Goal: Task Accomplishment & Management: Use online tool/utility

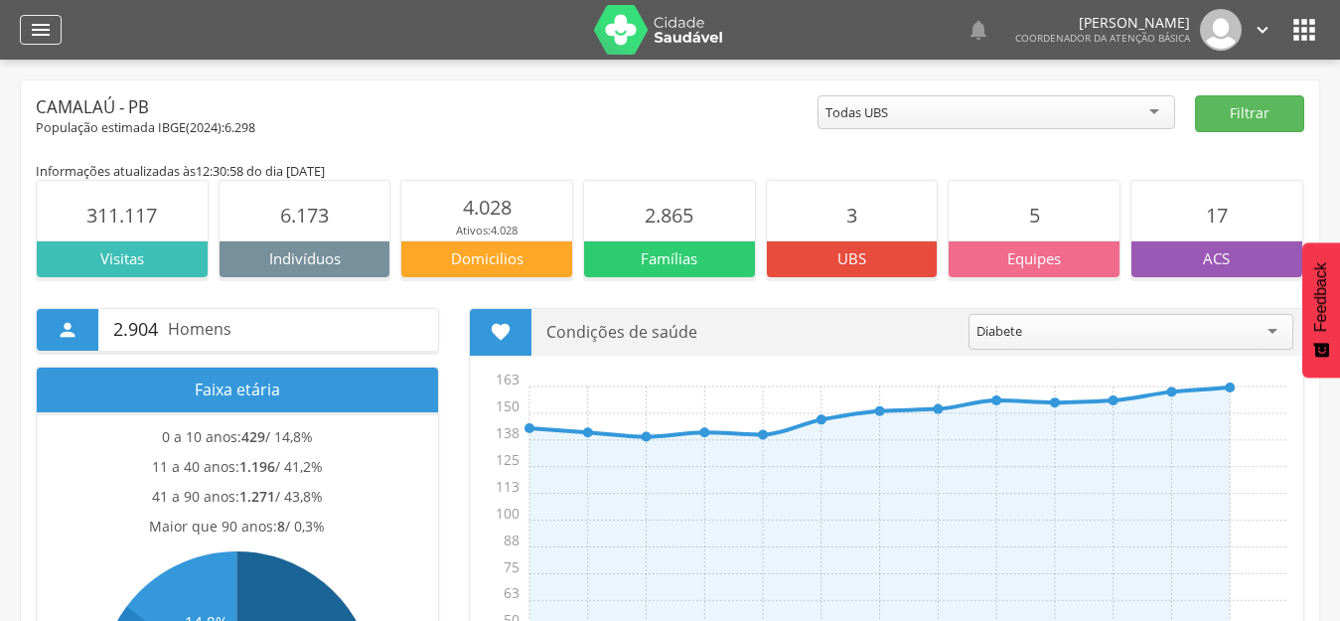
click at [35, 26] on icon "" at bounding box center [41, 30] width 24 height 24
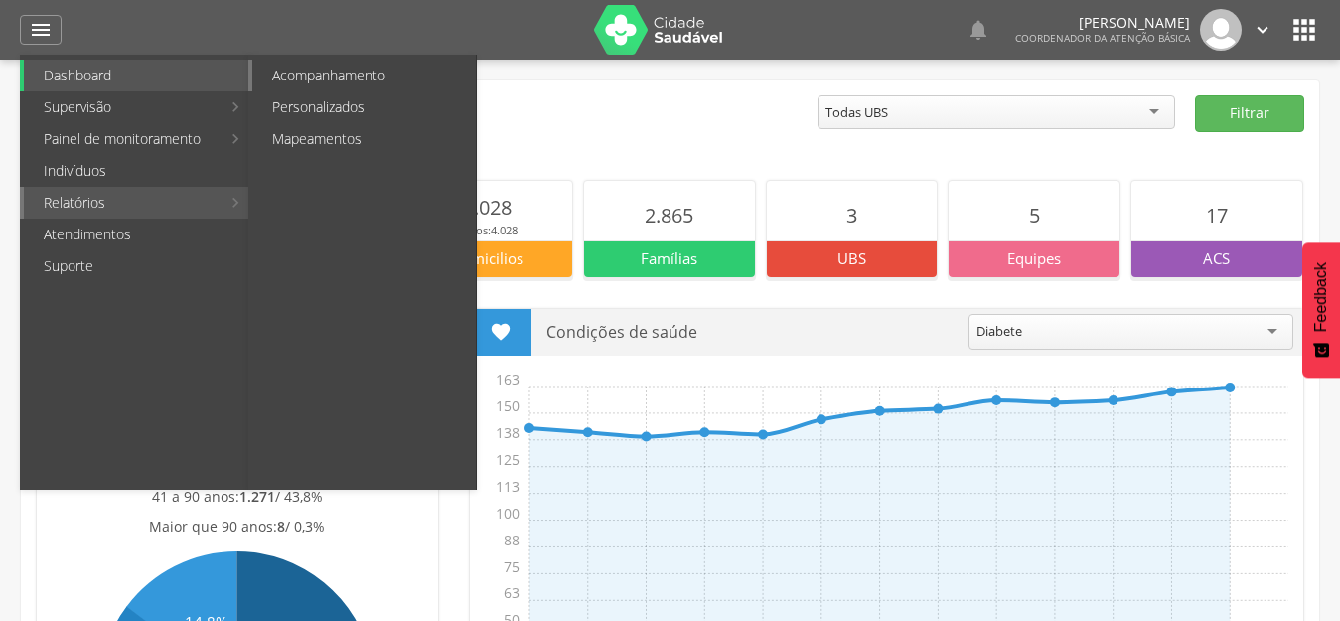
click at [347, 79] on link "Acompanhamento" at bounding box center [363, 76] width 223 height 32
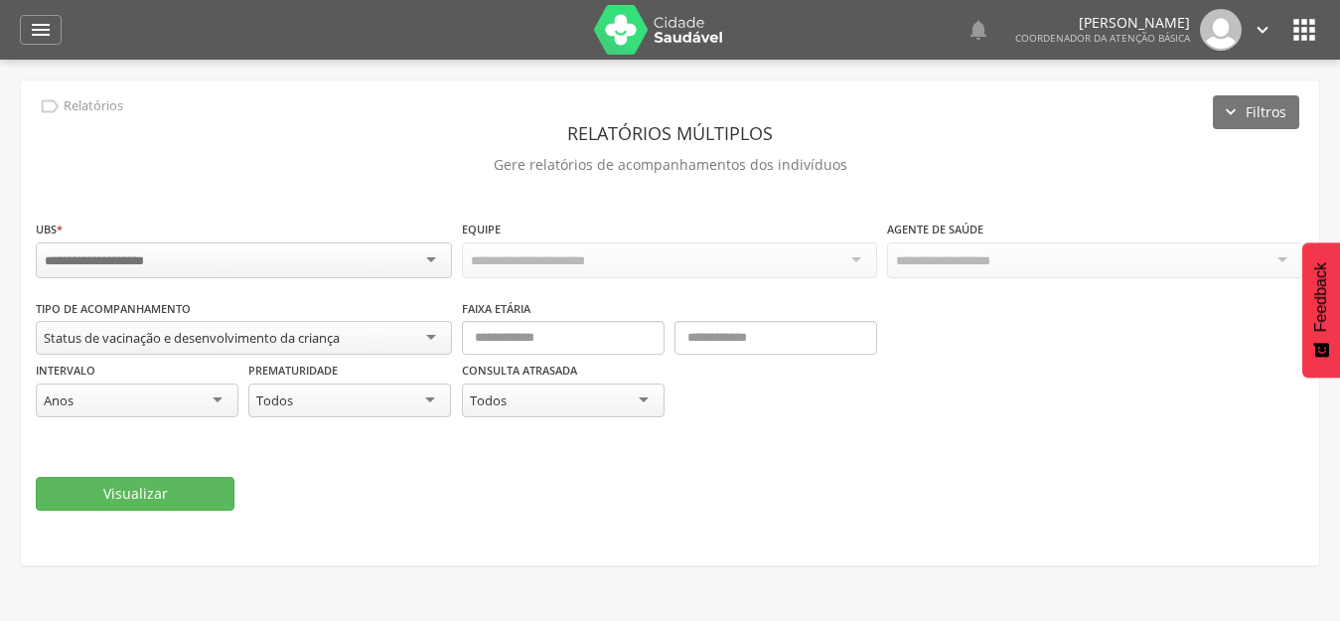
click at [402, 262] on div at bounding box center [244, 260] width 416 height 36
click at [752, 267] on div "Todas as equipes" at bounding box center [670, 259] width 416 height 34
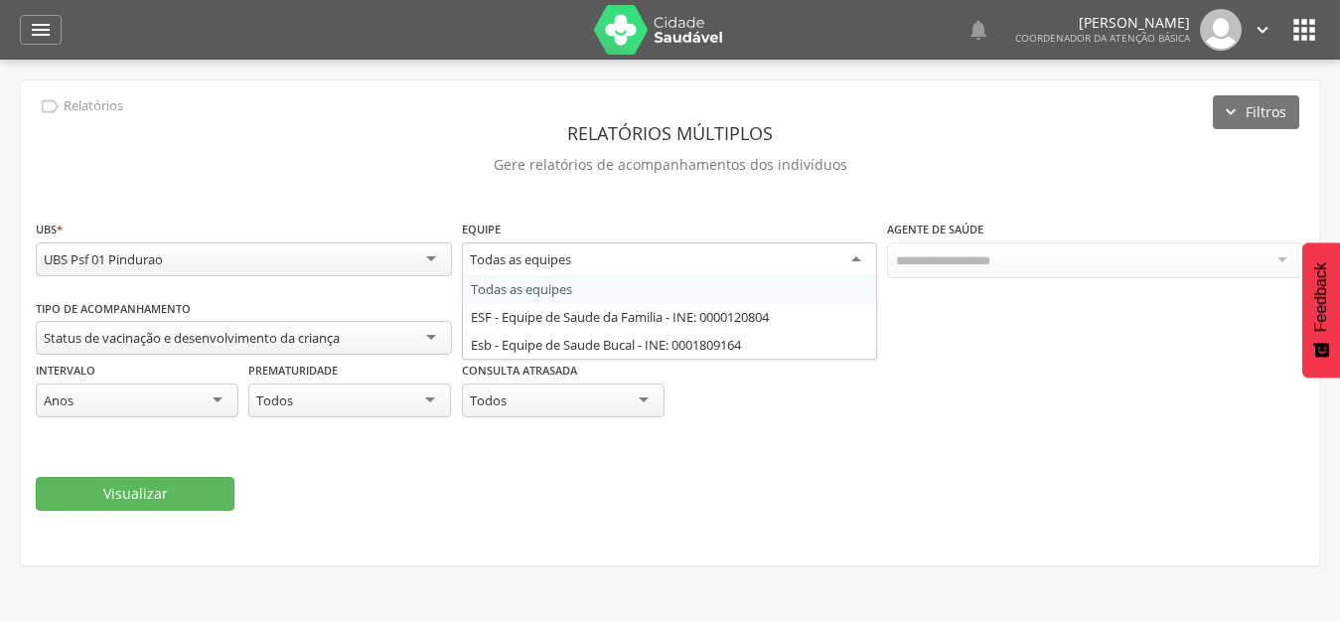
click at [746, 272] on div "Todas as equipes" at bounding box center [670, 260] width 416 height 36
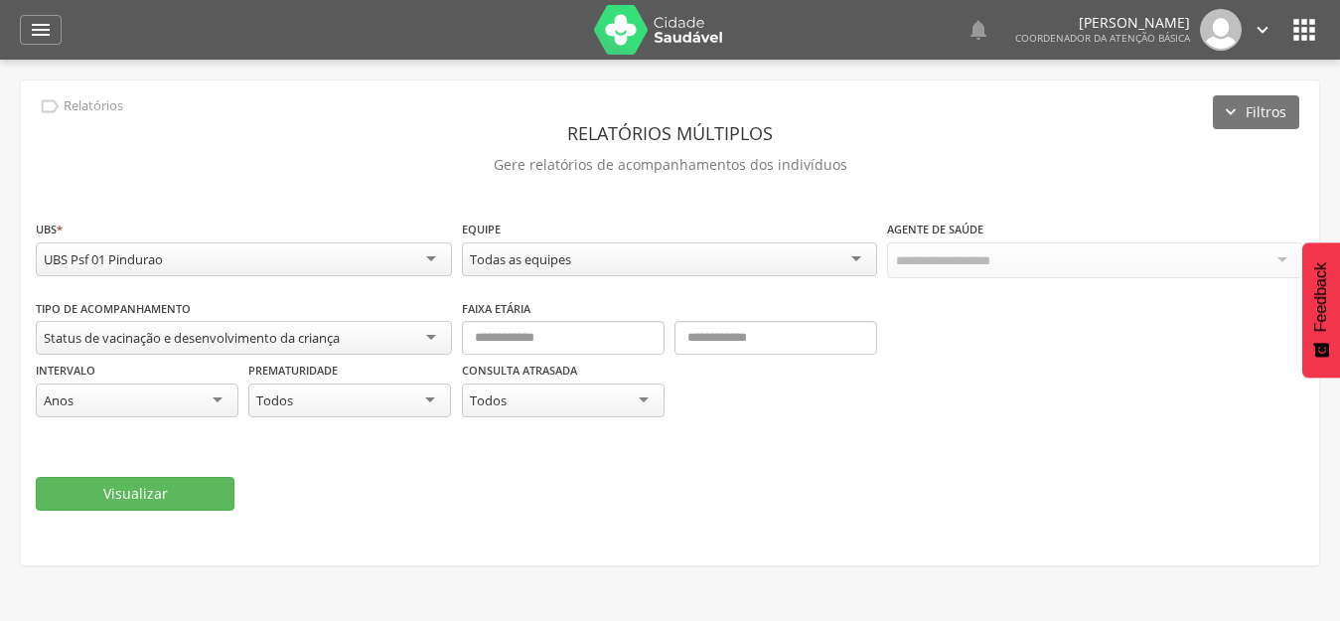
drag, startPoint x: 1070, startPoint y: 270, endPoint x: 925, endPoint y: 274, distance: 145.0
click at [1073, 270] on div at bounding box center [1095, 260] width 416 height 36
click at [326, 337] on div "Status de vacinação e desenvolvimento da criança" at bounding box center [192, 338] width 296 height 18
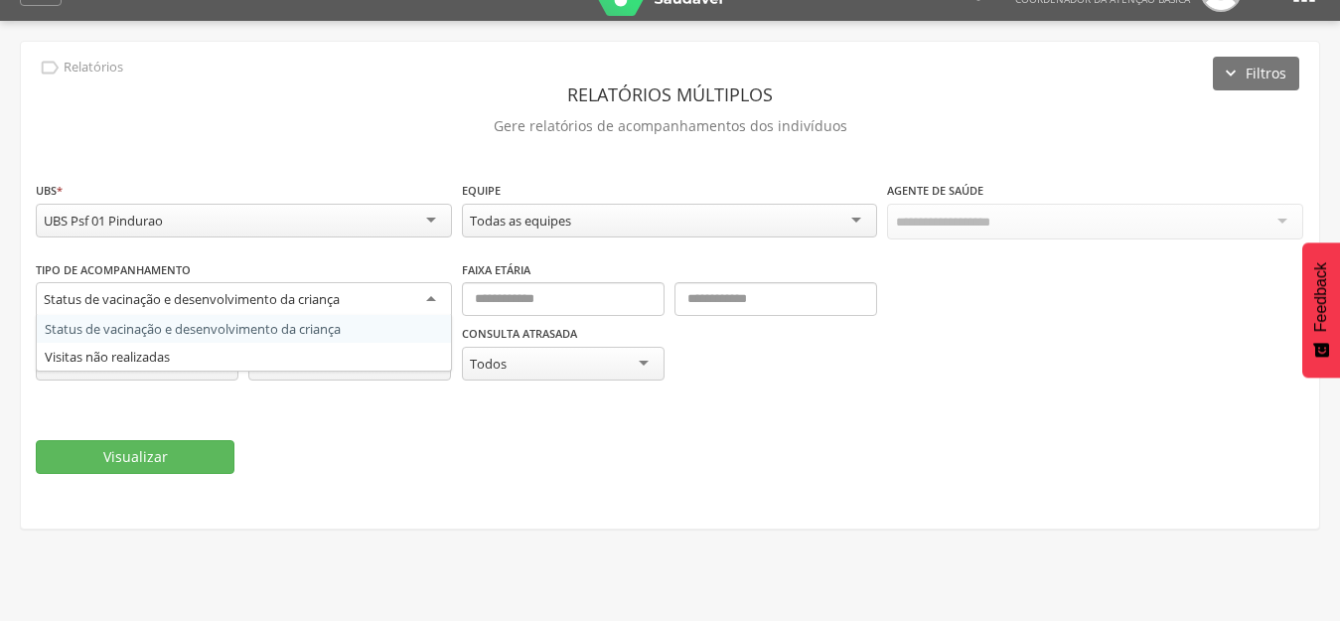
scroll to position [60, 0]
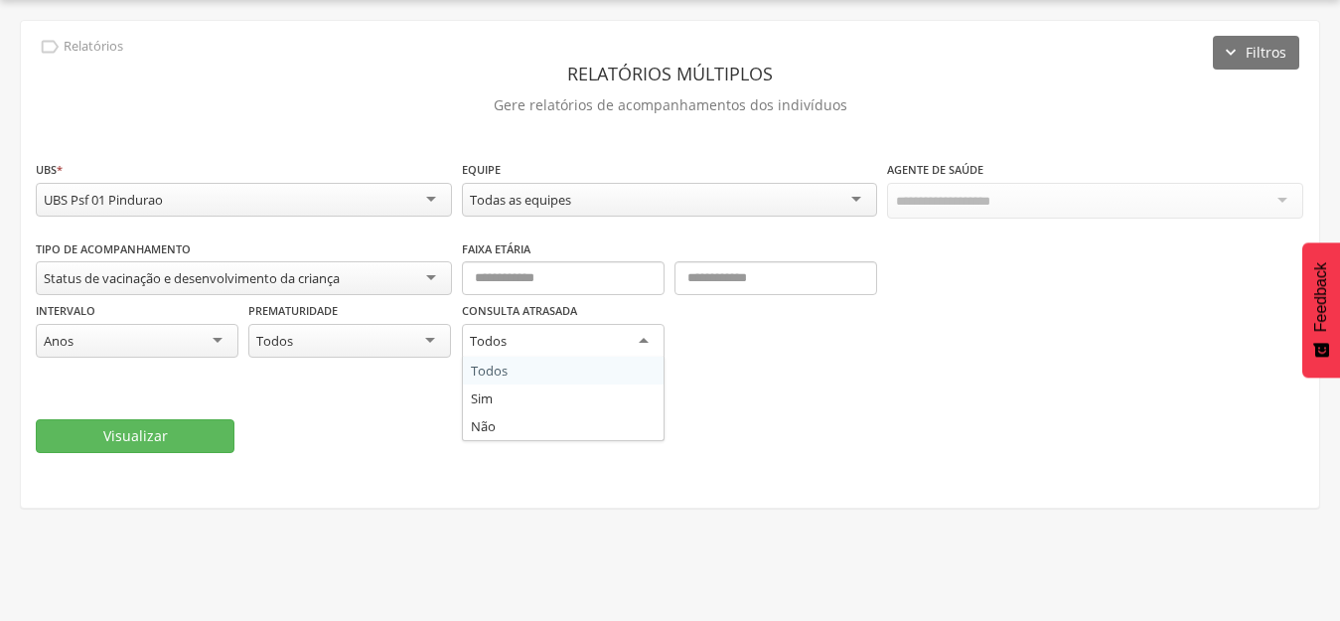
click at [1082, 363] on div "**********" at bounding box center [670, 308] width 1268 height 141
click at [71, 348] on div "Anos" at bounding box center [59, 341] width 30 height 18
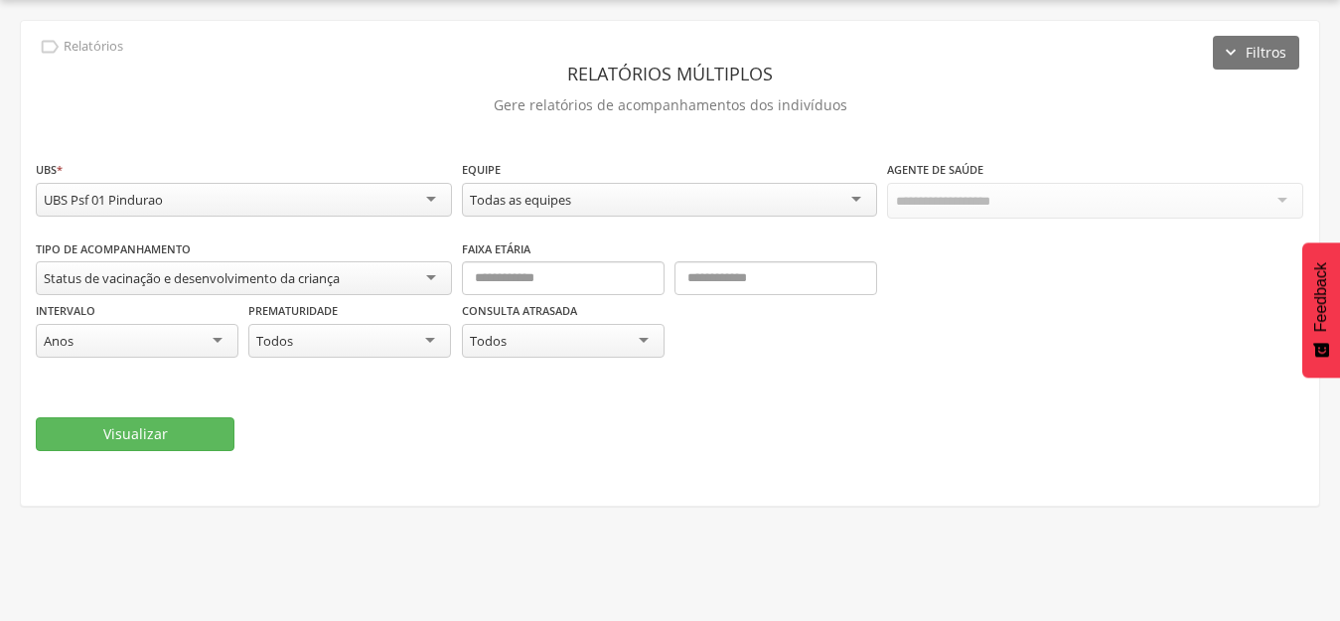
click at [845, 336] on div "Consulta atrasada ***** Todos Todos Sim Não" at bounding box center [670, 338] width 416 height 77
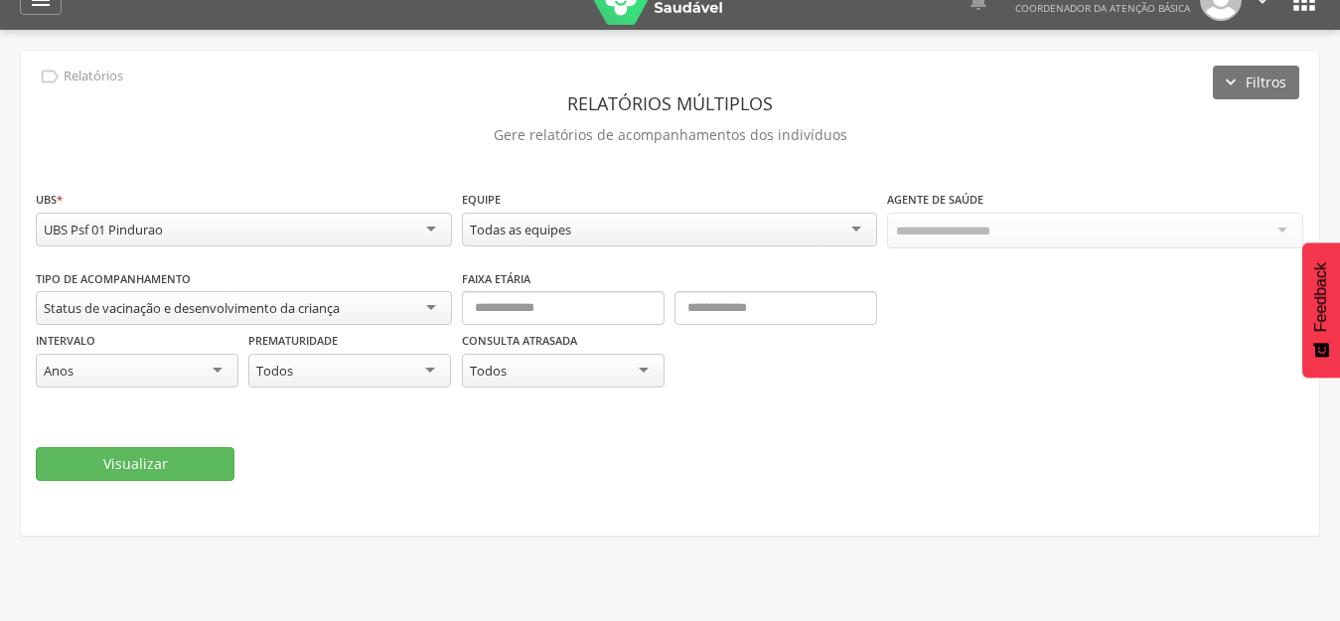
scroll to position [0, 0]
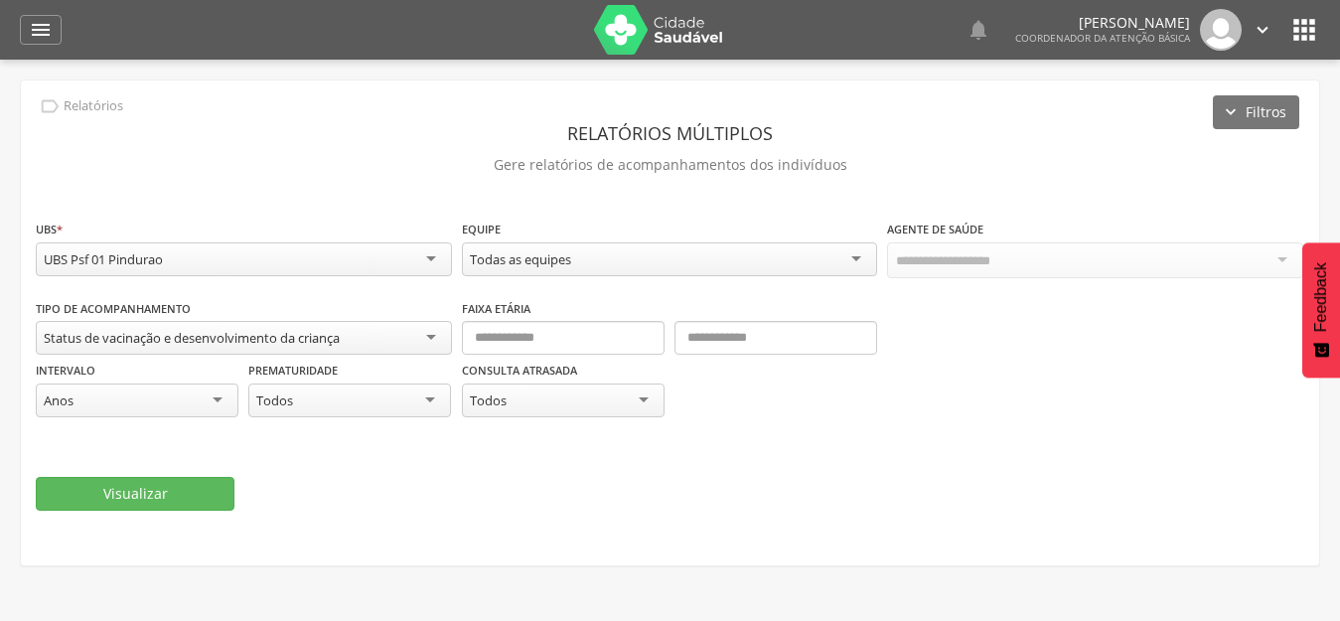
click at [36, 56] on div " Dashboard Supervisão Produtividade Mapa da cidade Ranking App desatualizado Ú…" at bounding box center [670, 30] width 1300 height 60
click at [32, 22] on icon "" at bounding box center [41, 30] width 24 height 24
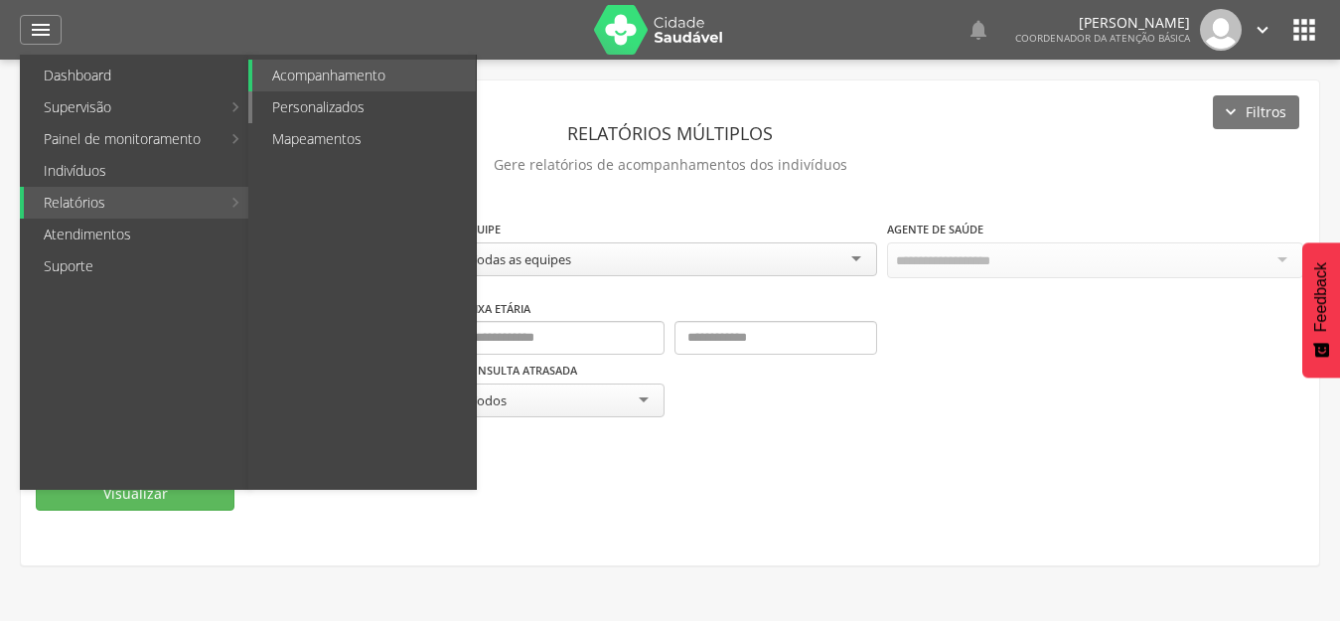
click at [312, 118] on link "Personalizados" at bounding box center [363, 107] width 223 height 32
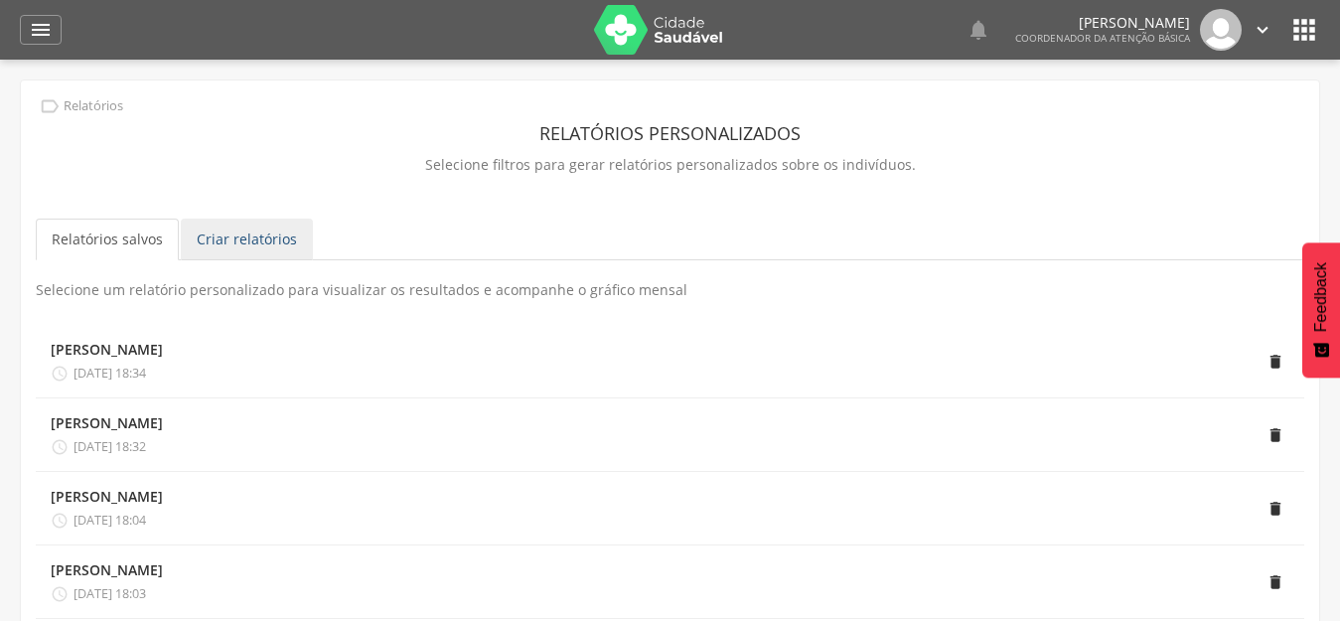
click at [234, 251] on link "Criar relatórios" at bounding box center [247, 239] width 132 height 42
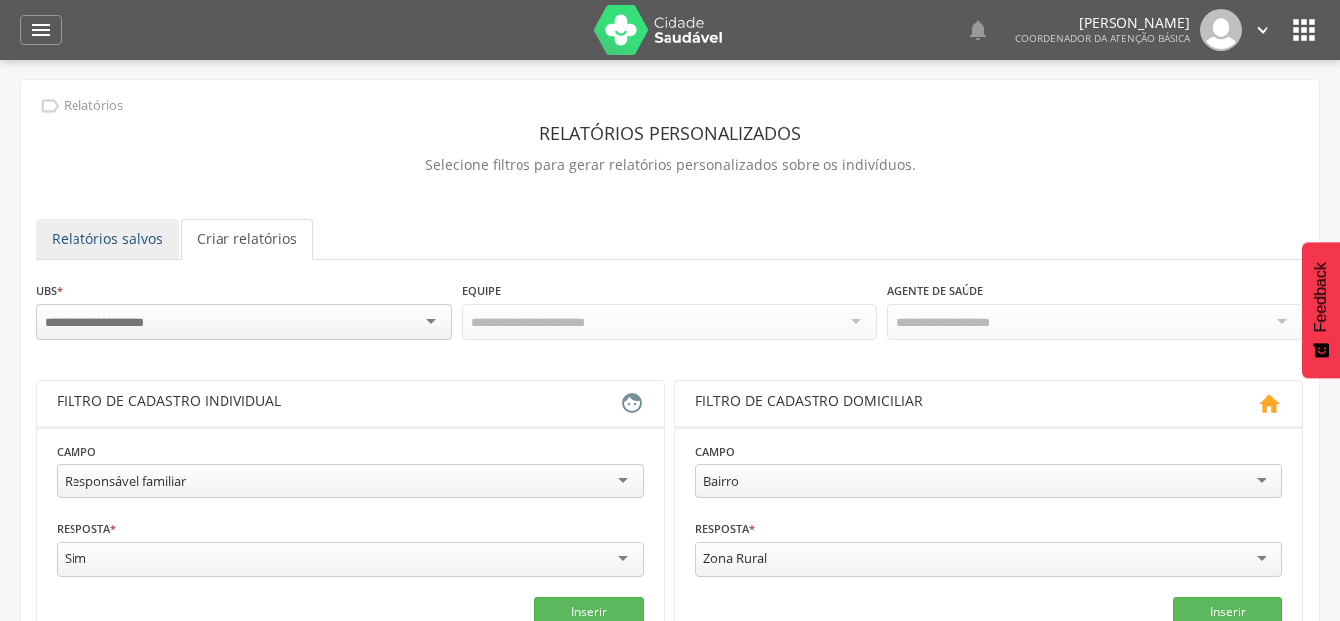
click at [78, 252] on link "Relatórios salvos" at bounding box center [107, 239] width 143 height 42
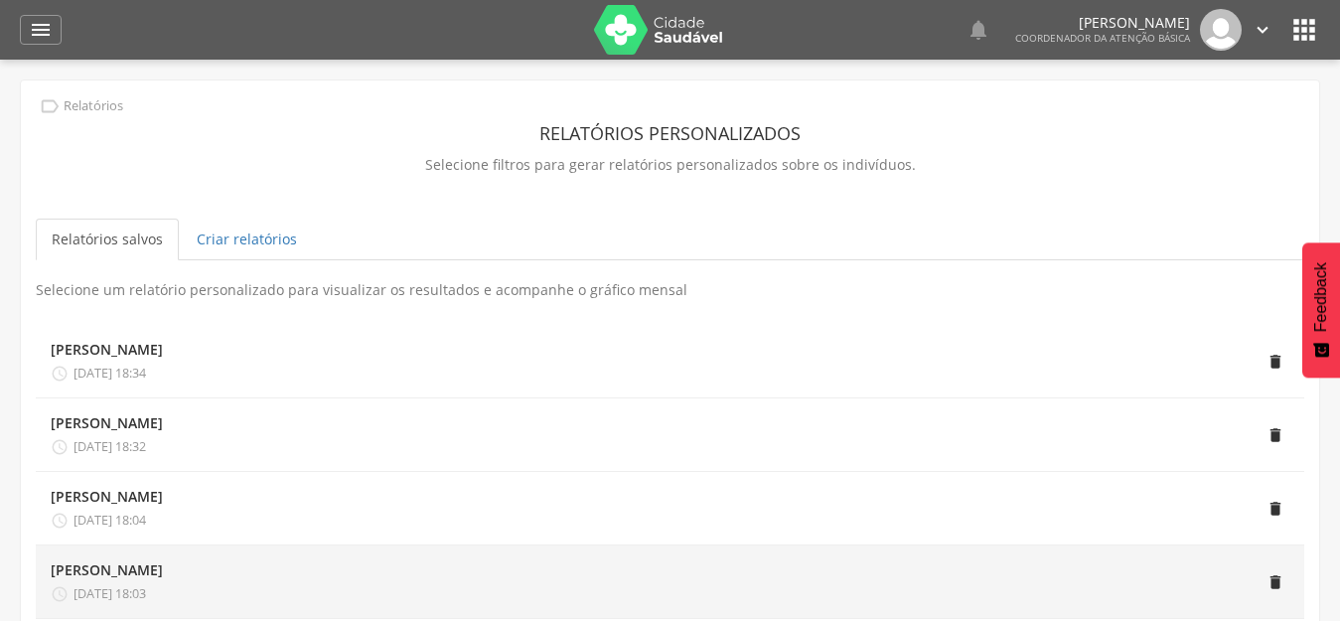
click at [530, 615] on li "[PERSON_NAME]  [DATE] 18:03 " at bounding box center [670, 581] width 1268 height 73
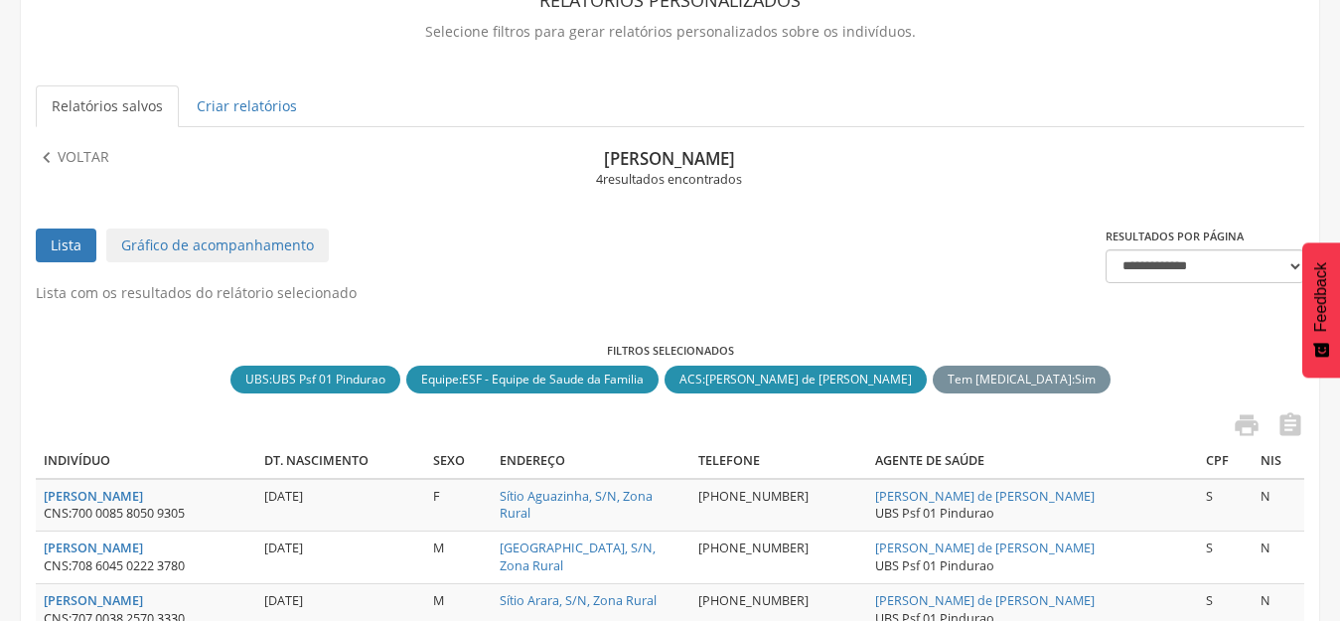
scroll to position [350, 0]
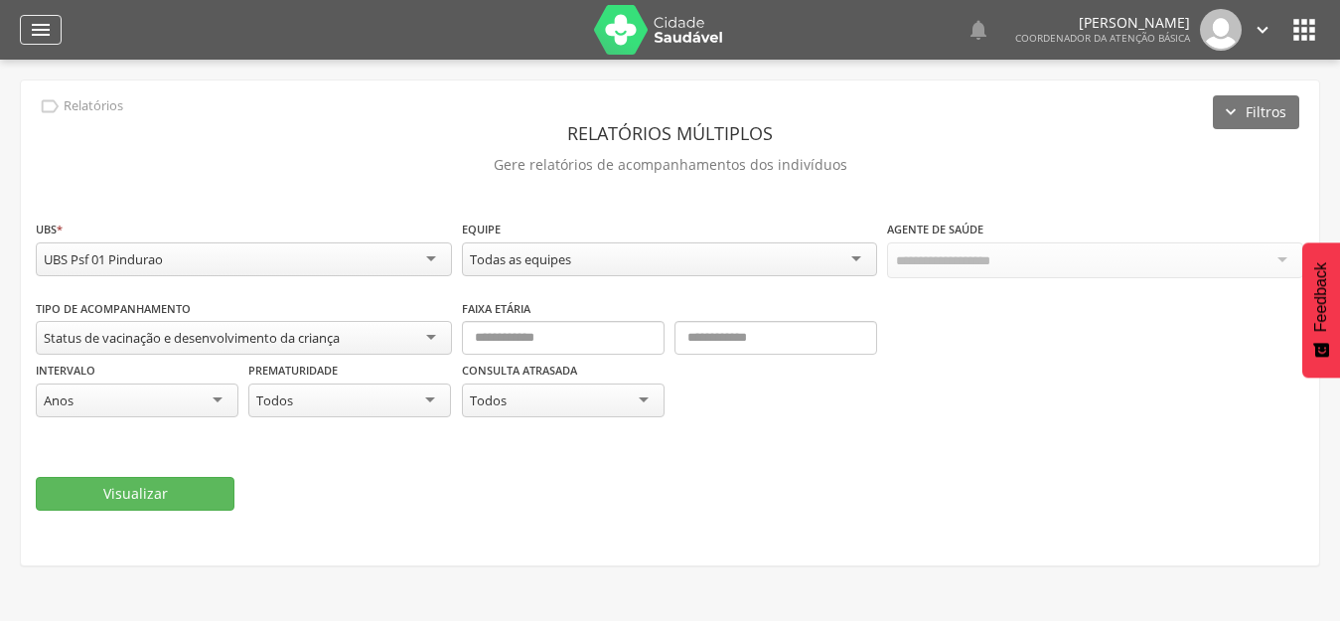
click at [40, 29] on icon "" at bounding box center [41, 30] width 24 height 24
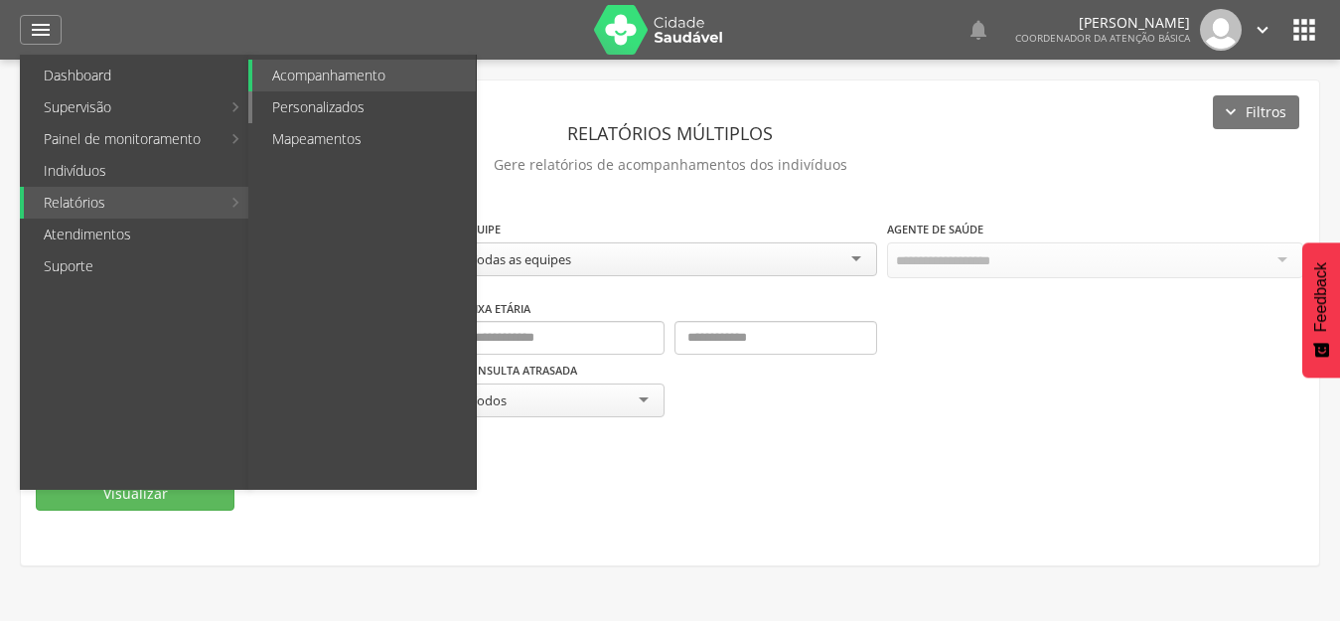
click at [279, 101] on link "Personalizados" at bounding box center [363, 107] width 223 height 32
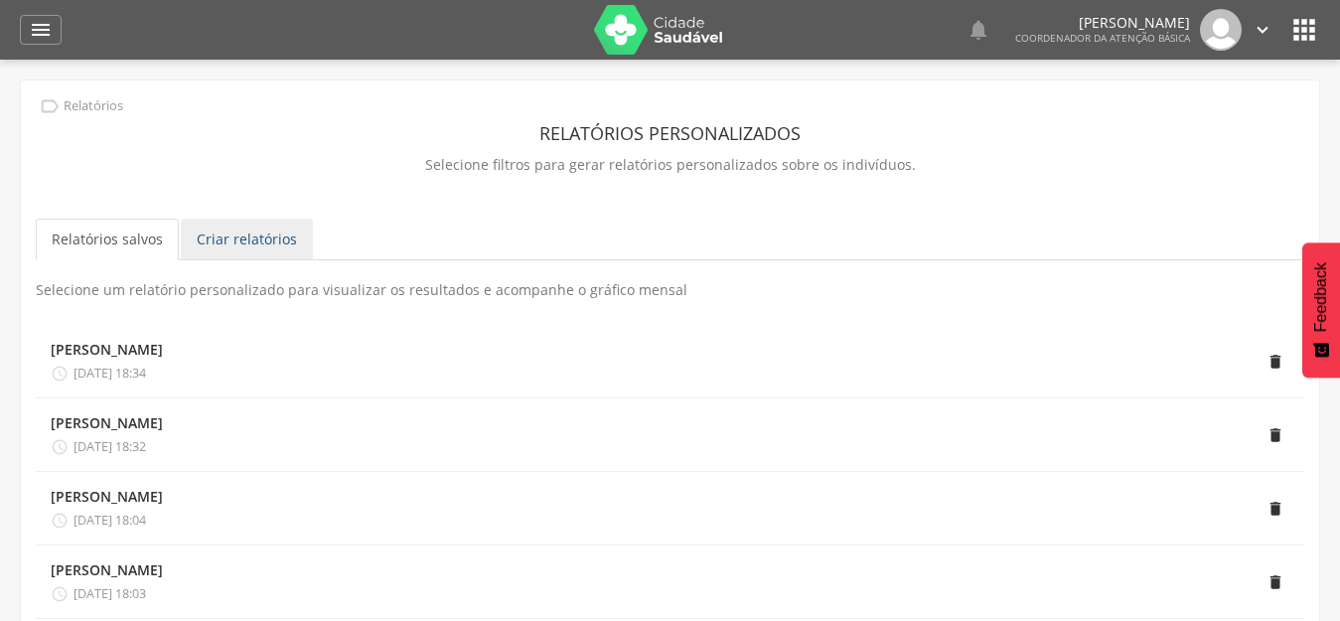
click at [245, 226] on link "Criar relatórios" at bounding box center [247, 239] width 132 height 42
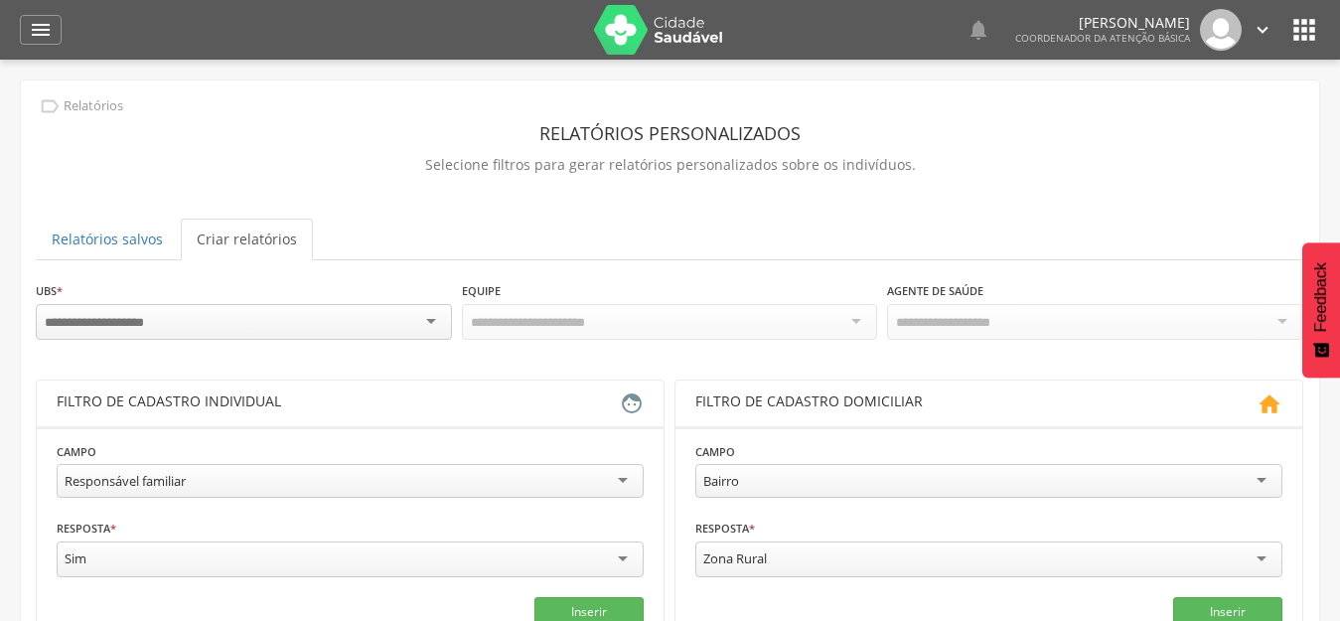
click at [262, 328] on div at bounding box center [244, 322] width 416 height 36
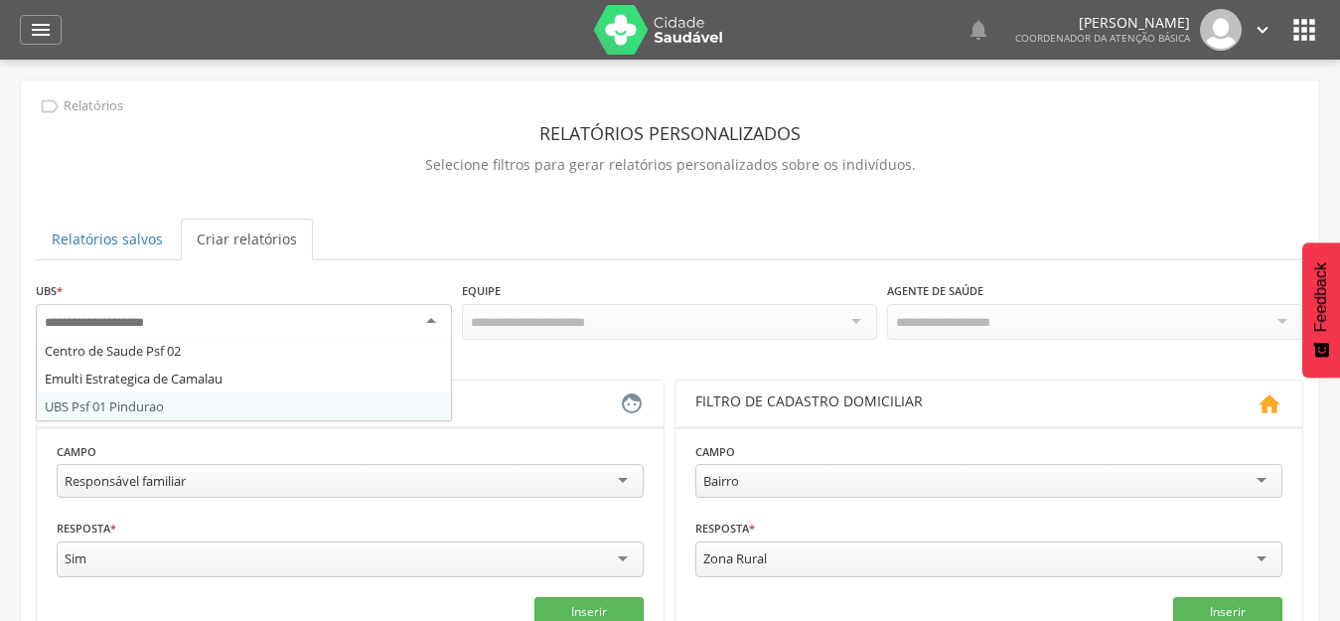
click at [290, 426] on section "**********" at bounding box center [350, 533] width 627 height 215
click at [343, 305] on div at bounding box center [244, 322] width 416 height 36
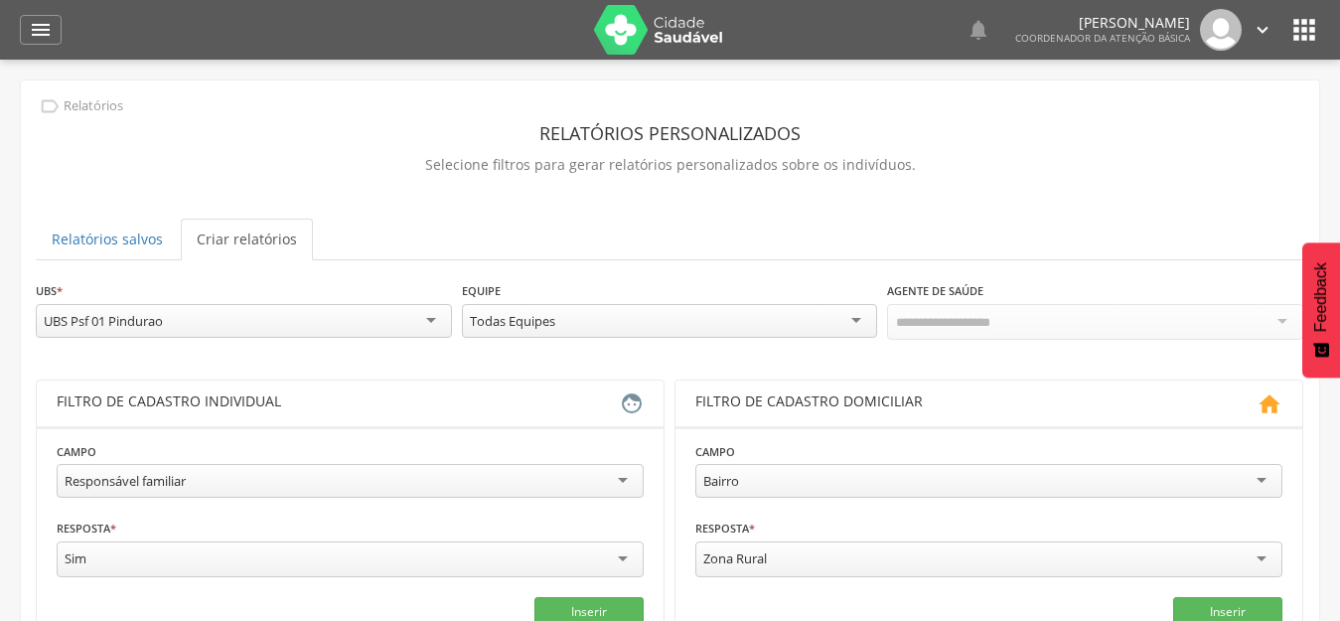
click at [571, 325] on div "Todas Equipes" at bounding box center [670, 321] width 416 height 34
click at [705, 257] on ul "Relatórios salvos Criar relatórios" at bounding box center [670, 239] width 1268 height 42
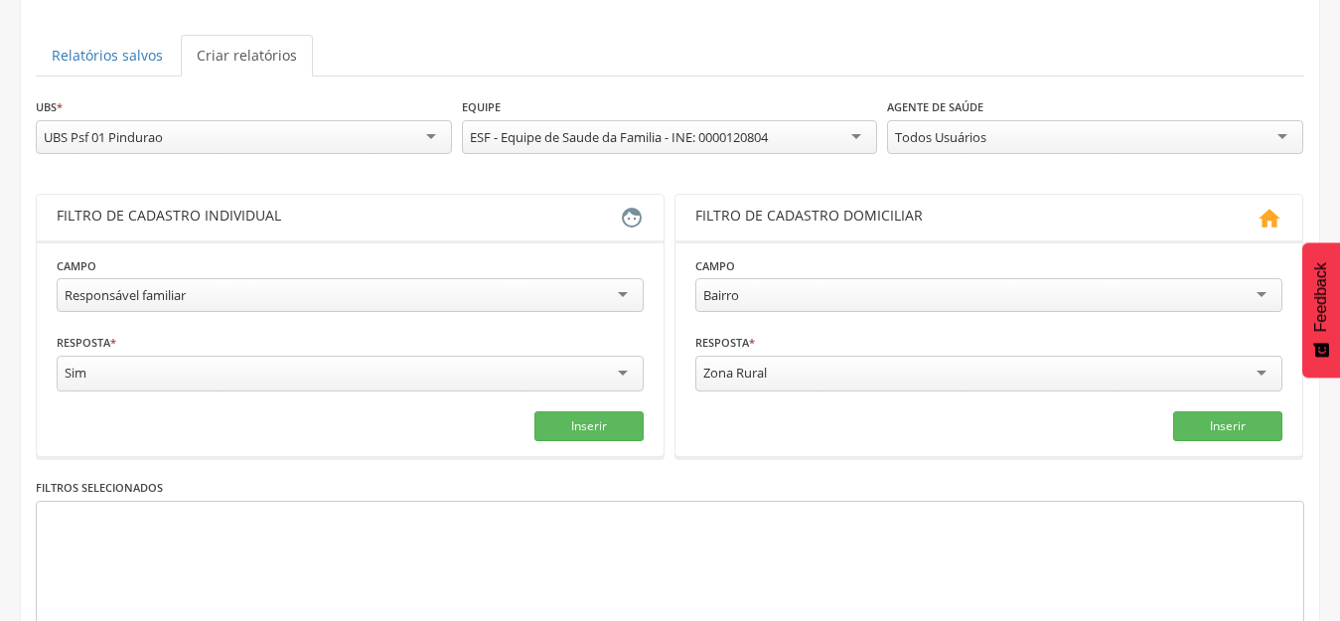
scroll to position [199, 0]
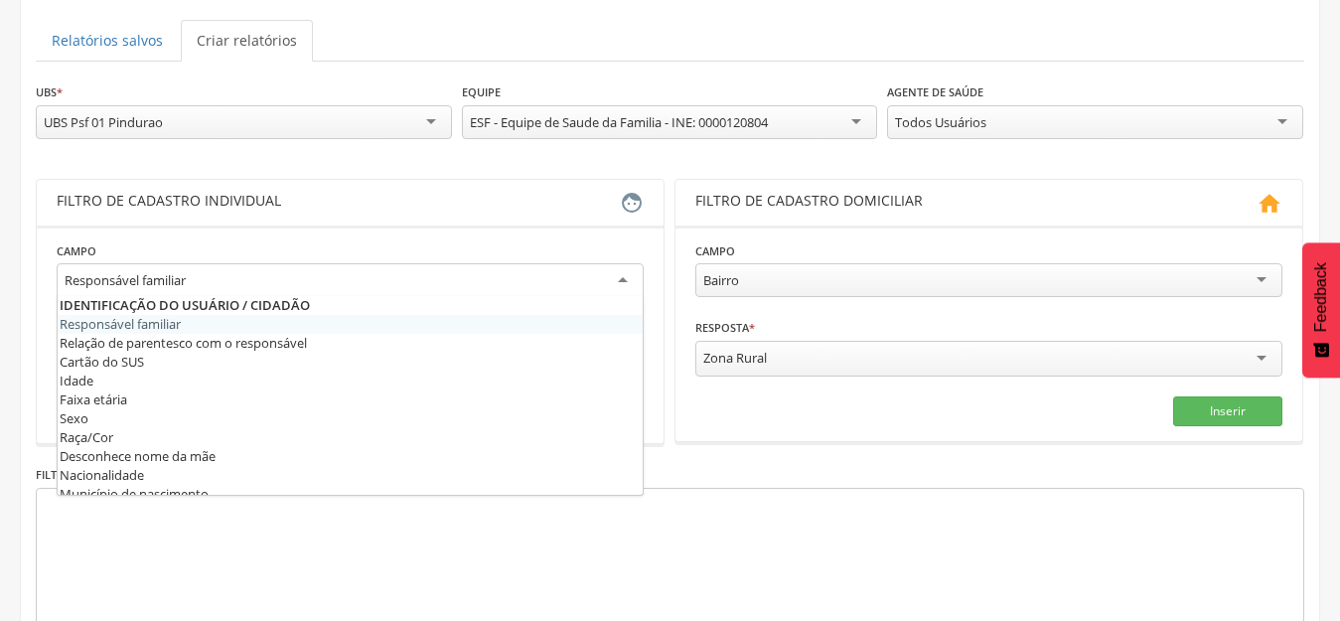
click at [290, 284] on div "Responsável familiar" at bounding box center [350, 281] width 587 height 36
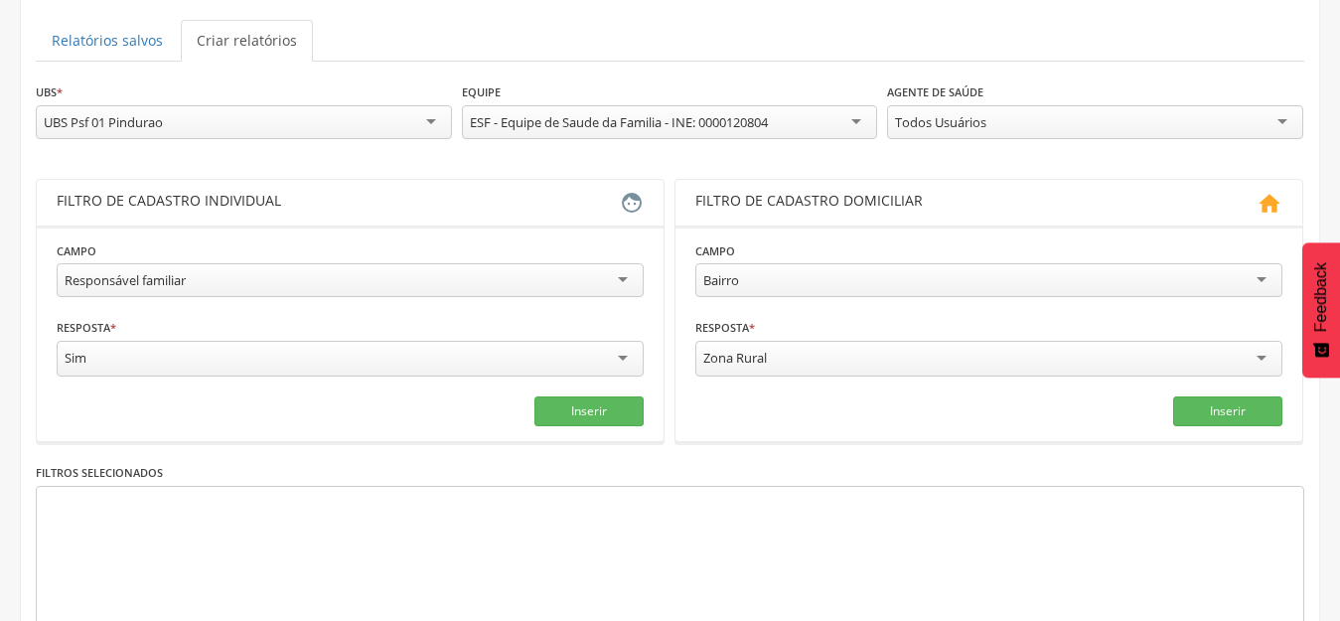
click at [290, 284] on div "Responsável familiar" at bounding box center [350, 280] width 587 height 34
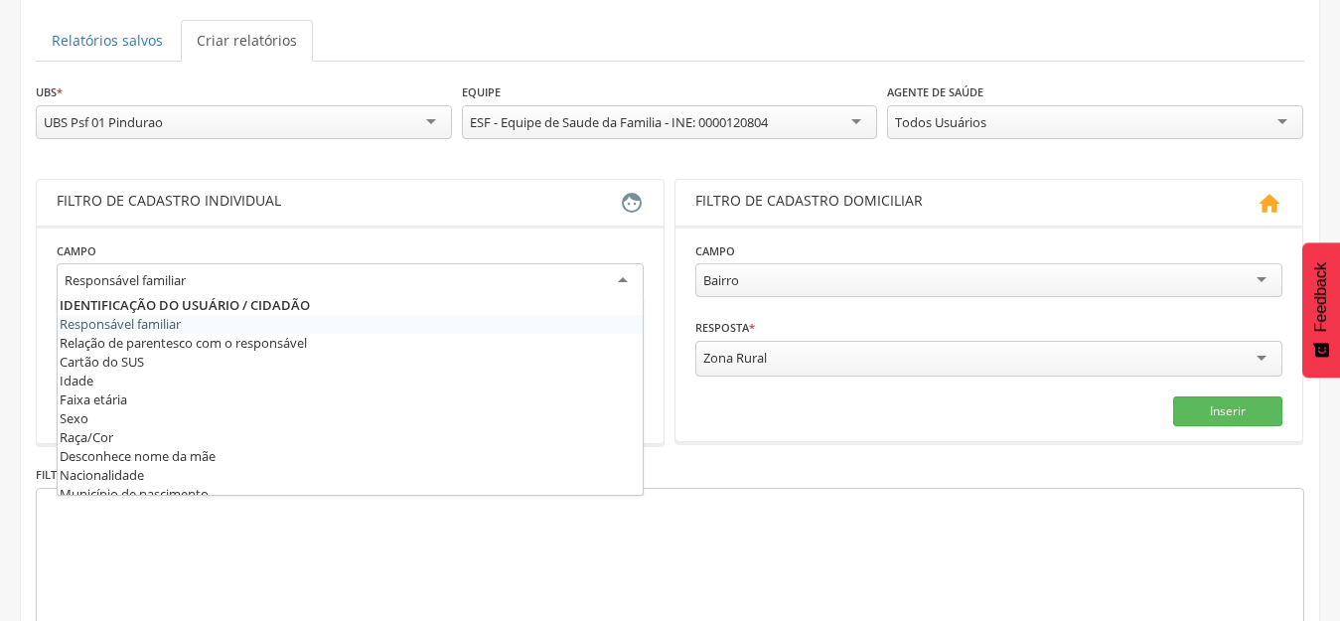
scroll to position [0, 0]
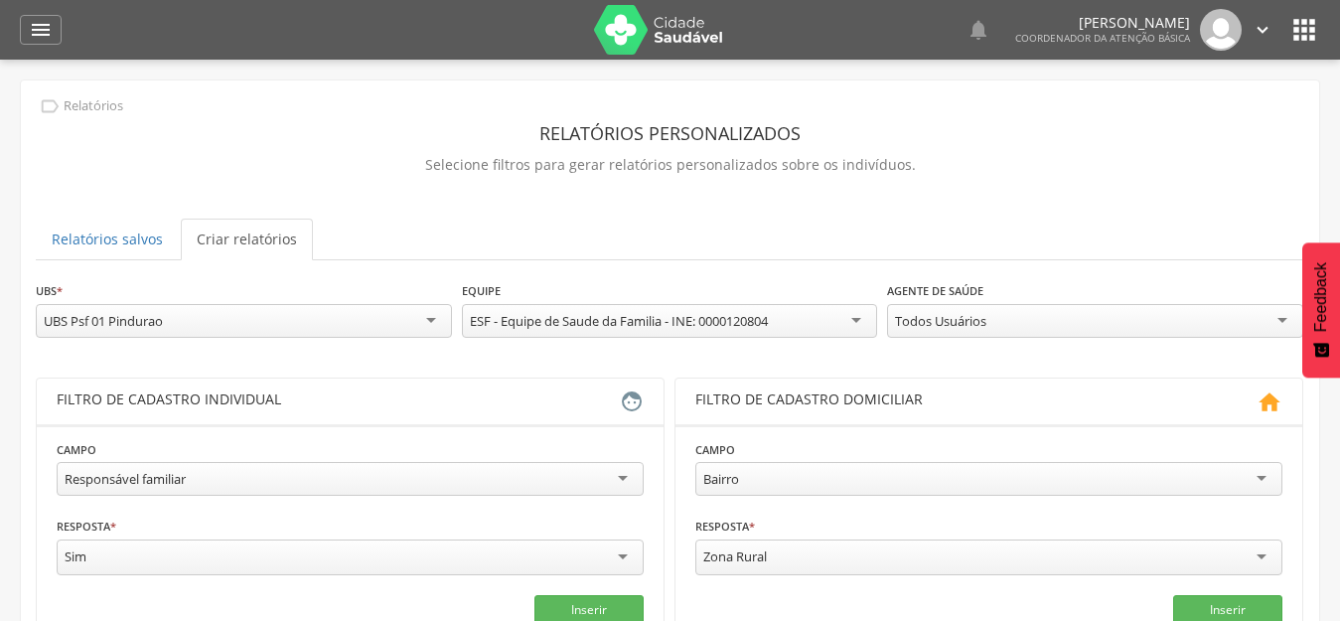
click at [733, 229] on ul "Relatórios salvos Criar relatórios" at bounding box center [670, 239] width 1268 height 42
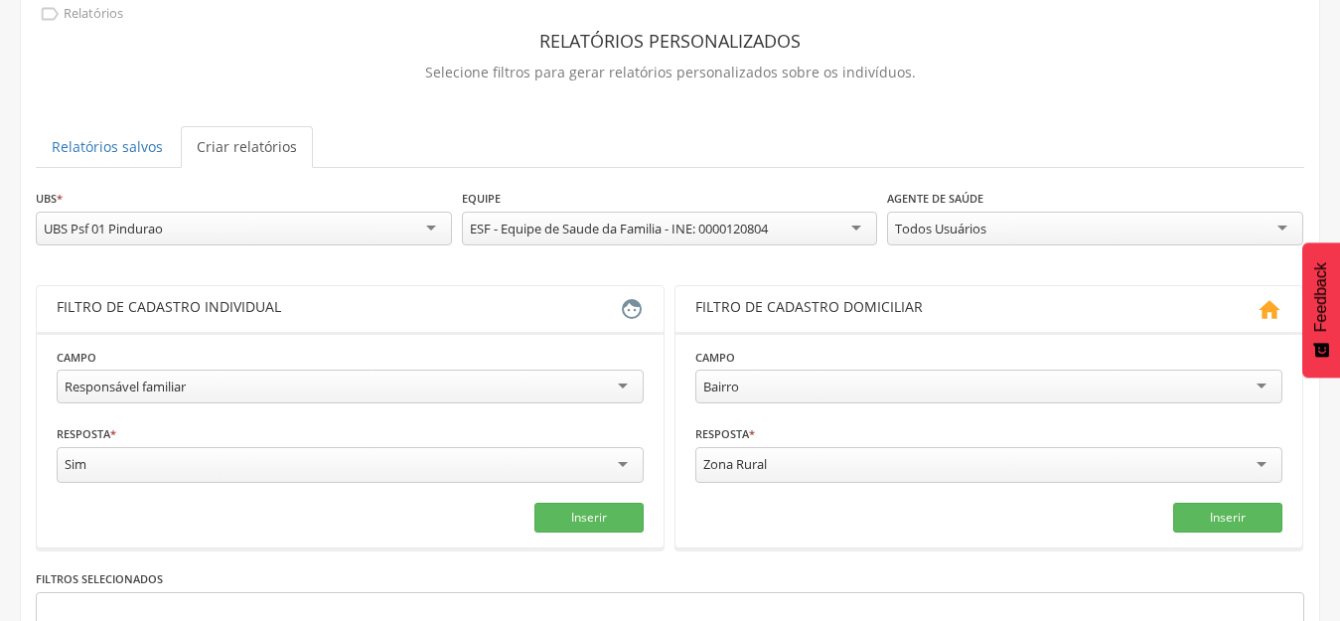
scroll to position [199, 0]
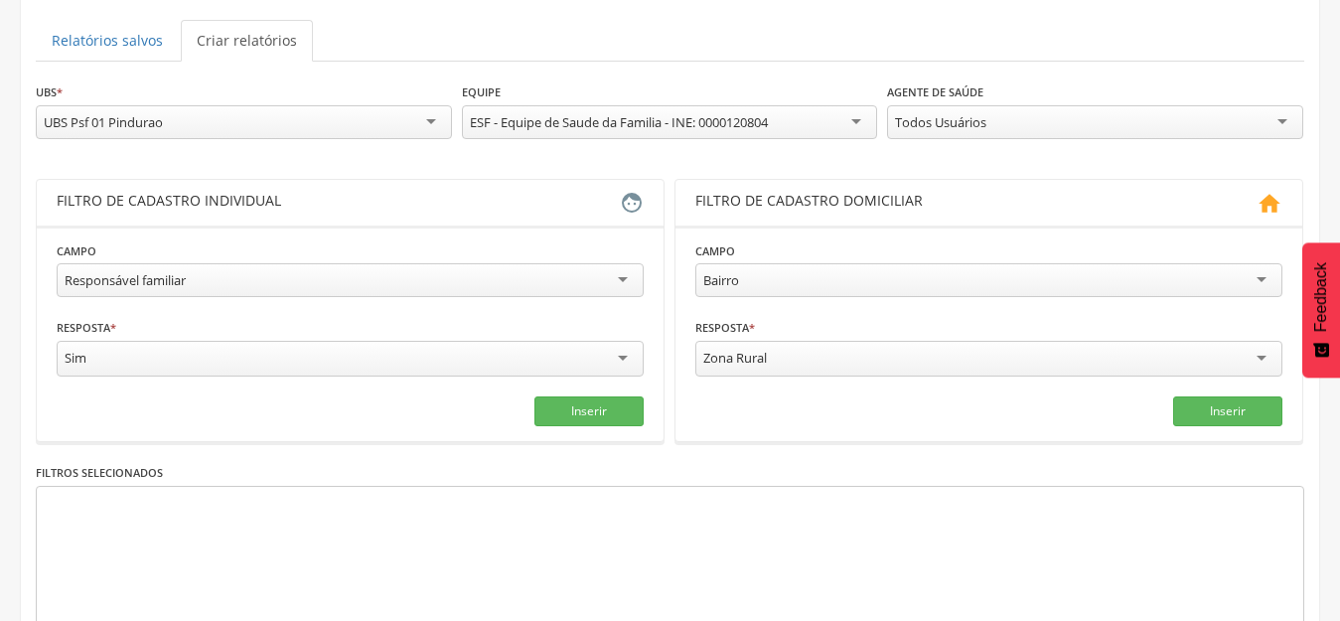
click at [461, 328] on div "Resposta * *** Sim Campo obrigatório" at bounding box center [350, 349] width 587 height 65
click at [453, 258] on div "**********" at bounding box center [350, 271] width 587 height 63
click at [450, 288] on div "Responsável familiar" at bounding box center [350, 280] width 587 height 34
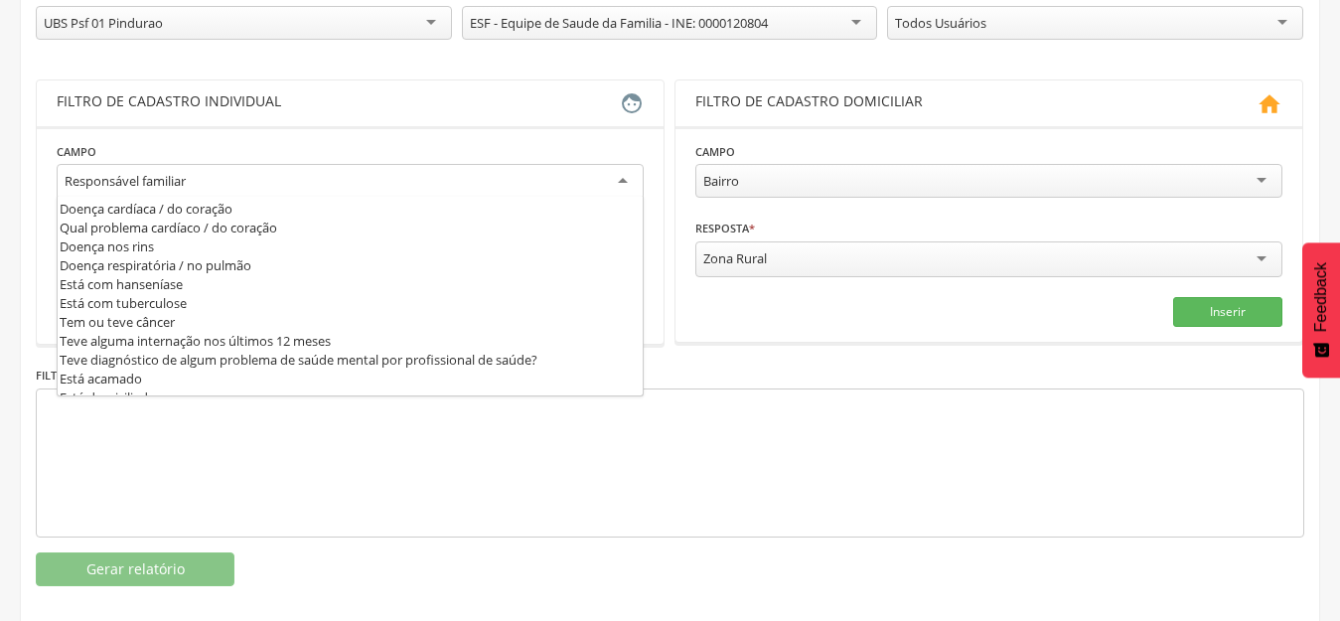
scroll to position [736, 0]
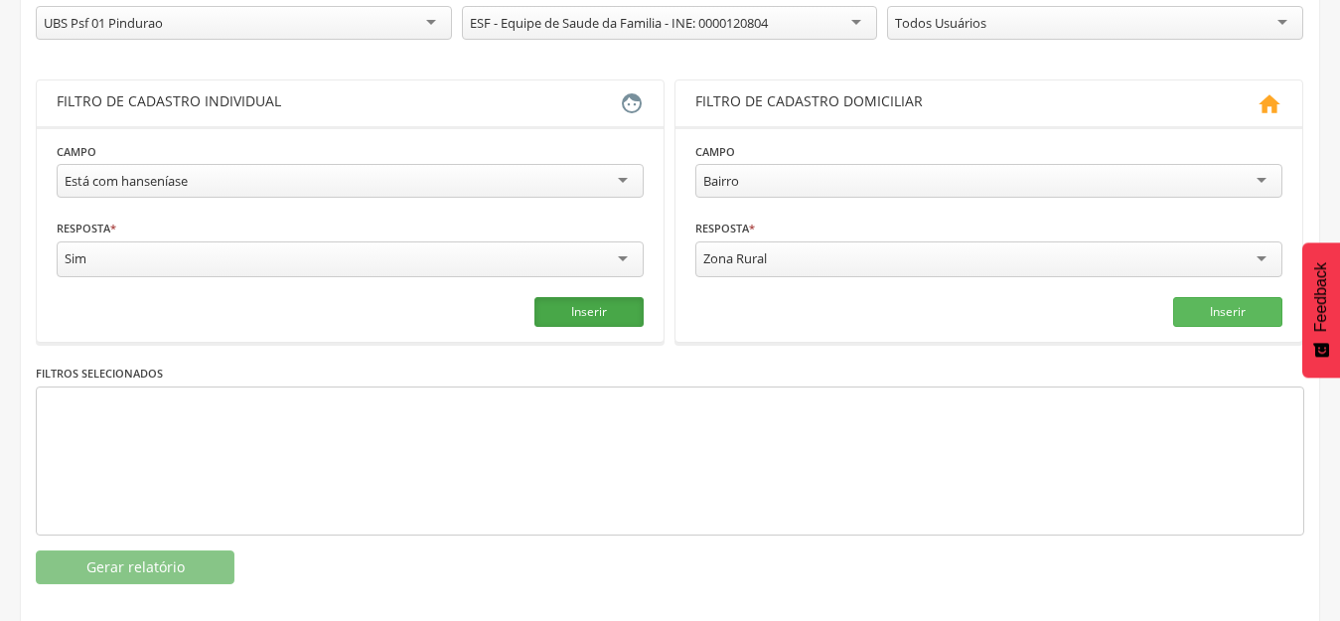
click at [619, 305] on button "Inserir" at bounding box center [588, 312] width 109 height 30
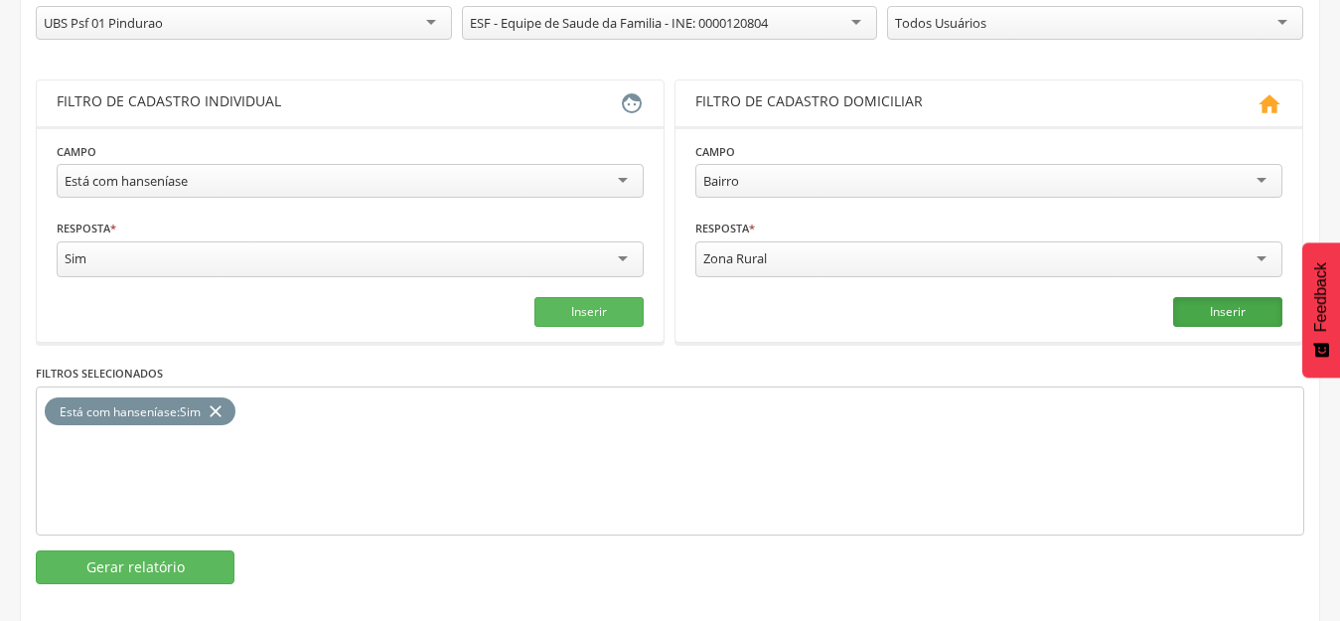
click at [1203, 308] on button "Inserir" at bounding box center [1227, 312] width 109 height 30
click at [1151, 281] on fieldset "**********" at bounding box center [988, 234] width 587 height 186
click at [1157, 275] on div "Zona Rural" at bounding box center [988, 261] width 587 height 41
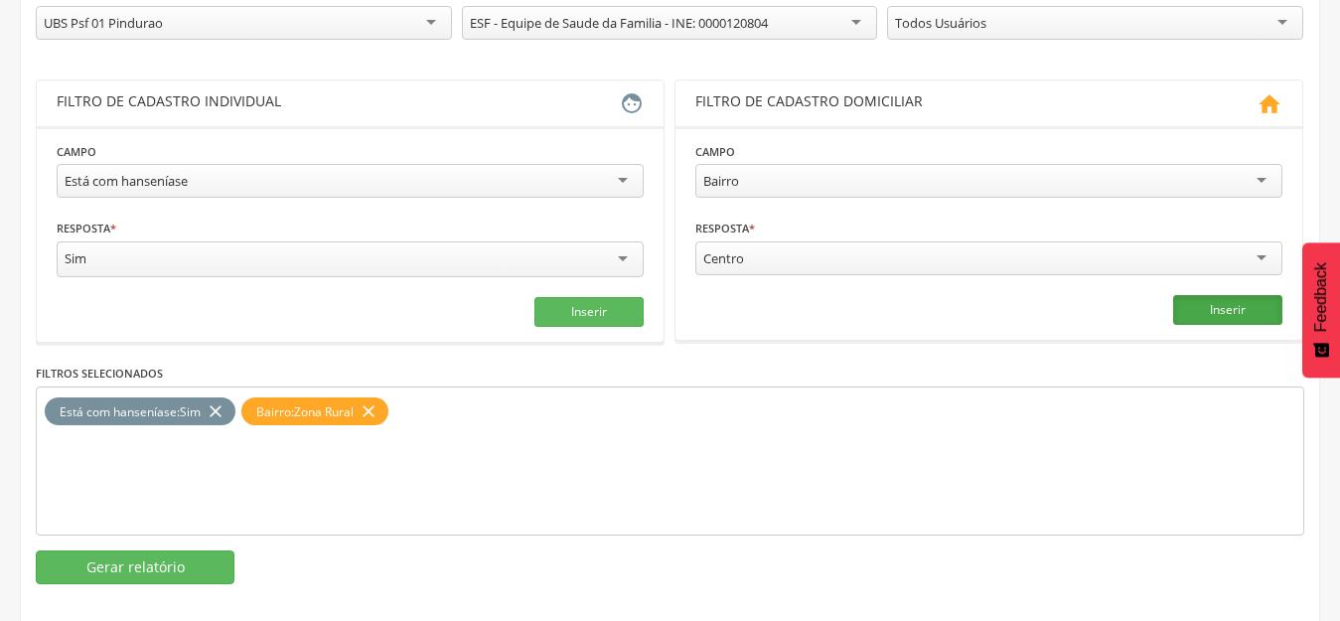
click at [1259, 319] on button "Inserir" at bounding box center [1227, 310] width 109 height 30
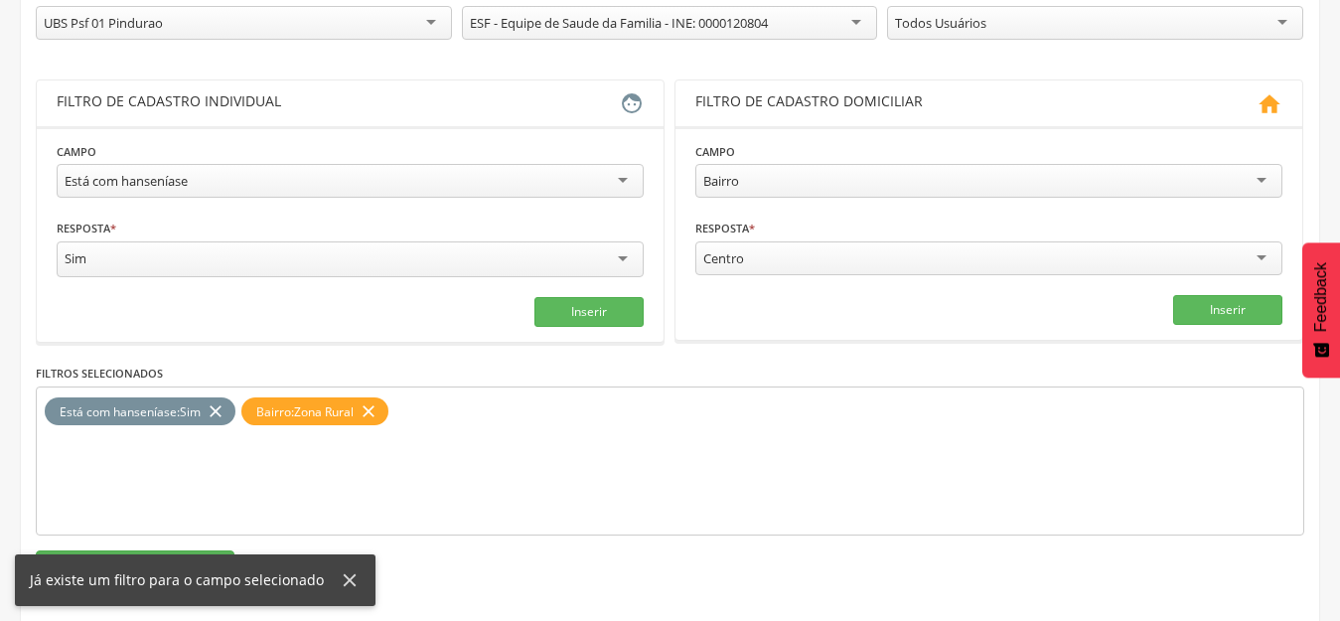
click at [349, 571] on icon at bounding box center [350, 580] width 22 height 22
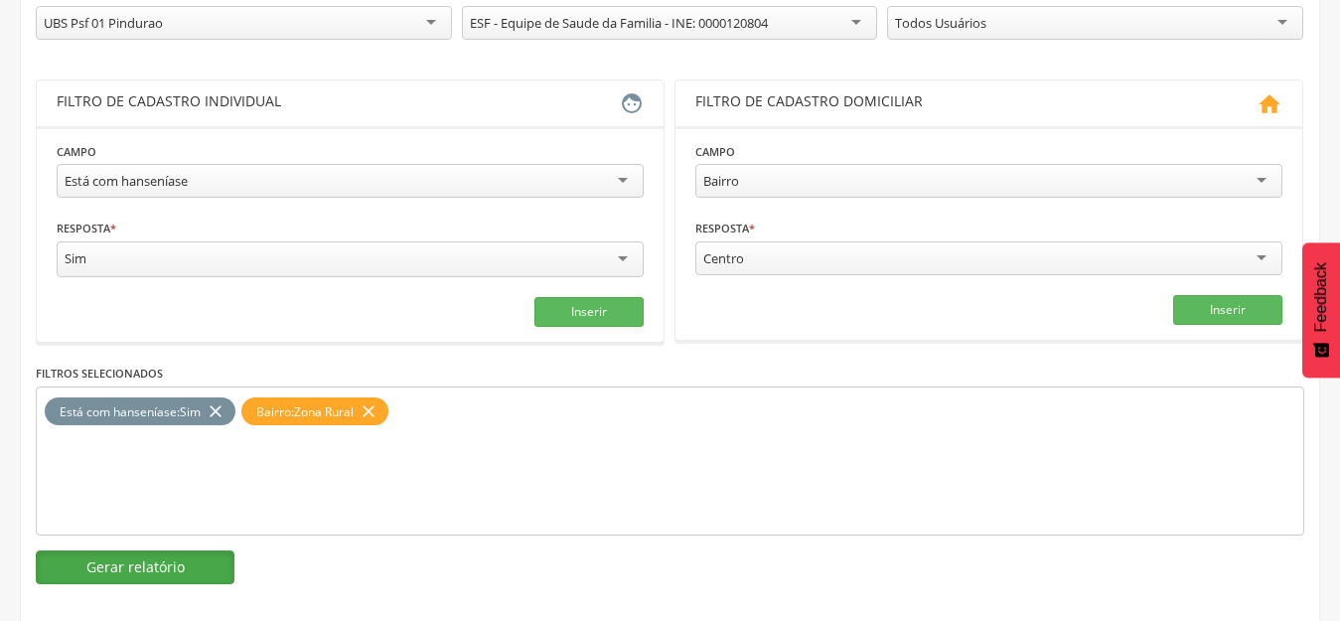
click at [168, 577] on button "Gerar relatório" at bounding box center [135, 567] width 199 height 34
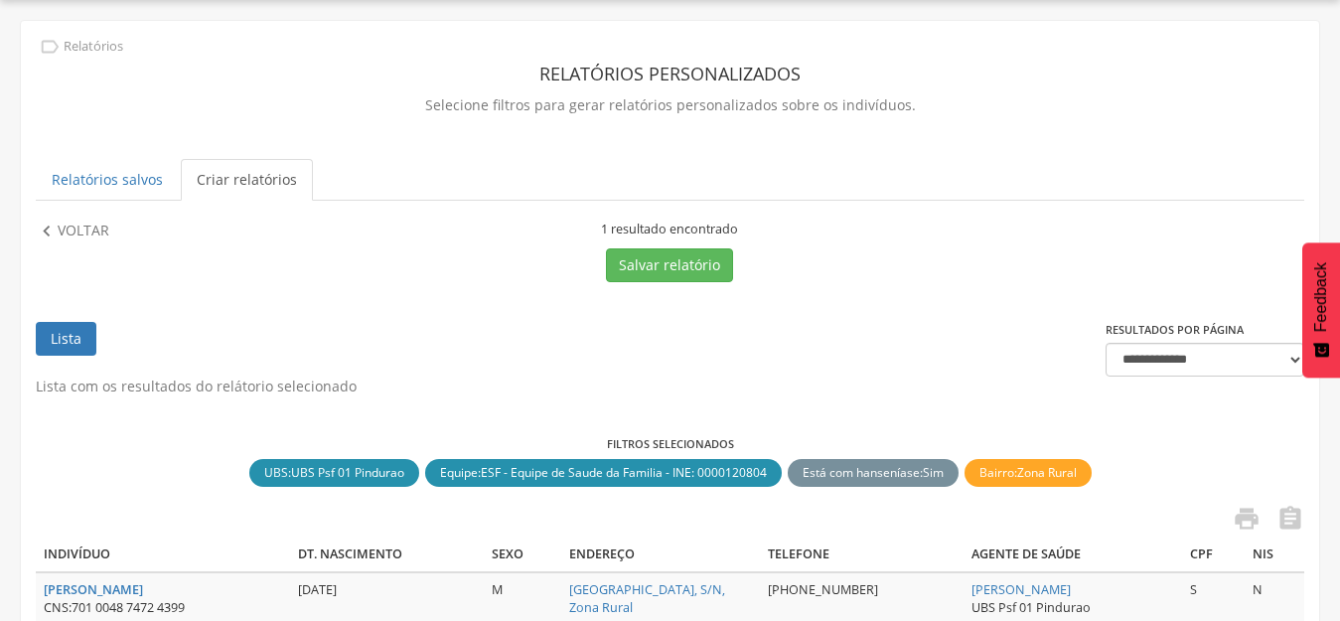
scroll to position [212, 0]
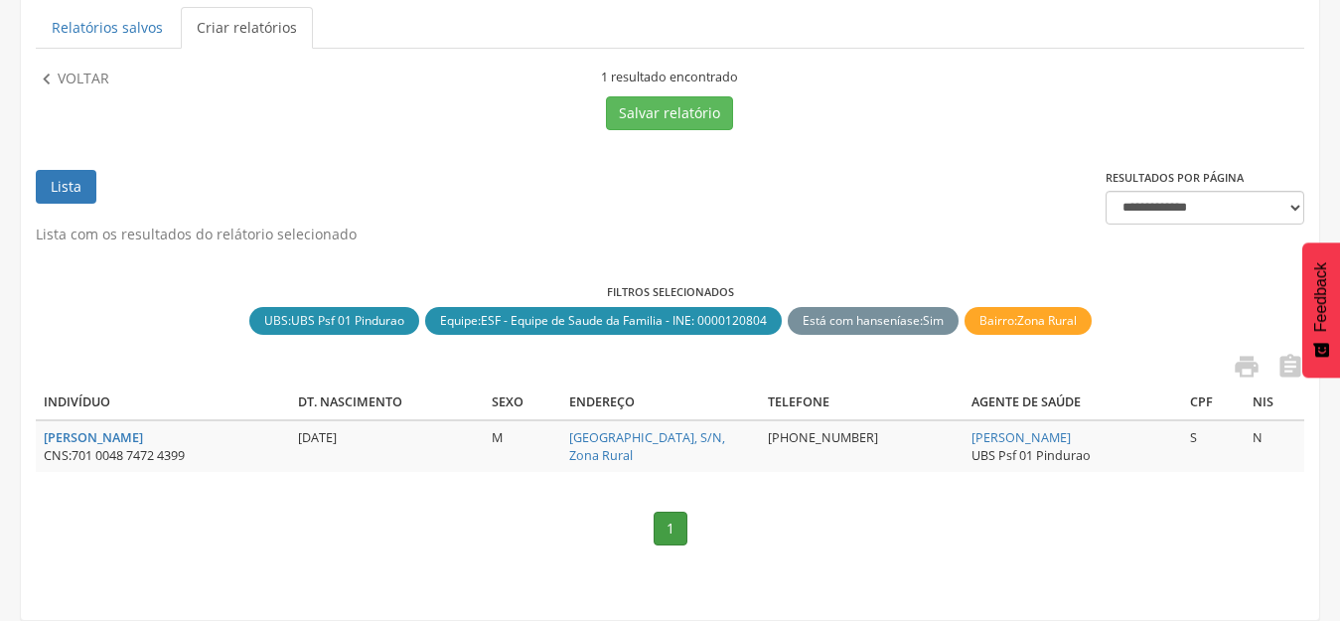
click at [1131, 323] on div "Filtros selecionados UBS : UBS Psf 01 Pindurao close Equipe : ESF - Equipe de S…" at bounding box center [670, 311] width 1268 height 54
click at [607, 110] on button "Salvar relatório" at bounding box center [669, 113] width 127 height 34
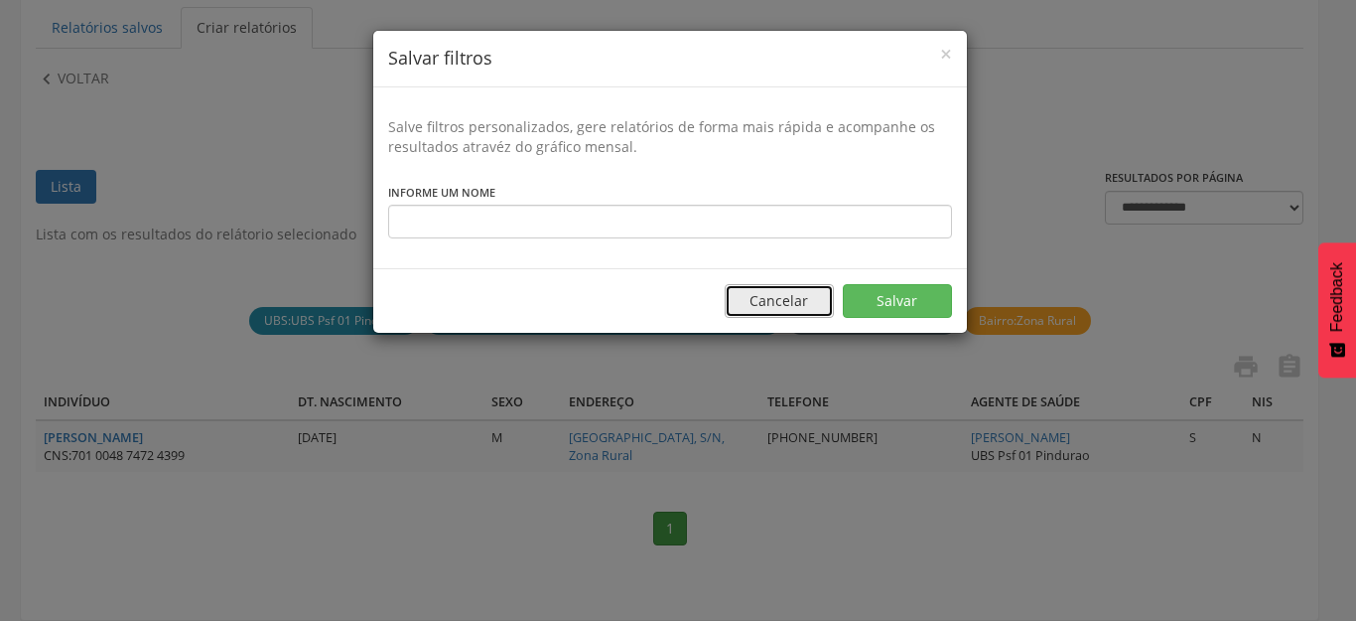
click at [786, 291] on button "Cancelar" at bounding box center [779, 301] width 109 height 34
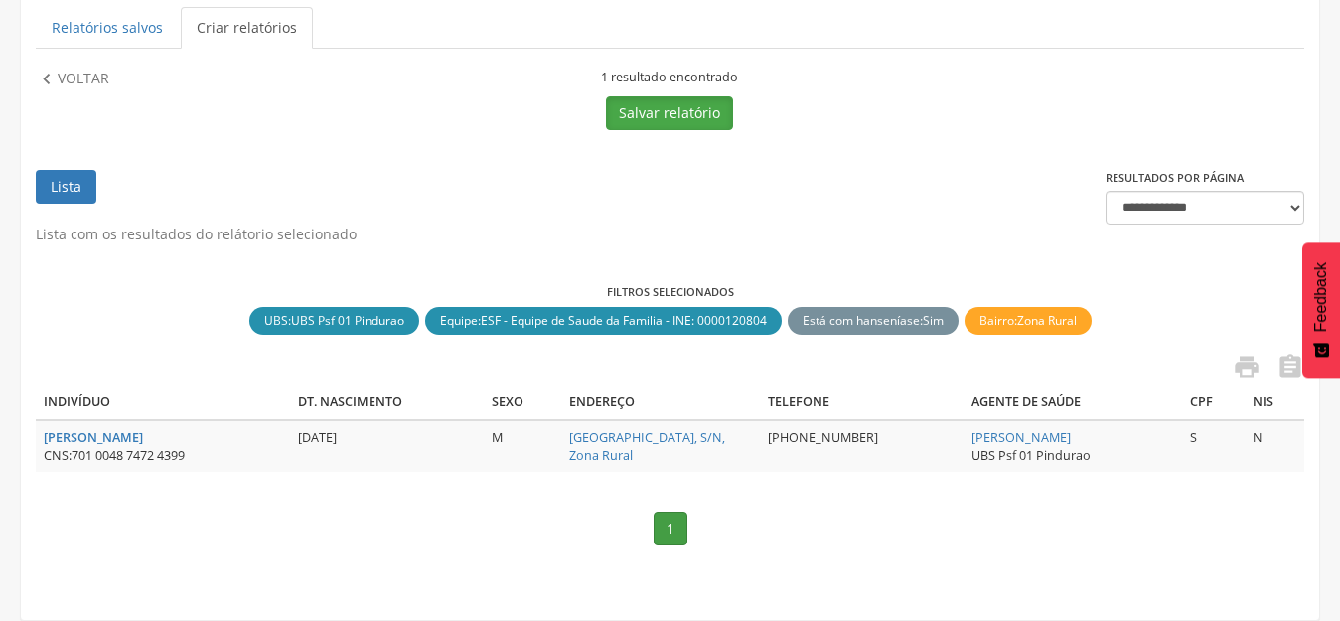
click at [692, 111] on button "Salvar relatório" at bounding box center [669, 113] width 127 height 34
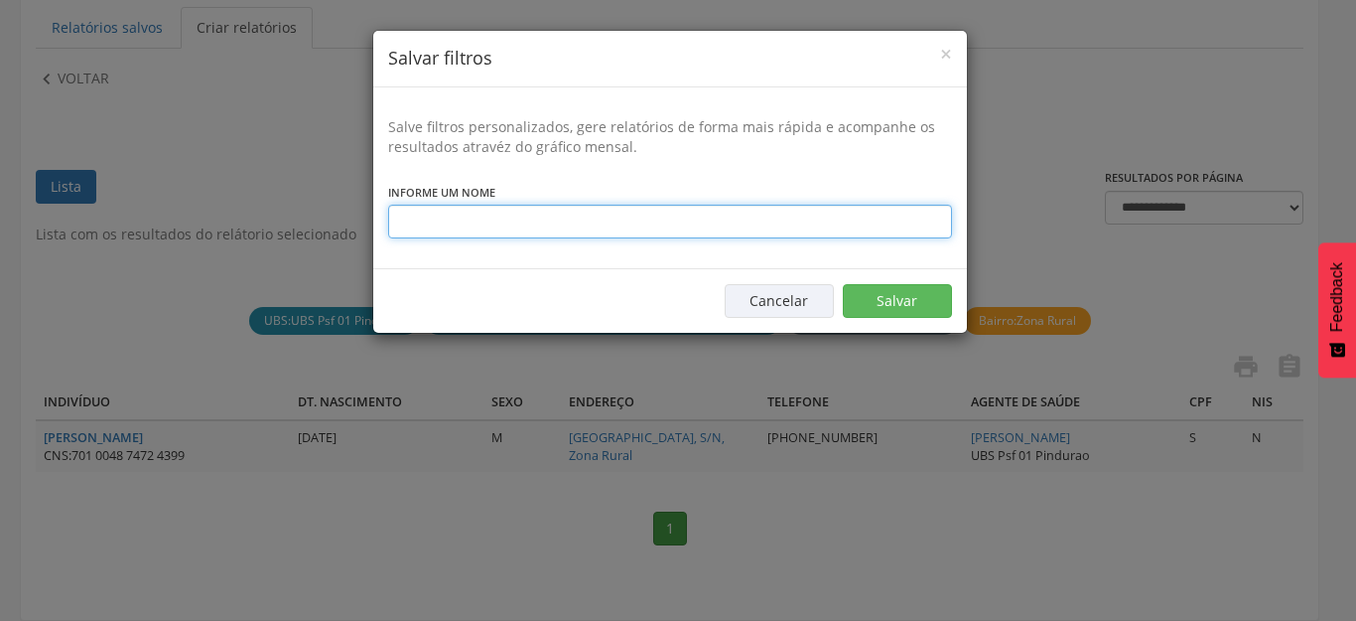
click at [743, 217] on input "text" at bounding box center [670, 222] width 564 height 34
type input "**********"
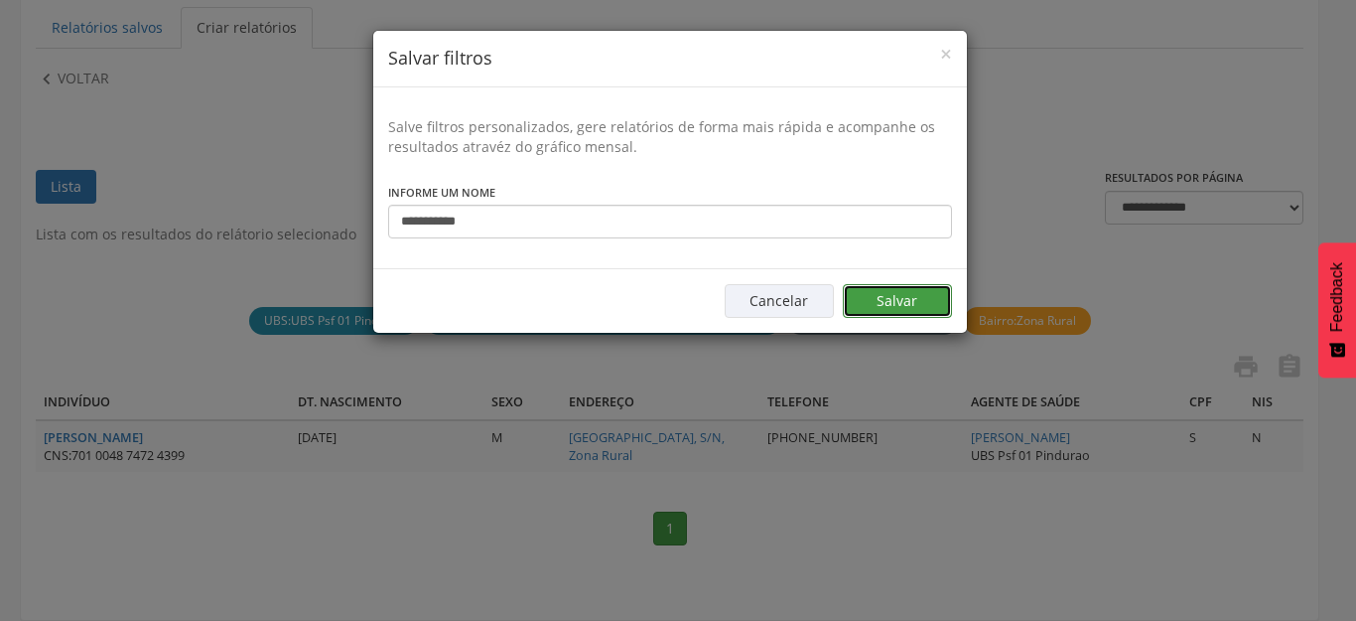
click at [939, 296] on button "Salvar" at bounding box center [897, 301] width 109 height 34
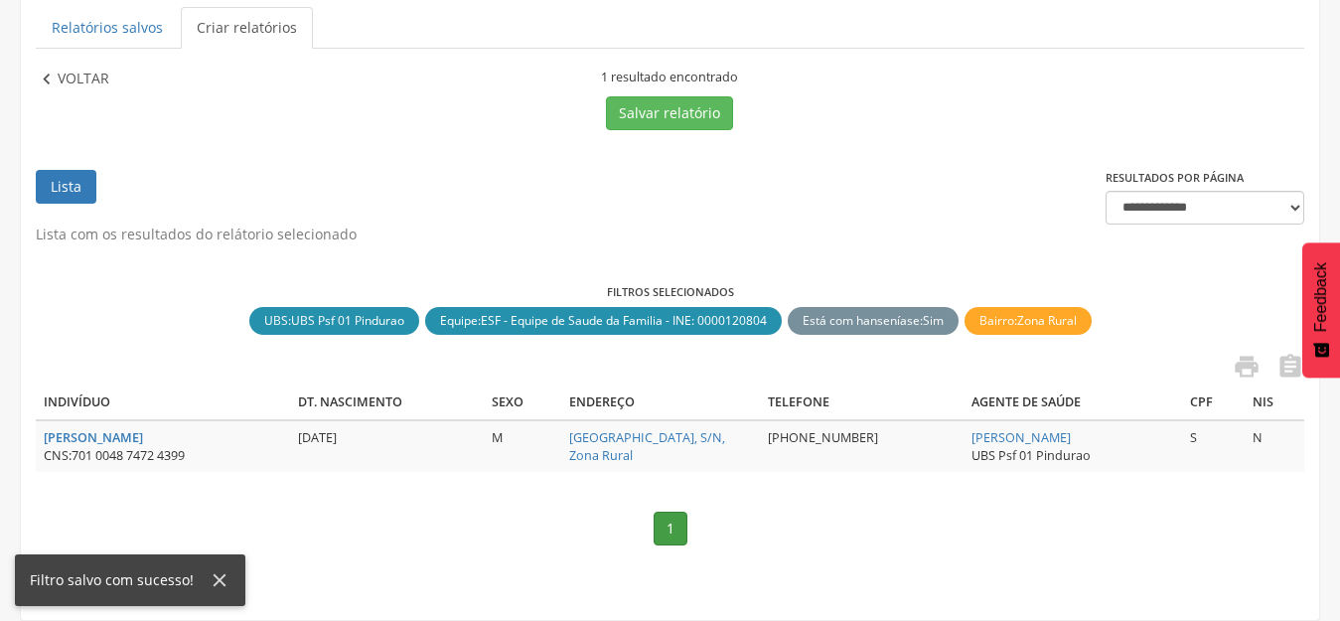
click at [78, 81] on p "Voltar" at bounding box center [84, 80] width 52 height 22
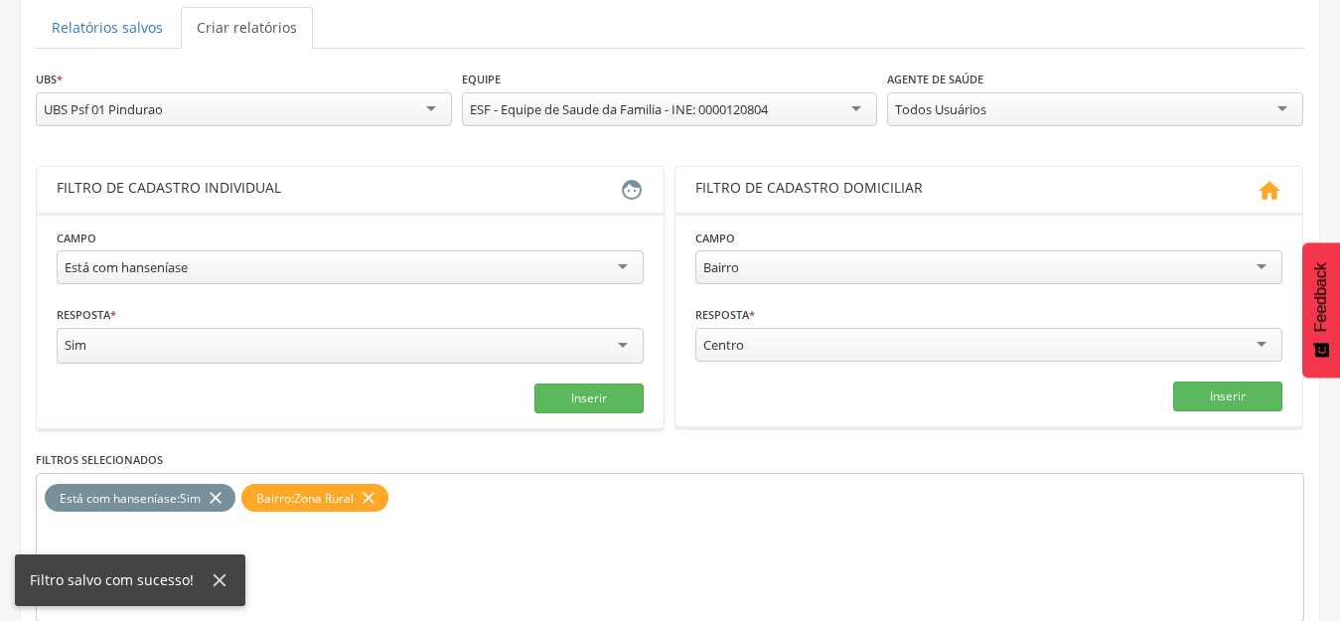
click at [207, 568] on div "Filtro salvo com sucesso!" at bounding box center [130, 580] width 230 height 52
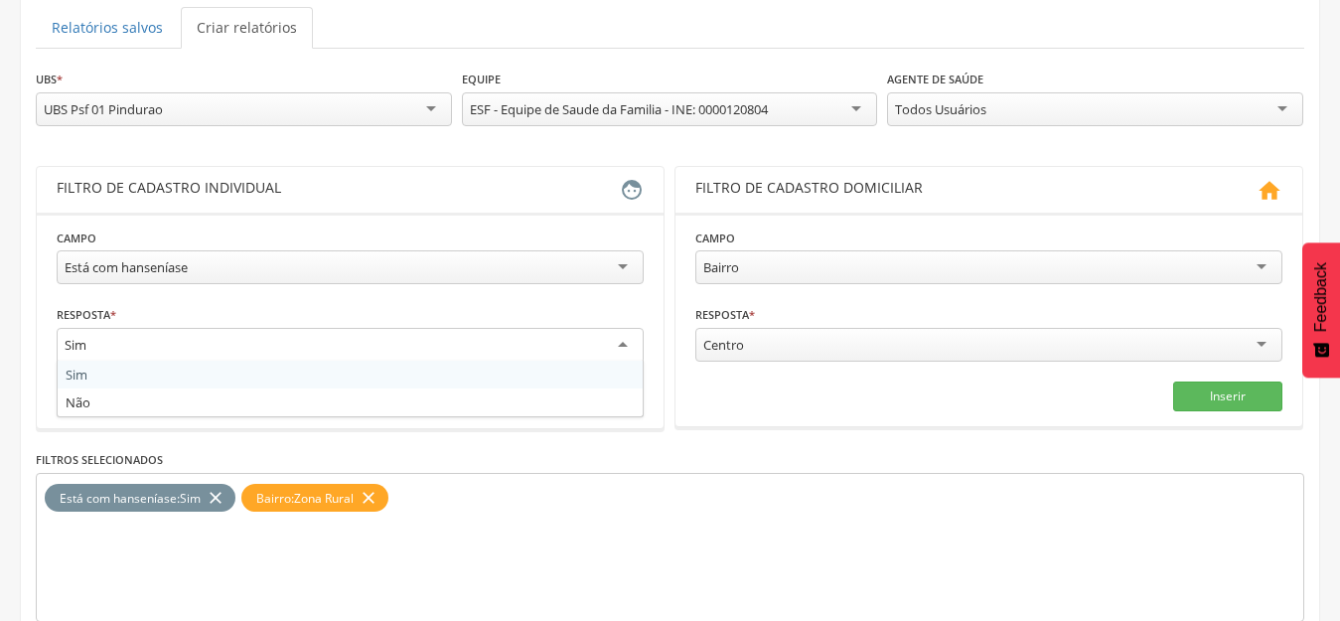
click at [437, 351] on div "Sim" at bounding box center [350, 346] width 587 height 36
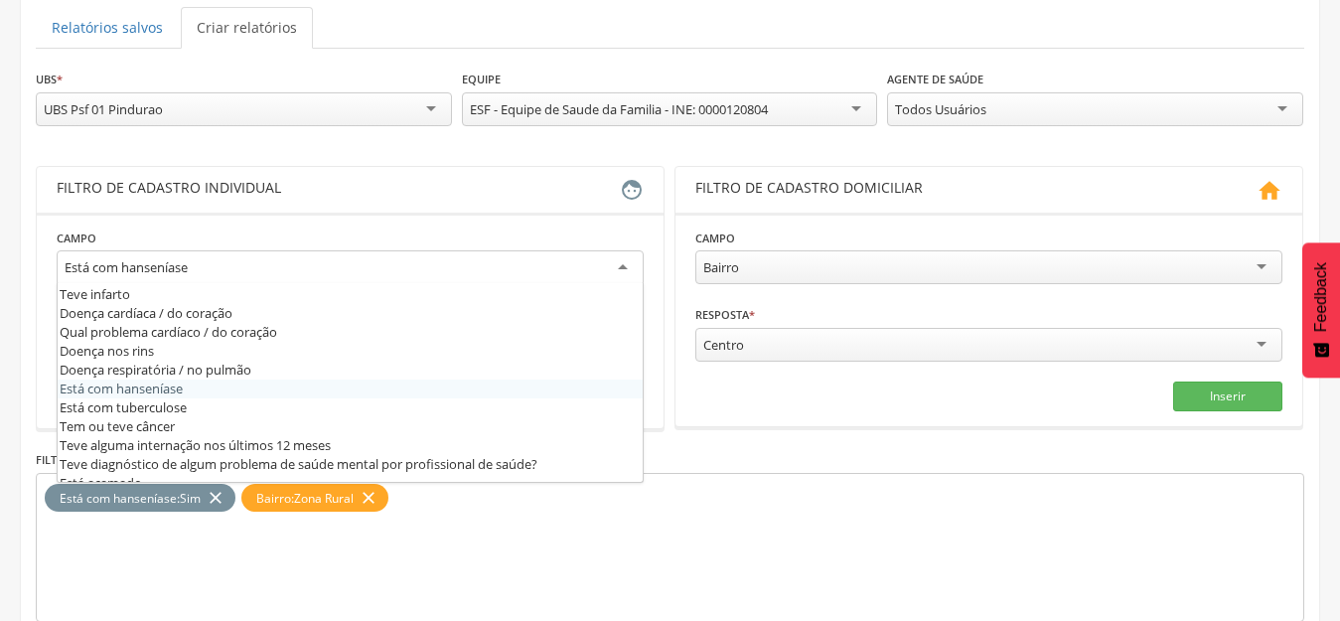
click at [457, 277] on div "Está com hanseníase" at bounding box center [350, 268] width 587 height 36
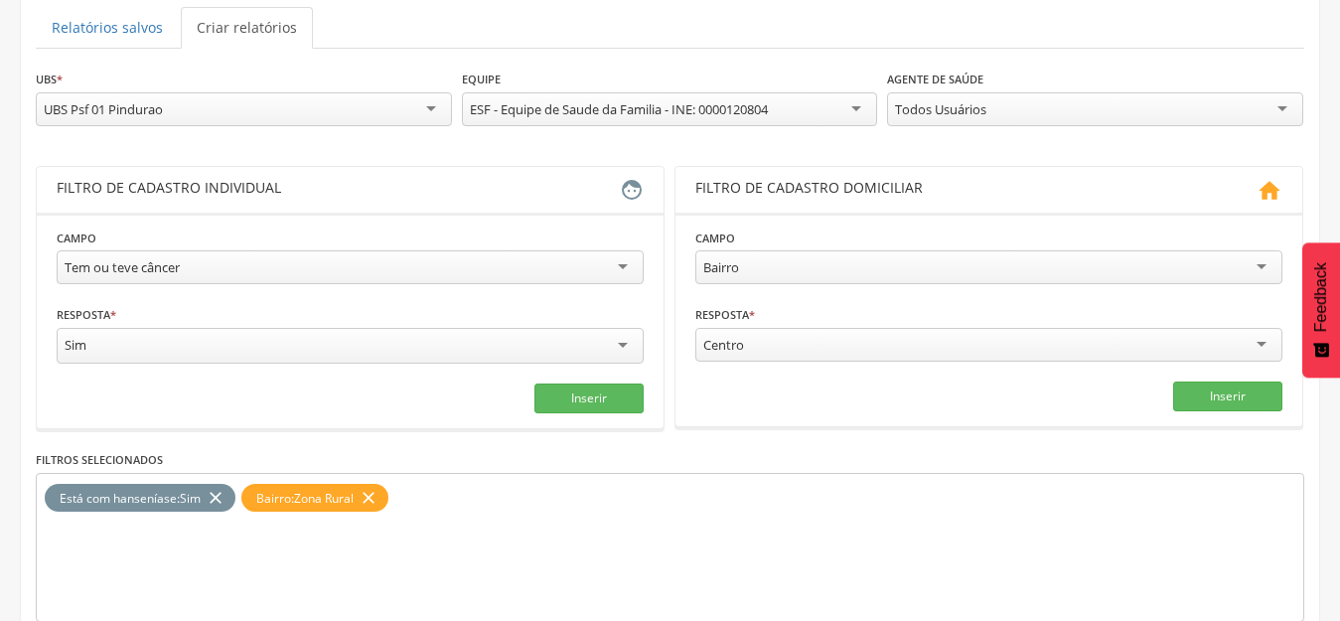
click at [220, 496] on icon "close" at bounding box center [216, 498] width 20 height 29
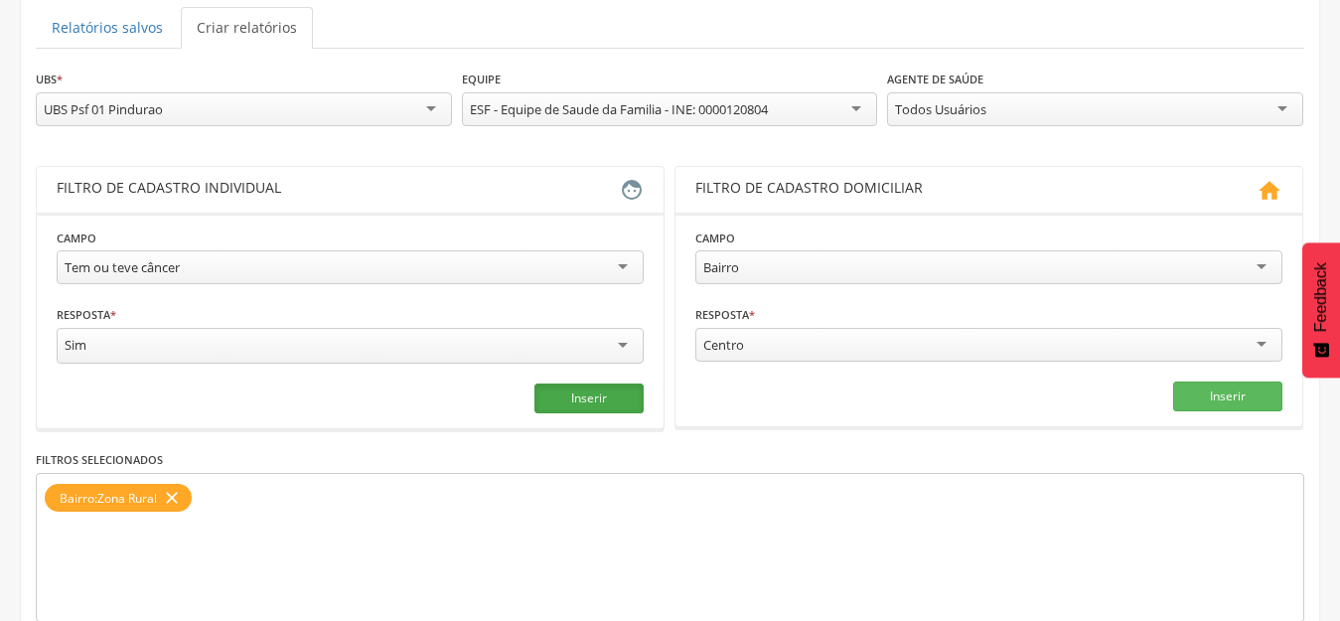
click at [595, 406] on button "Inserir" at bounding box center [588, 398] width 109 height 30
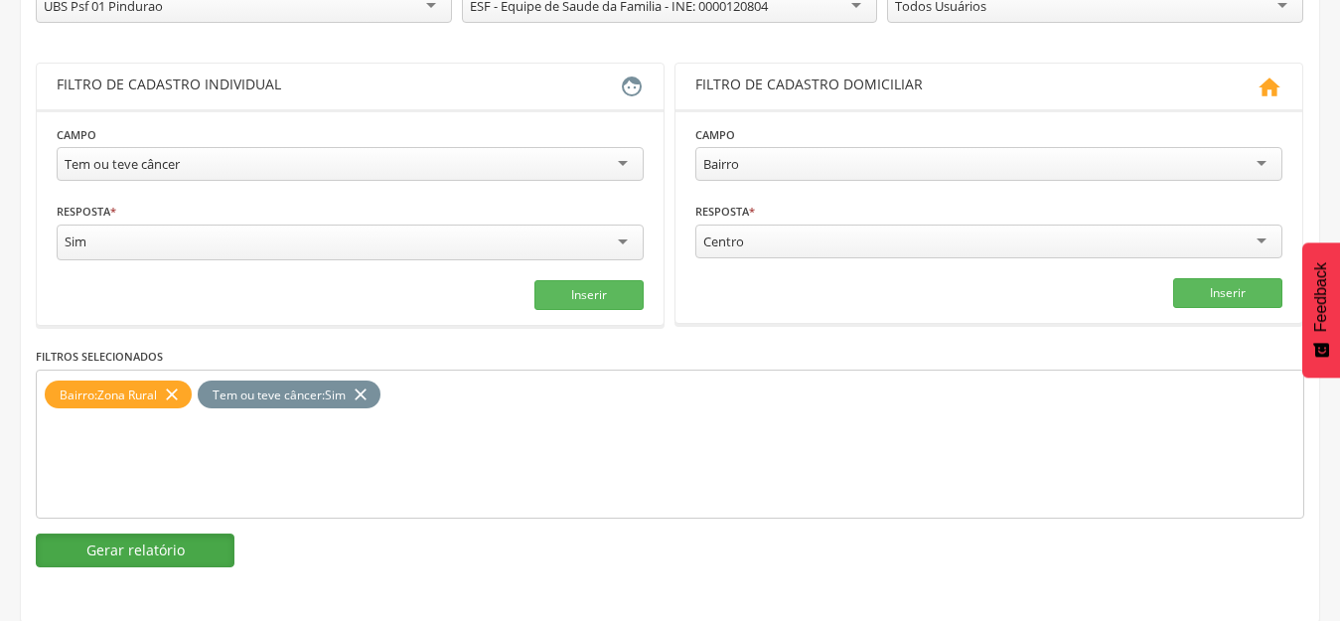
click at [168, 550] on button "Gerar relatório" at bounding box center [135, 550] width 199 height 34
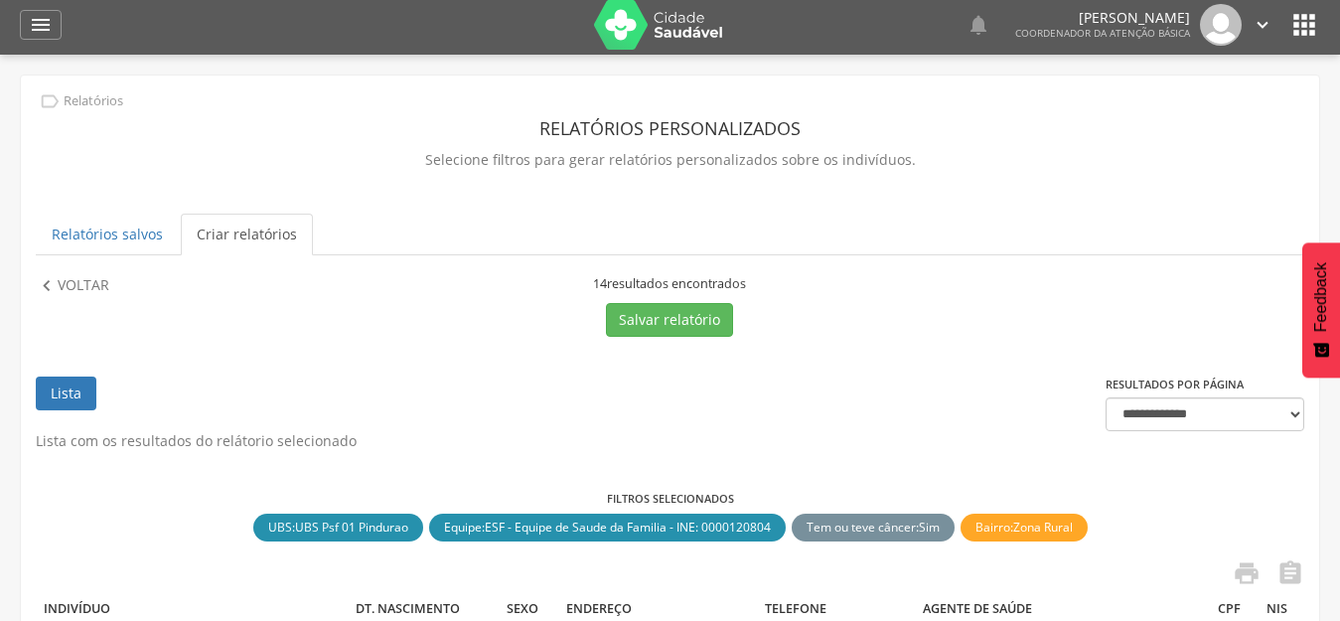
scroll to position [0, 0]
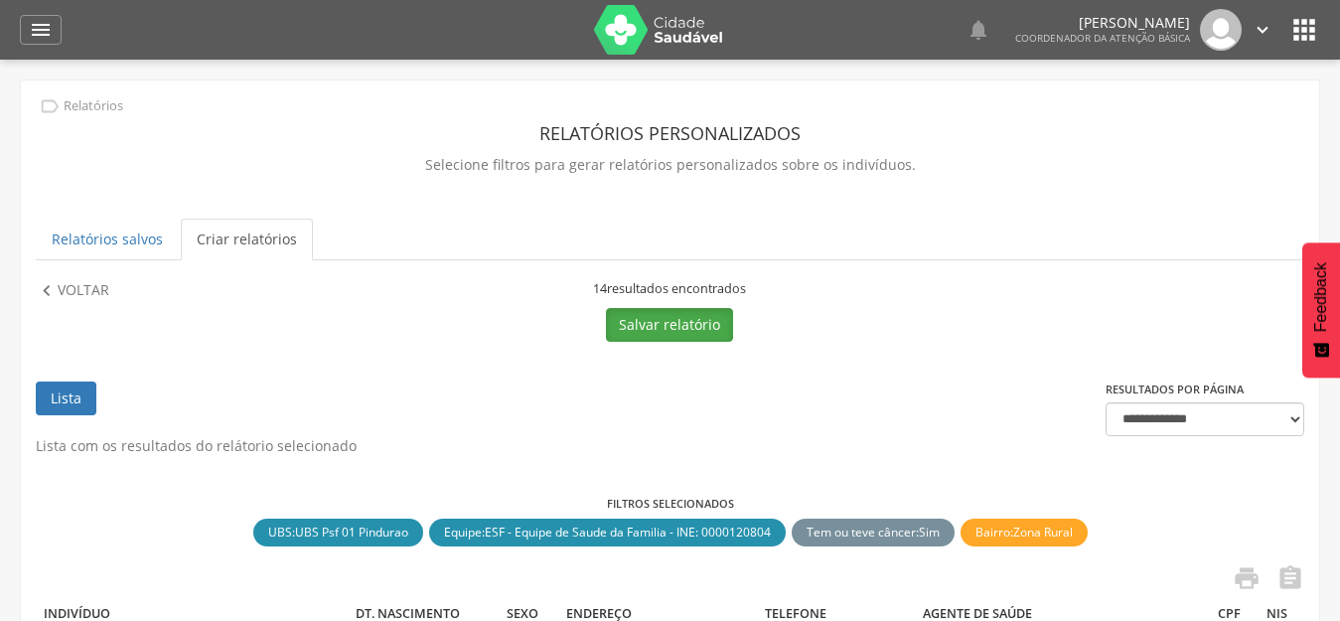
click at [695, 336] on button "Salvar relatório" at bounding box center [669, 325] width 127 height 34
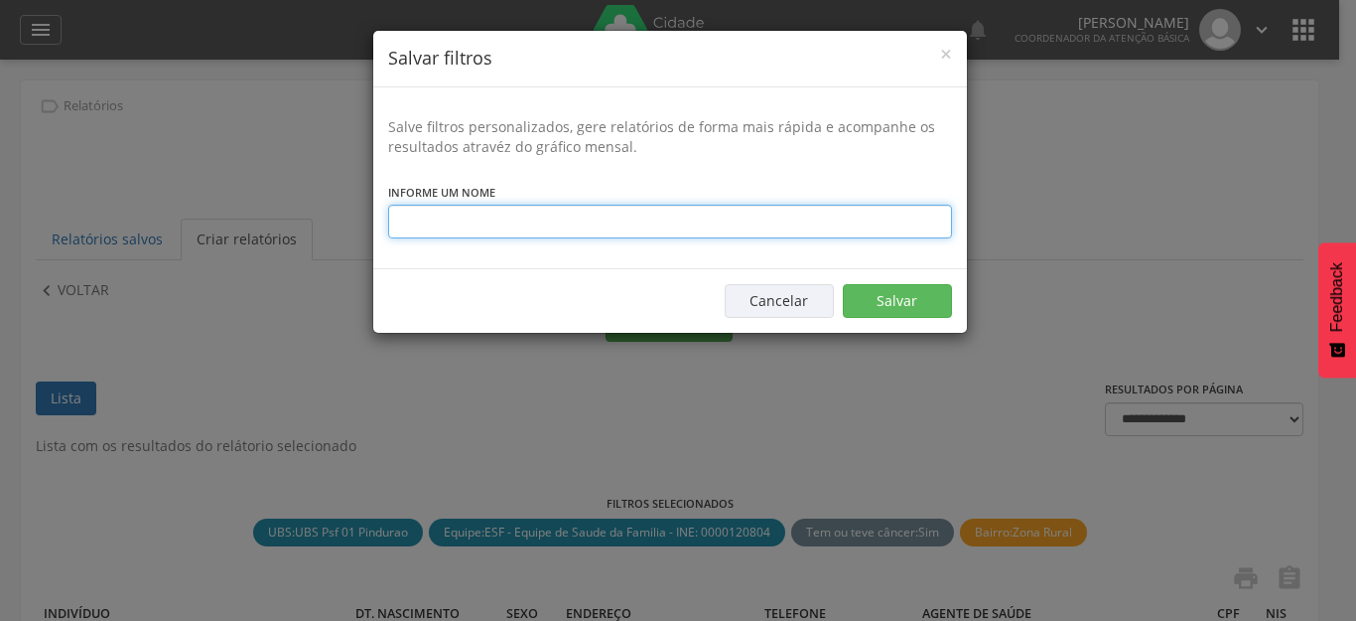
click at [627, 213] on input "text" at bounding box center [670, 222] width 564 height 34
type input "**********"
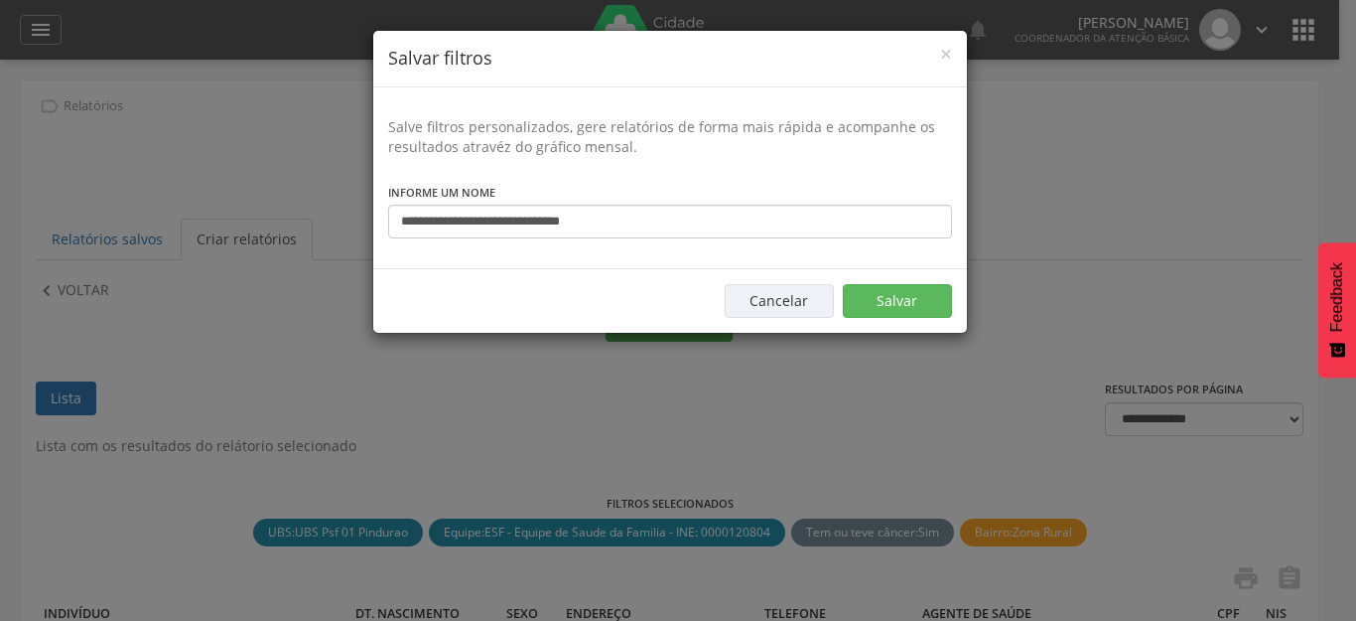
click at [946, 278] on div "Cancelar Salvar" at bounding box center [670, 300] width 594 height 65
click at [914, 306] on button "Salvar" at bounding box center [897, 301] width 109 height 34
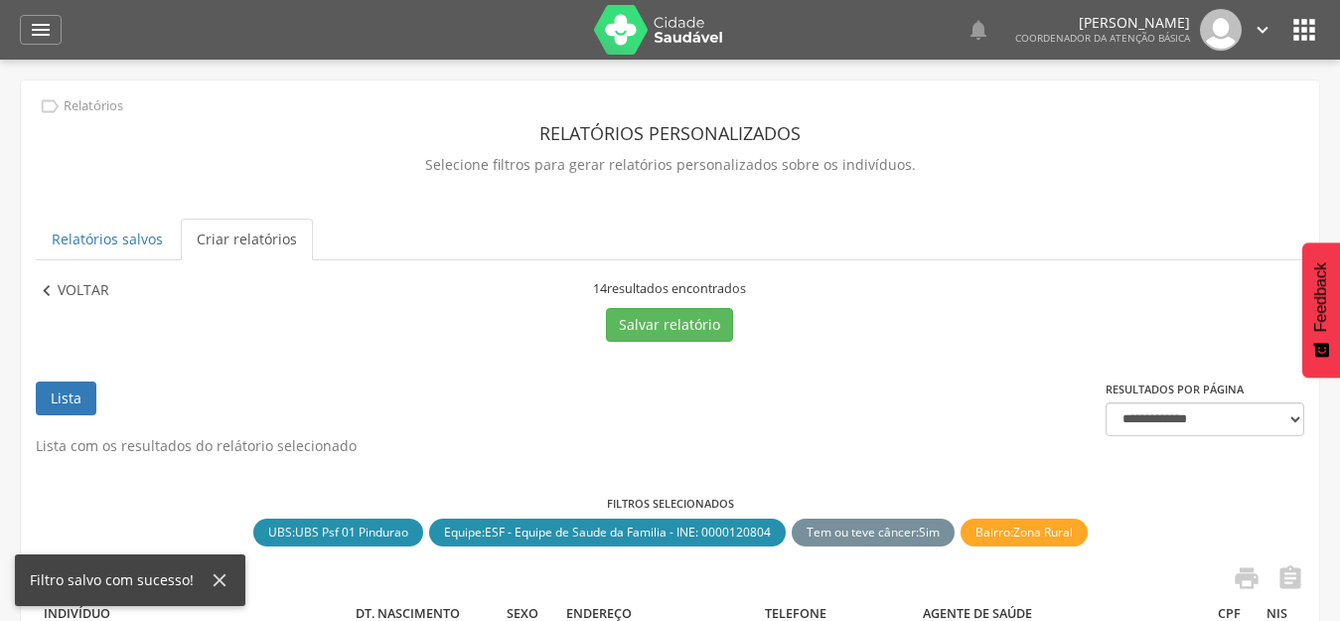
click at [95, 297] on p "Voltar" at bounding box center [84, 291] width 52 height 22
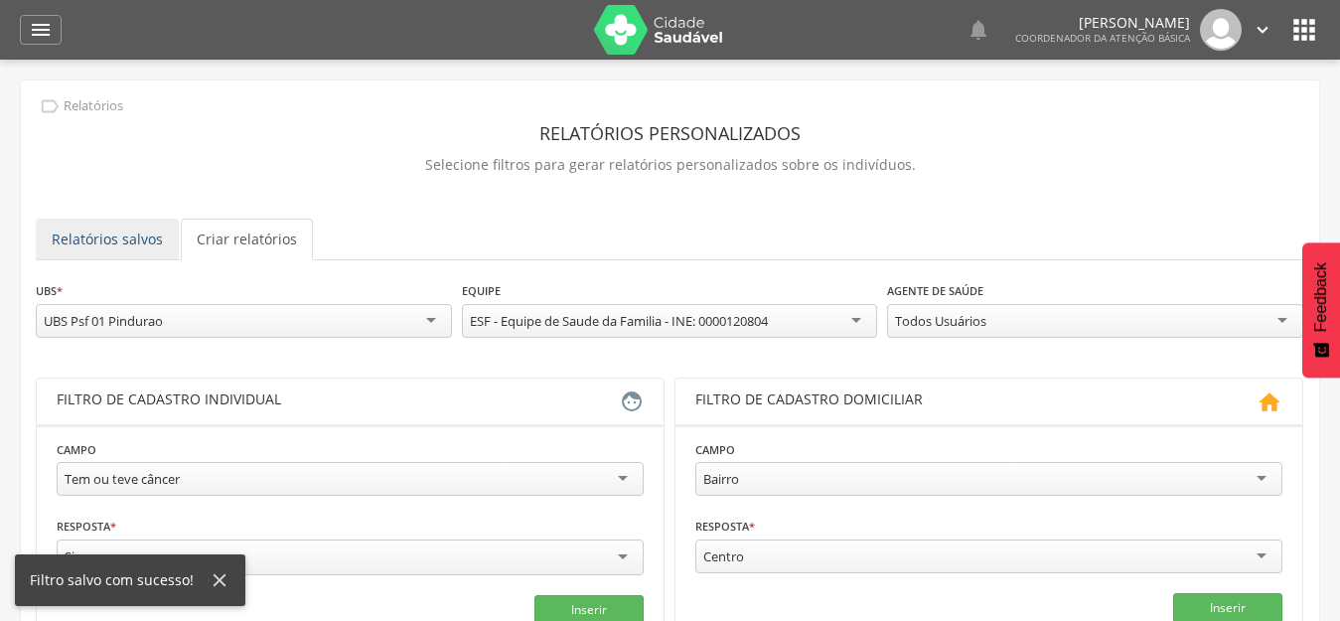
click at [113, 246] on link "Relatórios salvos" at bounding box center [107, 239] width 143 height 42
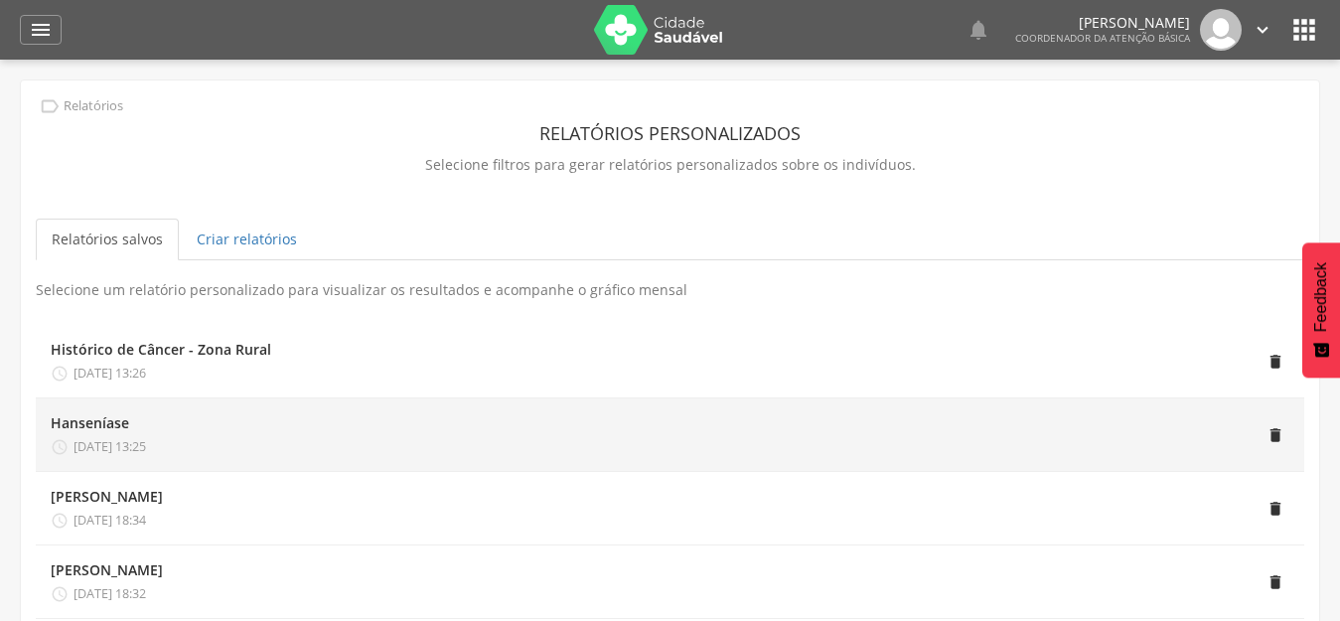
drag, startPoint x: 374, startPoint y: 413, endPoint x: 244, endPoint y: 408, distance: 130.2
click at [244, 408] on li "Hanseníase  [DATE] 13:25 " at bounding box center [670, 434] width 1268 height 73
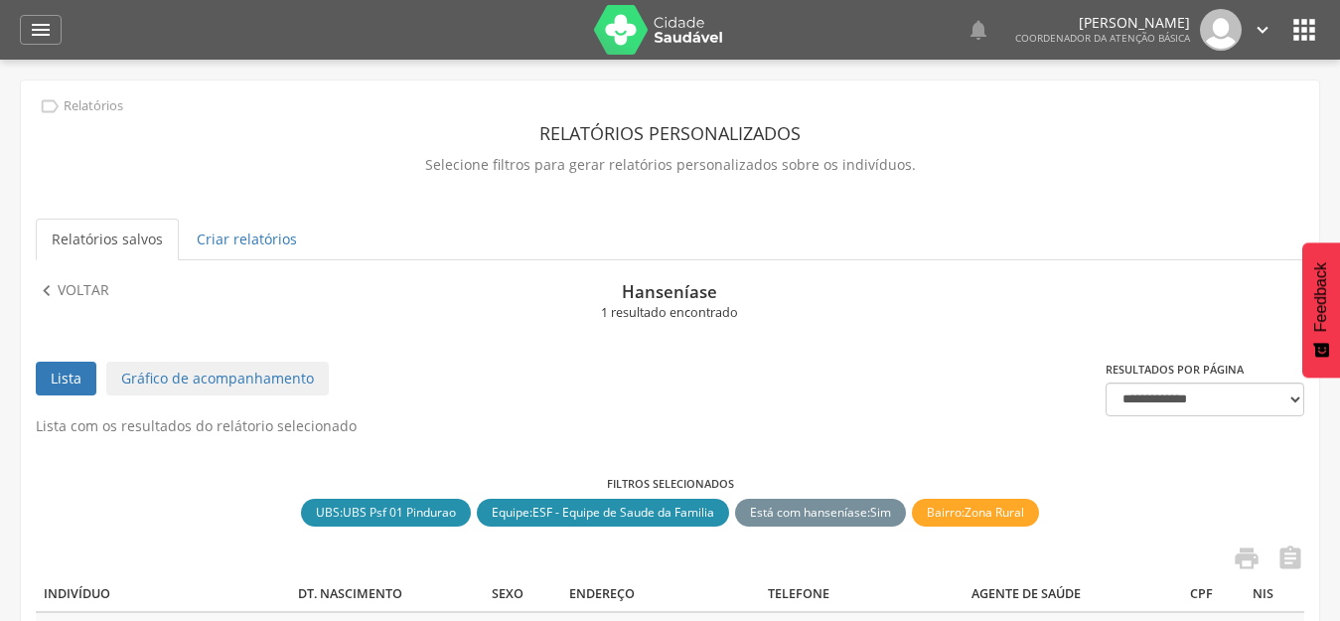
click at [689, 305] on div "1 resultado encontrado" at bounding box center [668, 313] width 629 height 18
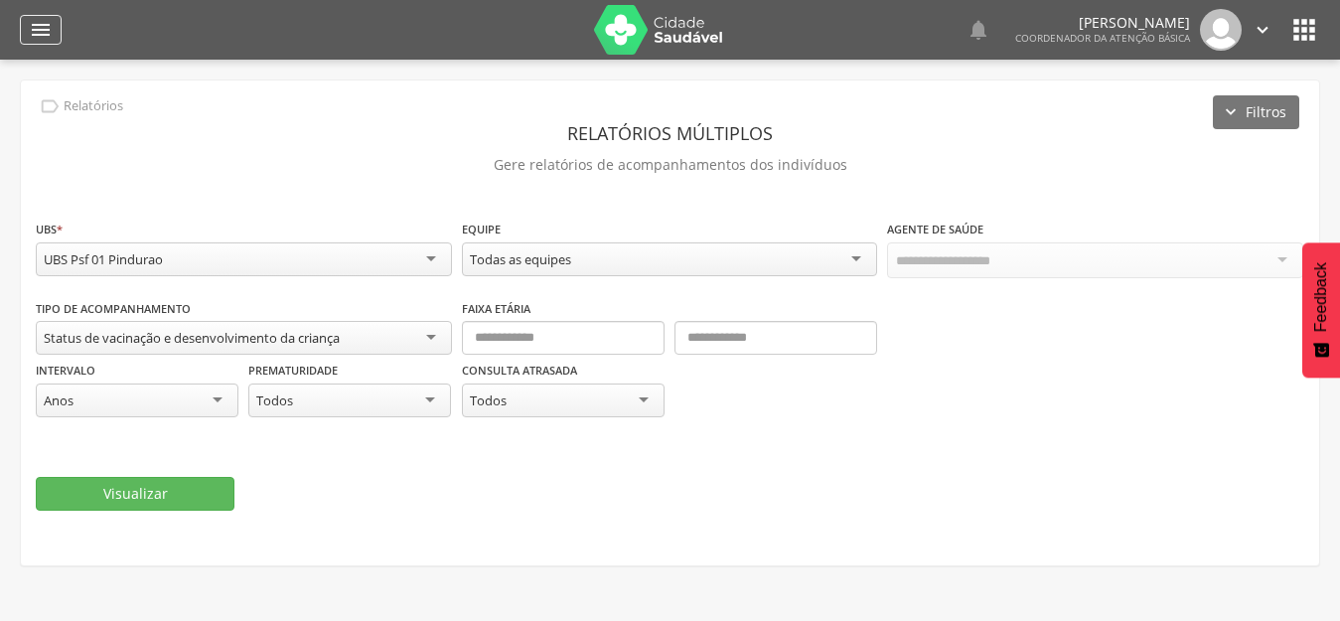
click at [24, 36] on div "" at bounding box center [41, 30] width 42 height 30
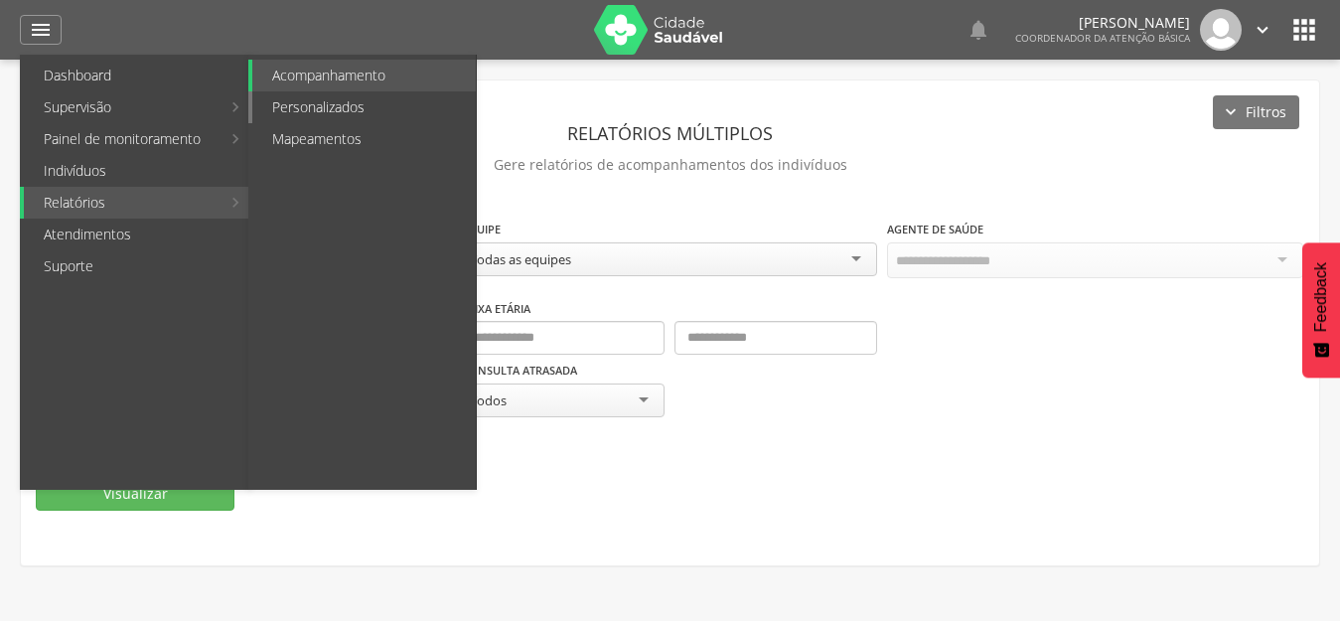
click at [391, 97] on link "Personalizados" at bounding box center [363, 107] width 223 height 32
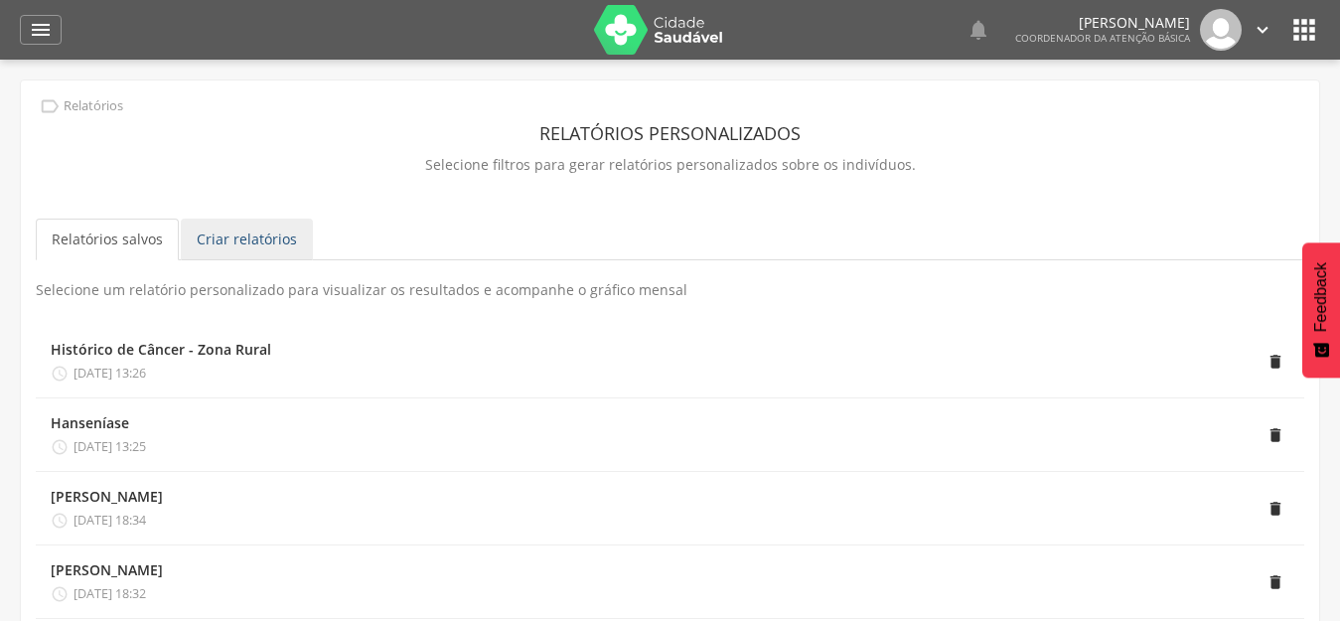
click at [269, 236] on link "Criar relatórios" at bounding box center [247, 239] width 132 height 42
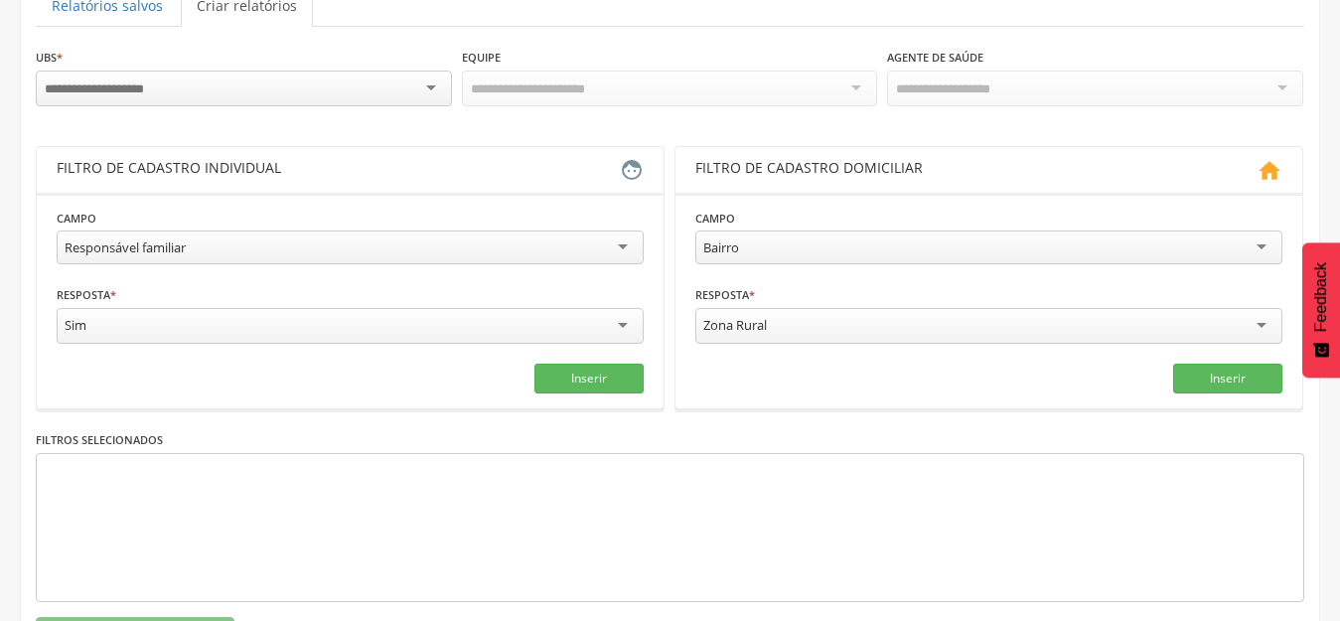
scroll to position [199, 0]
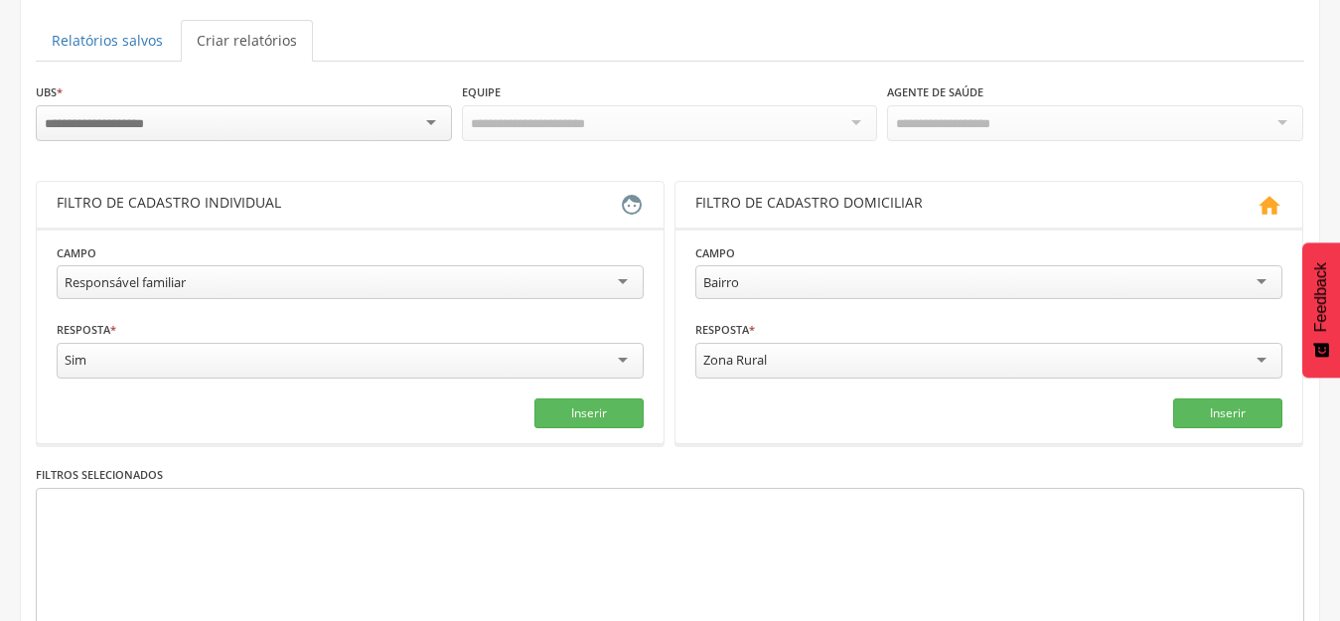
click at [255, 122] on div at bounding box center [244, 123] width 416 height 36
click at [573, 132] on div "Todas Equipes" at bounding box center [670, 122] width 416 height 34
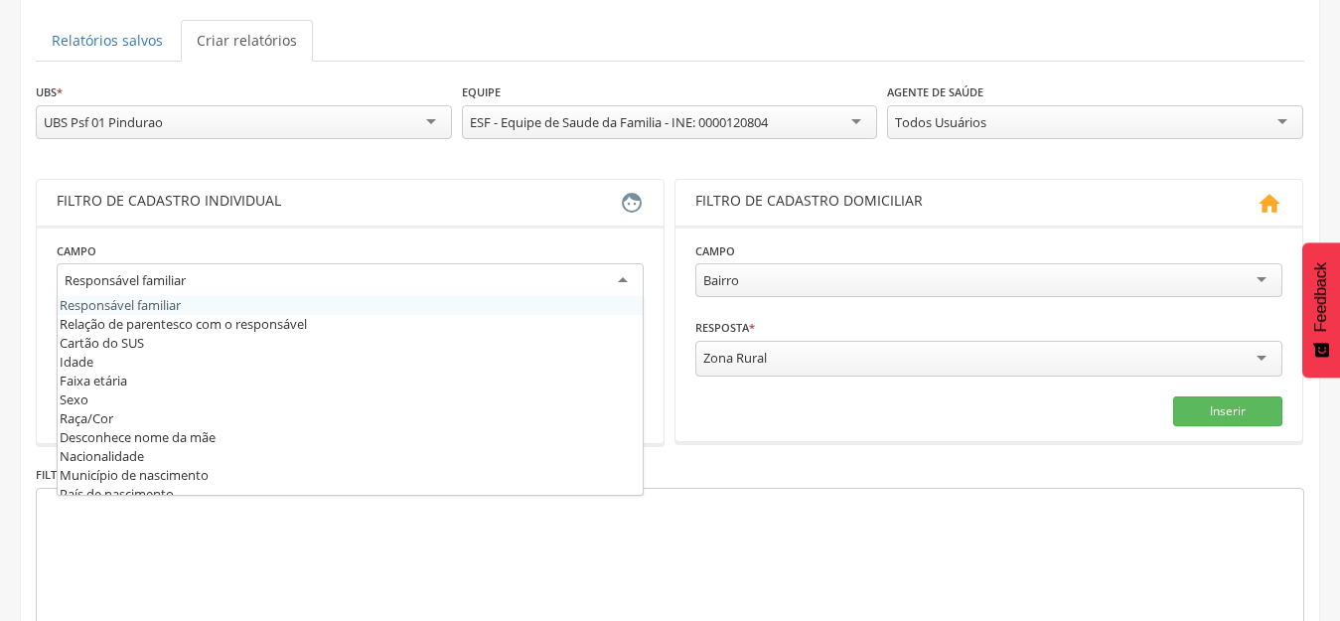
click at [562, 285] on div "Responsável familiar" at bounding box center [350, 281] width 587 height 36
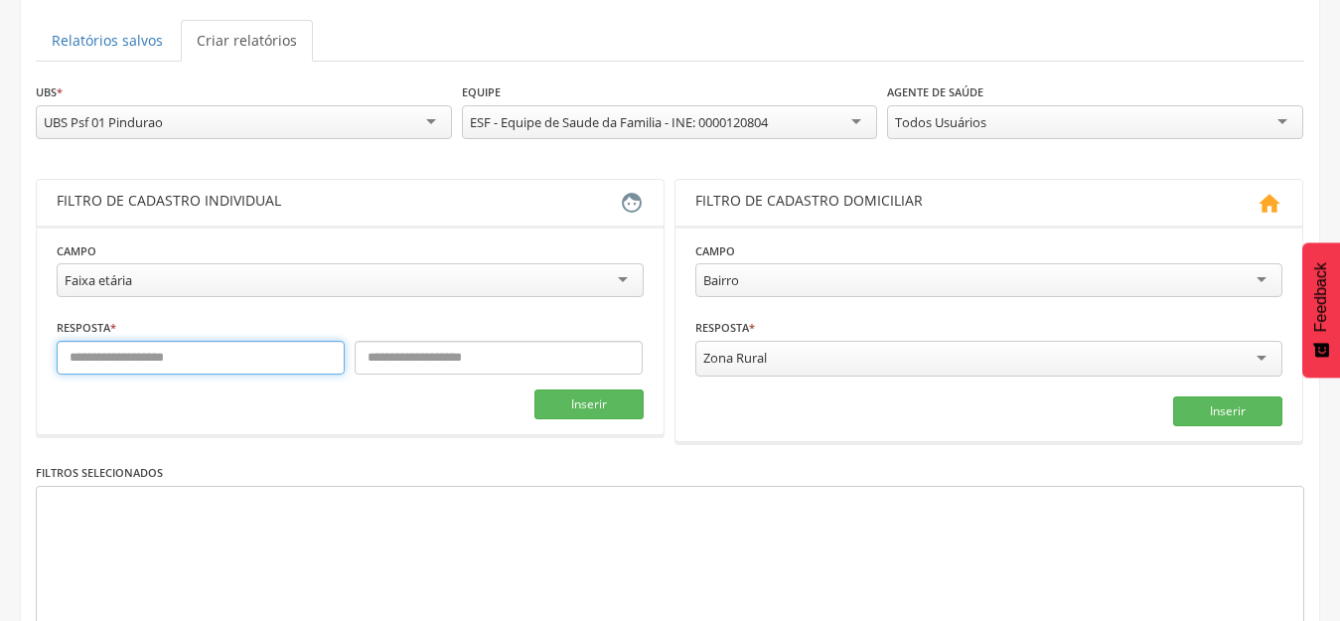
click at [255, 345] on input "text" at bounding box center [201, 358] width 288 height 34
type input "*"
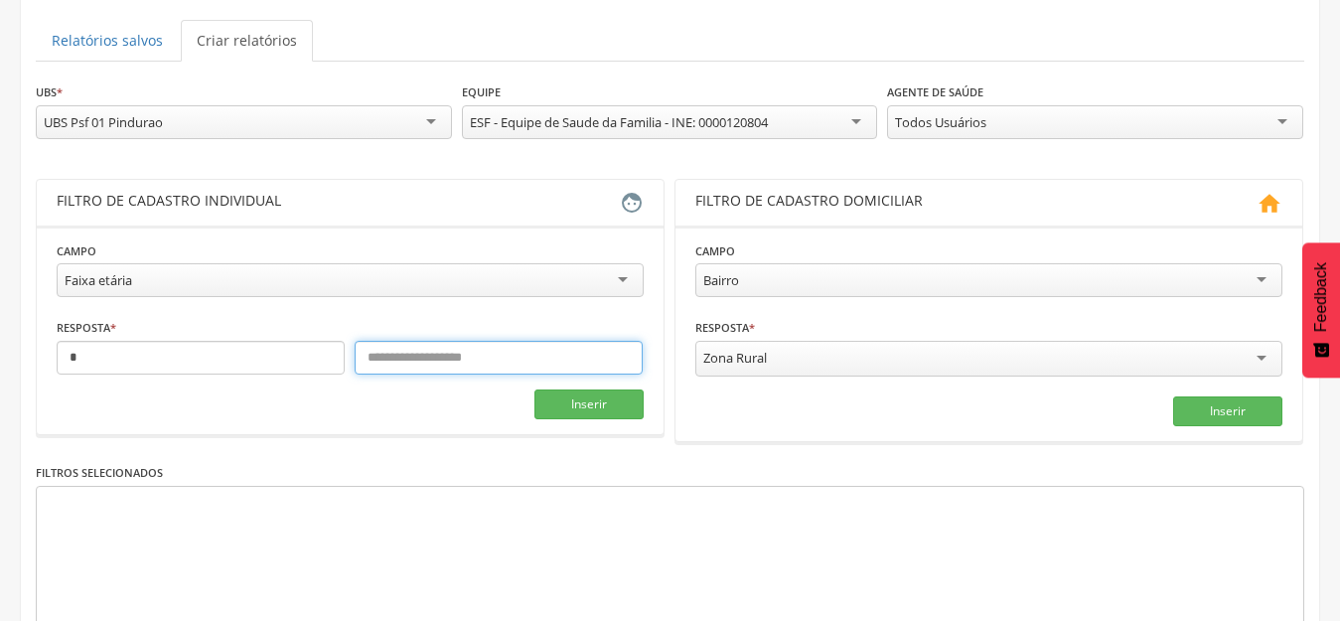
click at [403, 372] on input "text" at bounding box center [498, 358] width 288 height 34
type input "*"
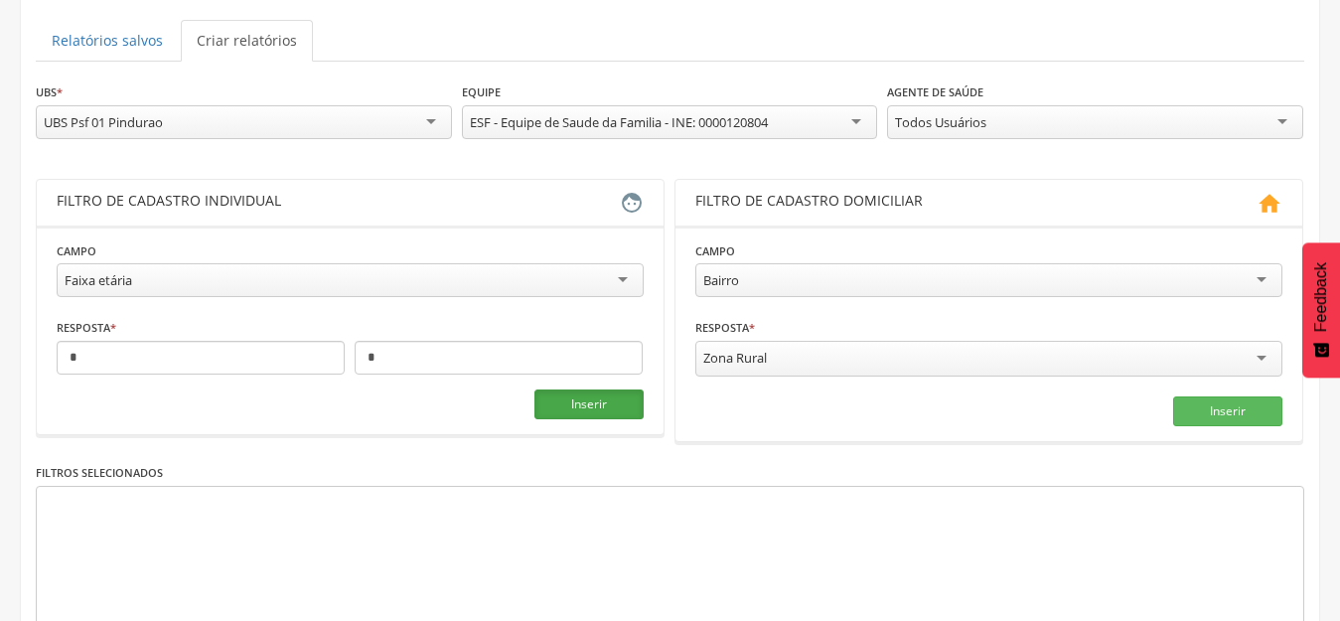
click at [606, 394] on button "Inserir" at bounding box center [588, 404] width 109 height 30
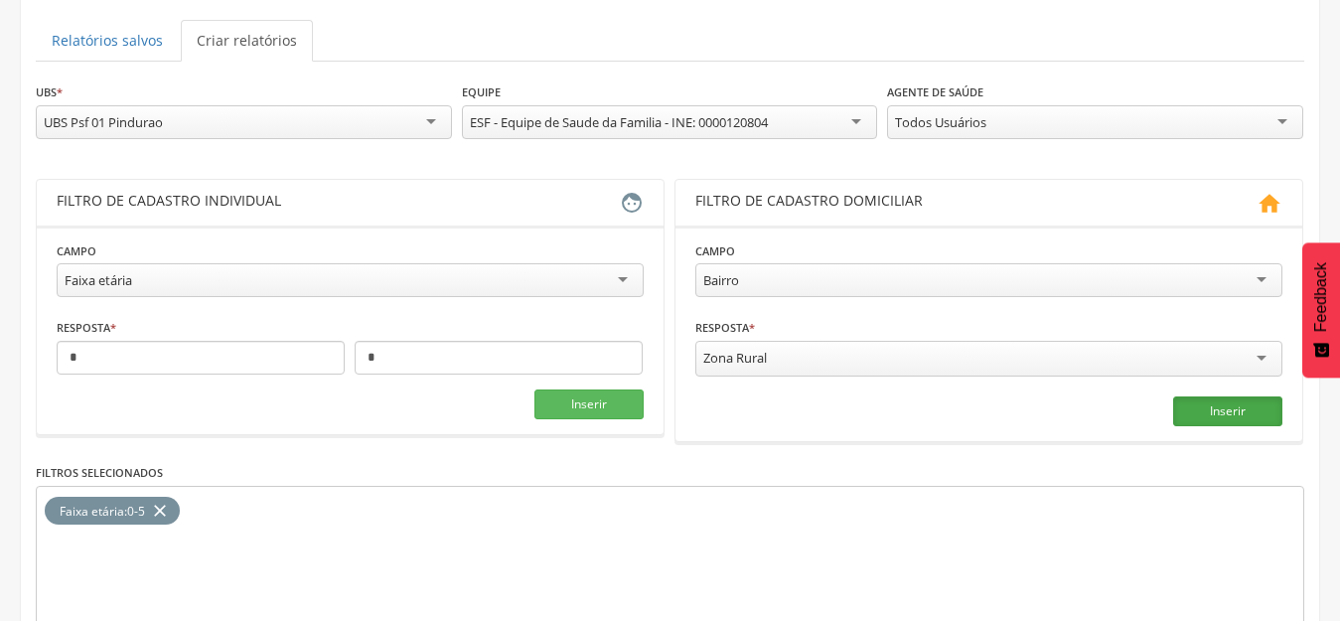
click at [1263, 400] on button "Inserir" at bounding box center [1227, 411] width 109 height 30
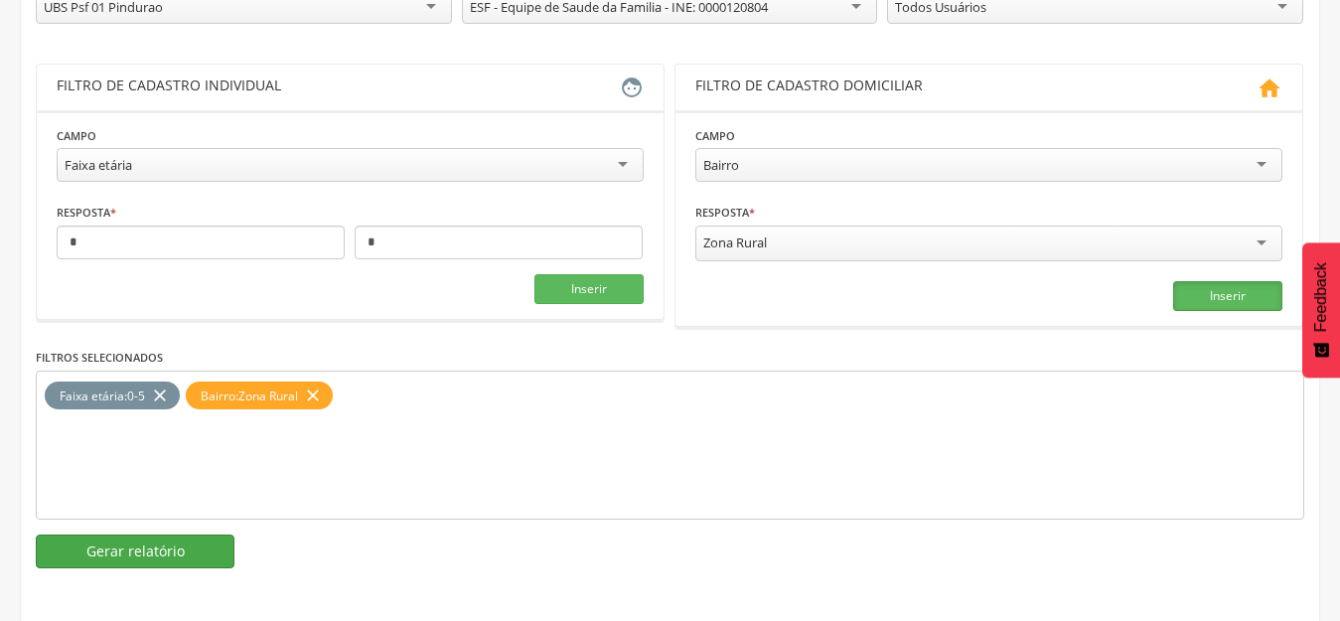
scroll to position [315, 0]
click at [179, 548] on button "Gerar relatório" at bounding box center [135, 550] width 199 height 34
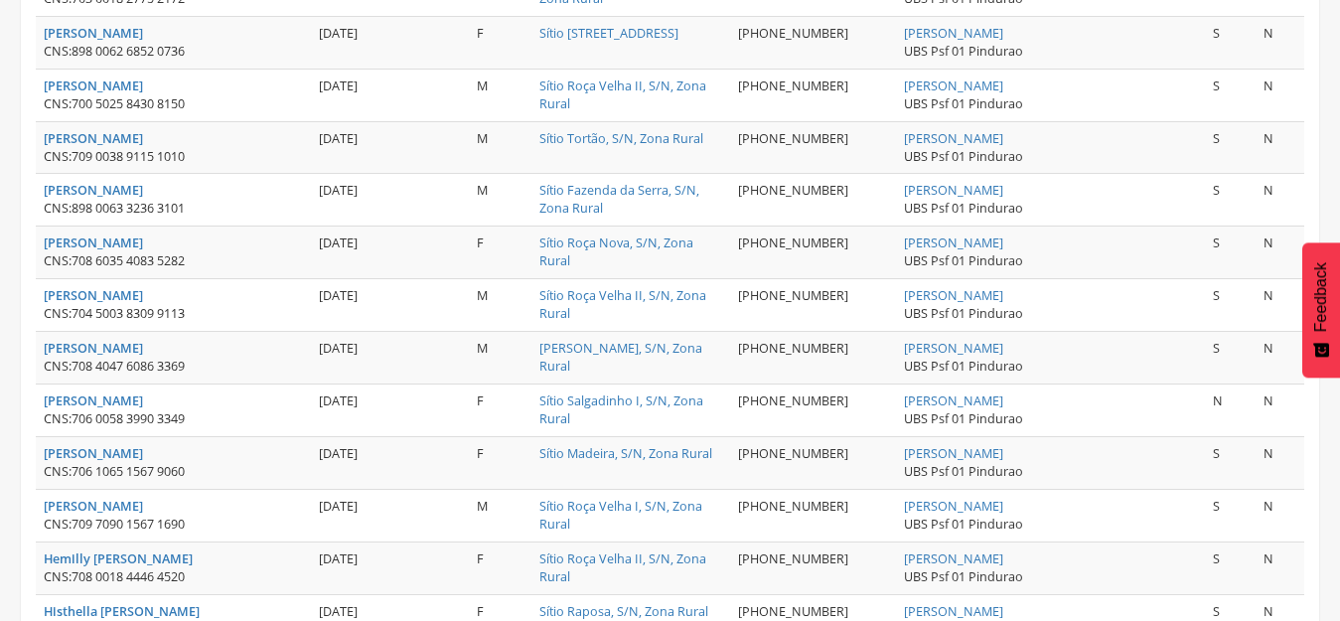
scroll to position [2789, 0]
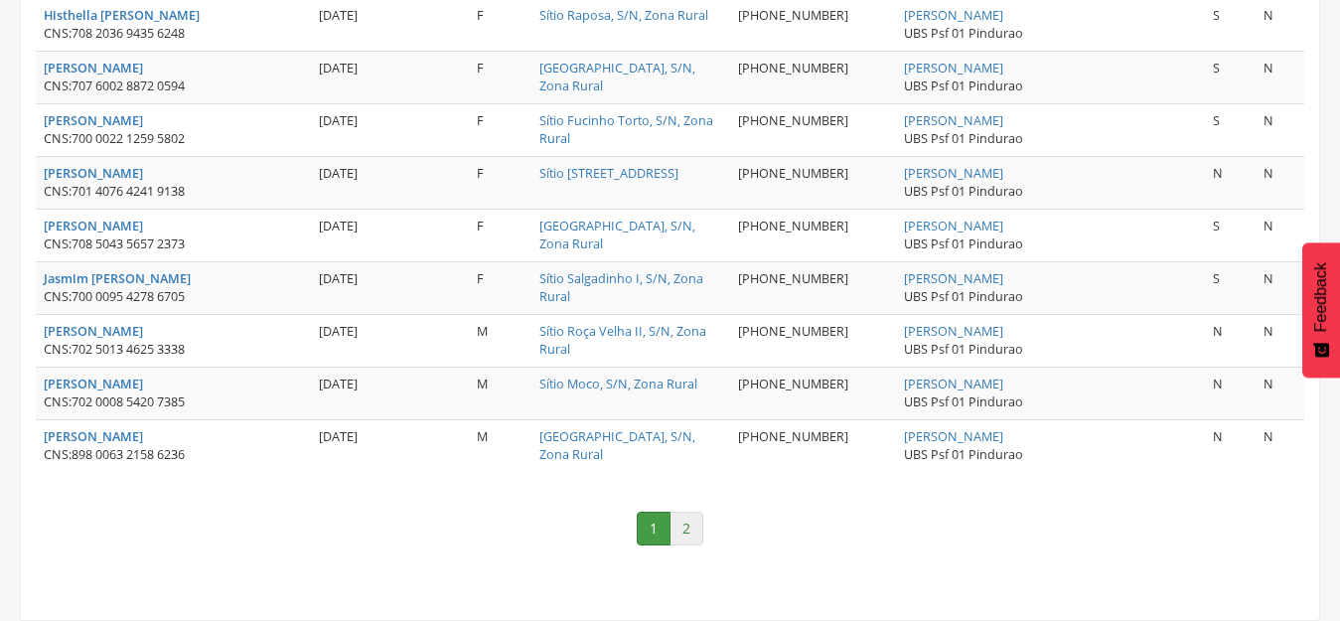
click at [691, 526] on link "2" at bounding box center [686, 528] width 34 height 34
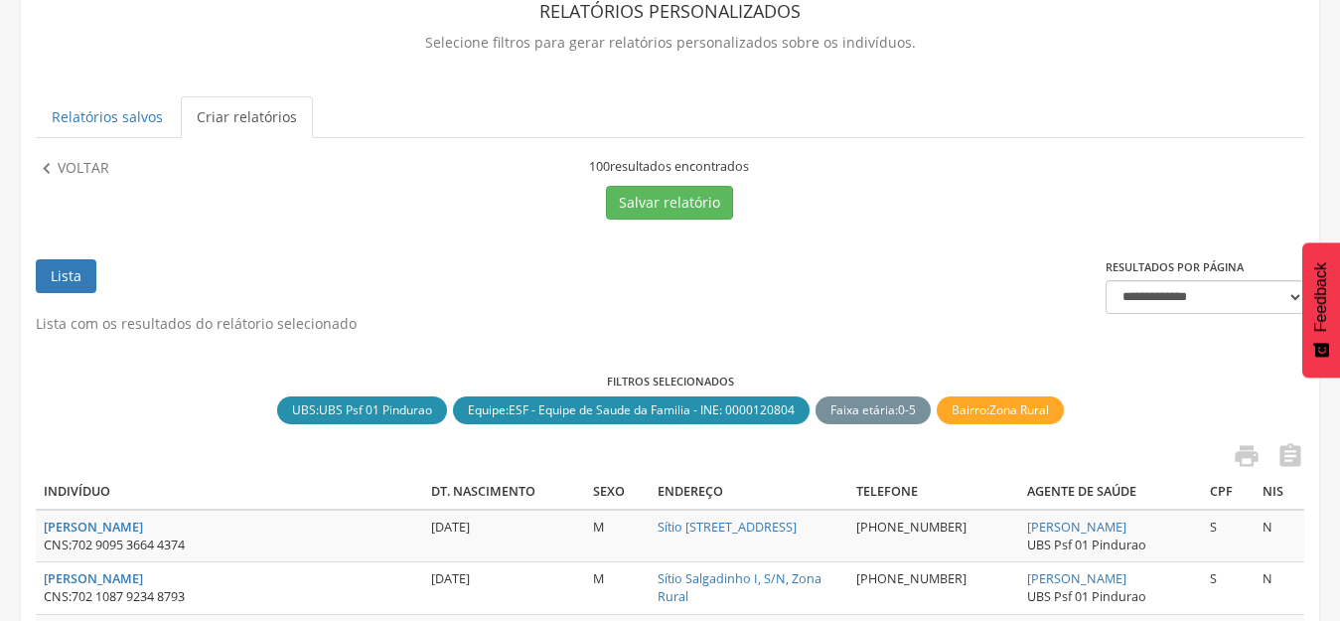
scroll to position [0, 0]
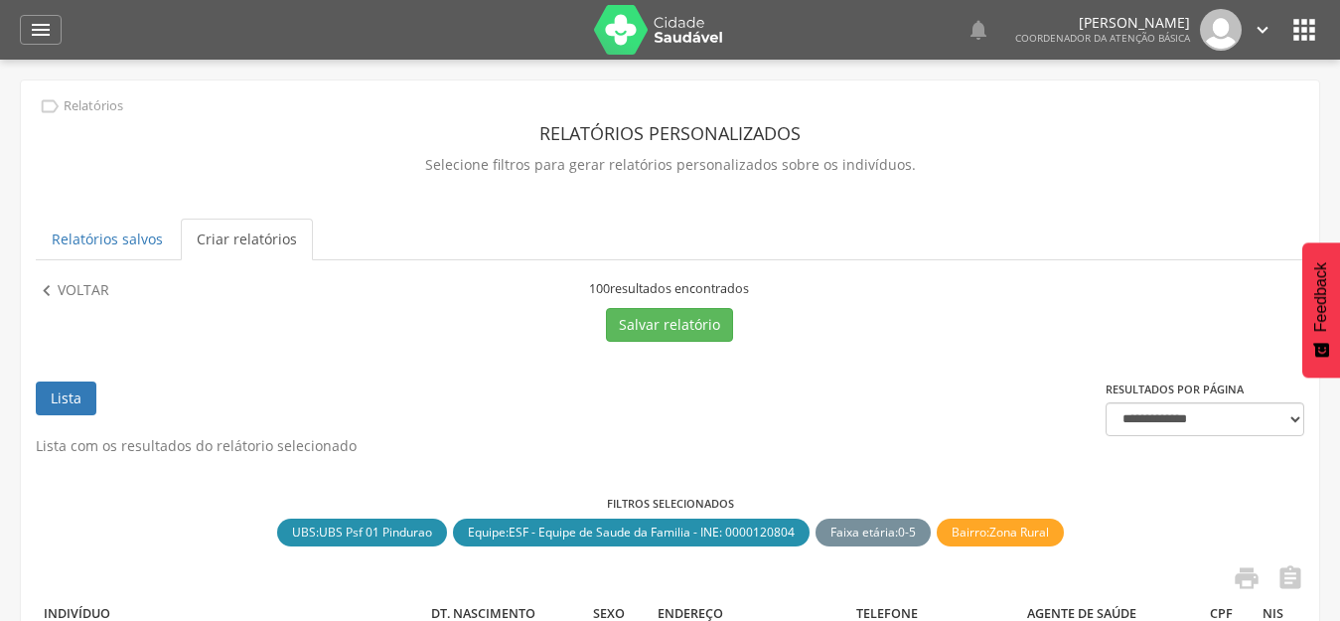
click at [74, 296] on p "Voltar" at bounding box center [84, 291] width 52 height 22
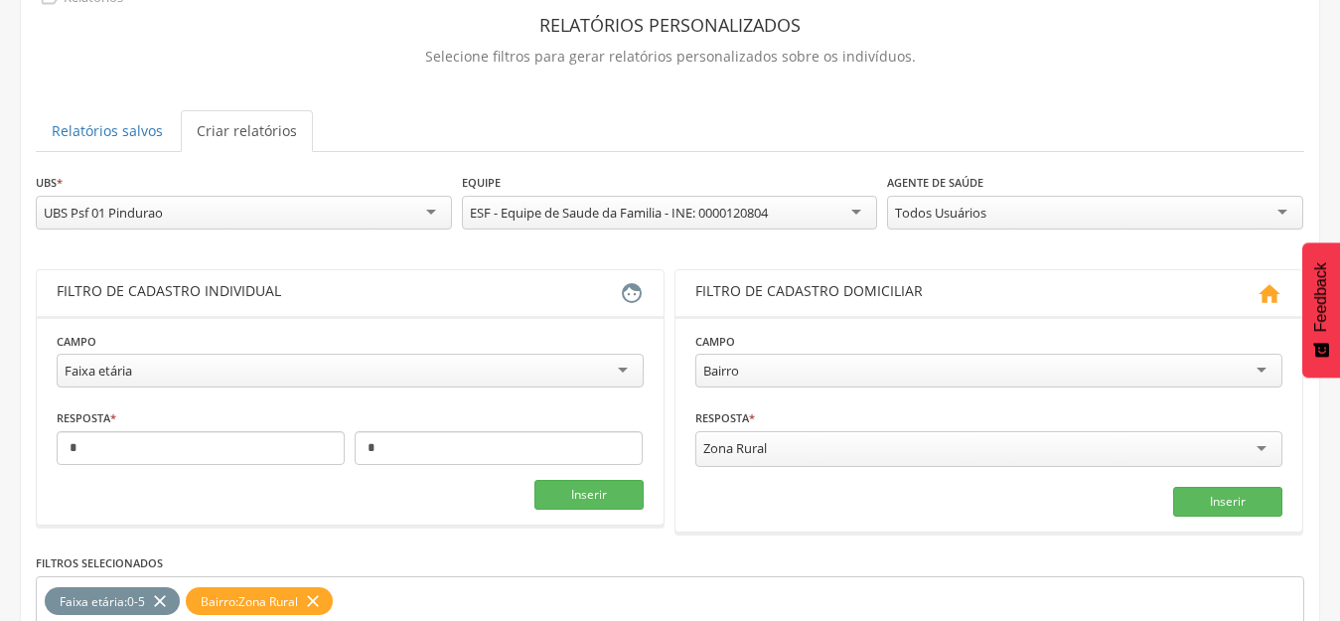
scroll to position [315, 0]
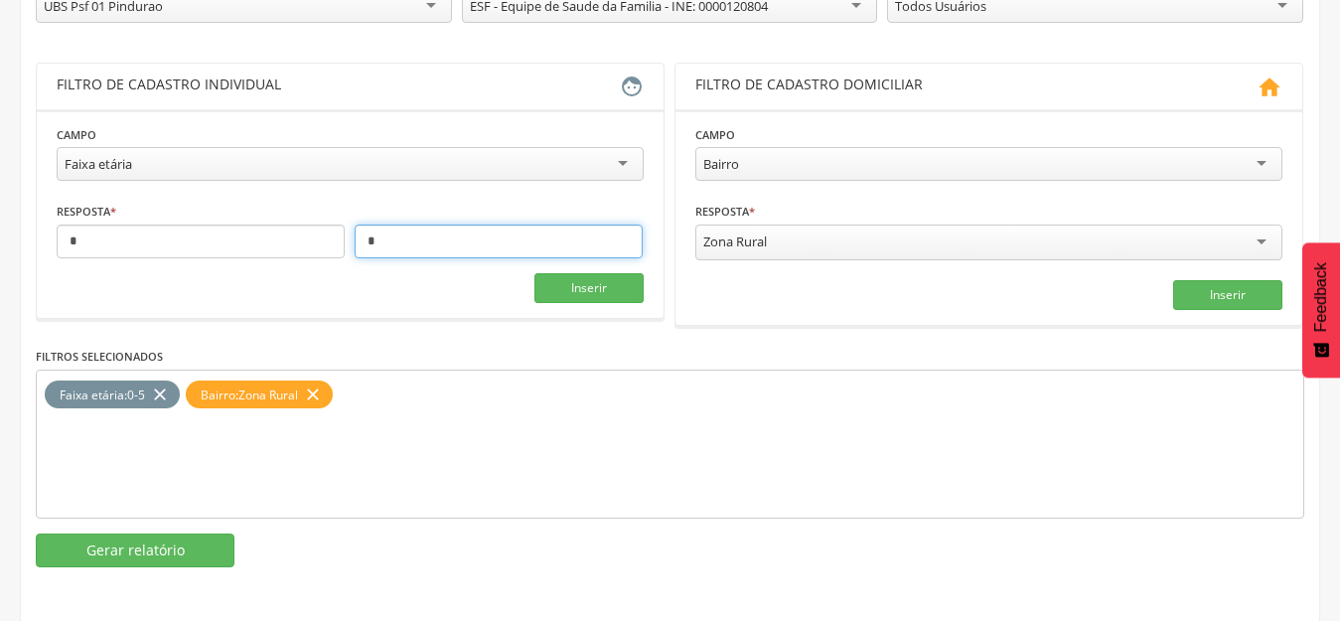
click at [400, 245] on input "*" at bounding box center [498, 241] width 288 height 34
type input "*"
click at [166, 392] on icon "close" at bounding box center [160, 394] width 20 height 29
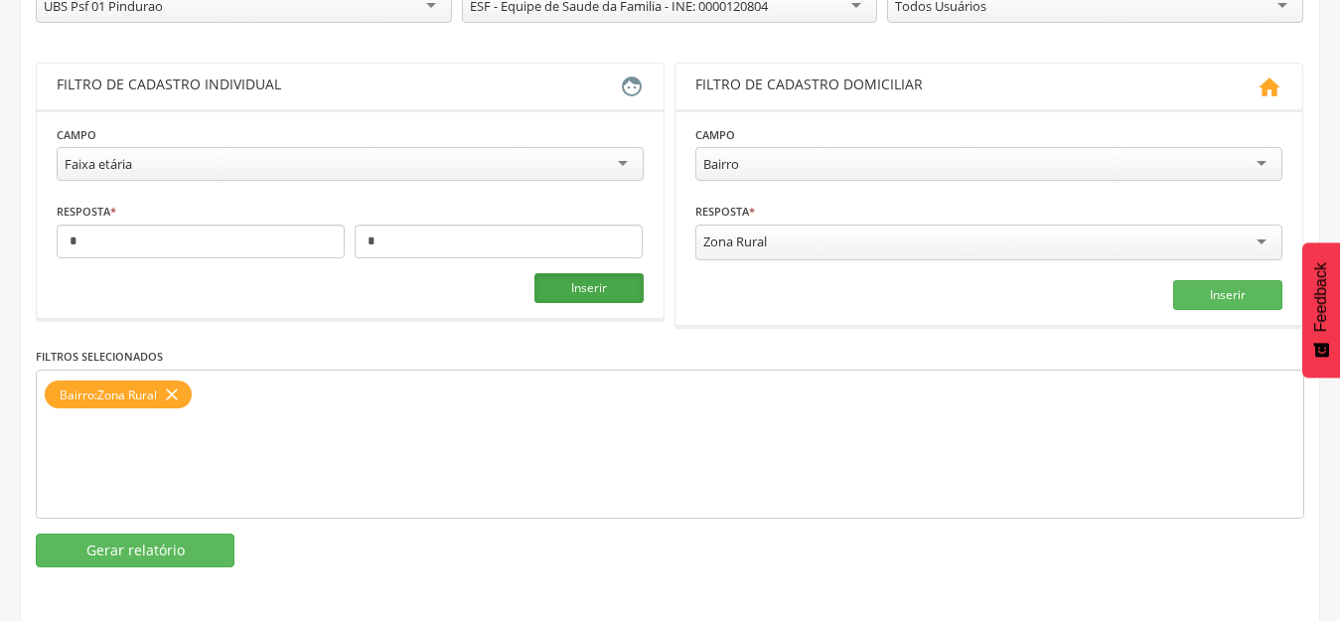
click at [586, 284] on button "Inserir" at bounding box center [588, 288] width 109 height 30
click at [110, 526] on div "**********" at bounding box center [670, 266] width 1268 height 602
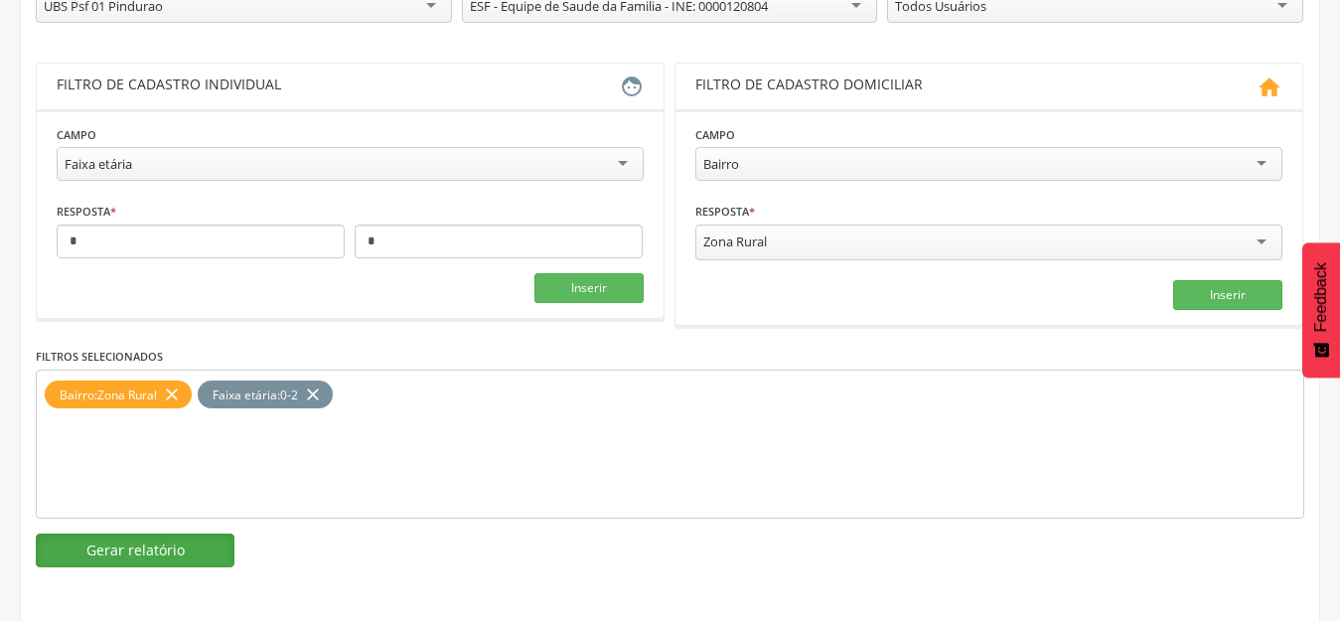
click at [110, 556] on button "Gerar relatório" at bounding box center [135, 550] width 199 height 34
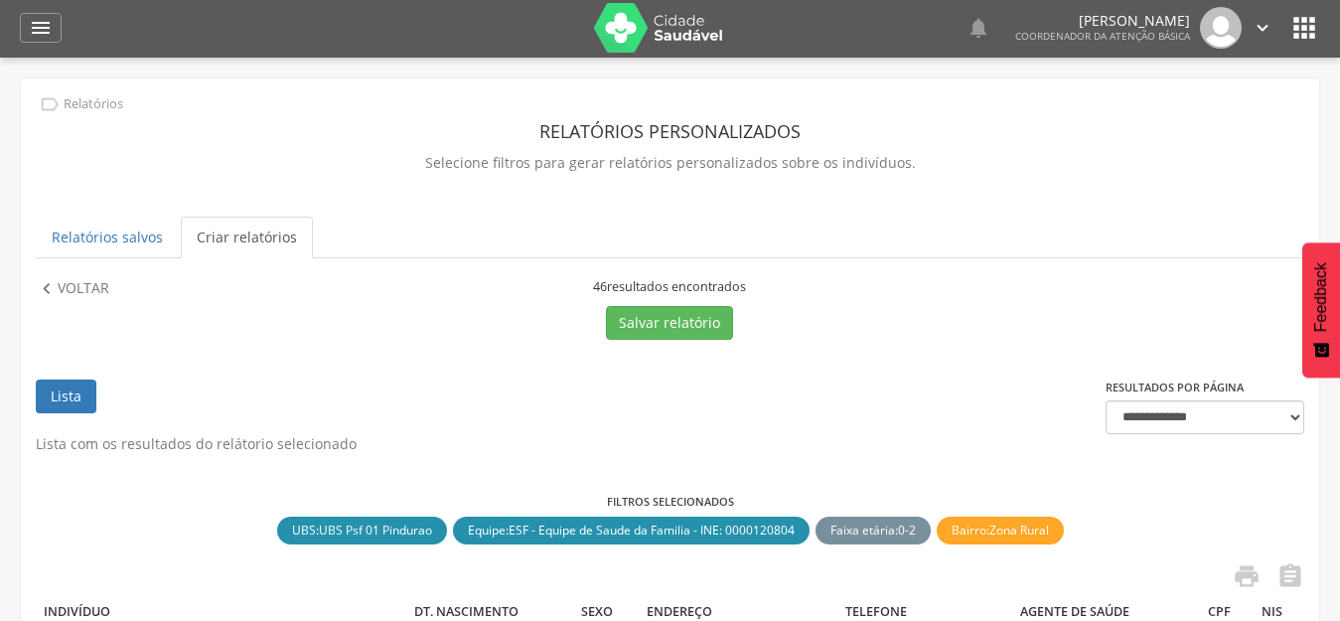
scroll to position [0, 0]
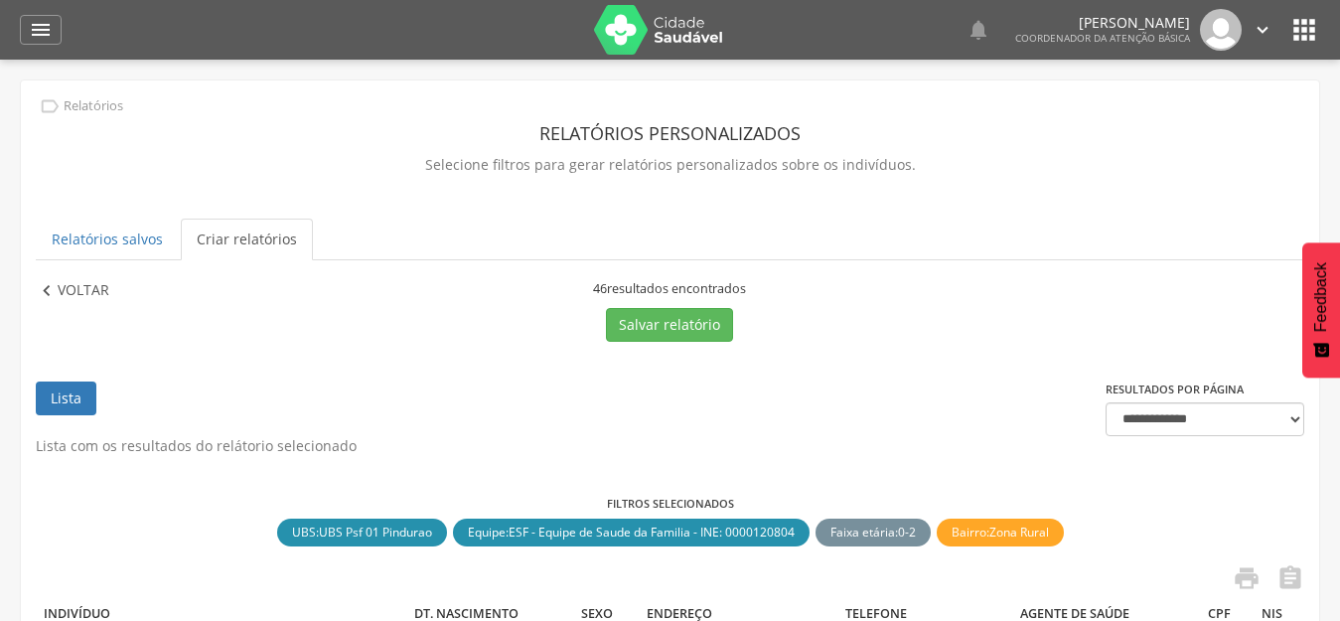
click at [73, 297] on p "Voltar" at bounding box center [84, 291] width 52 height 22
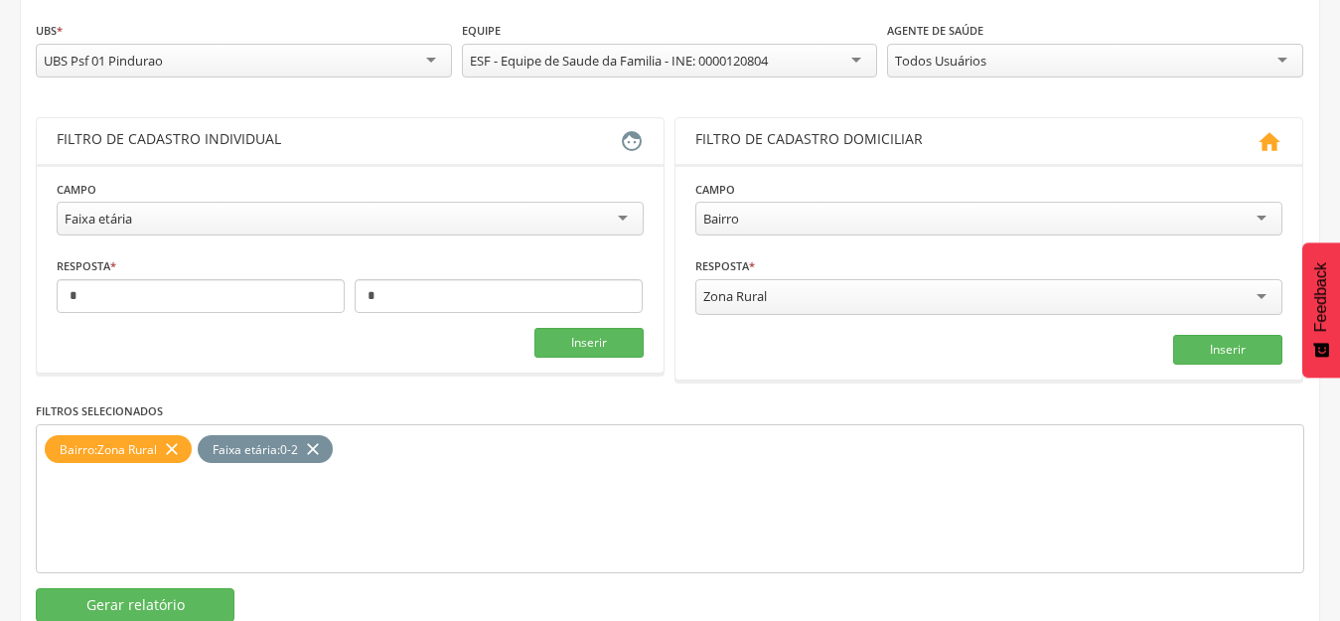
scroll to position [315, 0]
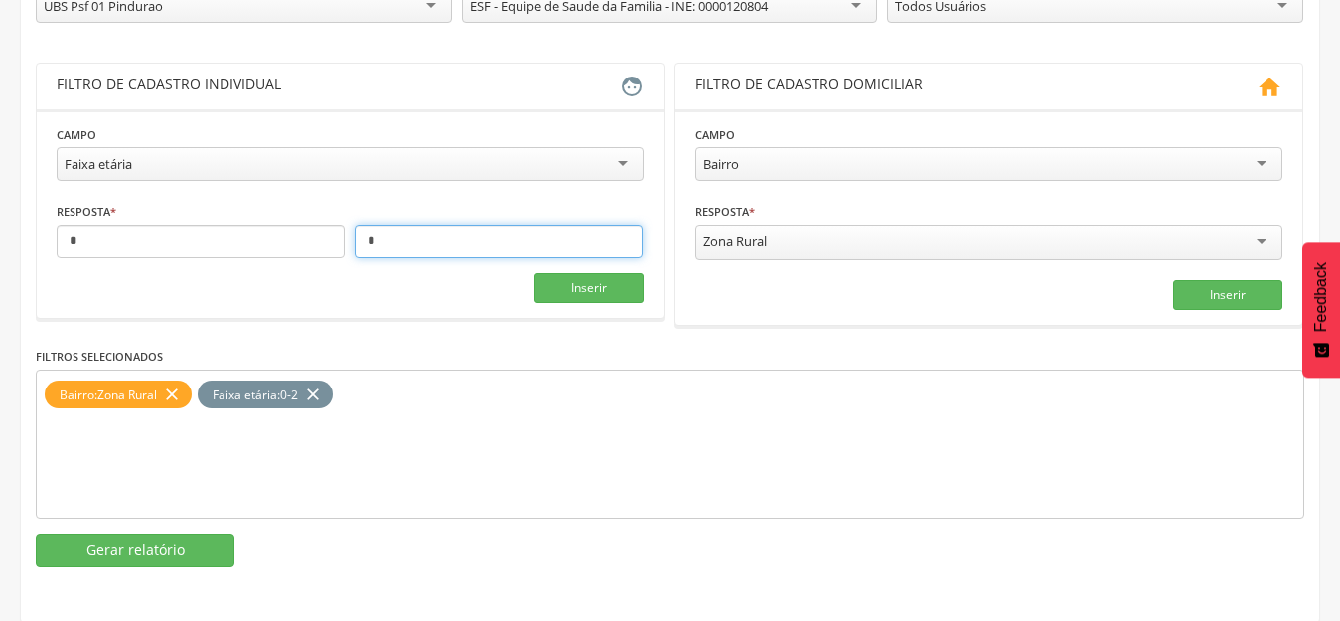
click at [387, 241] on input "*" at bounding box center [498, 241] width 288 height 34
type input "*"
click at [312, 391] on icon "close" at bounding box center [313, 394] width 20 height 29
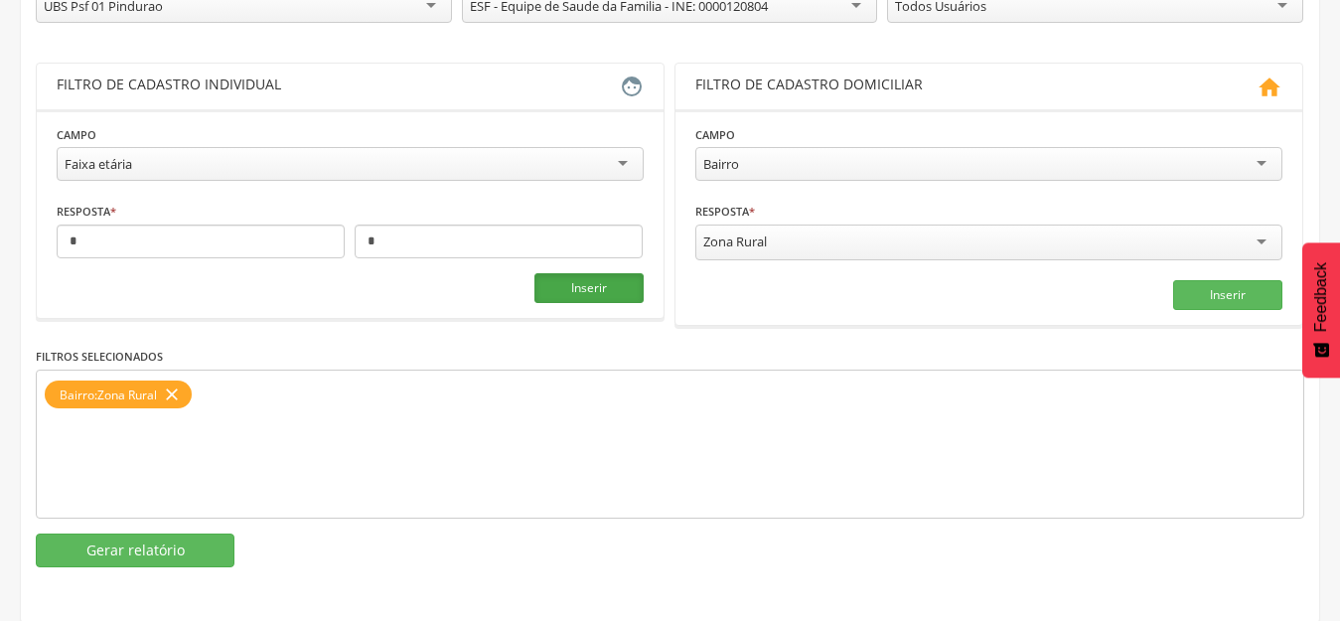
click at [570, 279] on button "Inserir" at bounding box center [588, 288] width 109 height 30
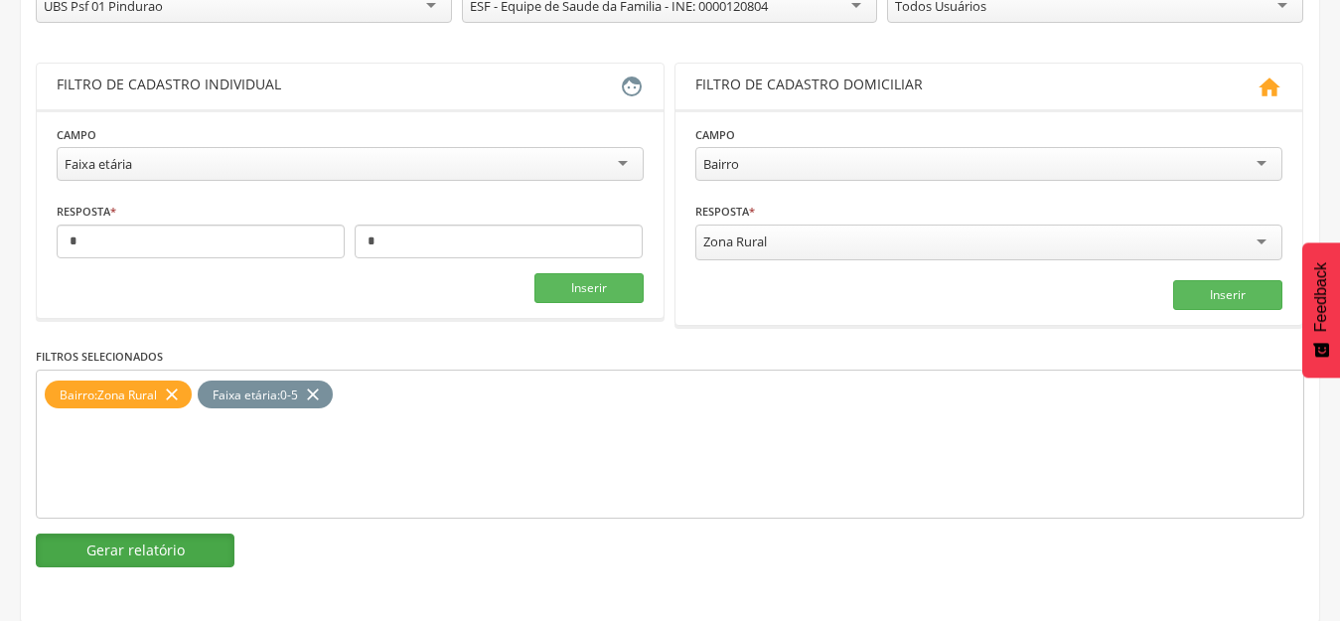
click at [137, 538] on button "Gerar relatório" at bounding box center [135, 550] width 199 height 34
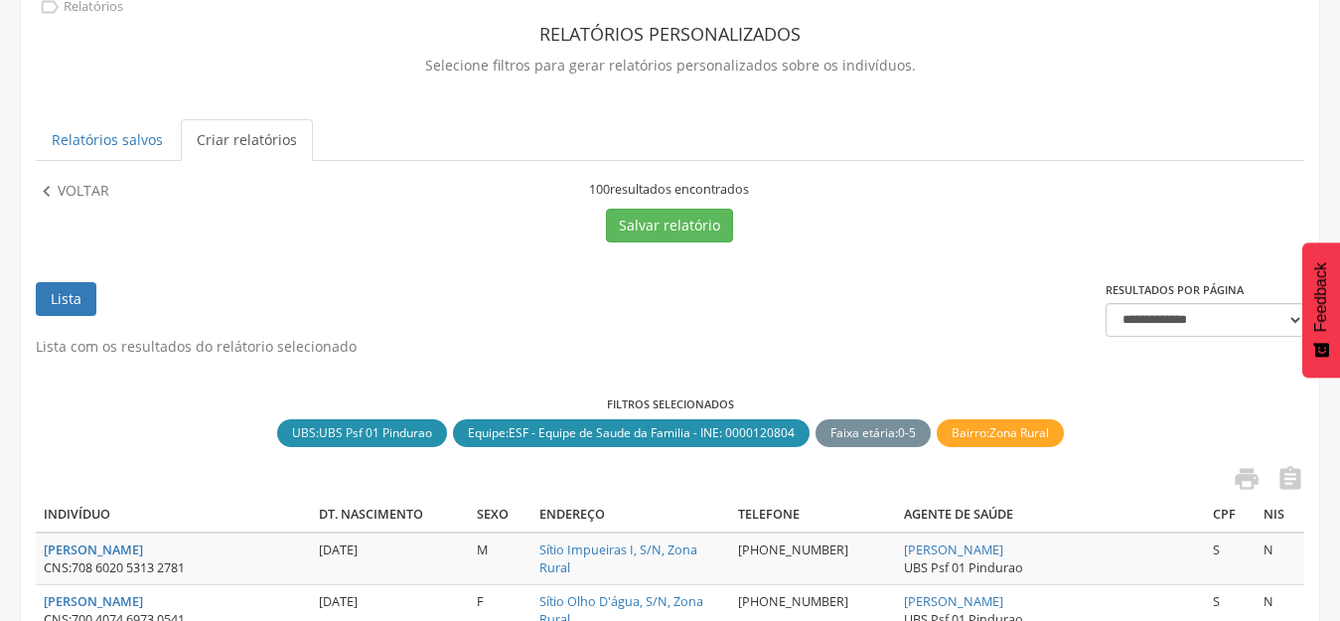
scroll to position [0, 0]
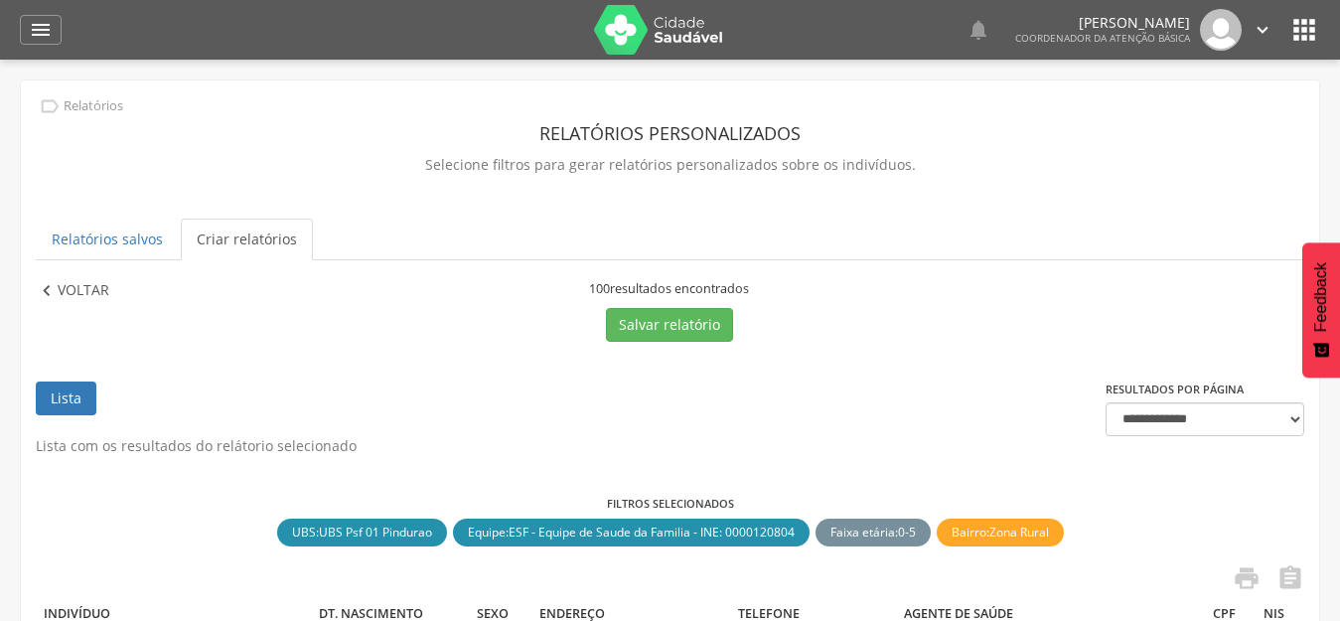
click at [92, 297] on p "Voltar" at bounding box center [84, 291] width 52 height 22
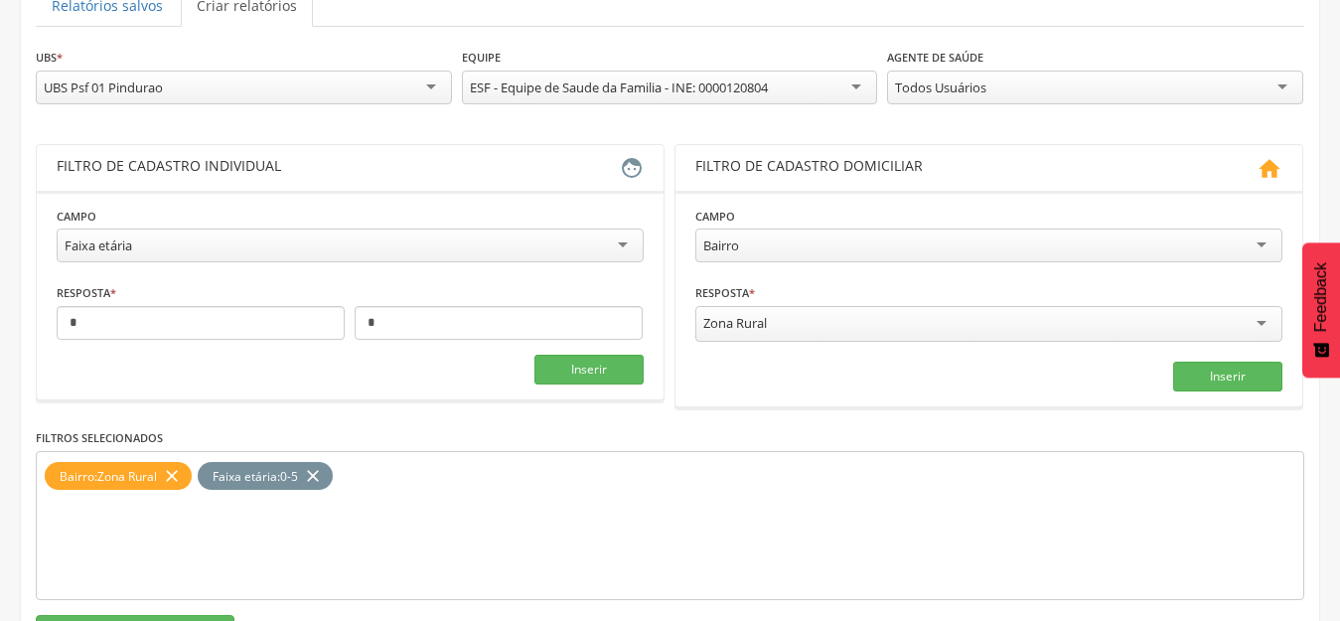
scroll to position [199, 0]
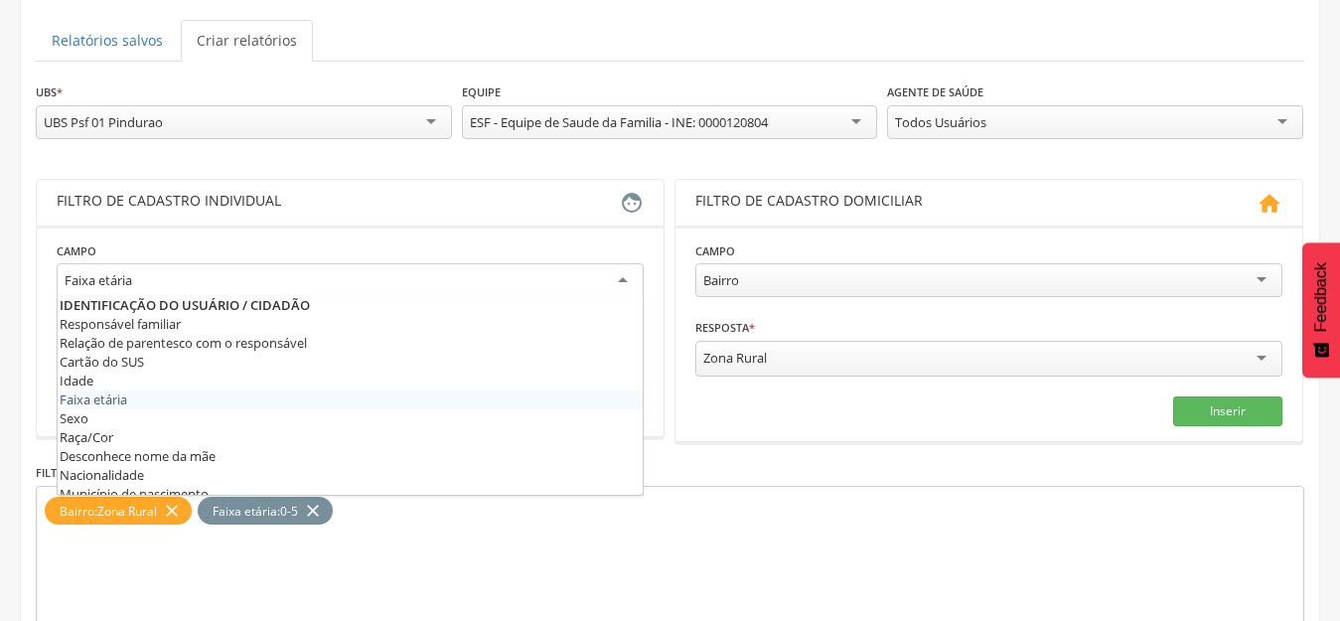
click at [603, 283] on div "Faixa etária" at bounding box center [350, 281] width 587 height 36
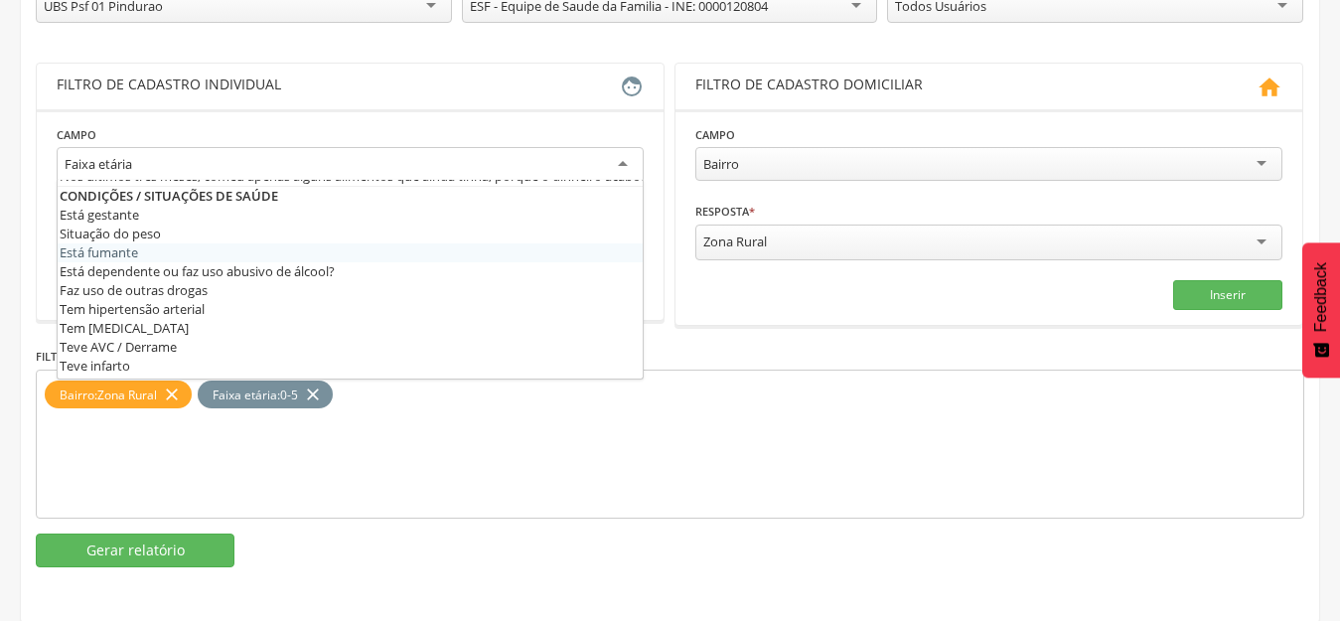
scroll to position [596, 0]
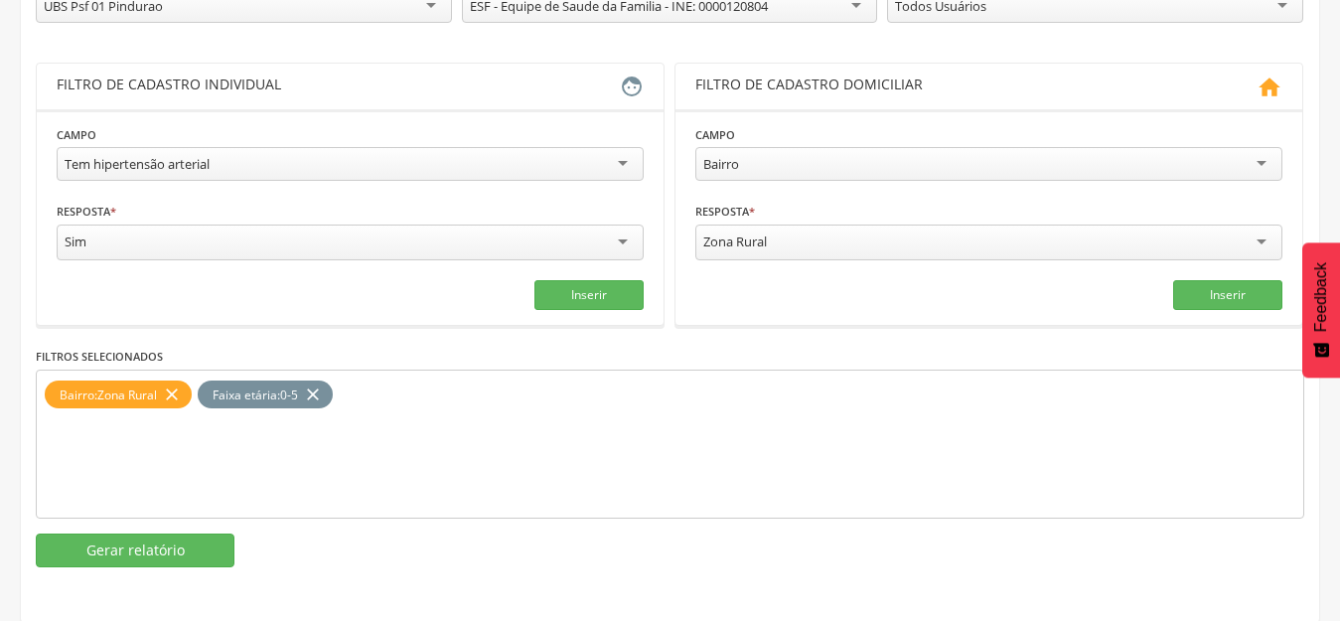
click at [178, 401] on icon "close" at bounding box center [172, 394] width 20 height 29
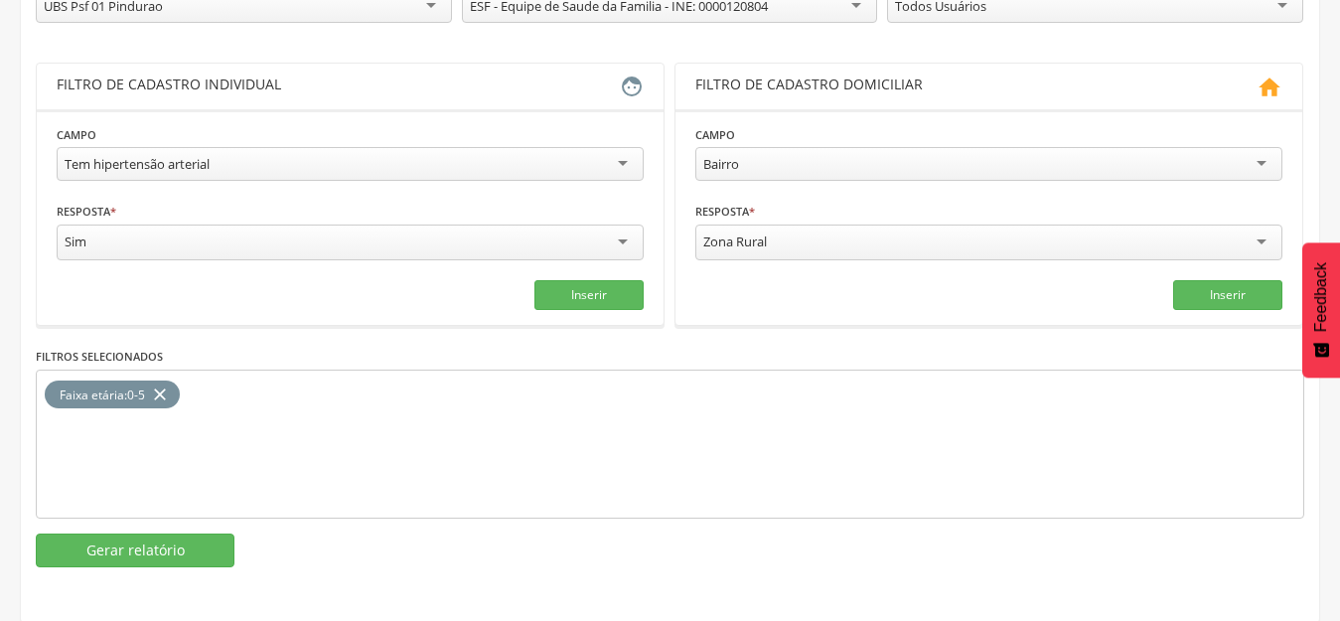
click at [163, 386] on icon "close" at bounding box center [160, 394] width 20 height 29
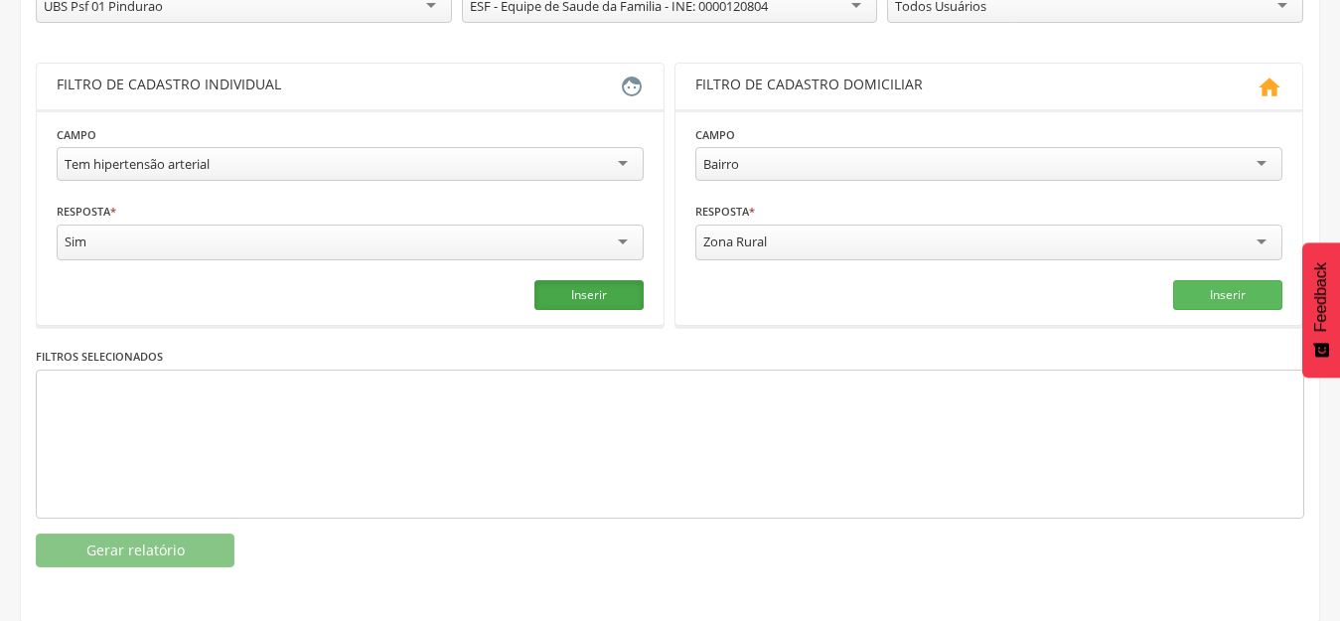
click at [567, 285] on button "Inserir" at bounding box center [588, 295] width 109 height 30
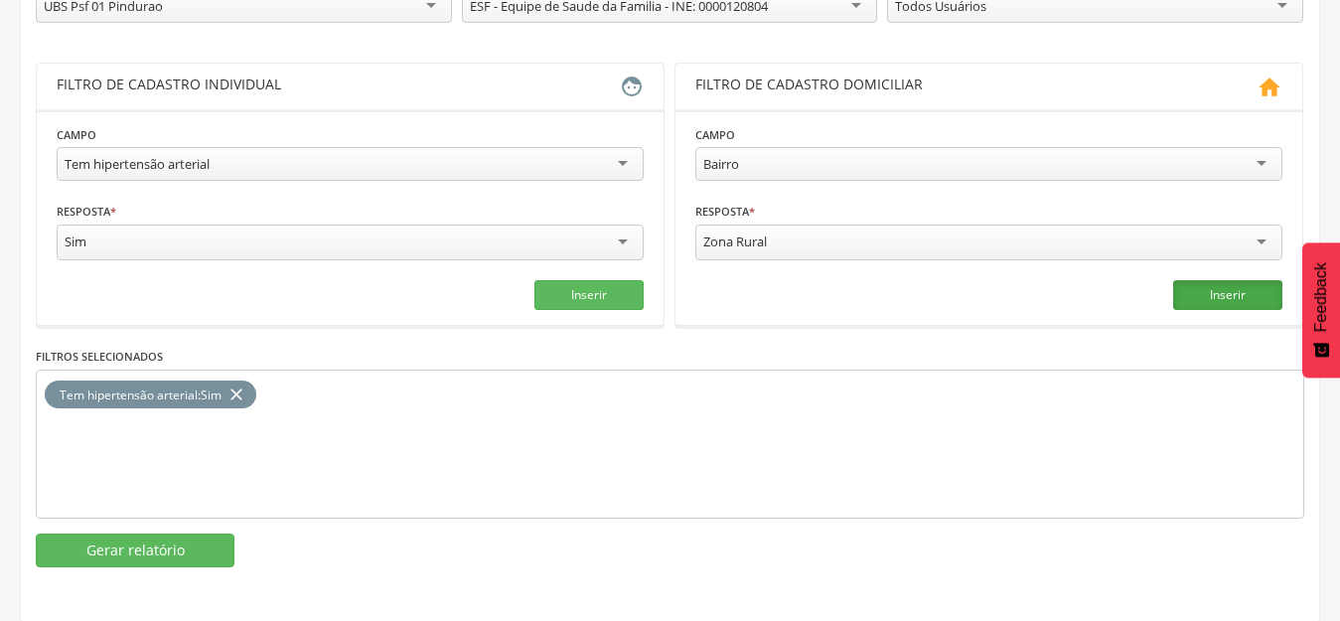
click at [1259, 306] on button "Inserir" at bounding box center [1227, 295] width 109 height 30
click at [388, 397] on icon "close" at bounding box center [389, 394] width 20 height 29
click at [166, 533] on button "Gerar relatório" at bounding box center [135, 550] width 199 height 34
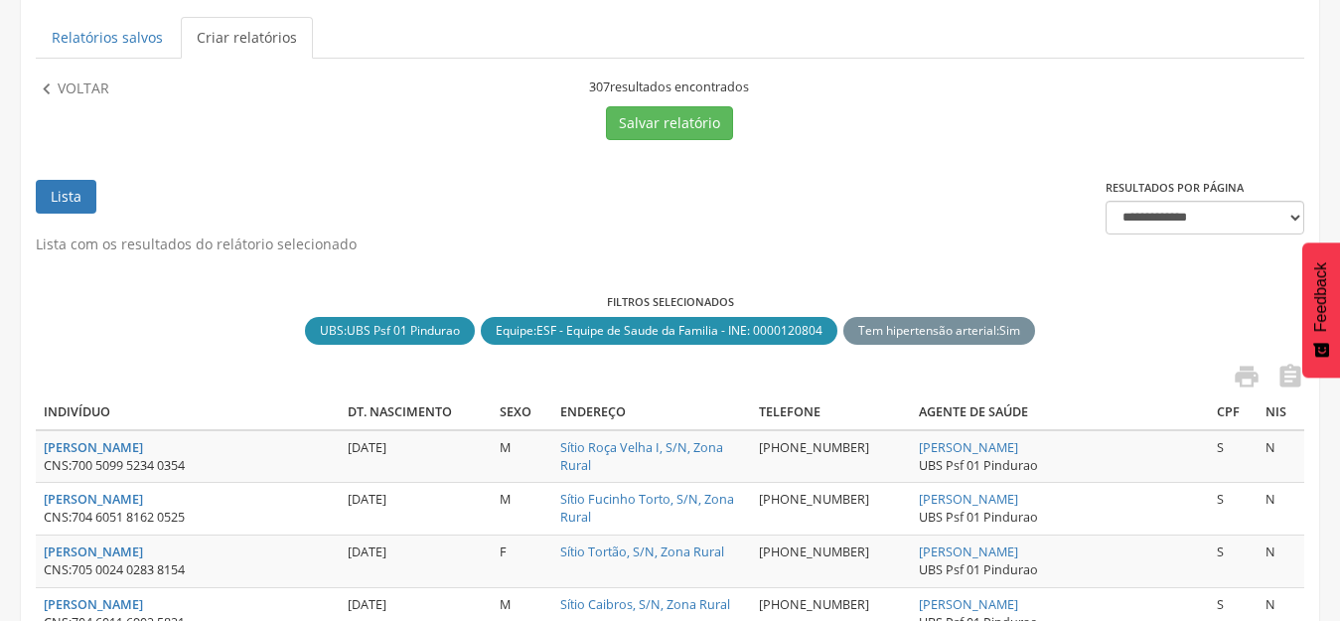
scroll to position [199, 0]
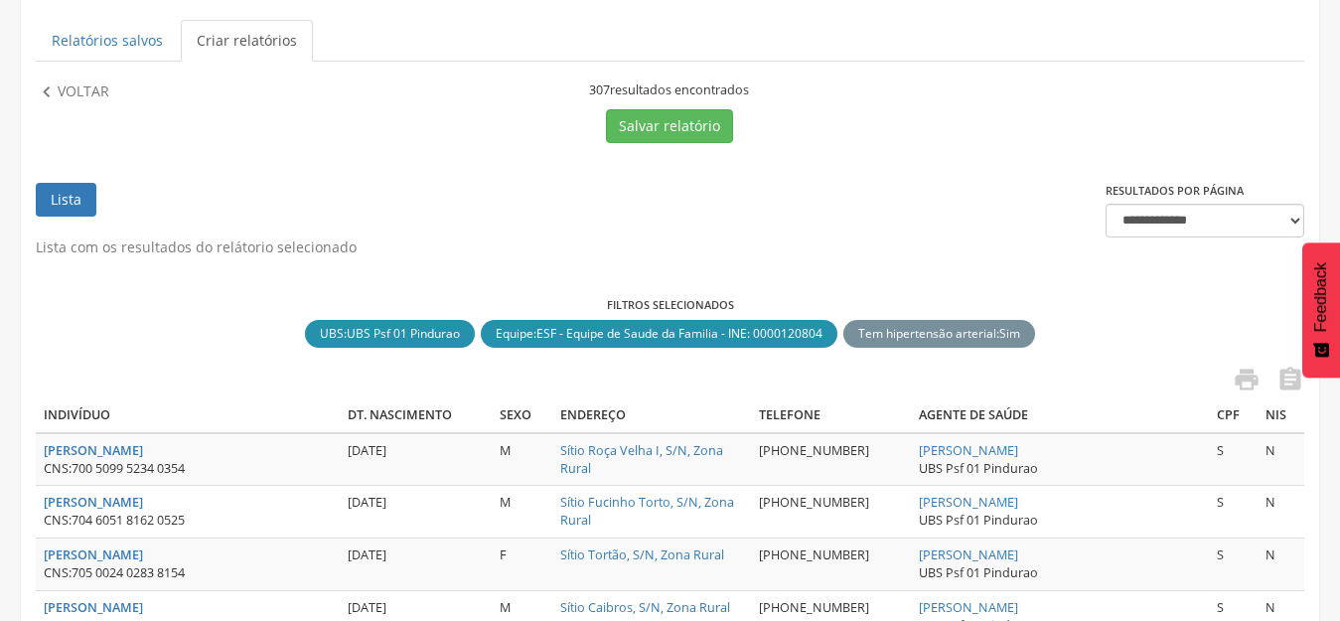
click at [53, 186] on link "Lista" at bounding box center [66, 200] width 61 height 34
click at [92, 88] on p "Voltar" at bounding box center [84, 92] width 52 height 22
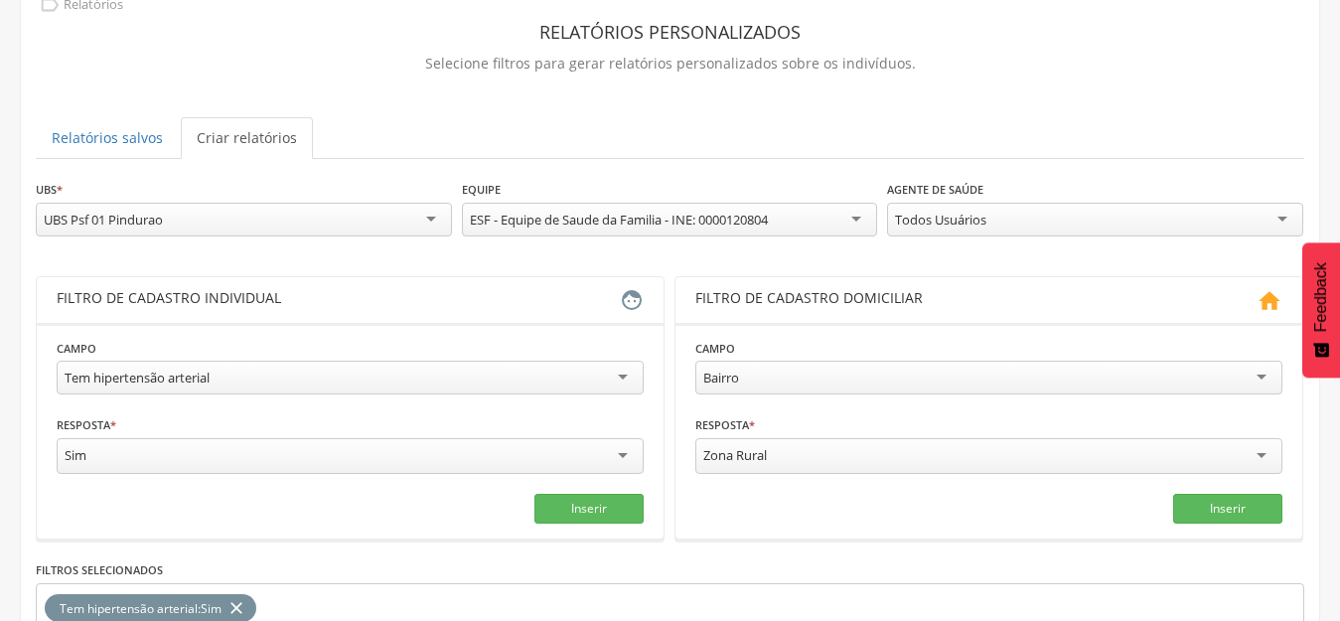
scroll to position [99, 0]
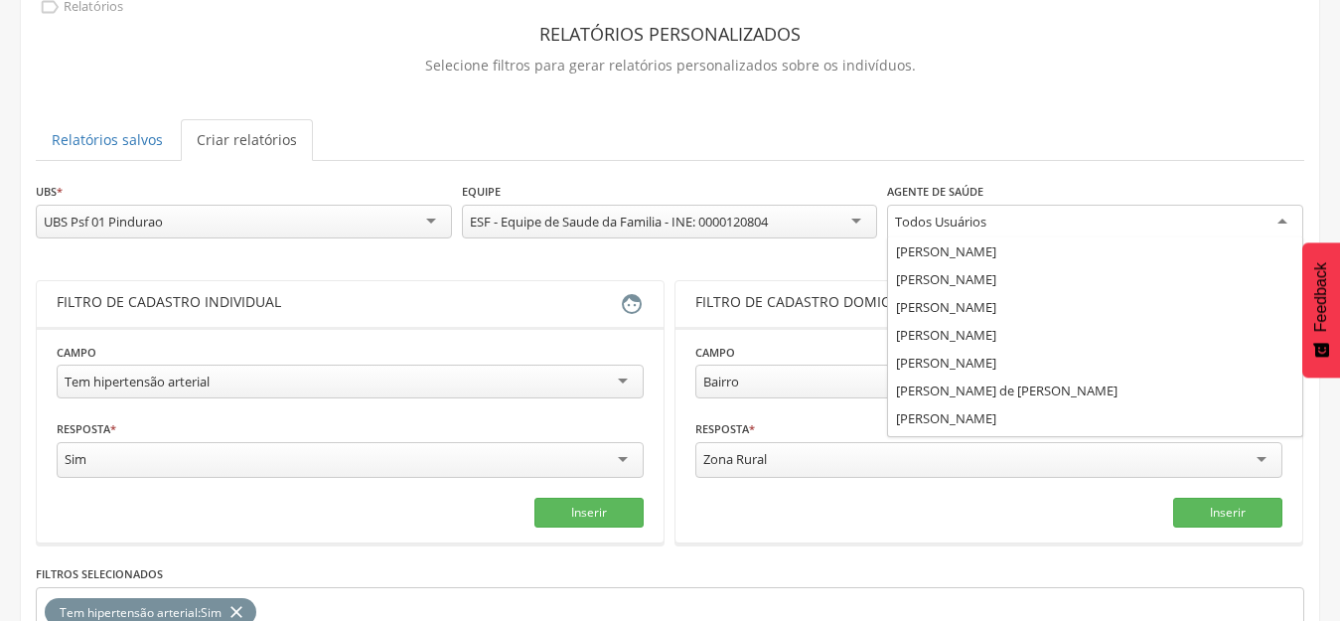
click at [984, 221] on div "Todos Usuários" at bounding box center [940, 222] width 91 height 18
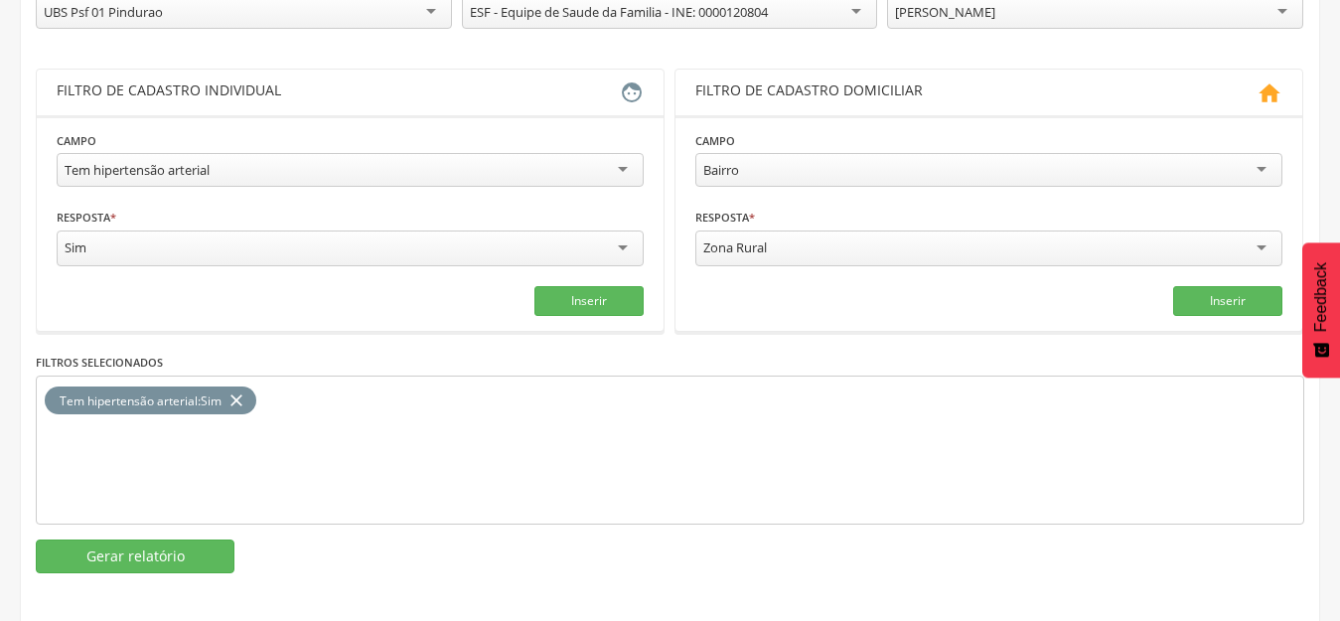
scroll to position [315, 0]
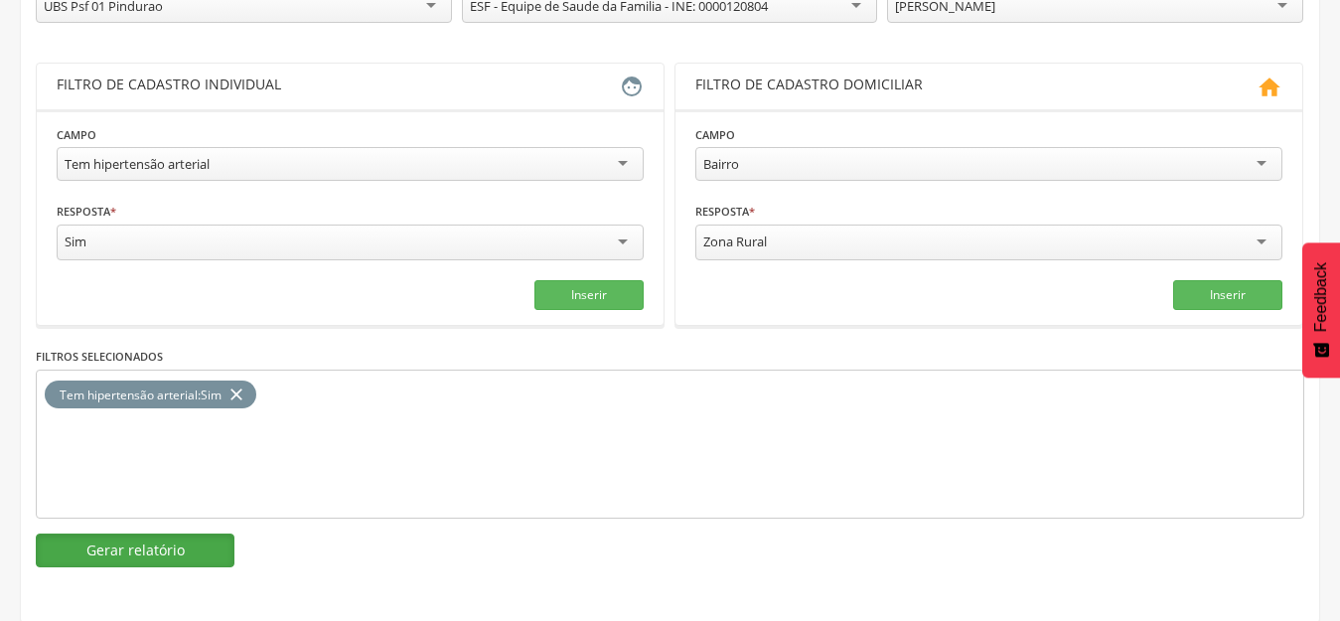
click at [221, 545] on button "Gerar relatório" at bounding box center [135, 550] width 199 height 34
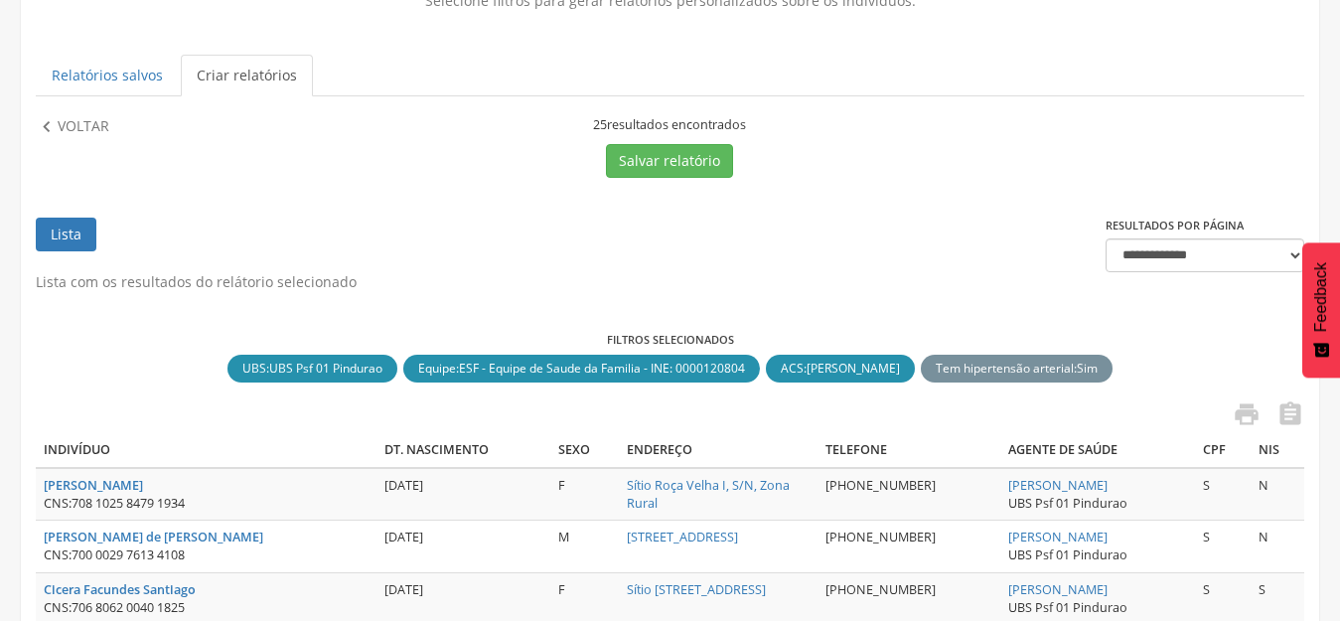
scroll to position [298, 0]
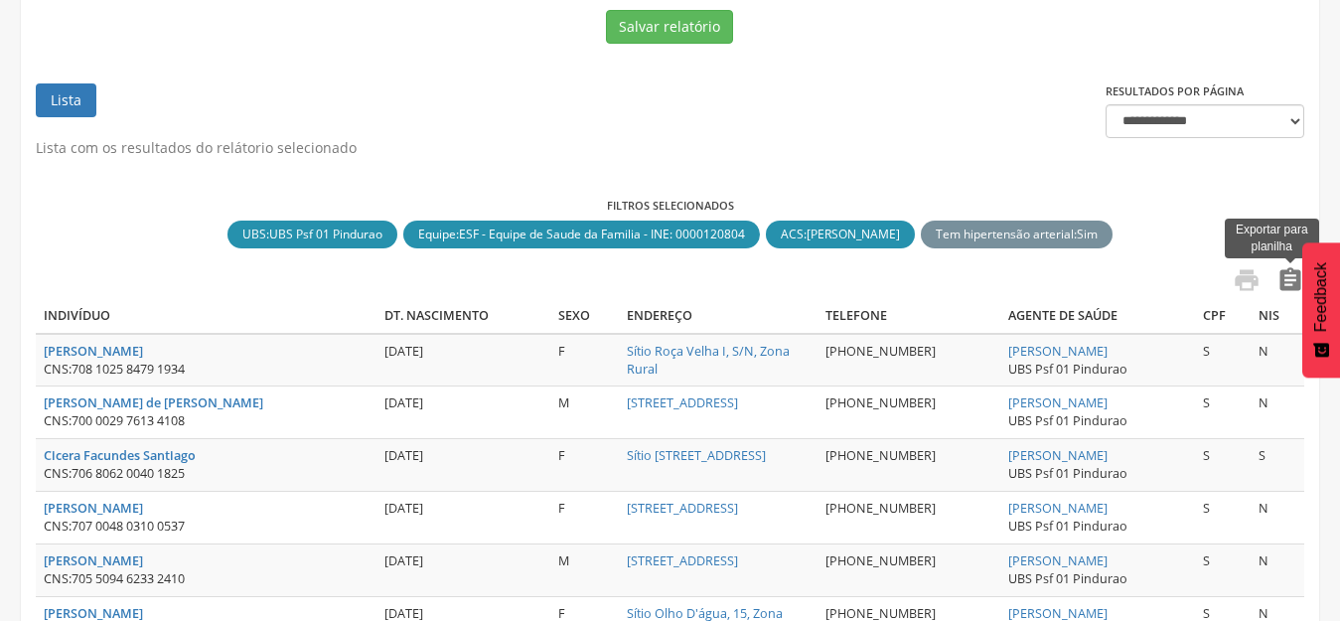
click at [1288, 283] on icon "" at bounding box center [1290, 280] width 28 height 28
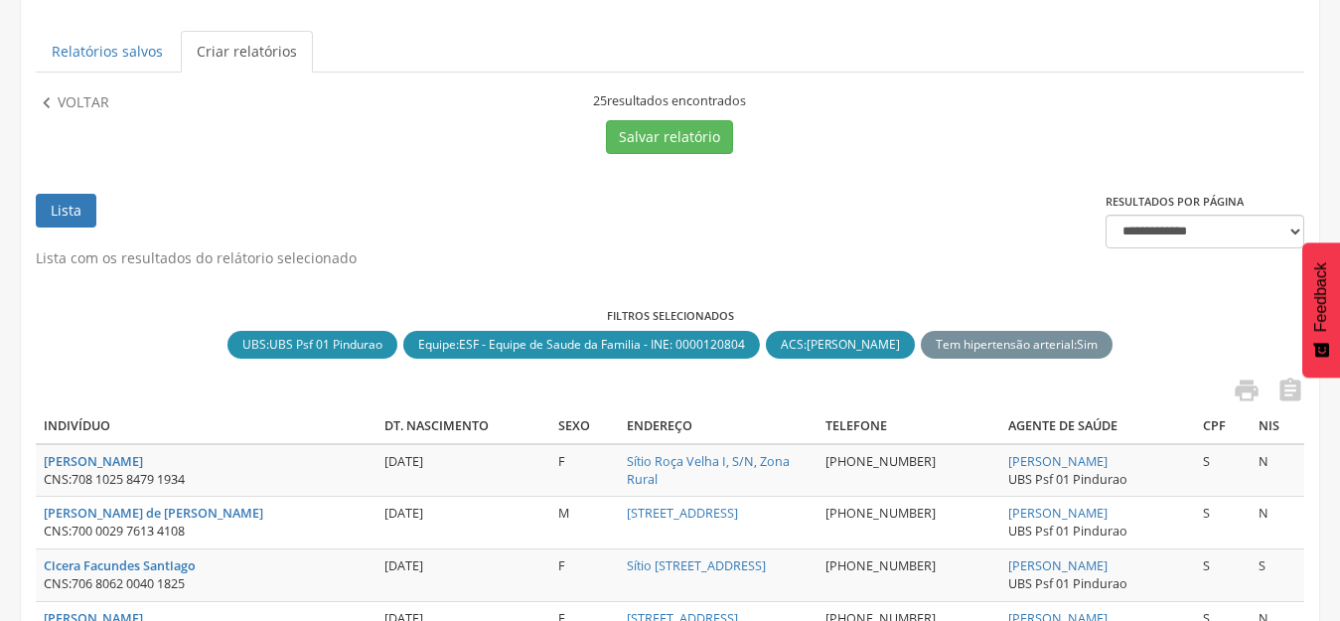
scroll to position [0, 0]
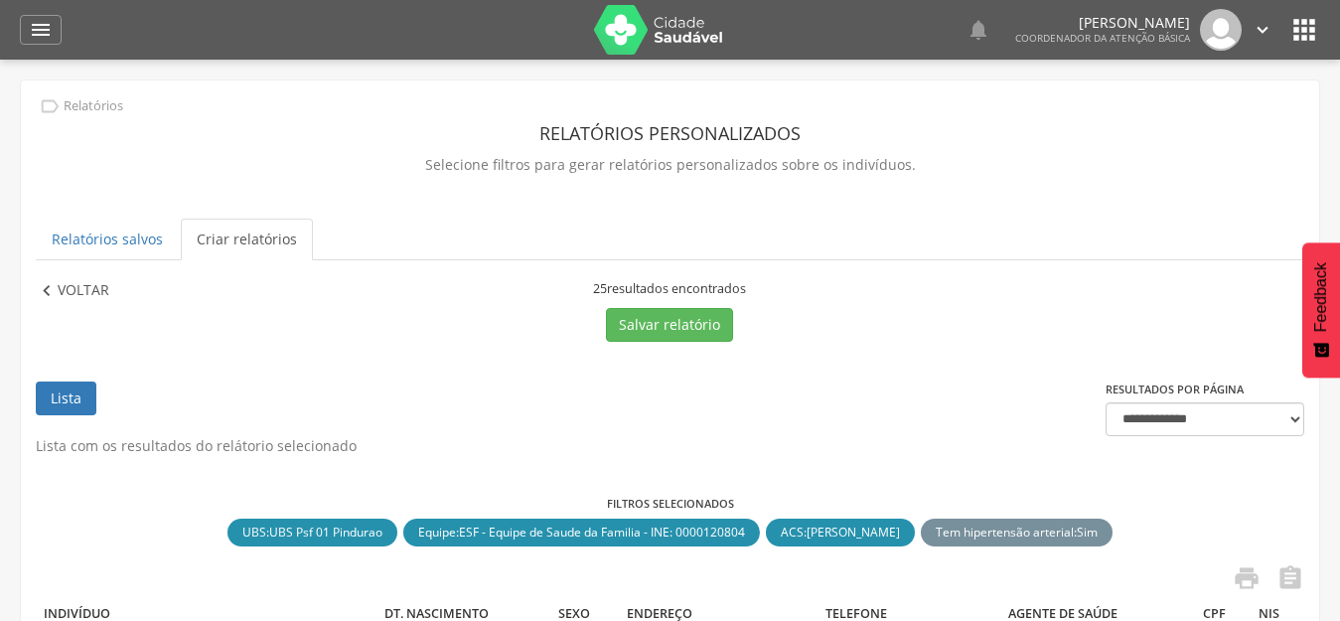
click at [60, 295] on p "Voltar" at bounding box center [84, 291] width 52 height 22
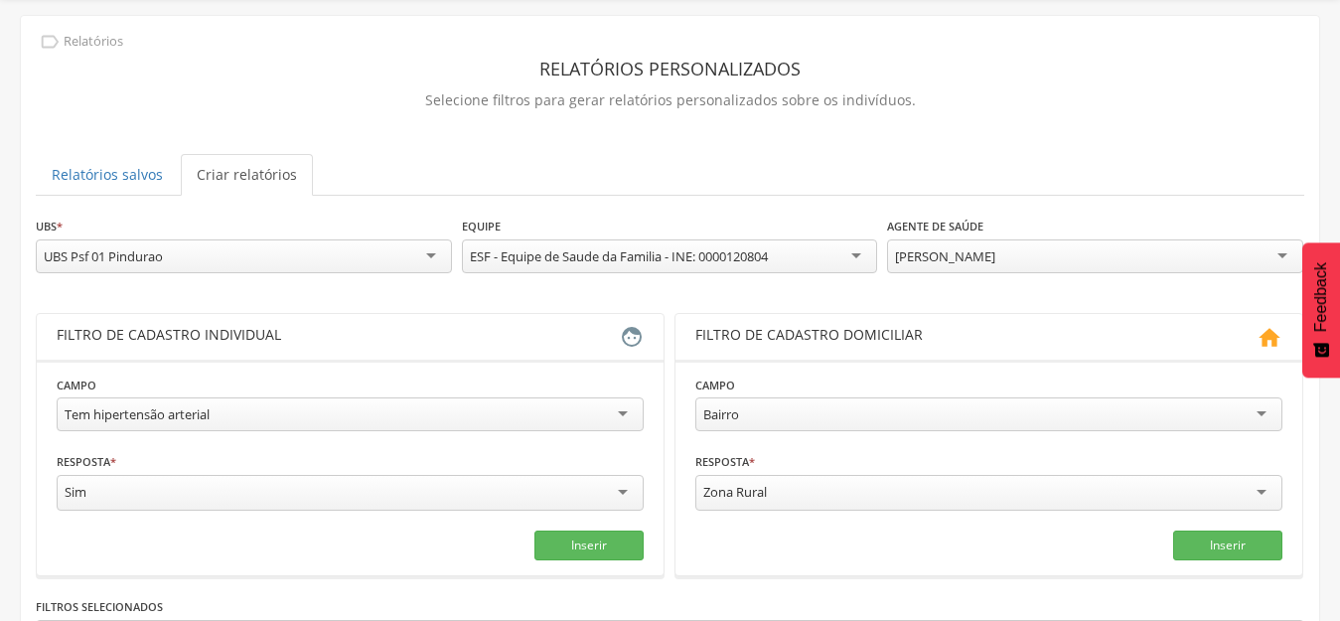
scroll to position [99, 0]
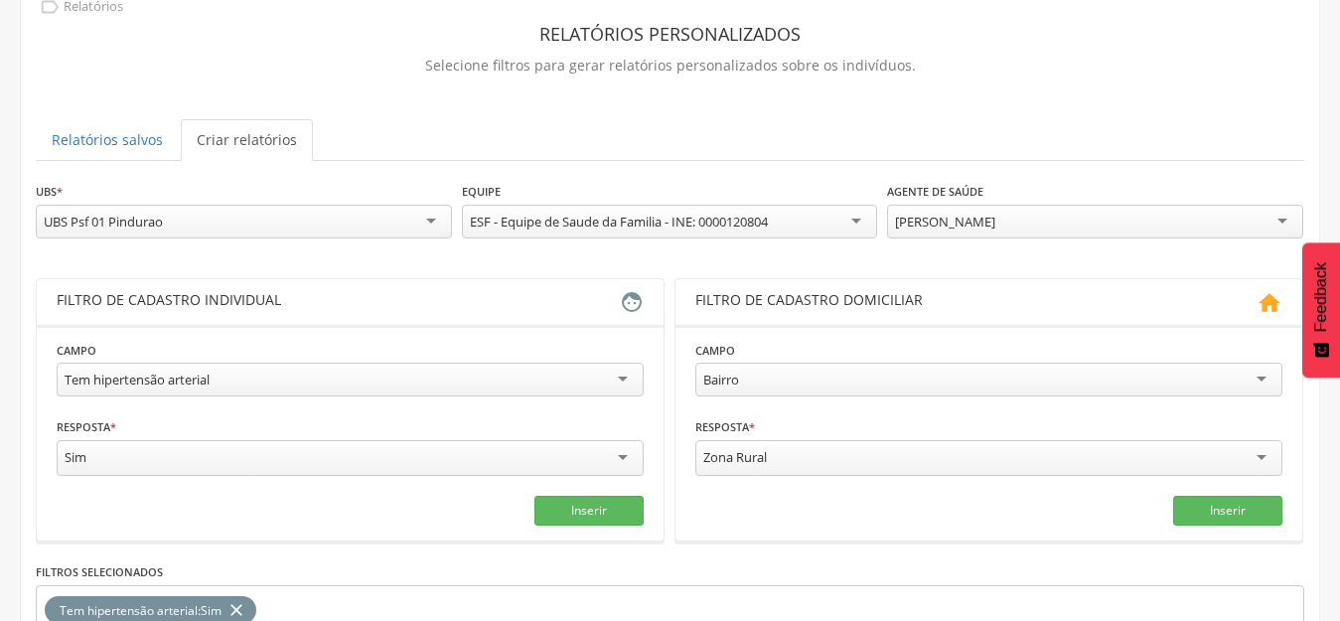
click at [1019, 224] on div "[PERSON_NAME]" at bounding box center [1095, 222] width 416 height 34
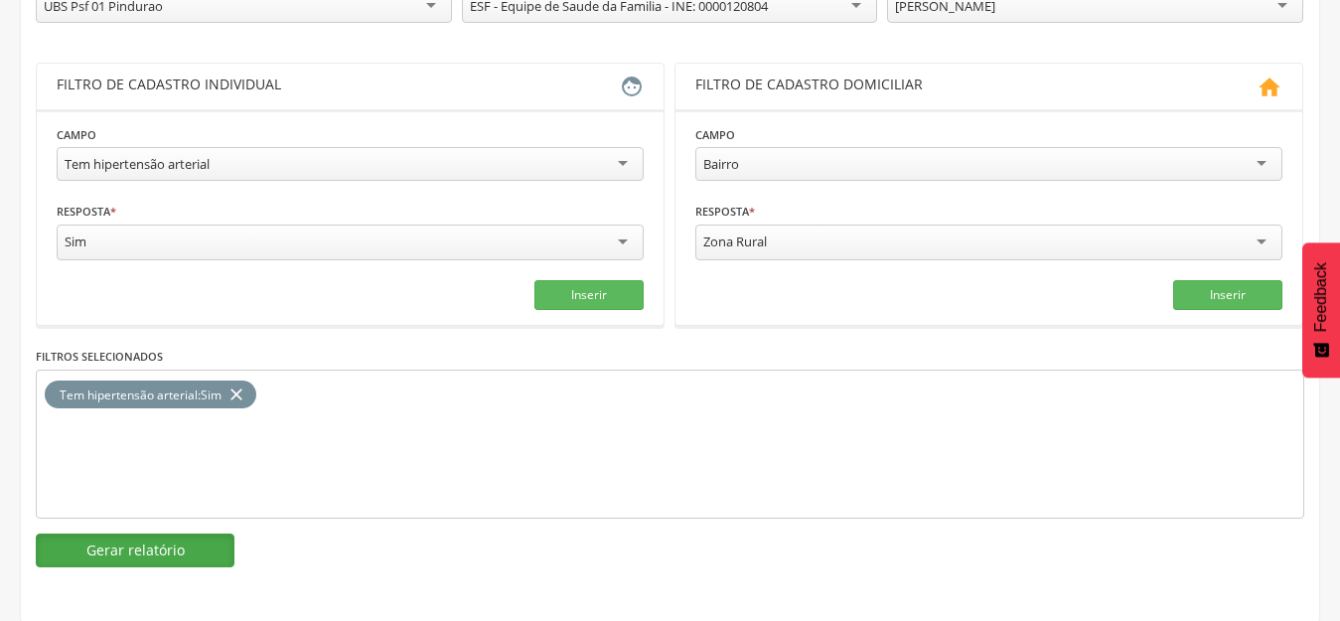
click at [172, 555] on button "Gerar relatório" at bounding box center [135, 550] width 199 height 34
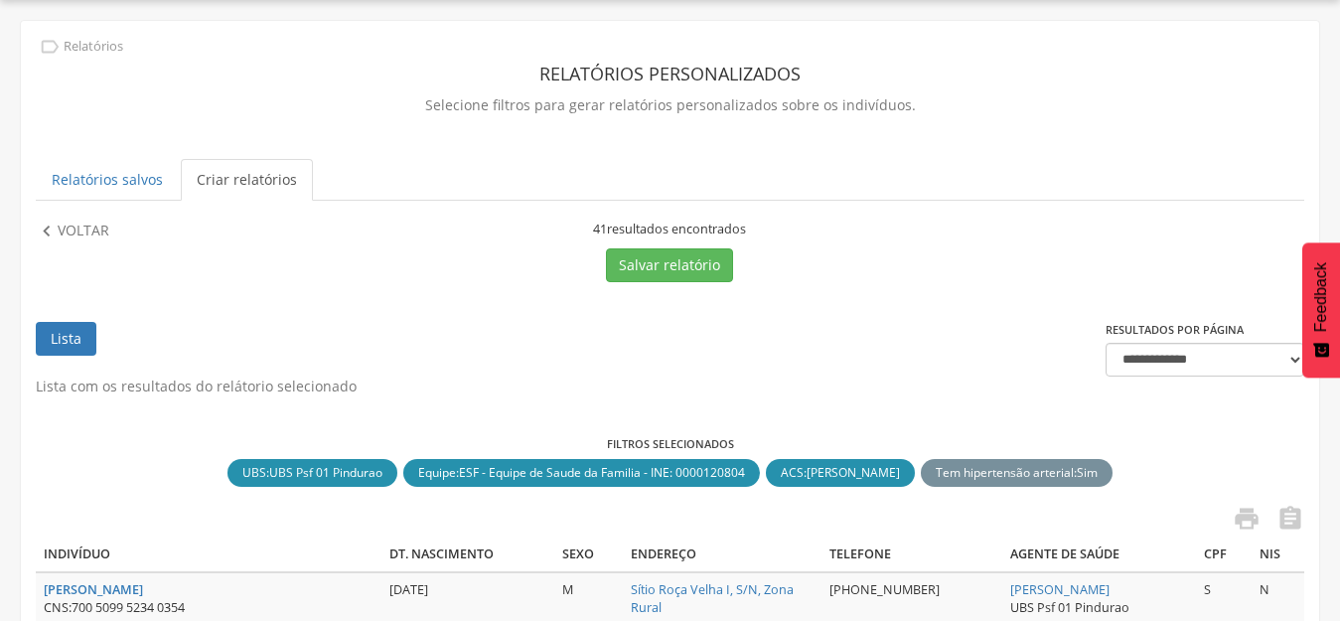
scroll to position [315, 0]
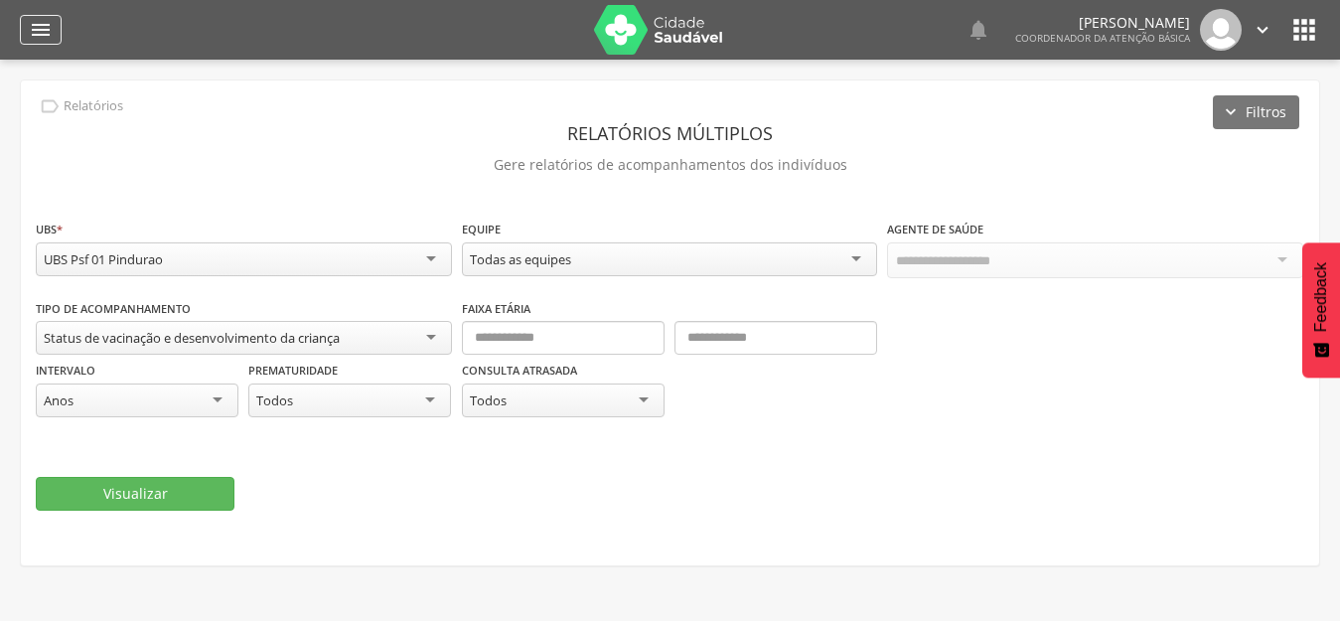
click at [48, 34] on icon "" at bounding box center [41, 30] width 24 height 24
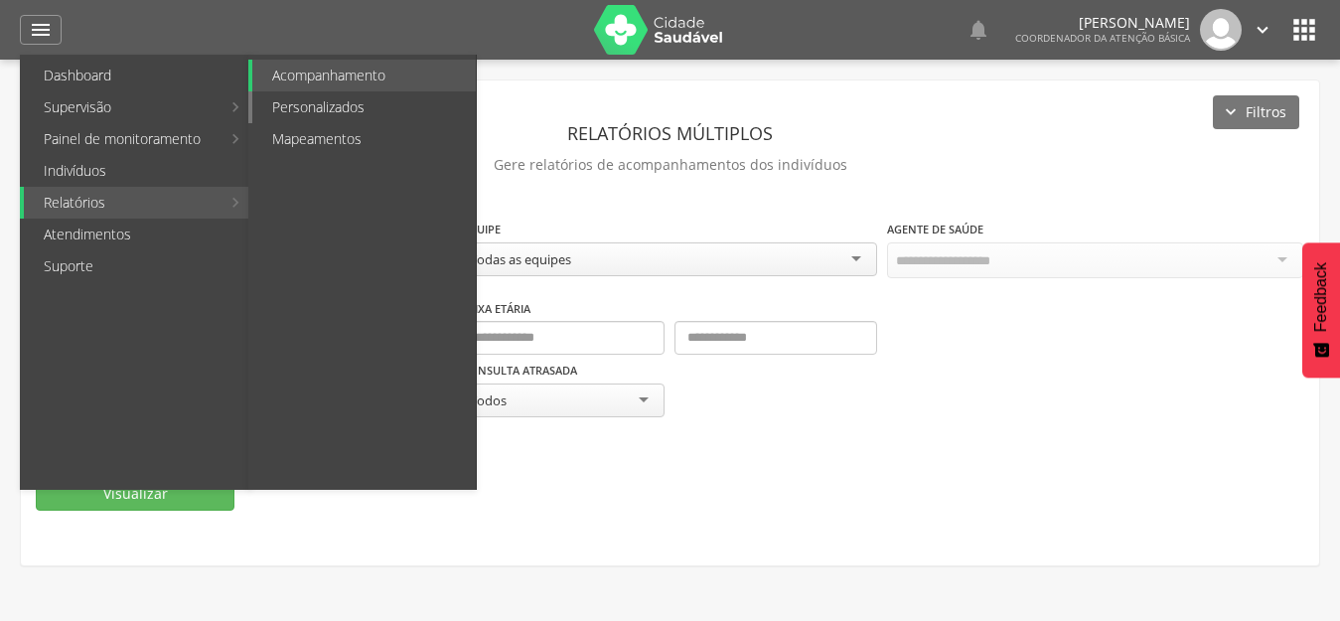
click at [336, 109] on link "Personalizados" at bounding box center [363, 107] width 223 height 32
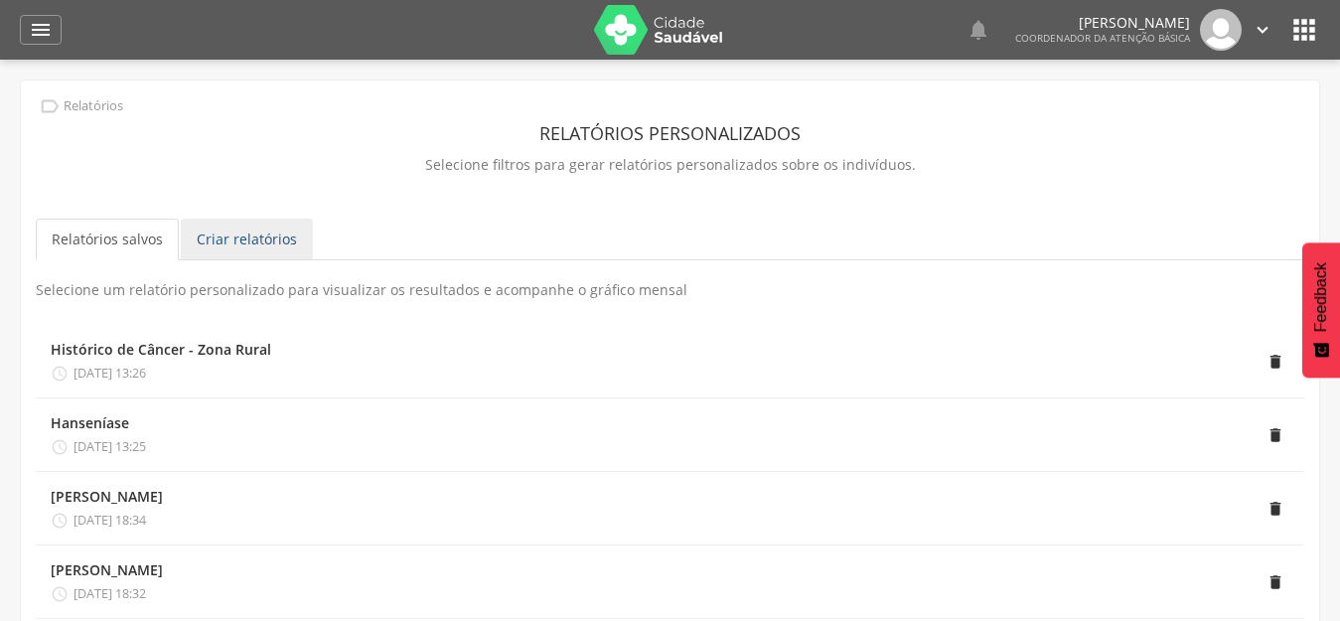
click at [194, 222] on link "Criar relatórios" at bounding box center [247, 239] width 132 height 42
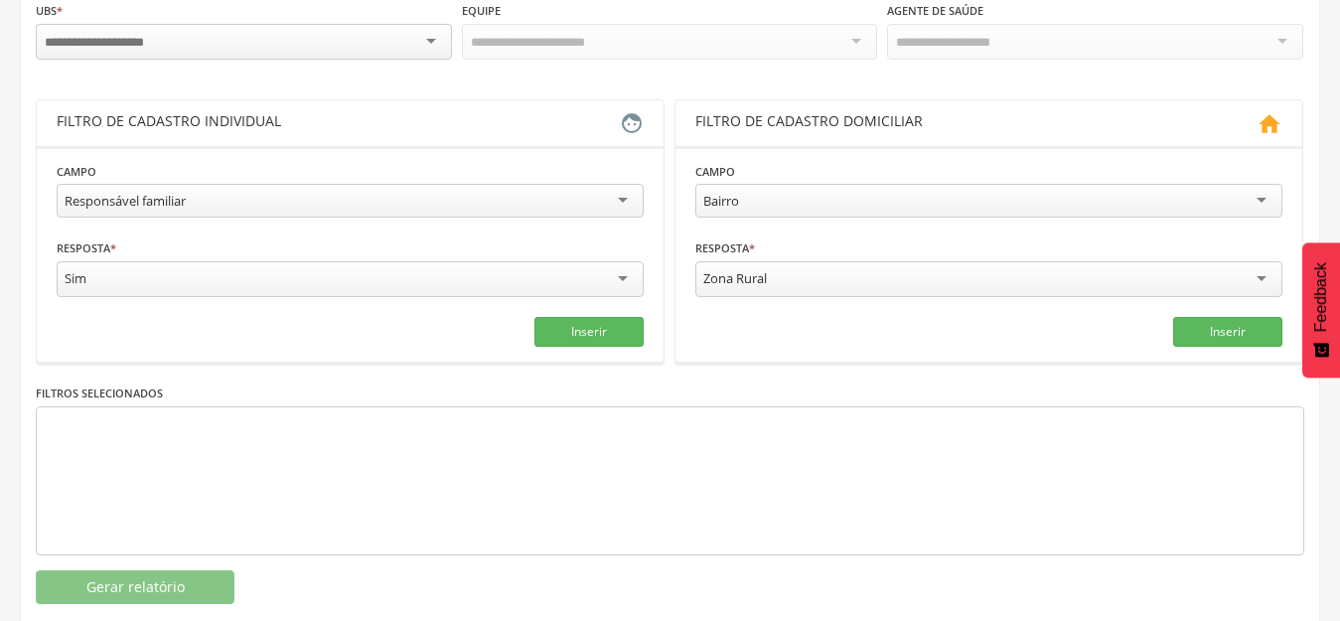
scroll to position [298, 0]
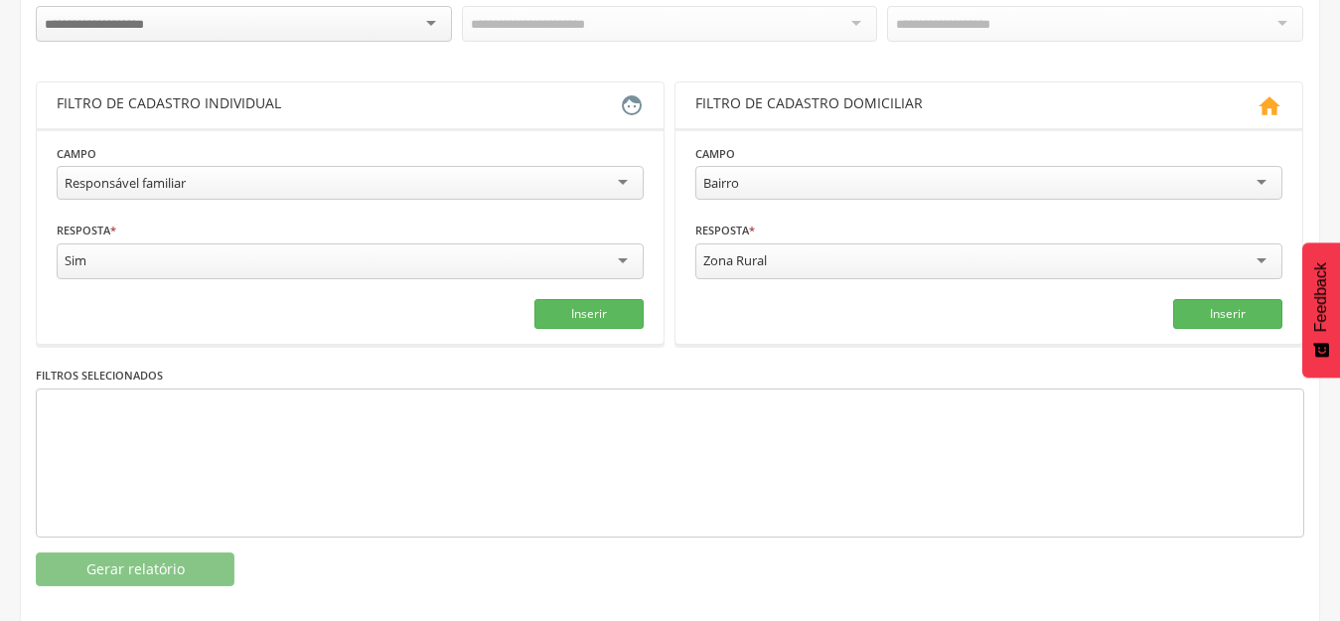
click at [439, 170] on div "Responsável familiar" at bounding box center [350, 183] width 587 height 34
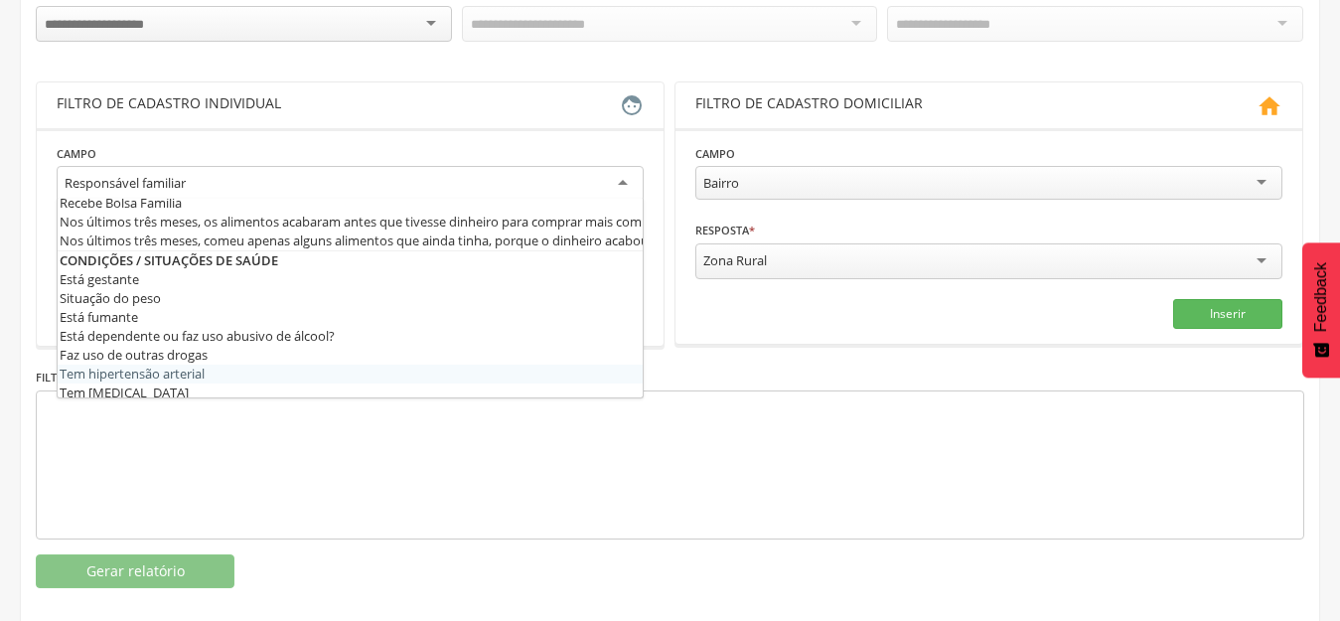
scroll to position [0, 0]
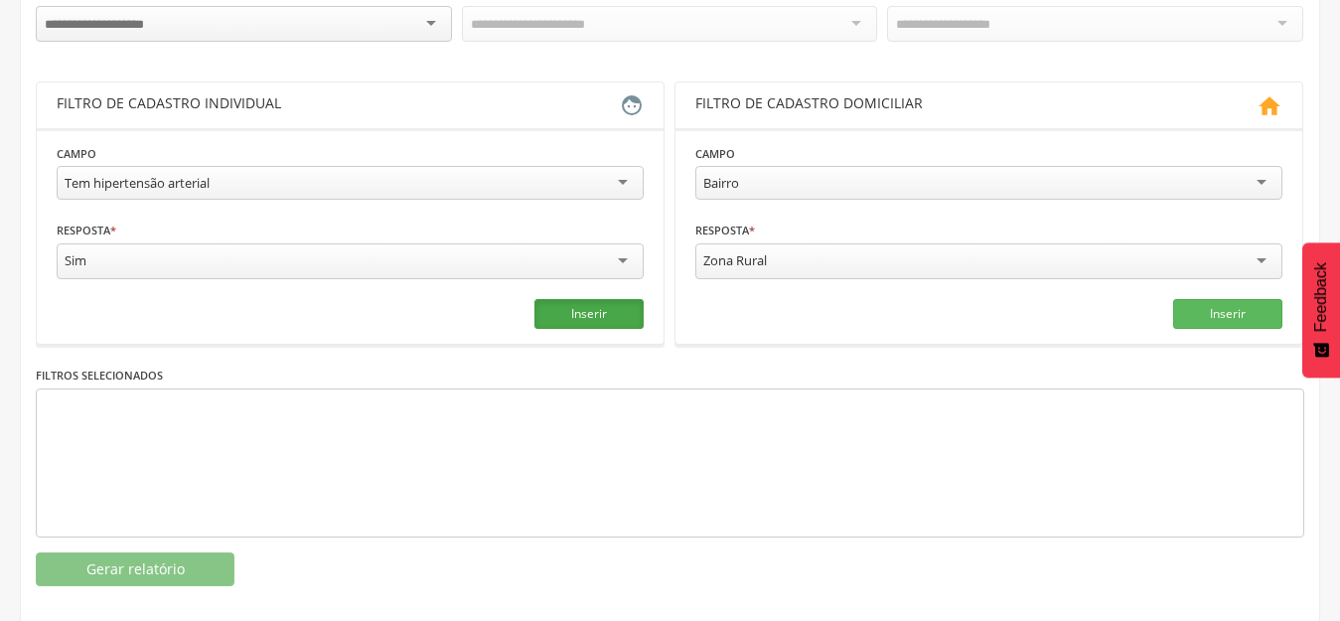
click at [572, 302] on button "Inserir" at bounding box center [588, 314] width 109 height 30
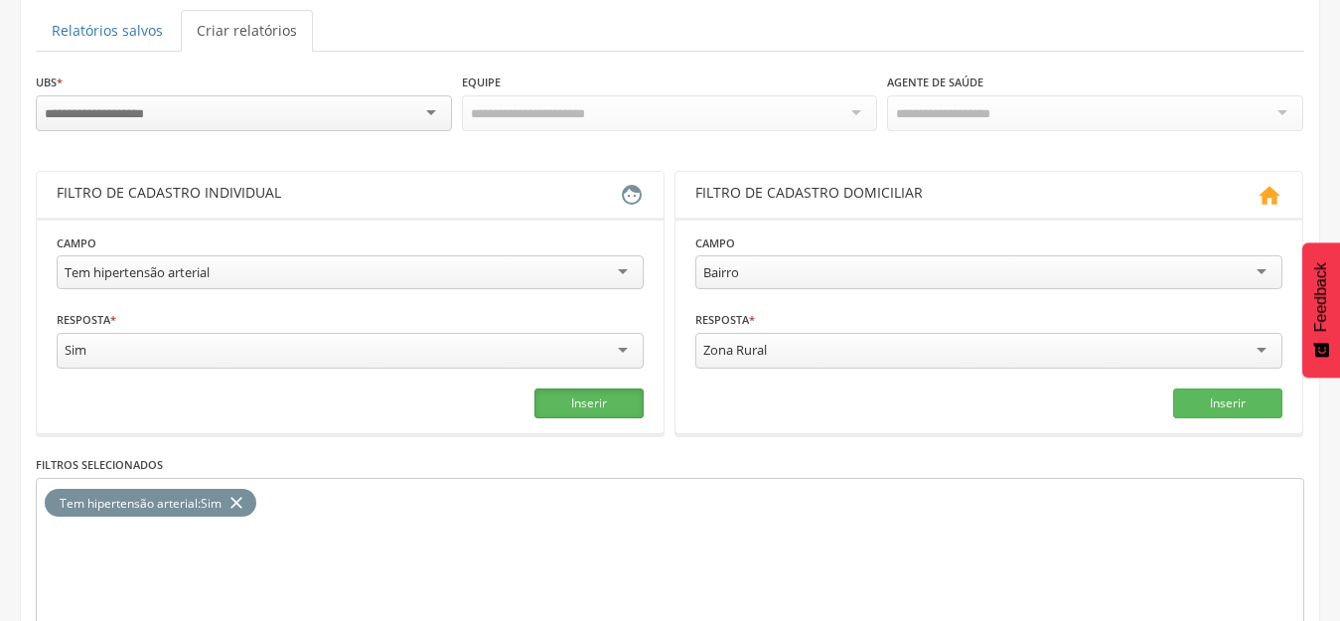
scroll to position [99, 0]
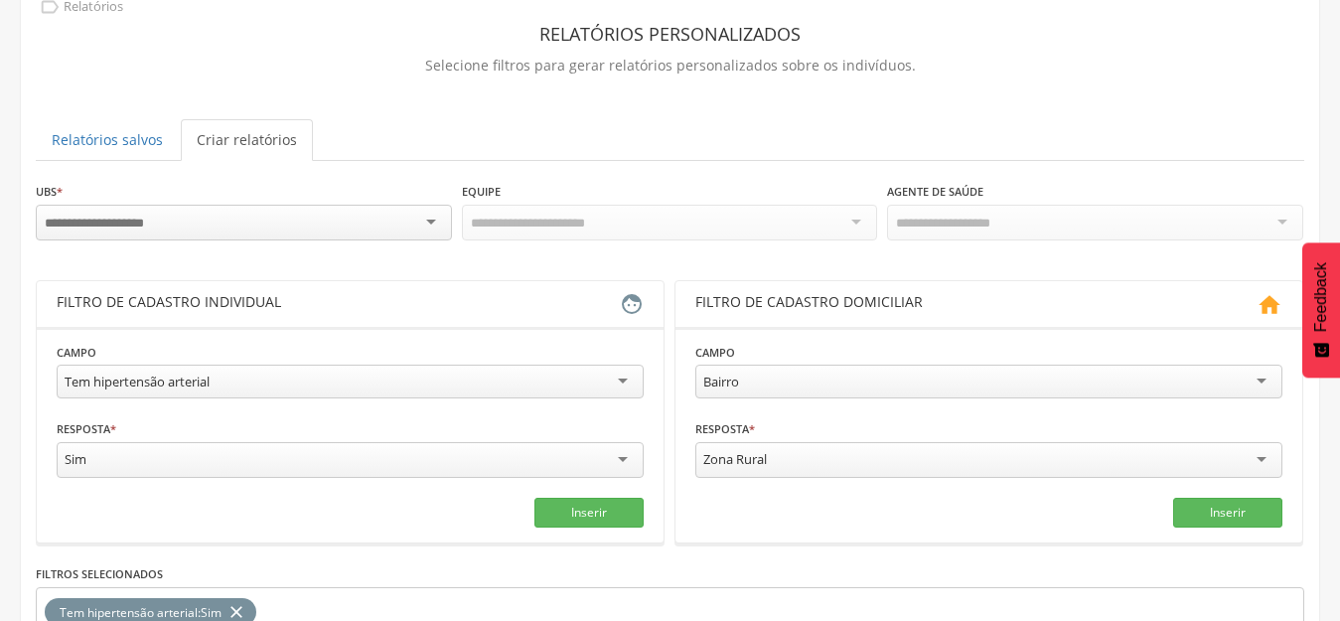
click at [921, 201] on div "Agente de Saúde [PERSON_NAME] de [PERSON_NAME] de Queiroz Jose Uelton [PERSON_N…" at bounding box center [1095, 213] width 416 height 65
click at [911, 228] on input "select-one" at bounding box center [956, 223] width 121 height 18
click at [132, 173] on div " Relatórios Relatórios personalizados Selecione filtros para gerar relatórios …" at bounding box center [670, 390] width 1298 height 818
click at [415, 210] on div at bounding box center [244, 223] width 416 height 36
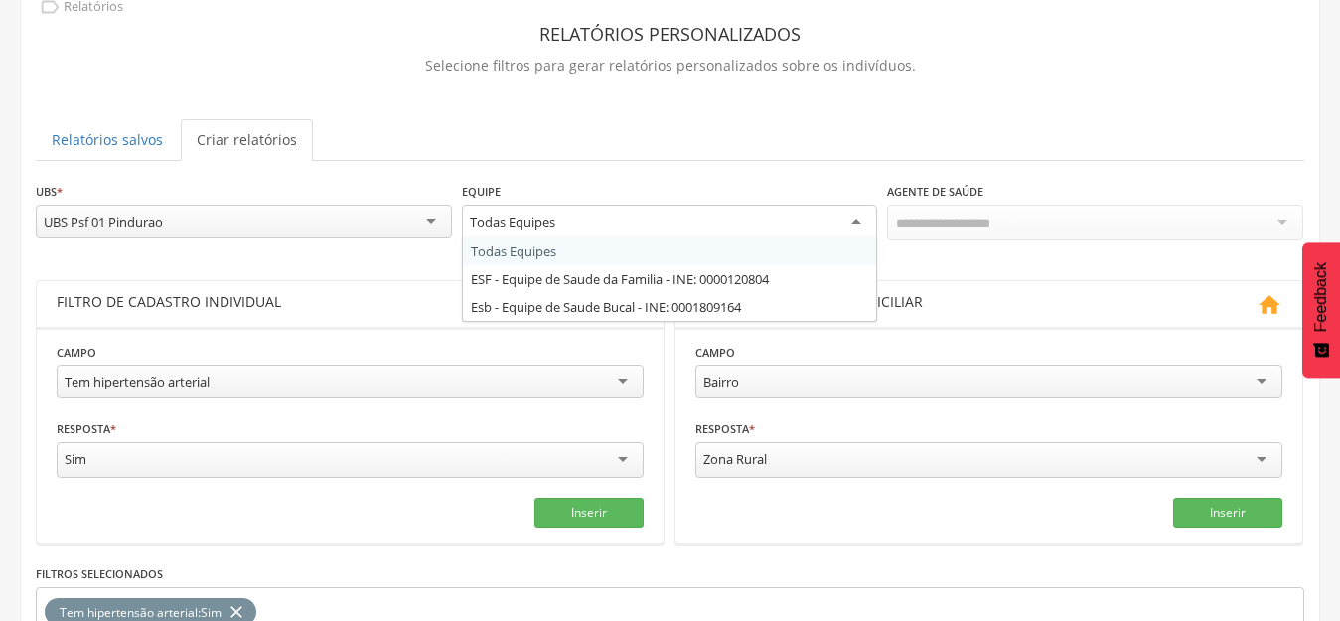
click at [626, 211] on div "Todas Equipes" at bounding box center [670, 223] width 416 height 36
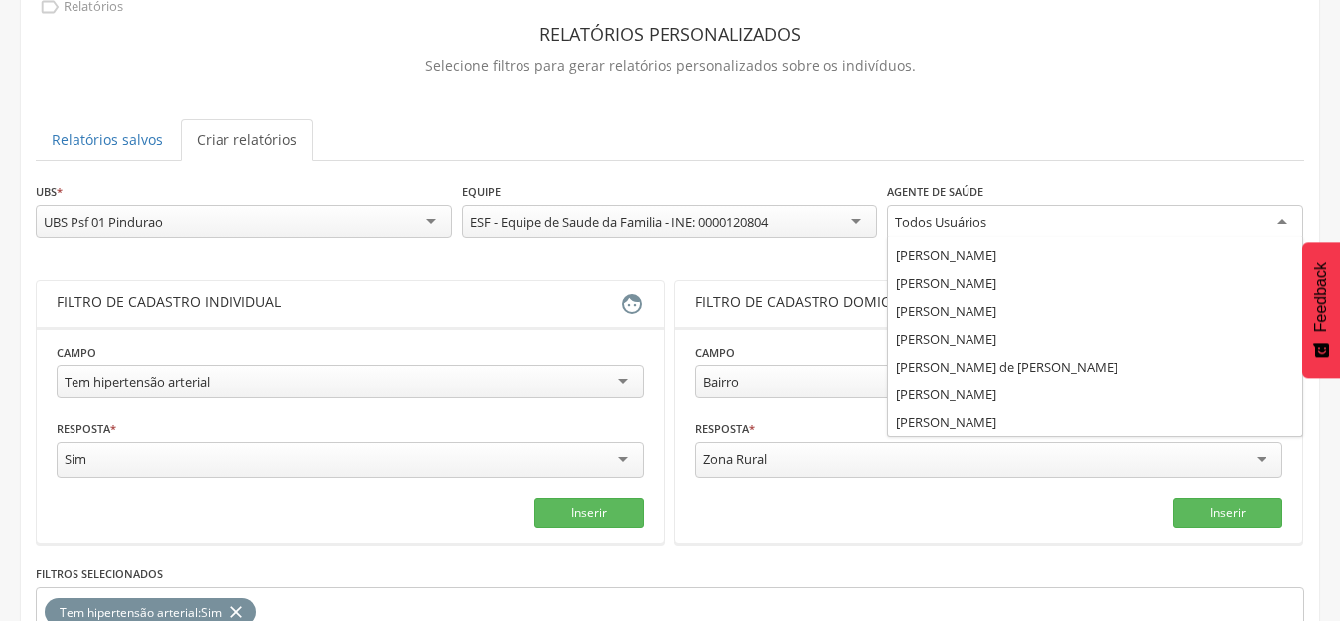
scroll to position [0, 0]
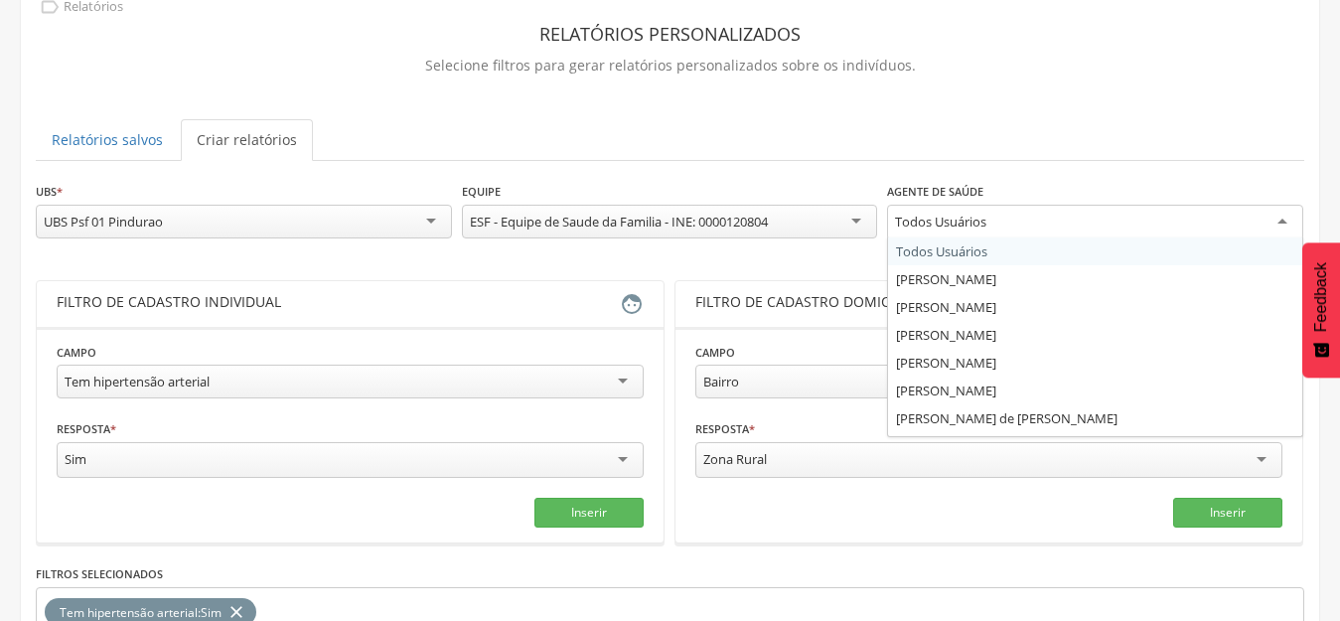
click at [1094, 224] on div "Todos Usuários" at bounding box center [1095, 223] width 416 height 36
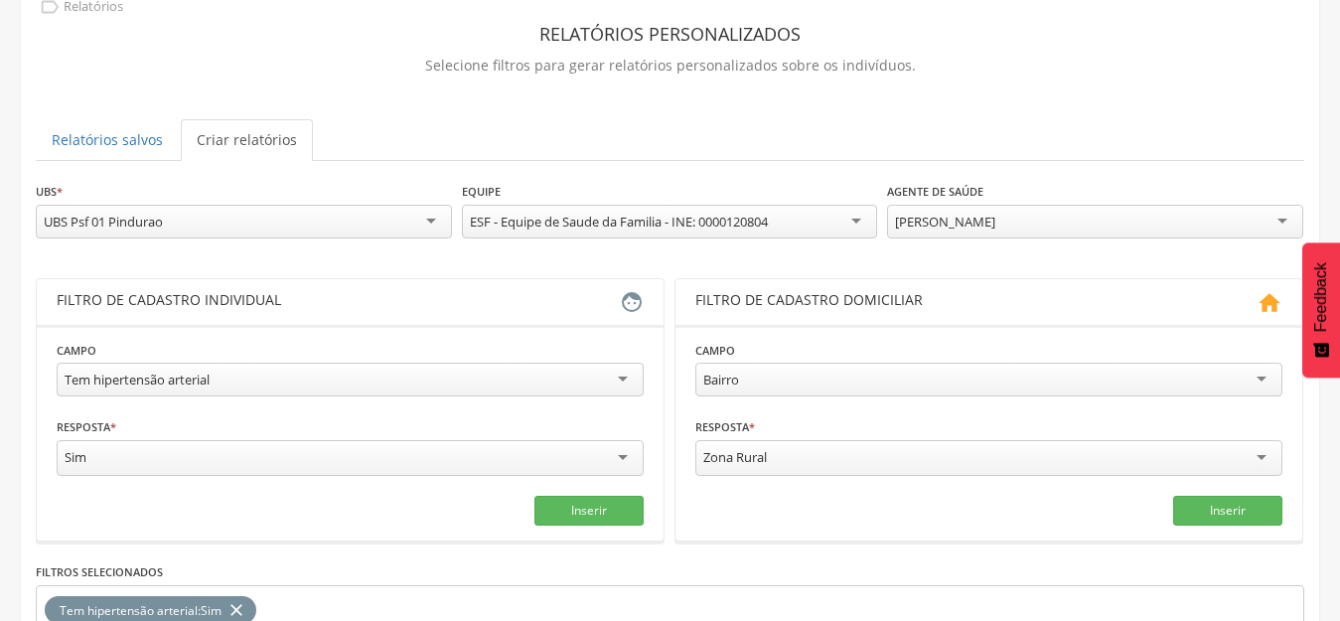
click at [1045, 262] on div "**********" at bounding box center [670, 482] width 1268 height 602
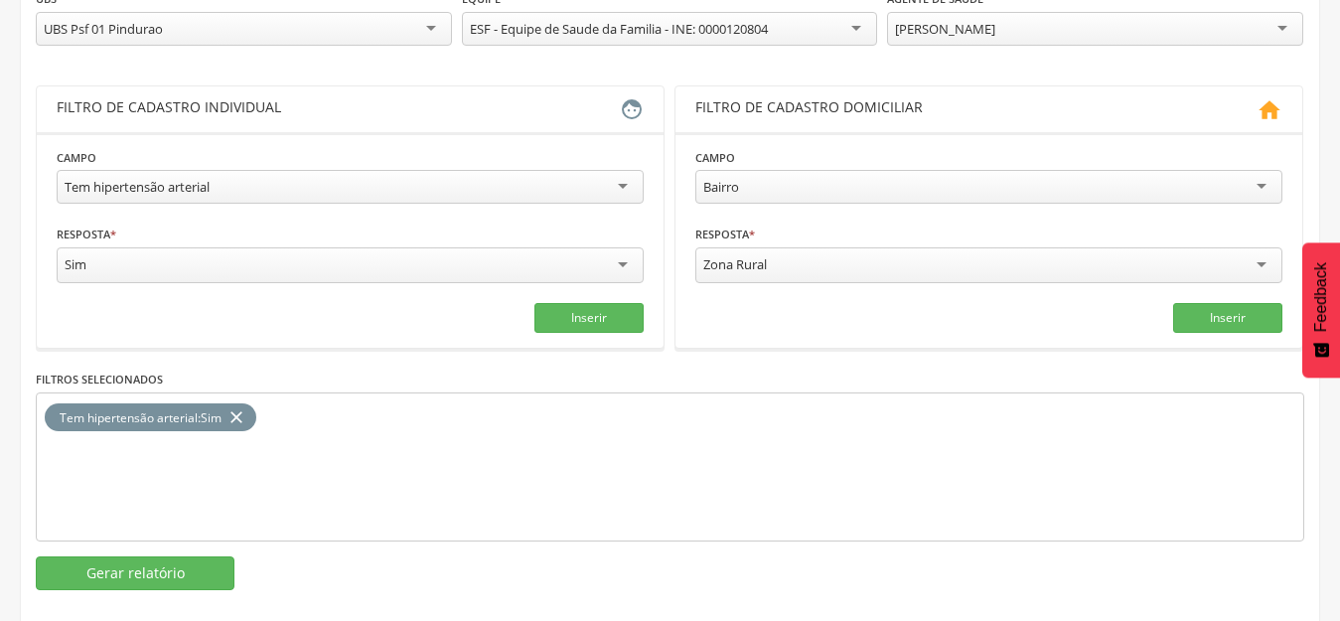
scroll to position [315, 0]
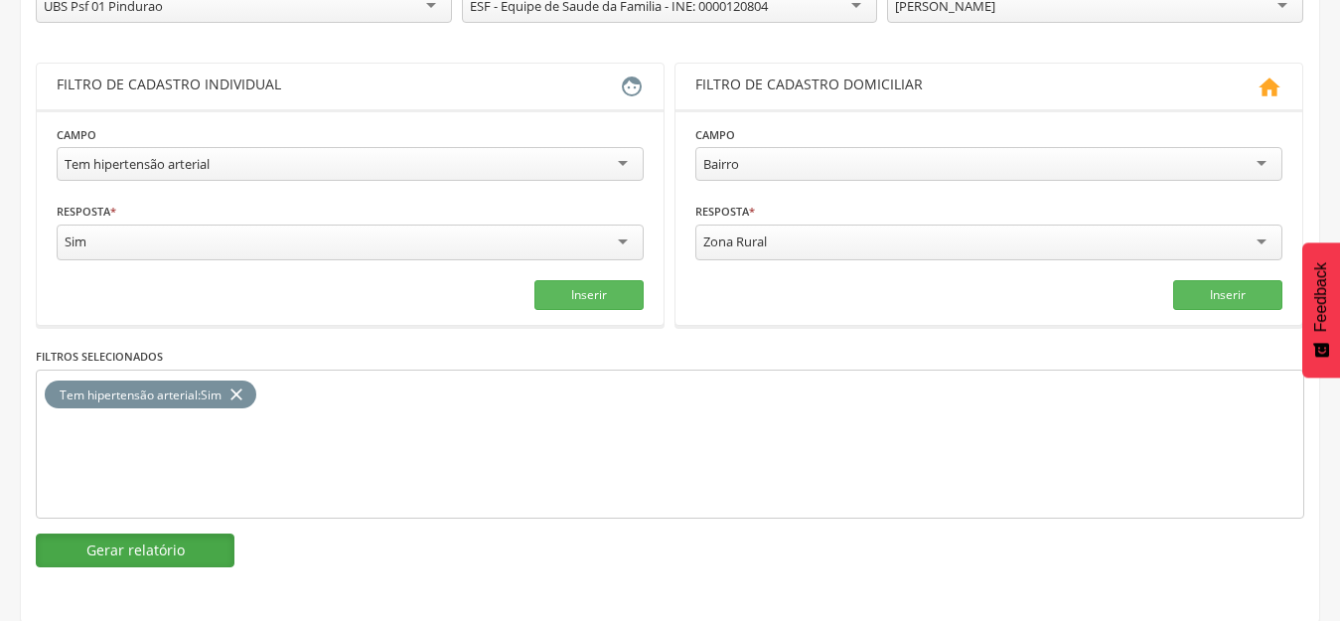
click at [136, 547] on button "Gerar relatório" at bounding box center [135, 550] width 199 height 34
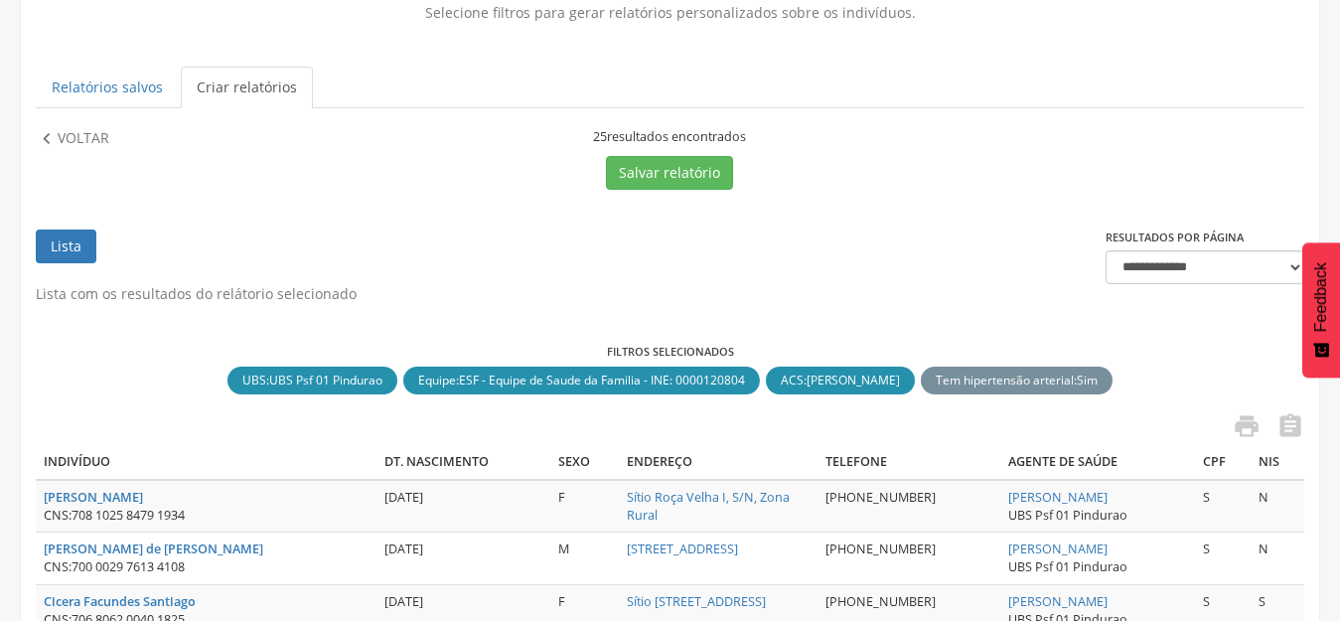
scroll to position [0, 0]
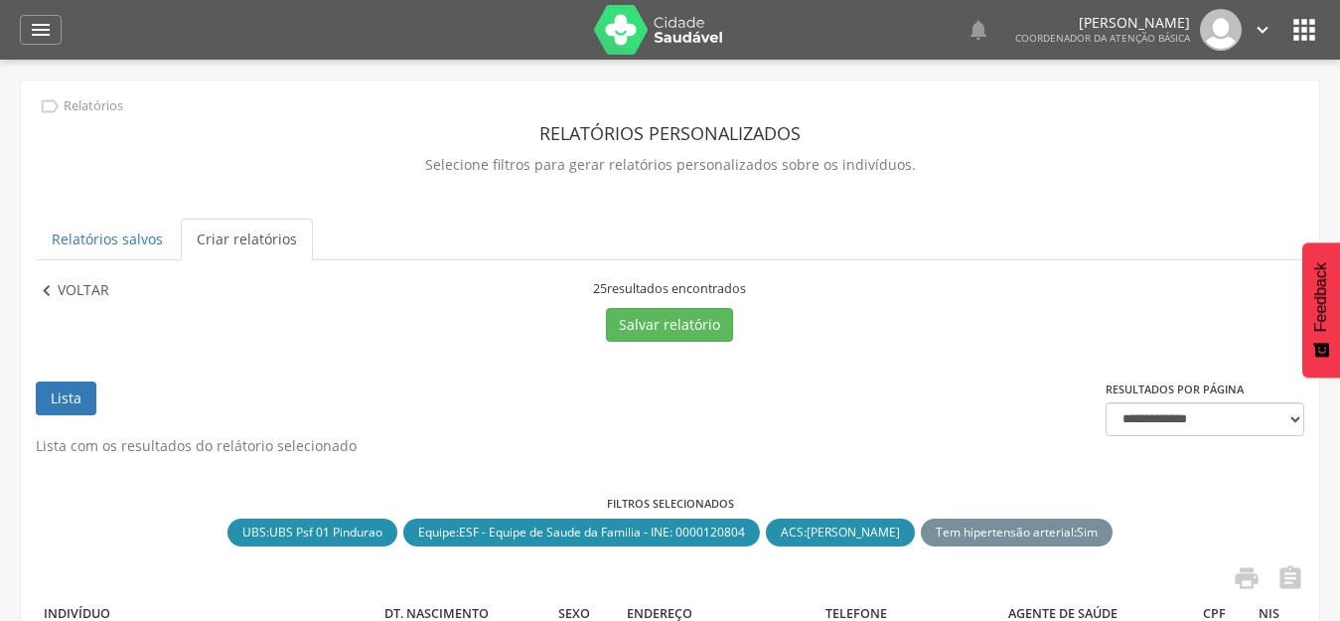
click at [74, 290] on p "Voltar" at bounding box center [84, 291] width 52 height 22
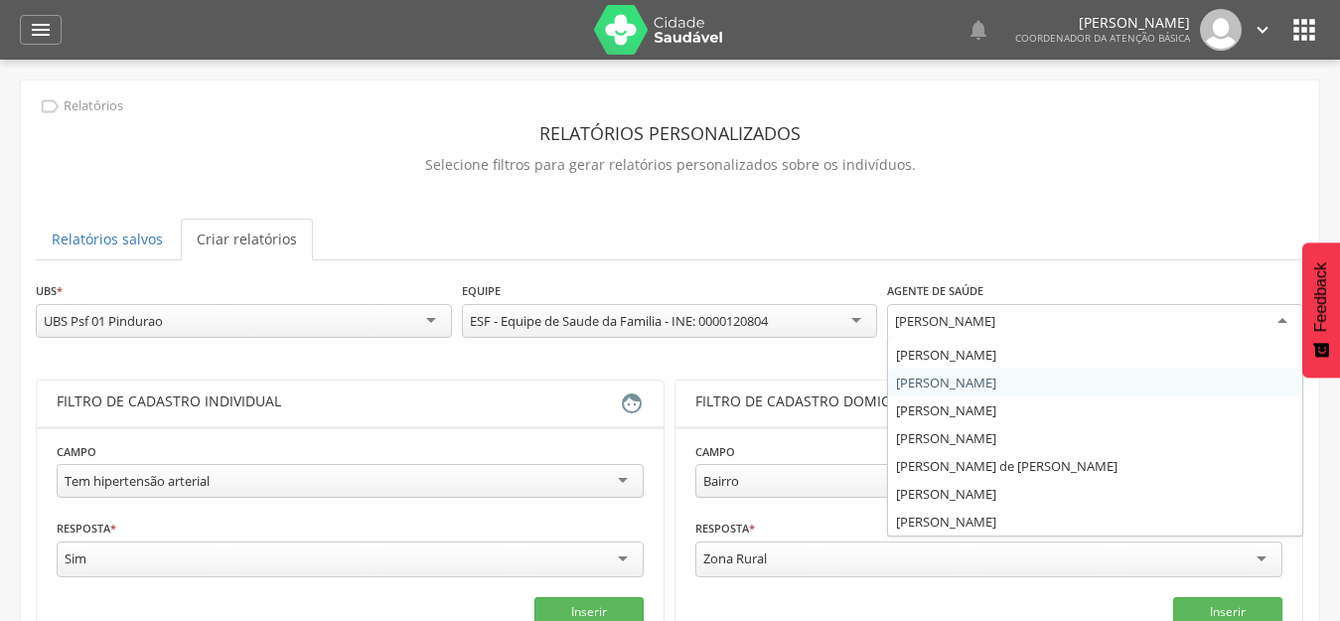
drag, startPoint x: 1036, startPoint y: 319, endPoint x: 887, endPoint y: 327, distance: 149.2
click at [887, 327] on div "[PERSON_NAME]" at bounding box center [1095, 322] width 416 height 36
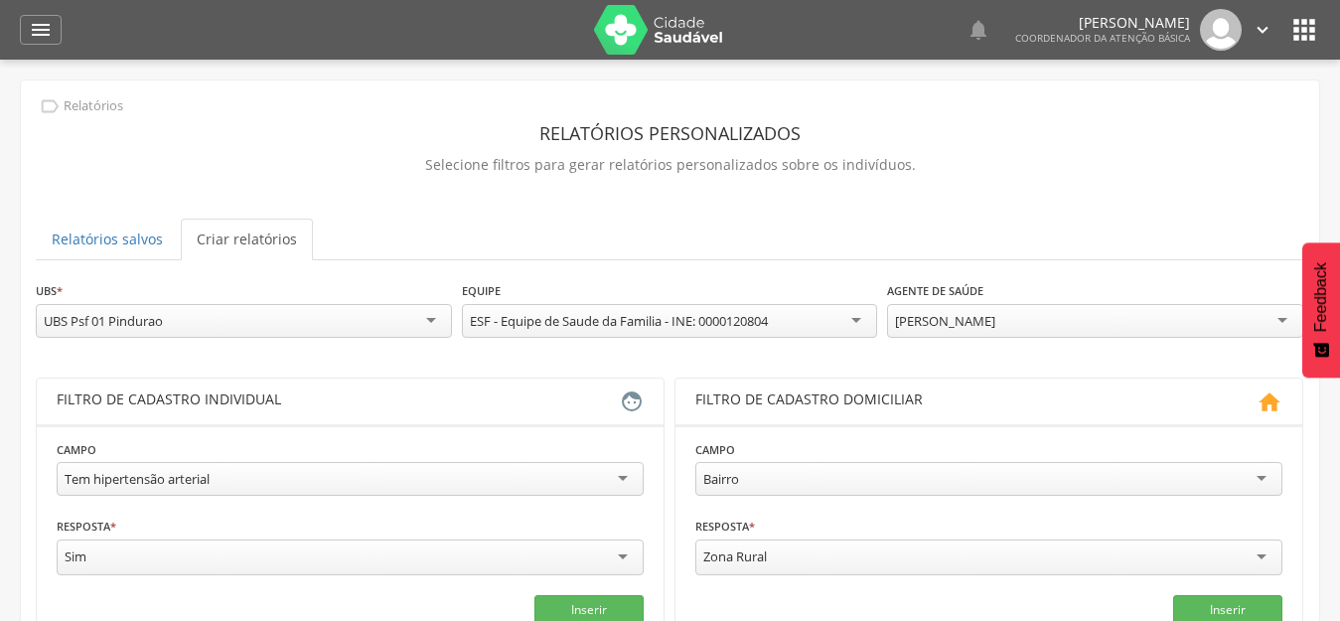
drag, startPoint x: 889, startPoint y: 321, endPoint x: 1074, endPoint y: 320, distance: 185.7
click at [1074, 320] on div "[PERSON_NAME]" at bounding box center [1095, 321] width 416 height 34
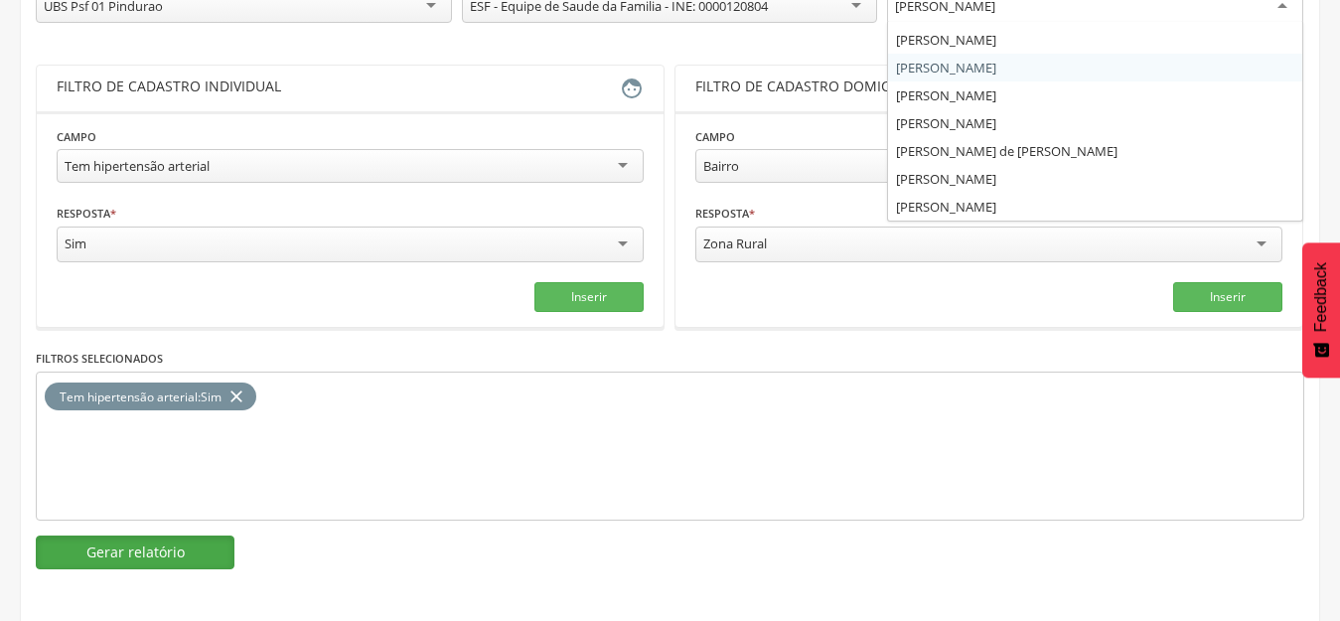
click at [156, 535] on button "Gerar relatório" at bounding box center [135, 552] width 199 height 34
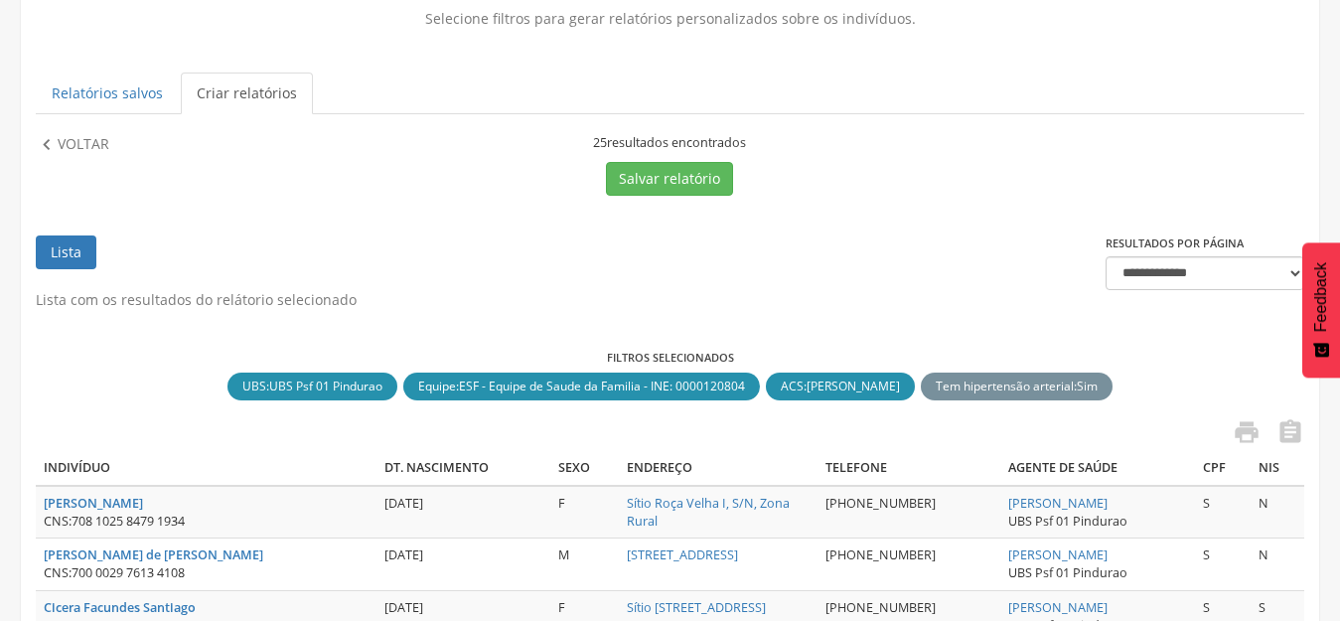
scroll to position [99, 0]
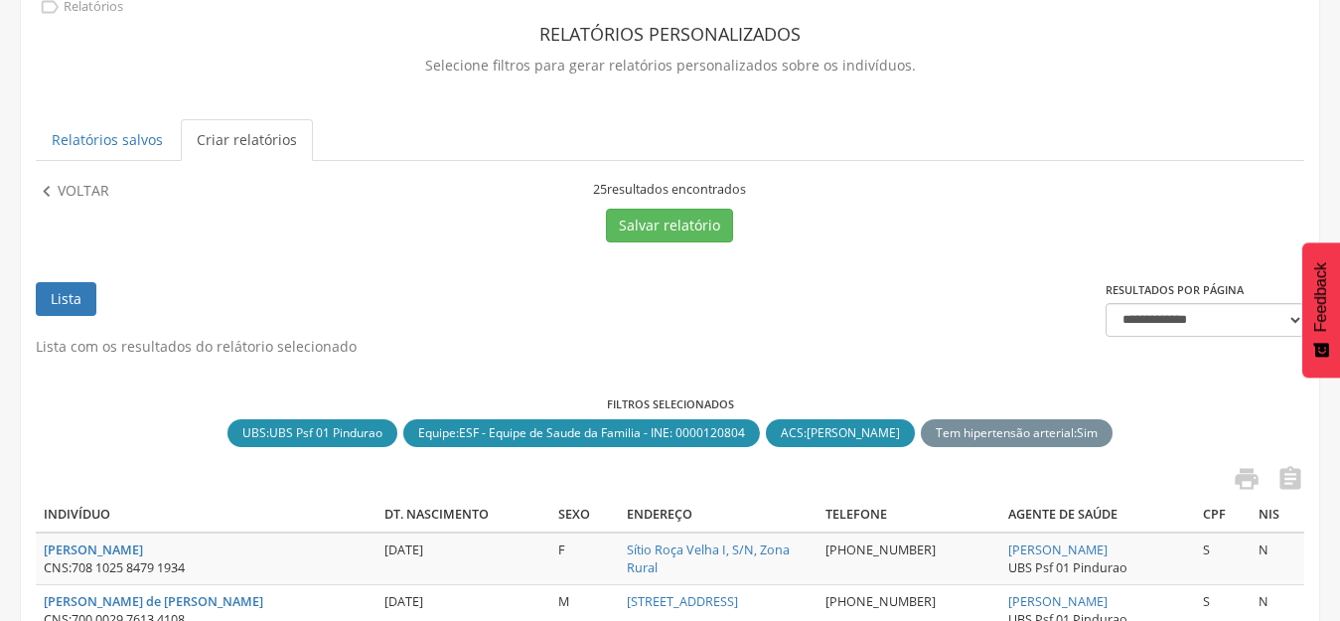
drag, startPoint x: 918, startPoint y: 434, endPoint x: 799, endPoint y: 440, distance: 118.3
click at [799, 440] on div "ACS : [PERSON_NAME] close" at bounding box center [840, 432] width 149 height 27
copy div "[PERSON_NAME]"
click at [65, 181] on p "Voltar" at bounding box center [84, 192] width 52 height 22
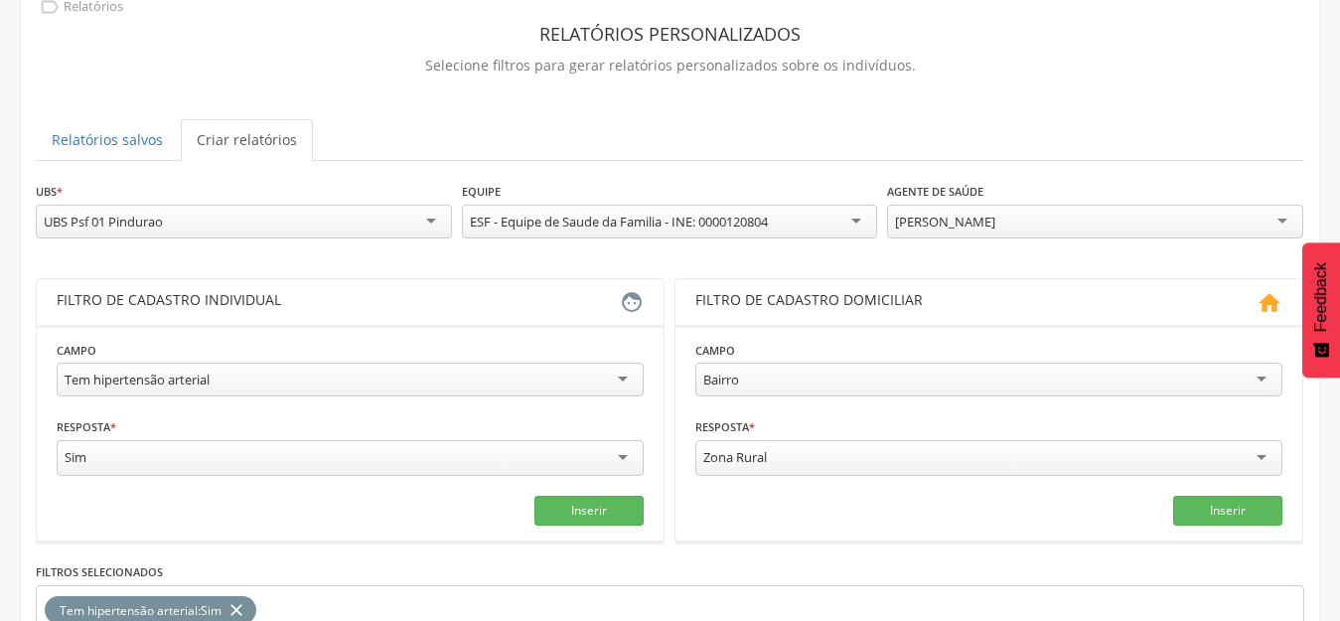
click at [1093, 242] on div "[PERSON_NAME] Todos Usuários [PERSON_NAME] de [PERSON_NAME] de Queiroz Jose Uel…" at bounding box center [1095, 224] width 416 height 39
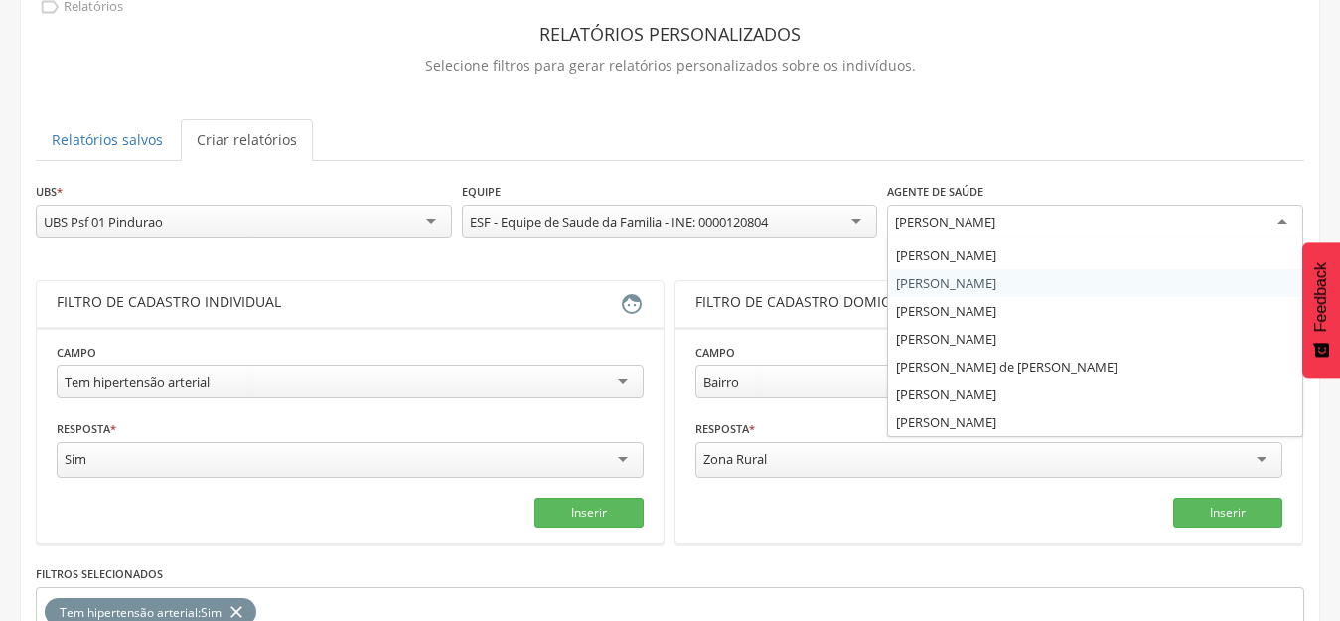
click at [1125, 218] on div "[PERSON_NAME]" at bounding box center [1095, 223] width 416 height 36
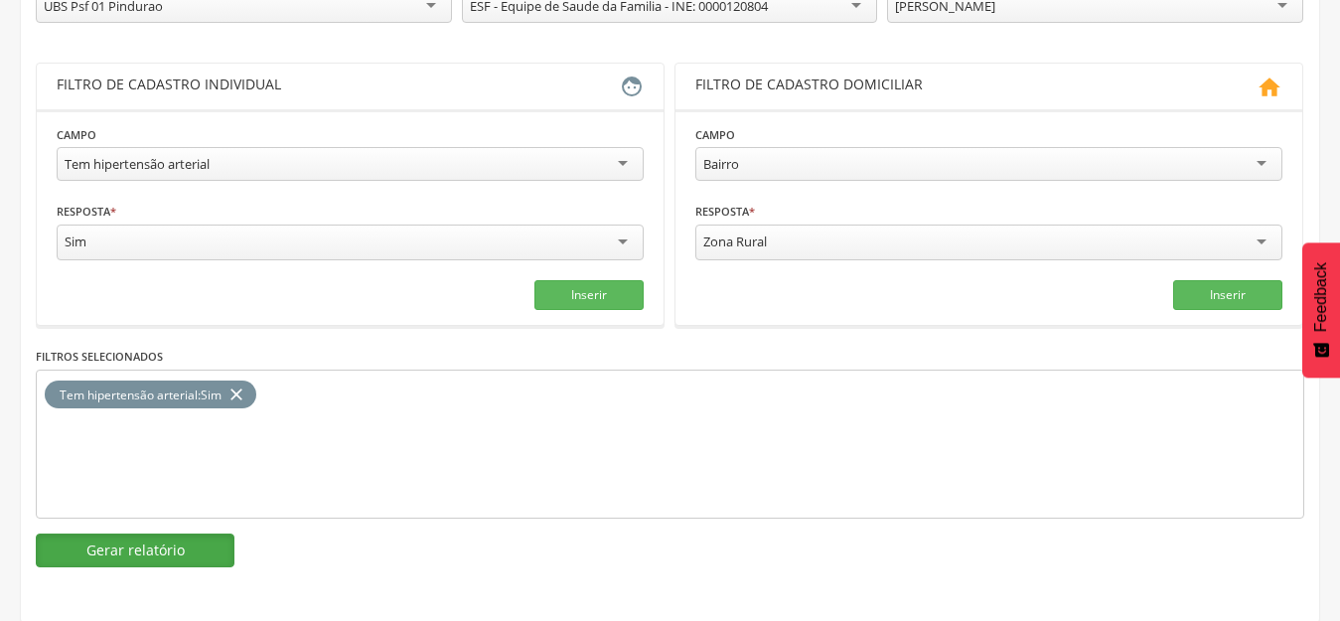
click at [157, 556] on button "Gerar relatório" at bounding box center [135, 550] width 199 height 34
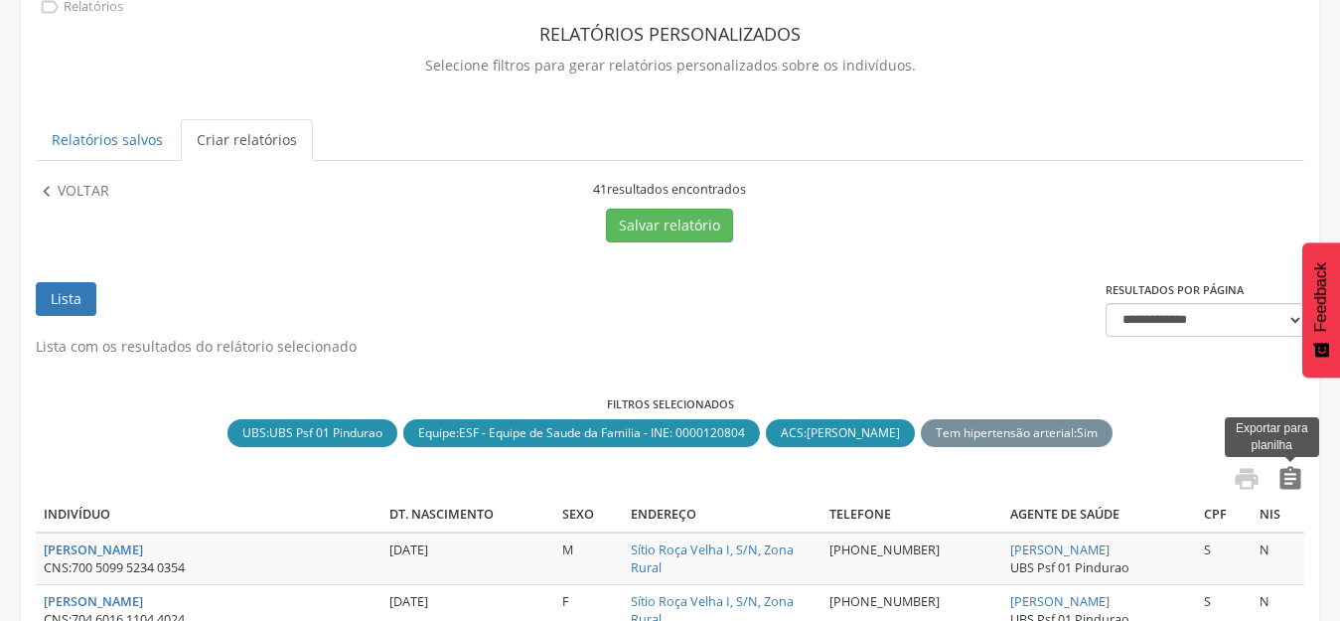
click at [1283, 487] on icon "" at bounding box center [1290, 479] width 28 height 28
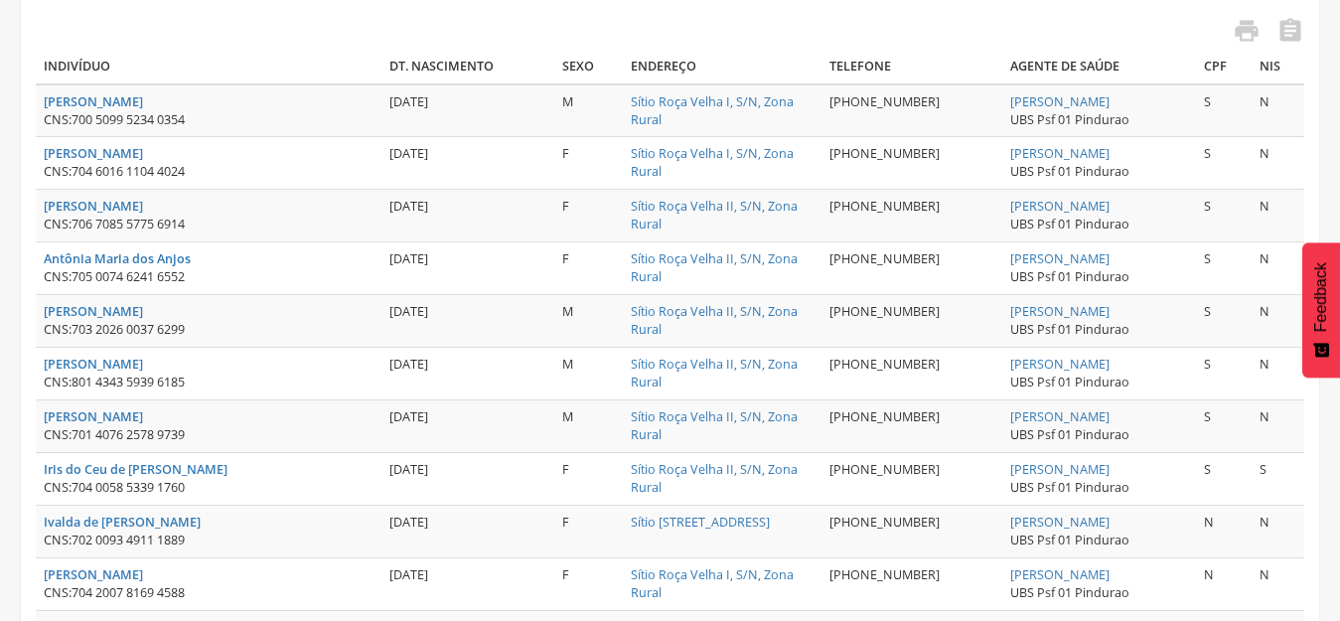
scroll to position [528, 0]
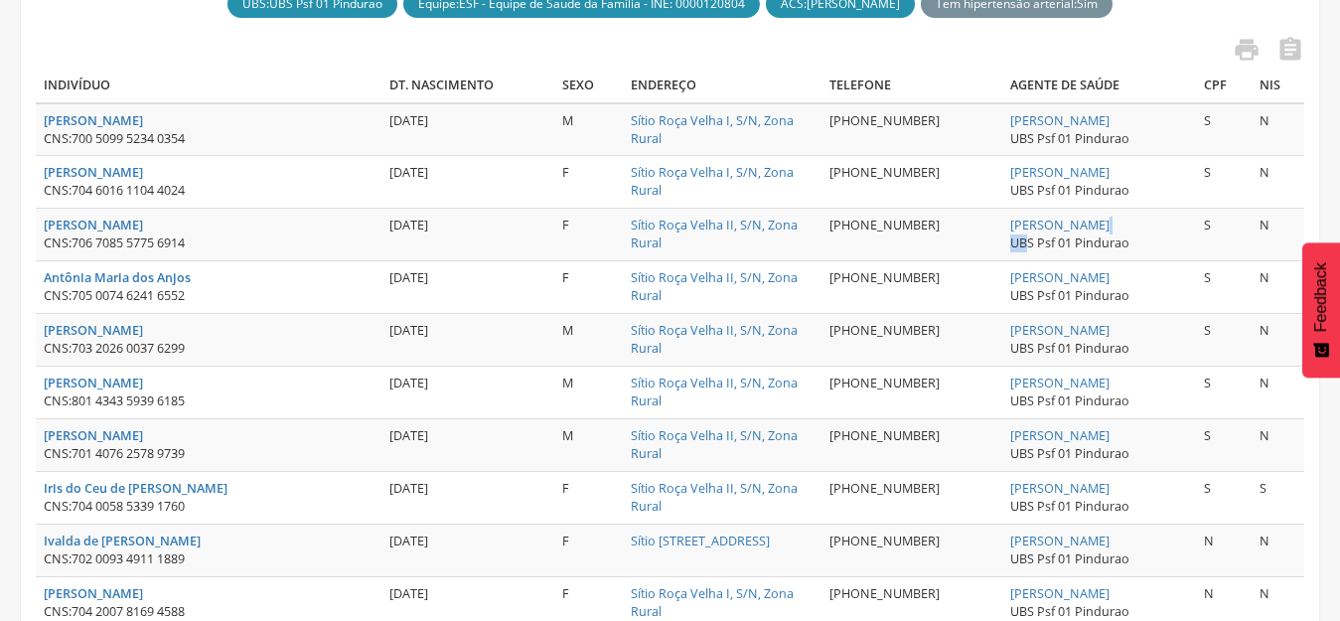
drag, startPoint x: 1145, startPoint y: 229, endPoint x: 957, endPoint y: 234, distance: 187.7
click at [1002, 235] on td "[PERSON_NAME] UBS Psf 01 Pindurao" at bounding box center [1099, 235] width 194 height 53
click at [1116, 87] on th "Agente de Saúde" at bounding box center [1099, 86] width 194 height 35
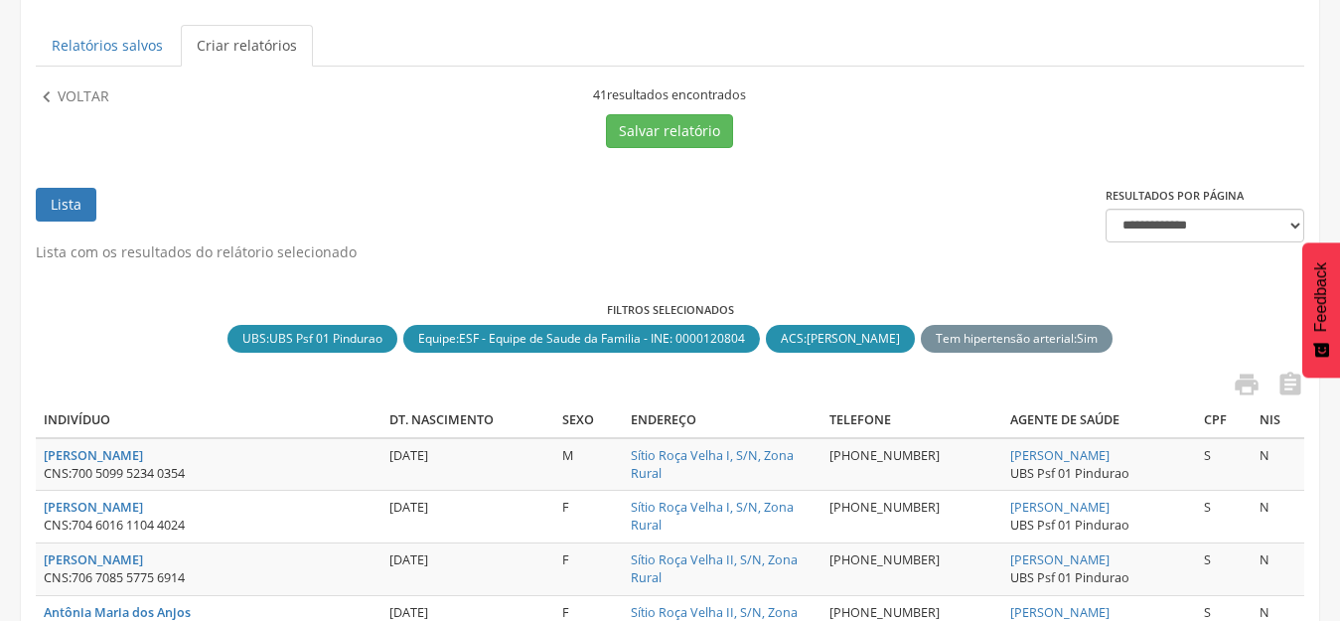
scroll to position [298, 0]
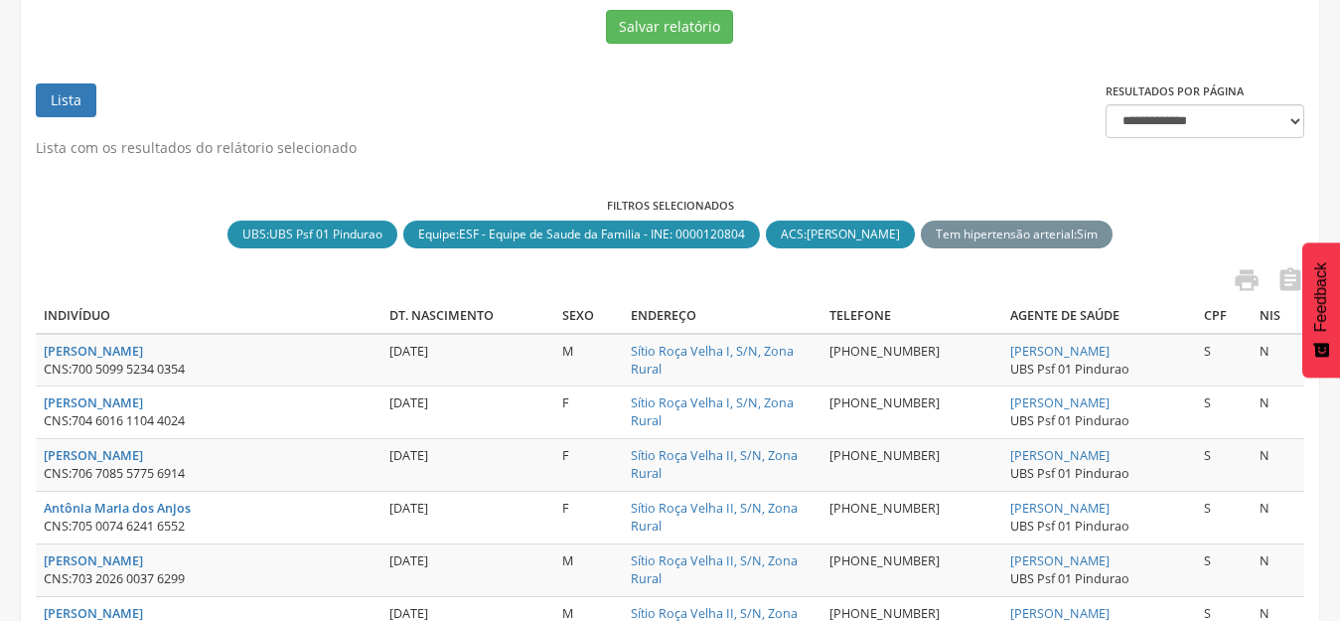
drag, startPoint x: 1135, startPoint y: 346, endPoint x: 923, endPoint y: 349, distance: 211.5
click at [923, 349] on tr "[PERSON_NAME] CNS: 700 5099 5234 0354 [DATE] M Sítio Roça Velha I, S/N, Zona Ru…" at bounding box center [670, 360] width 1268 height 53
copy tr "[PERSON_NAME]"
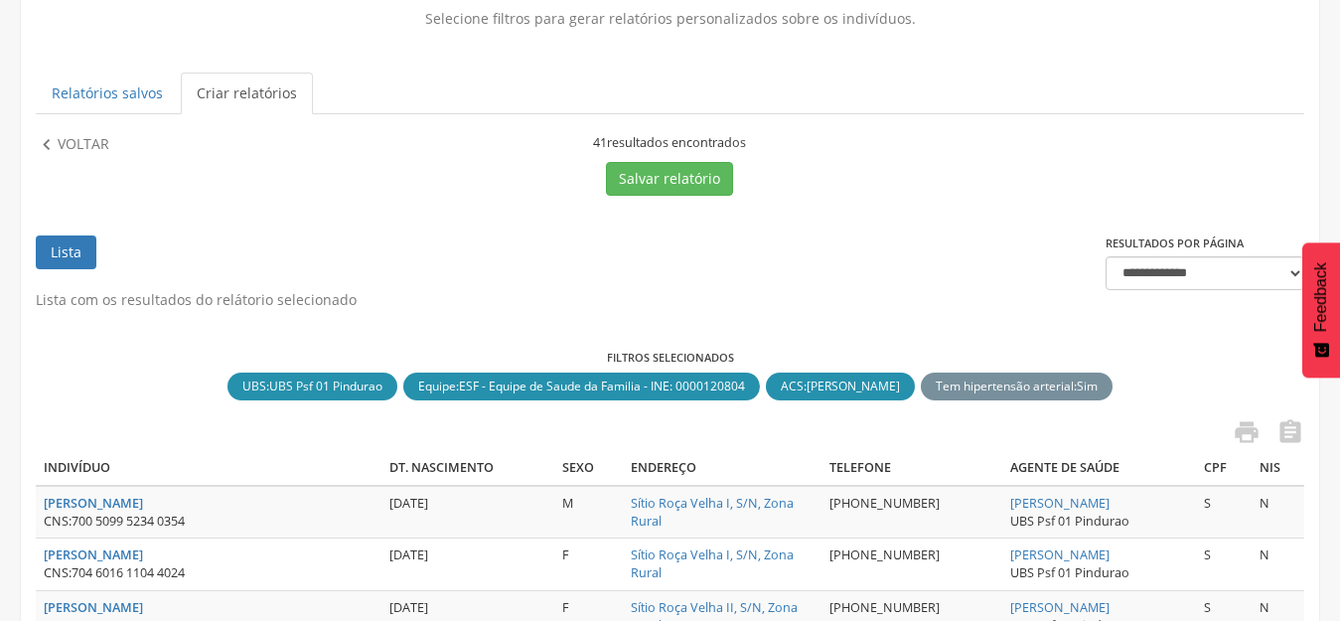
scroll to position [0, 0]
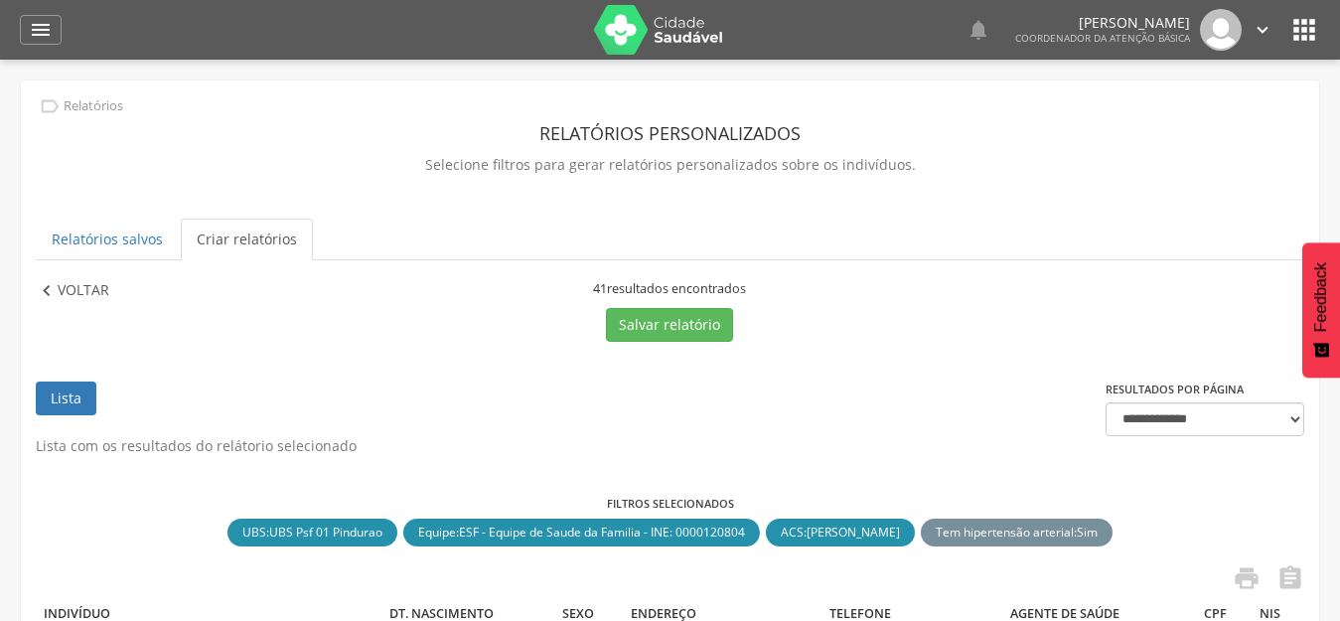
click at [64, 293] on p "Voltar" at bounding box center [84, 291] width 52 height 22
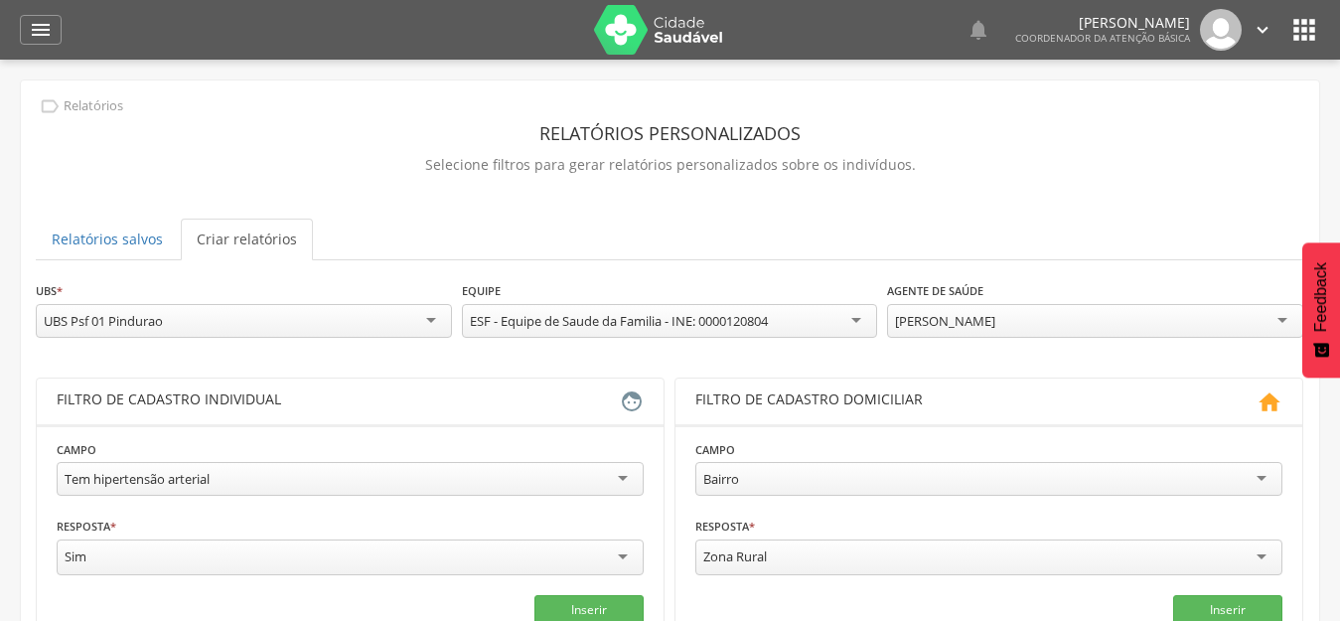
click at [1147, 321] on div "[PERSON_NAME]" at bounding box center [1095, 321] width 416 height 34
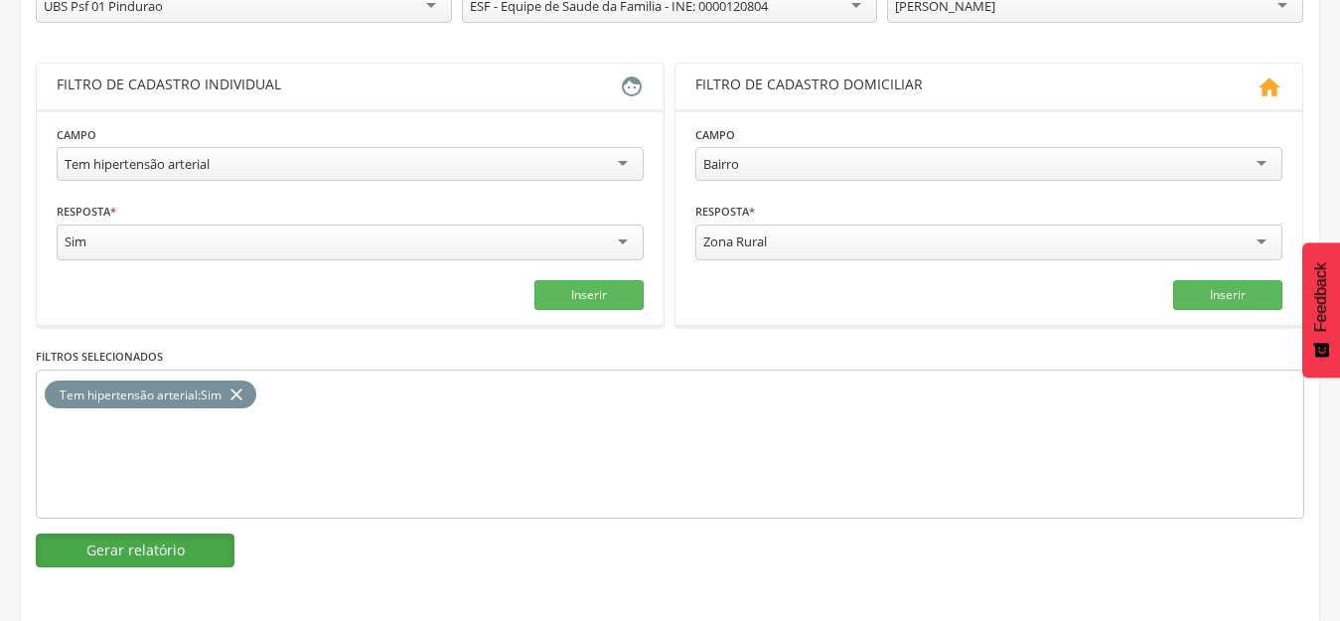
click at [220, 549] on button "Gerar relatório" at bounding box center [135, 550] width 199 height 34
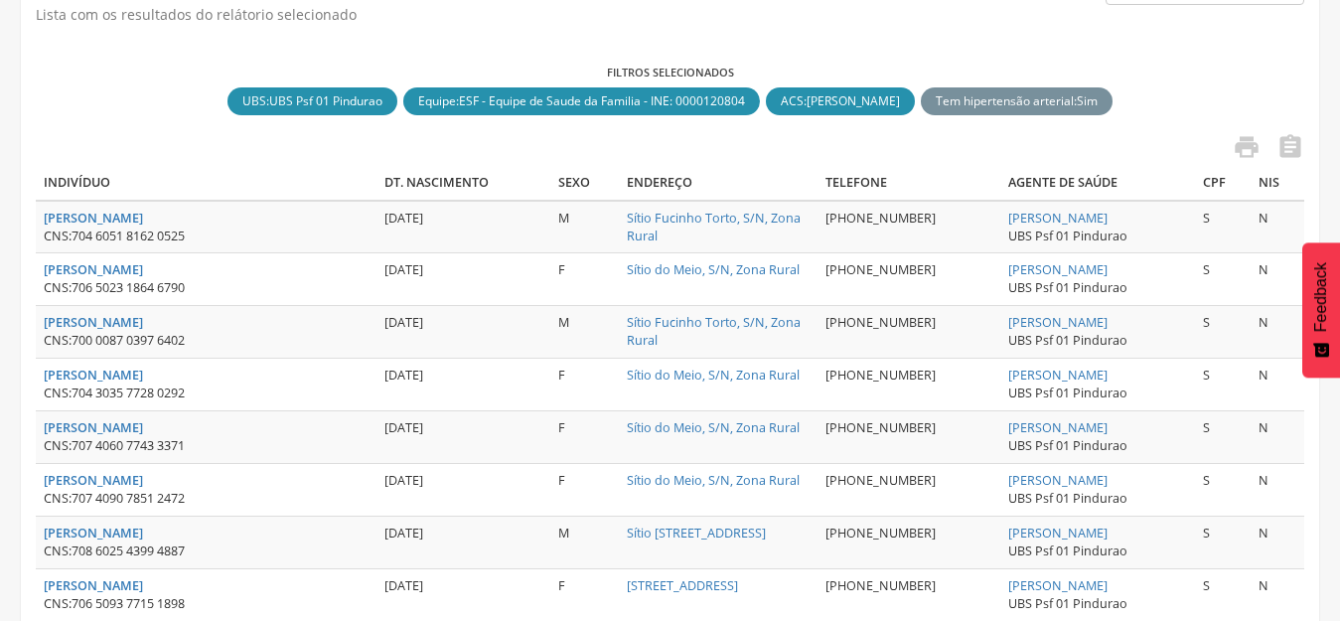
scroll to position [108, 0]
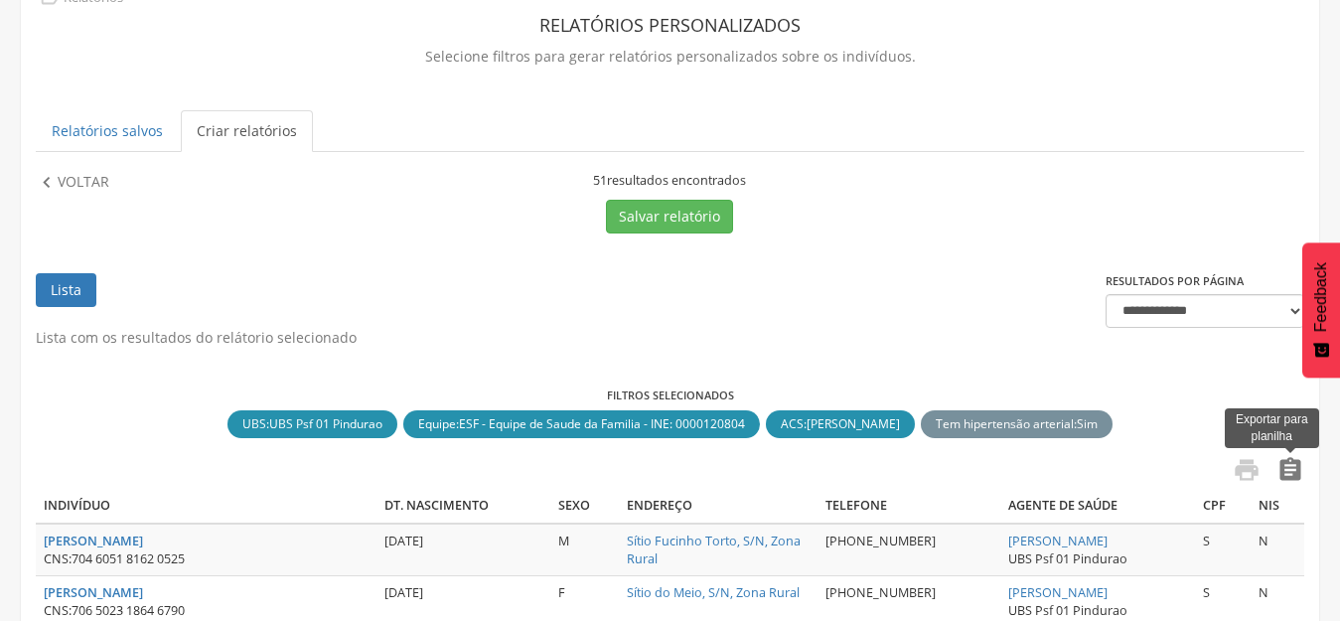
click at [1292, 462] on icon "" at bounding box center [1290, 470] width 28 height 28
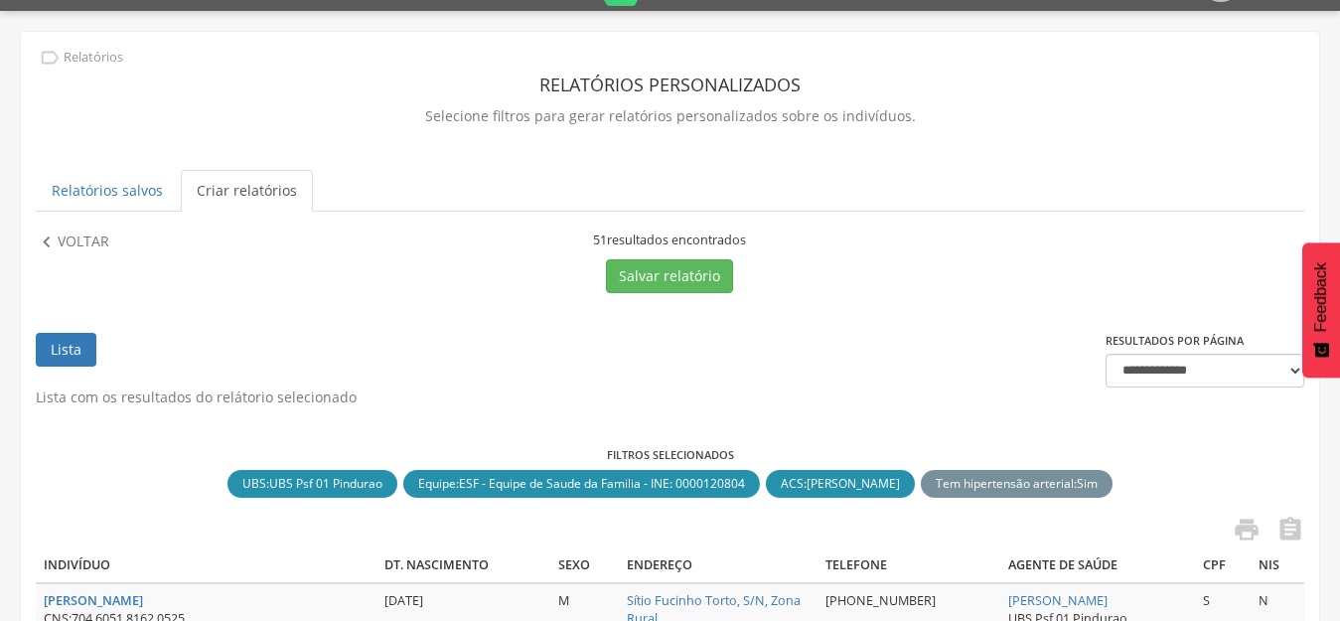
scroll to position [0, 0]
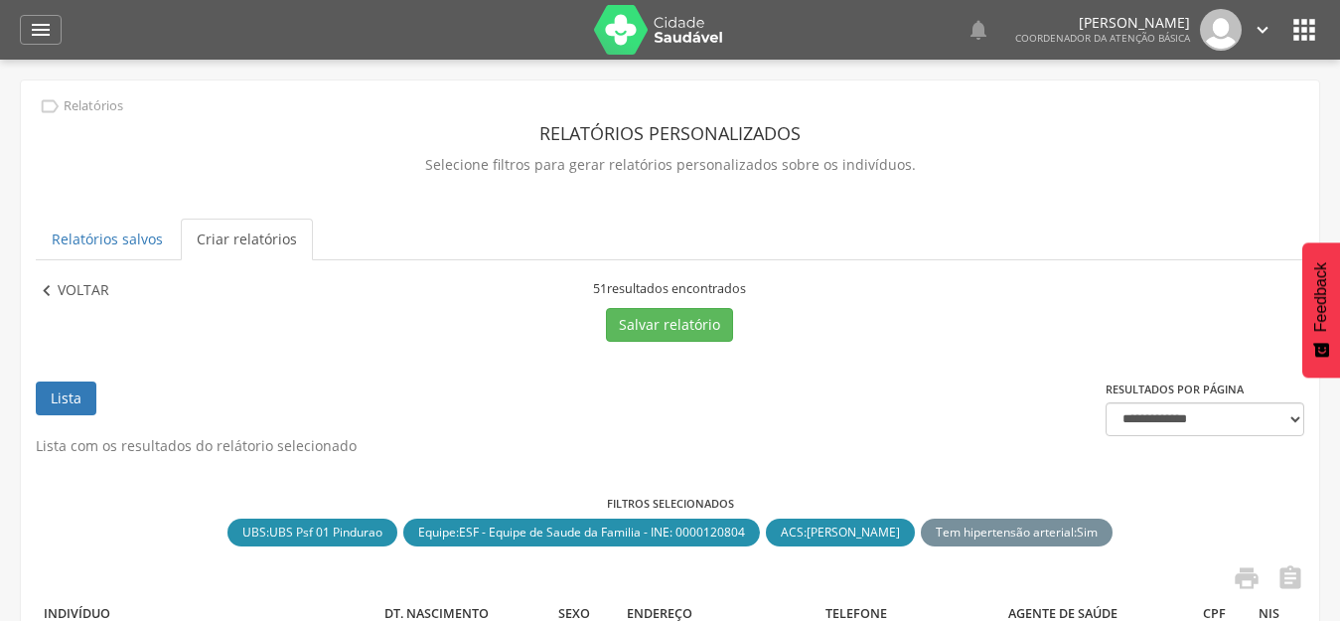
click at [53, 288] on icon "" at bounding box center [47, 291] width 22 height 22
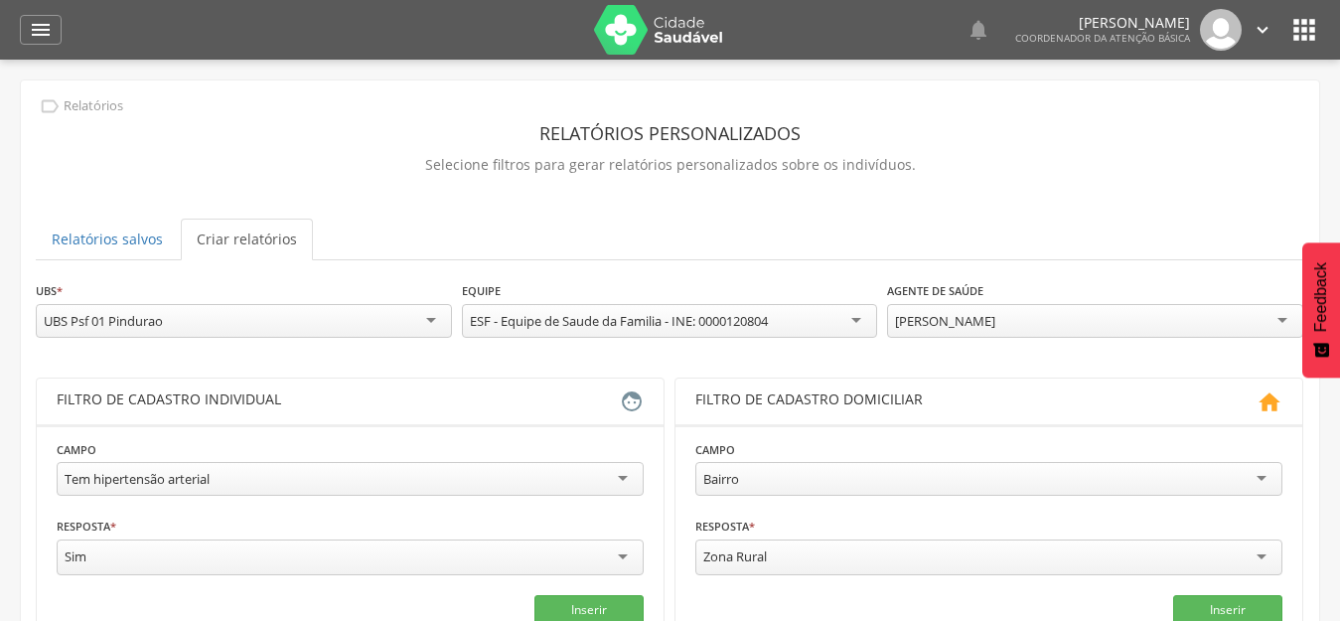
click at [1009, 294] on div "**********" at bounding box center [1095, 311] width 416 height 63
click at [1041, 341] on div "[PERSON_NAME] Todos Usuários [PERSON_NAME] de [PERSON_NAME] de Queiroz Jose Uel…" at bounding box center [1095, 323] width 416 height 39
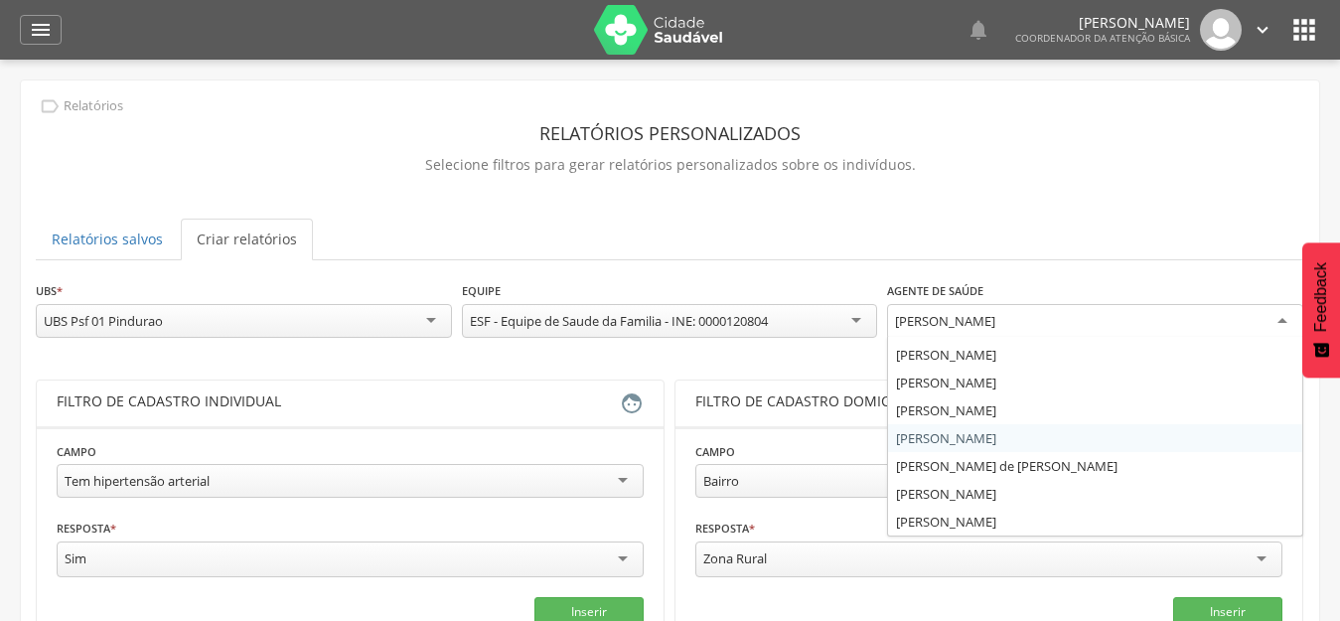
click at [1085, 323] on div "[PERSON_NAME]" at bounding box center [1095, 322] width 416 height 36
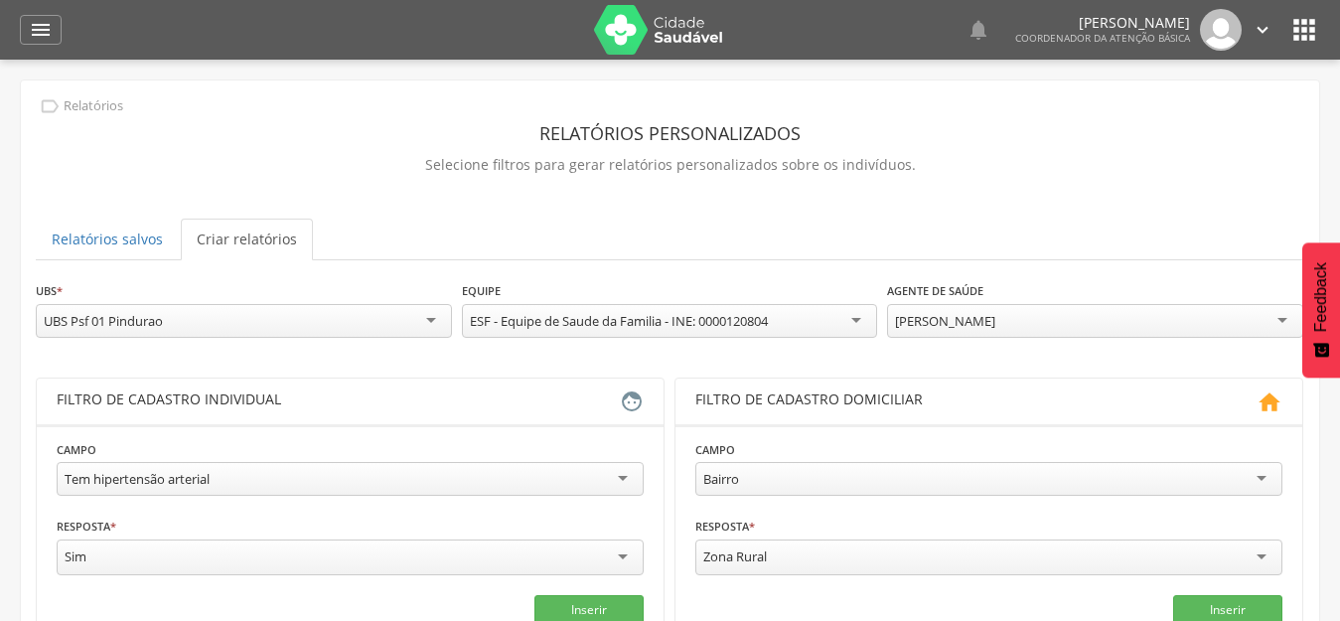
click at [889, 348] on div "**********" at bounding box center [670, 318] width 1268 height 77
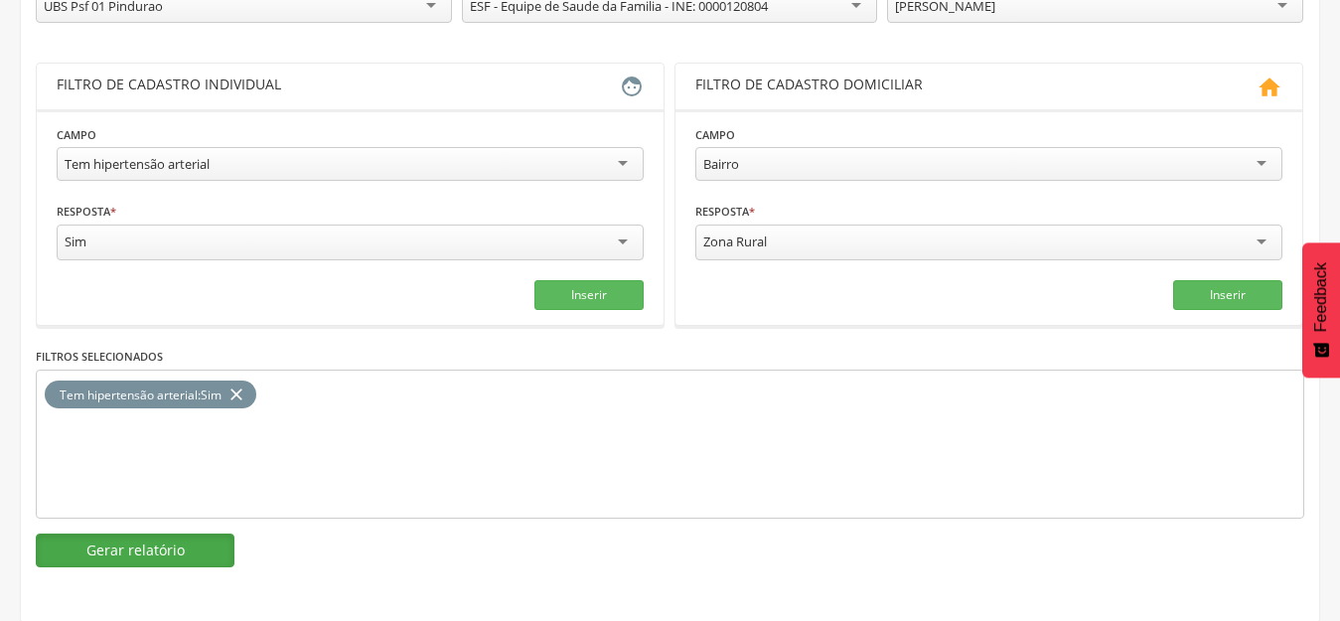
click at [171, 544] on button "Gerar relatório" at bounding box center [135, 550] width 199 height 34
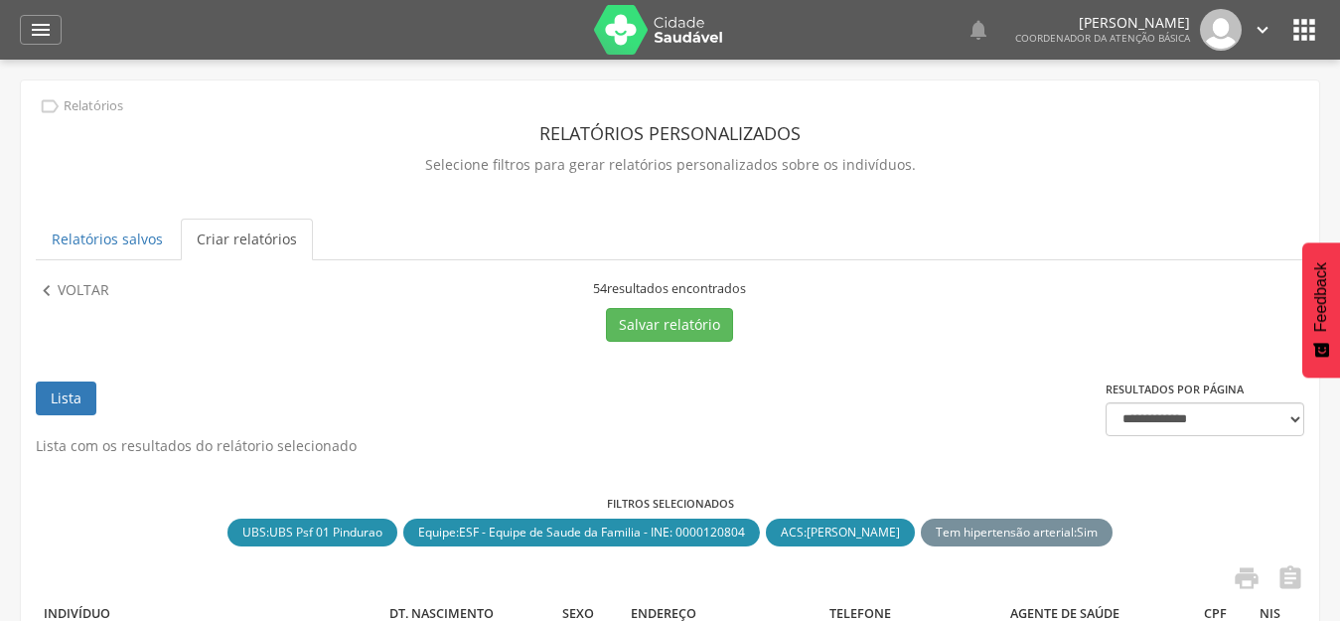
scroll to position [298, 0]
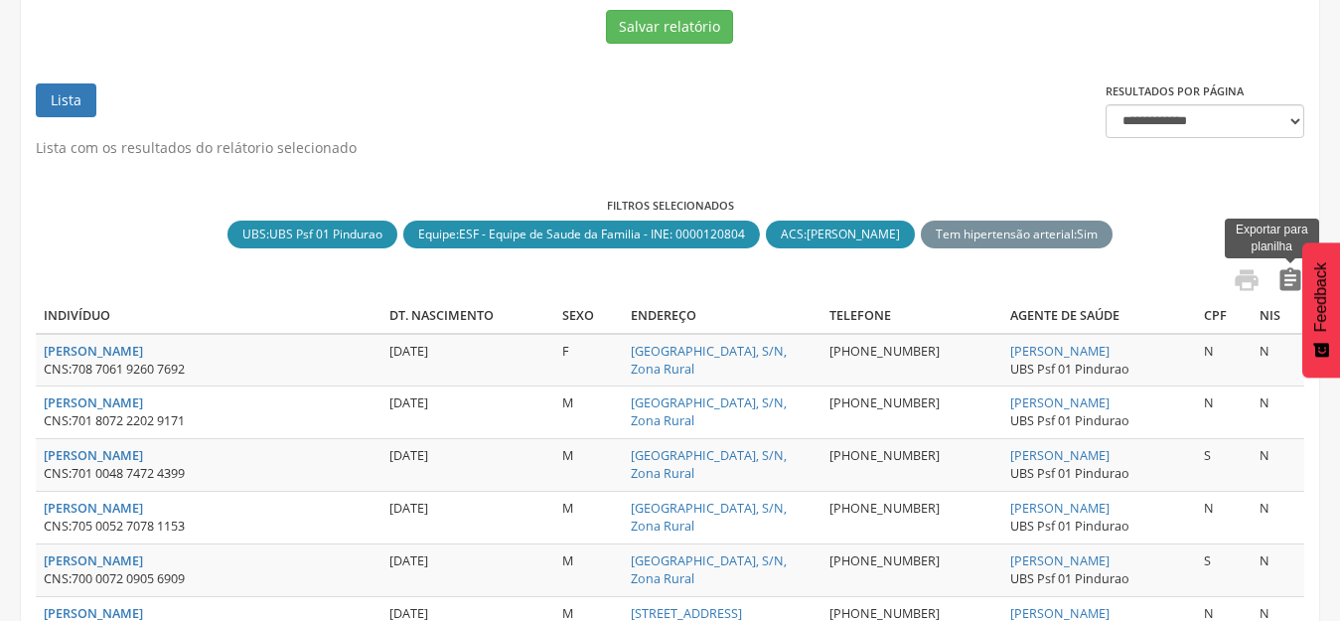
click at [1285, 275] on icon "" at bounding box center [1290, 280] width 28 height 28
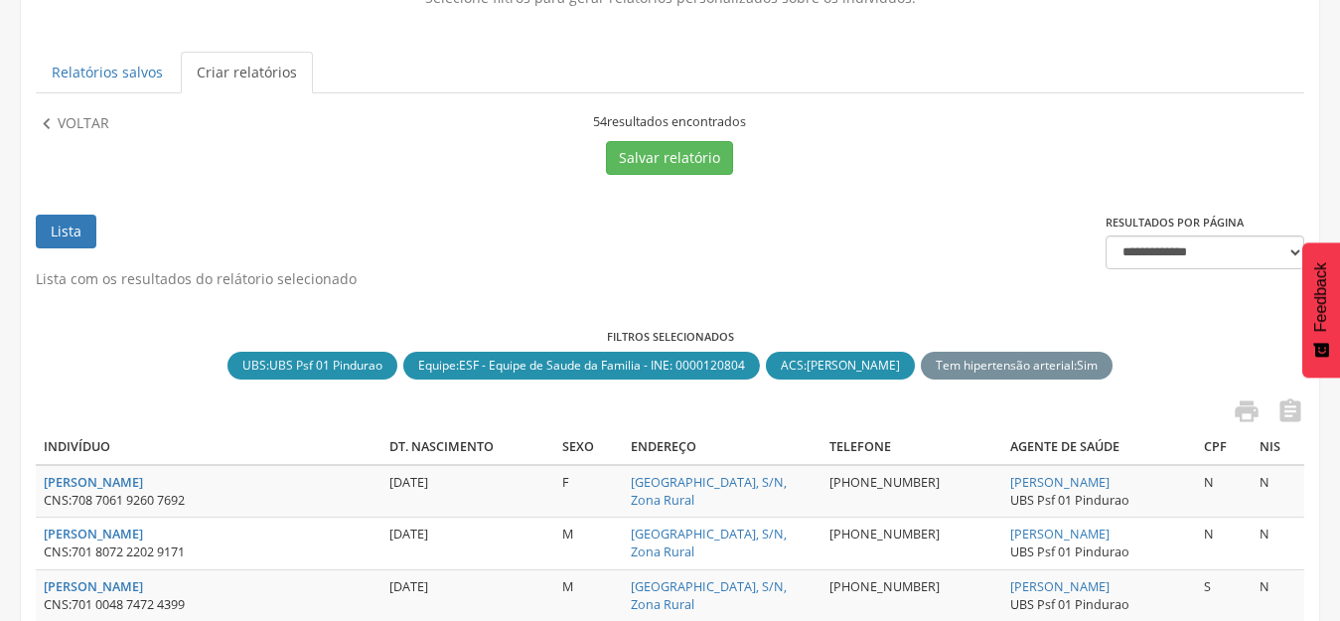
scroll to position [0, 0]
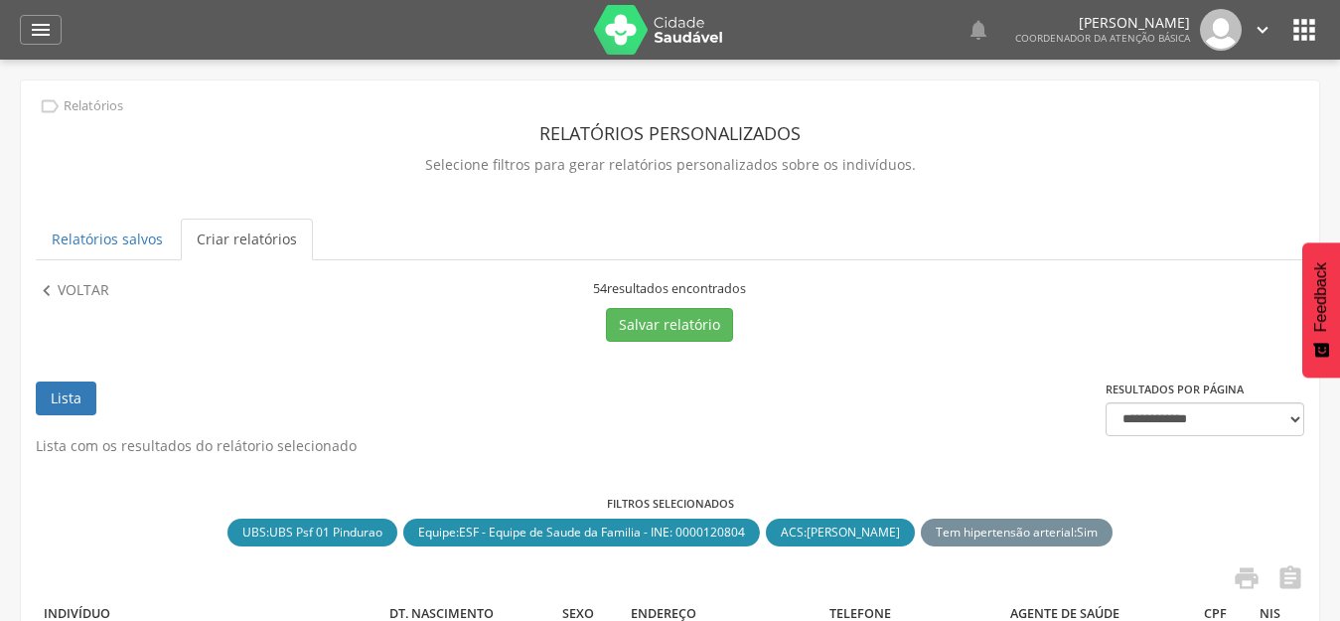
click at [75, 305] on div " Voltar" at bounding box center [190, 311] width 309 height 62
click at [93, 290] on p "Voltar" at bounding box center [84, 291] width 52 height 22
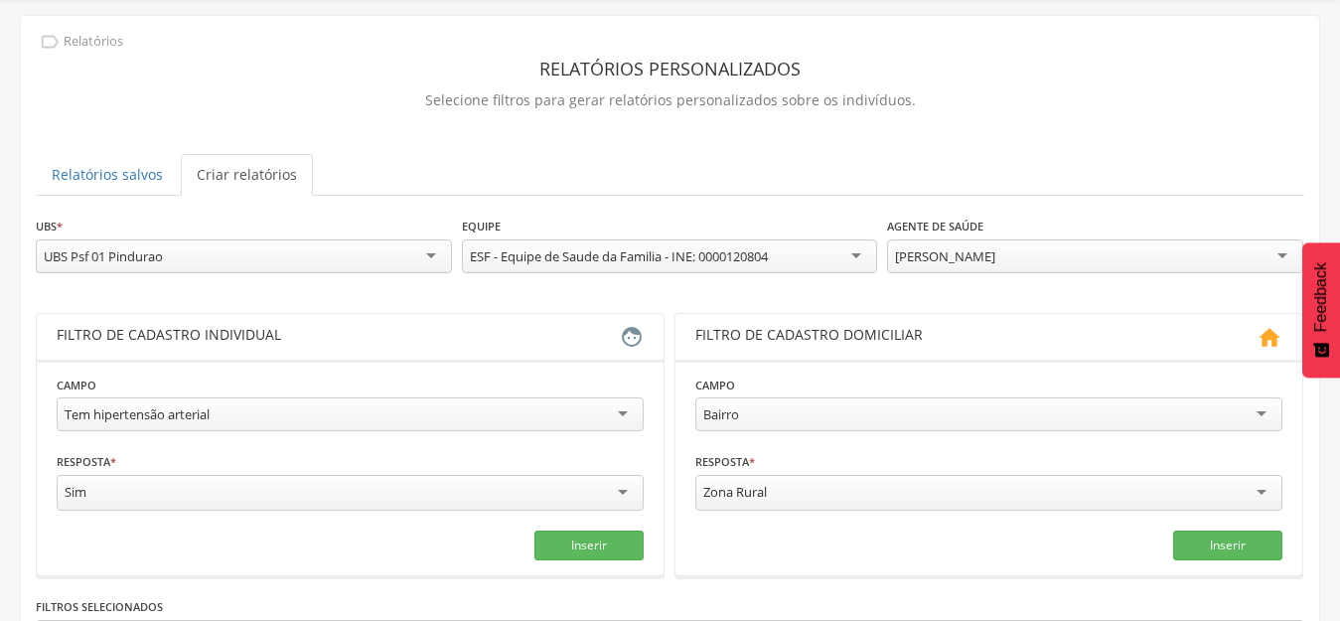
scroll to position [99, 0]
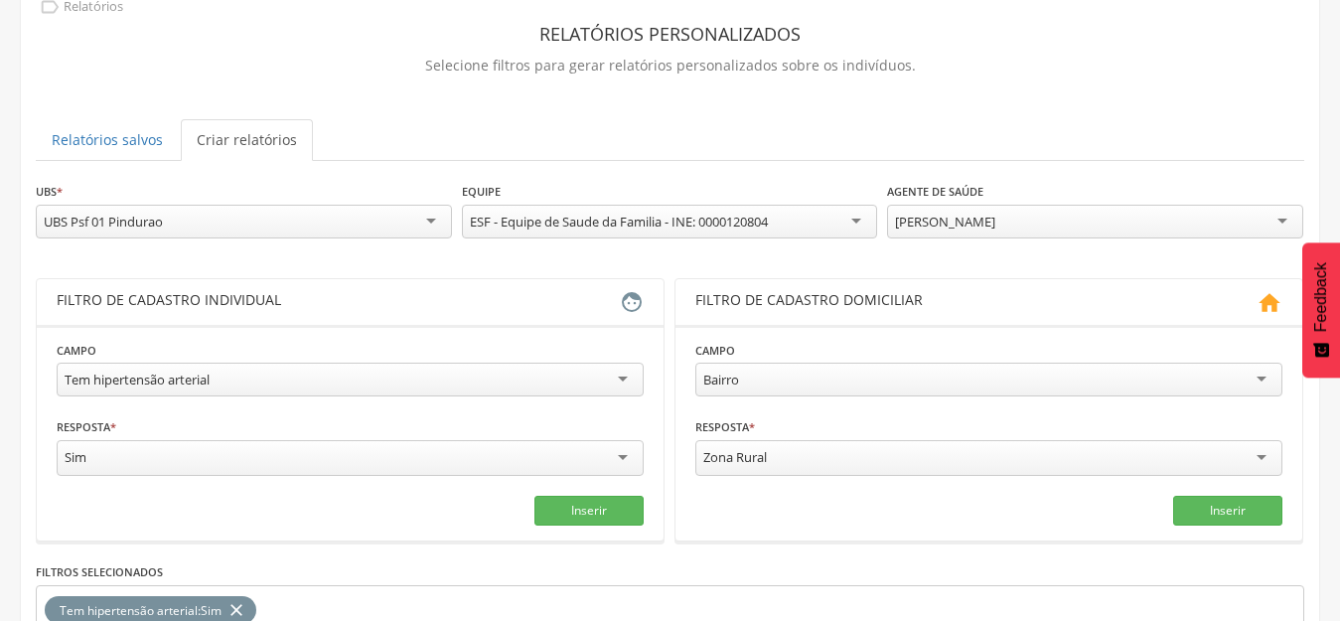
click at [1146, 214] on div "[PERSON_NAME]" at bounding box center [1095, 222] width 416 height 34
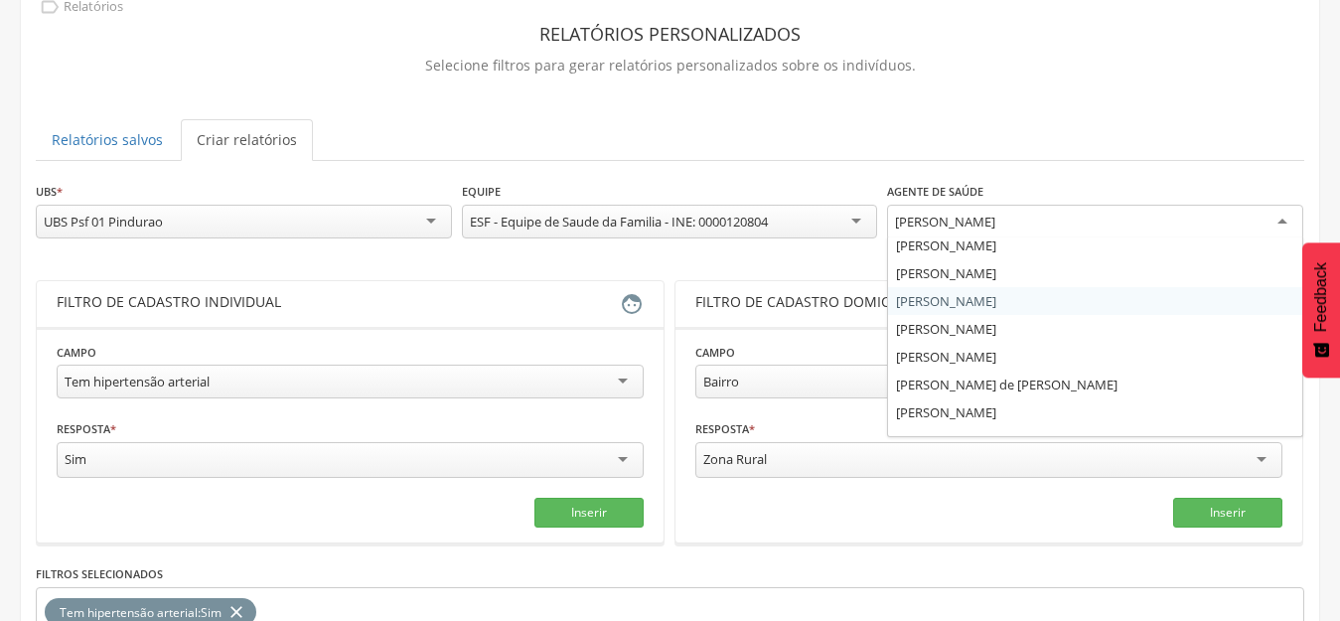
scroll to position [52, 0]
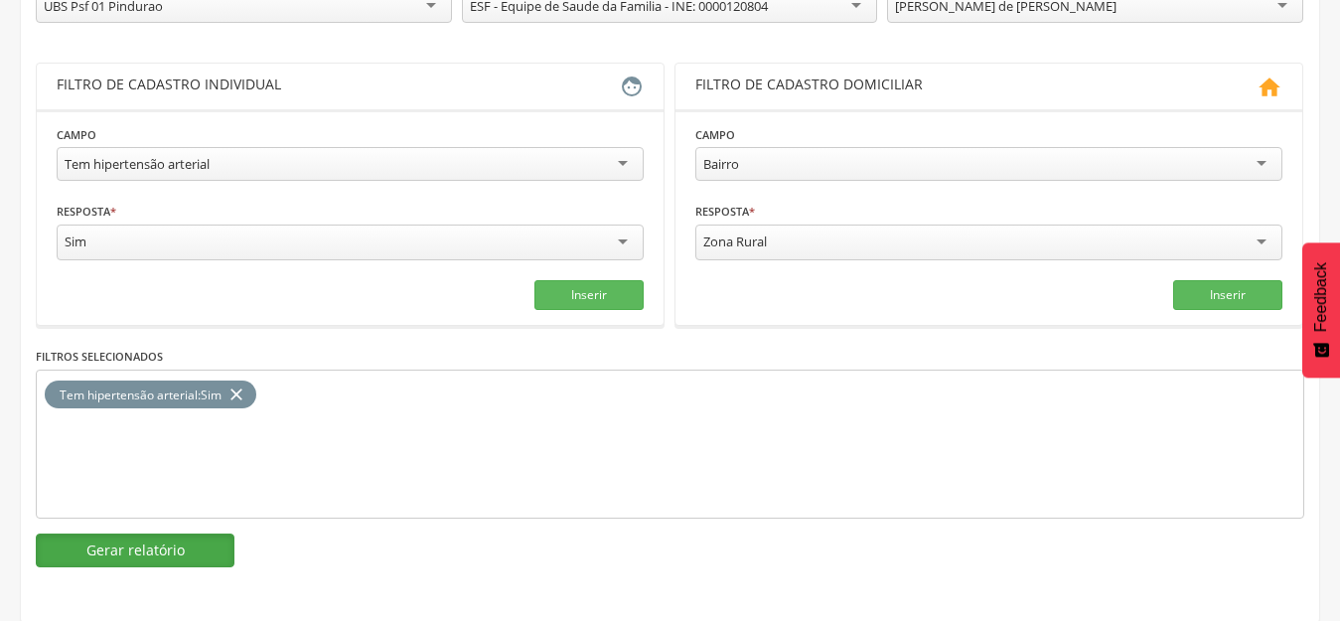
click at [186, 556] on button "Gerar relatório" at bounding box center [135, 550] width 199 height 34
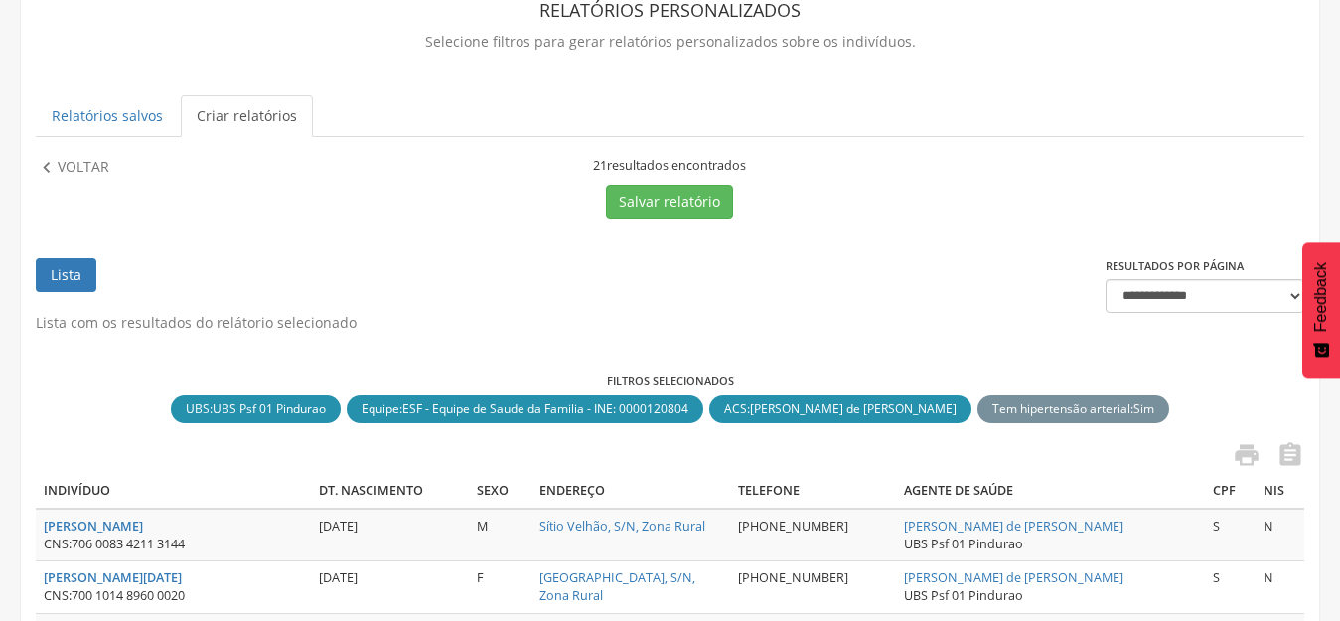
scroll to position [298, 0]
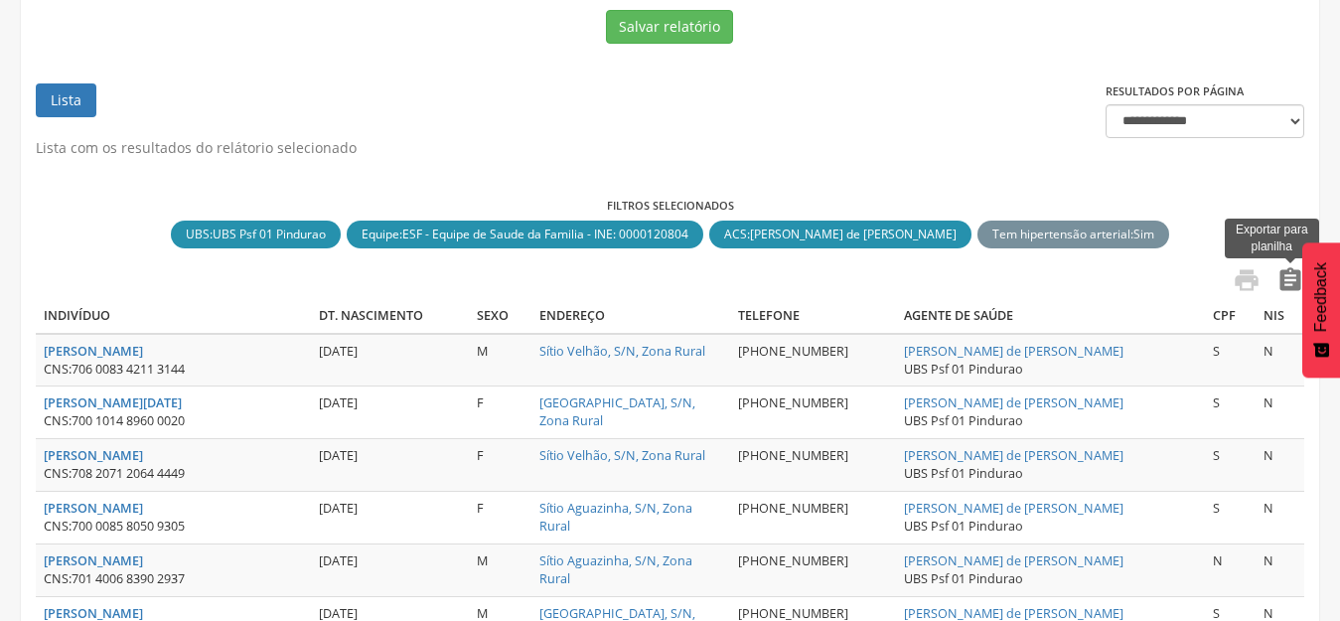
click at [1286, 276] on icon "" at bounding box center [1290, 280] width 28 height 28
click at [69, 83] on link "Lista" at bounding box center [66, 100] width 61 height 34
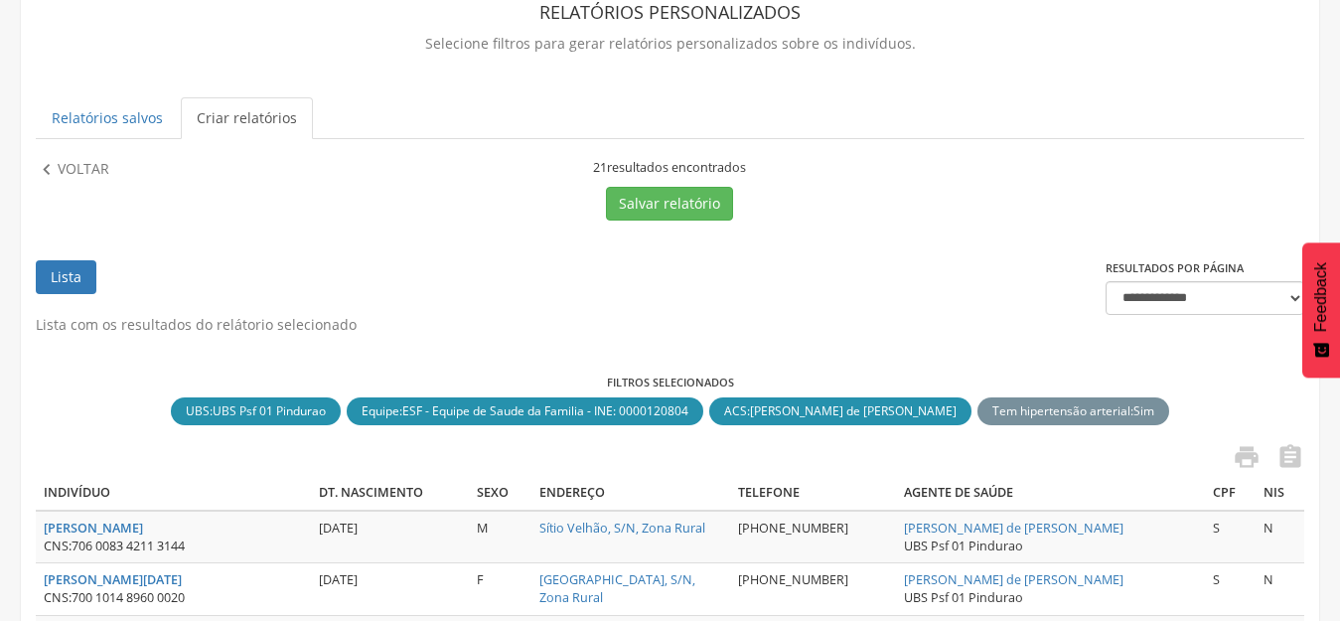
scroll to position [0, 0]
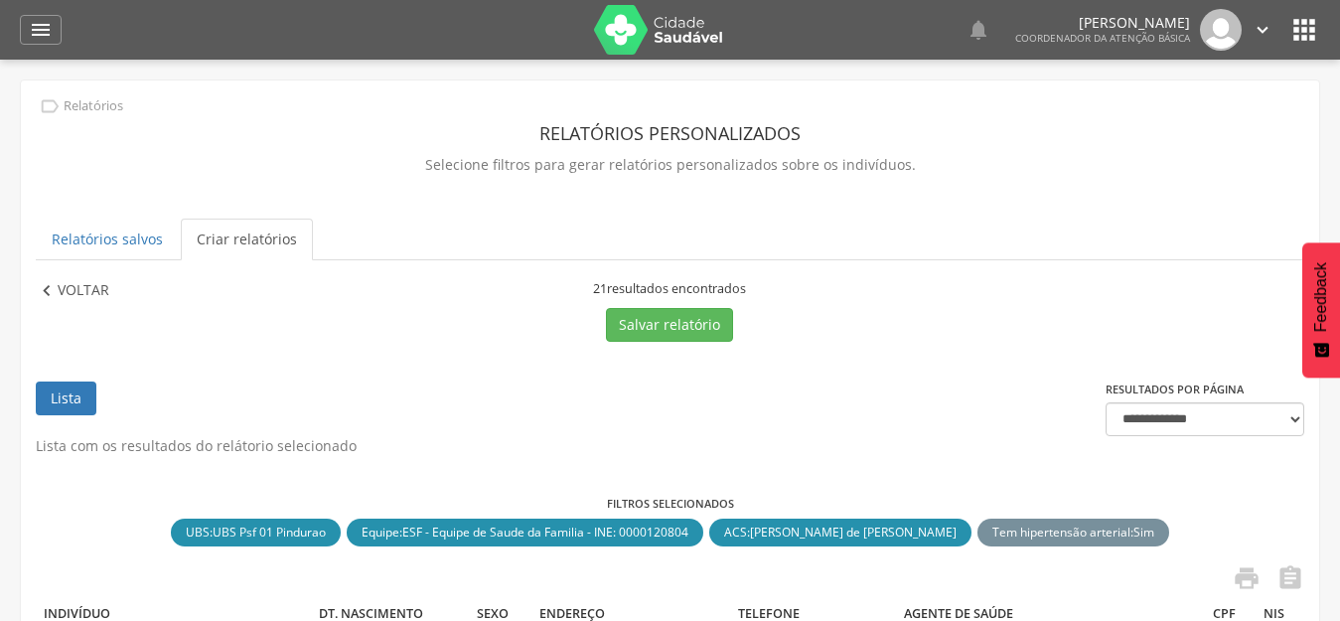
click at [86, 299] on p "Voltar" at bounding box center [84, 291] width 52 height 22
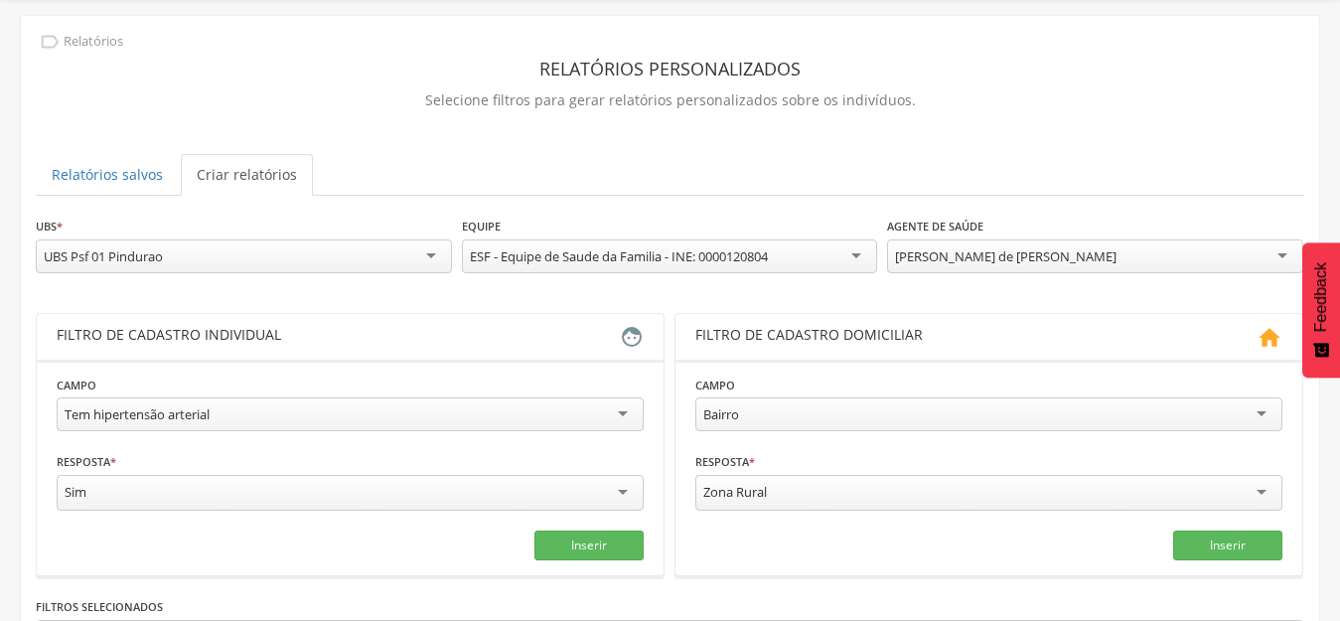
scroll to position [99, 0]
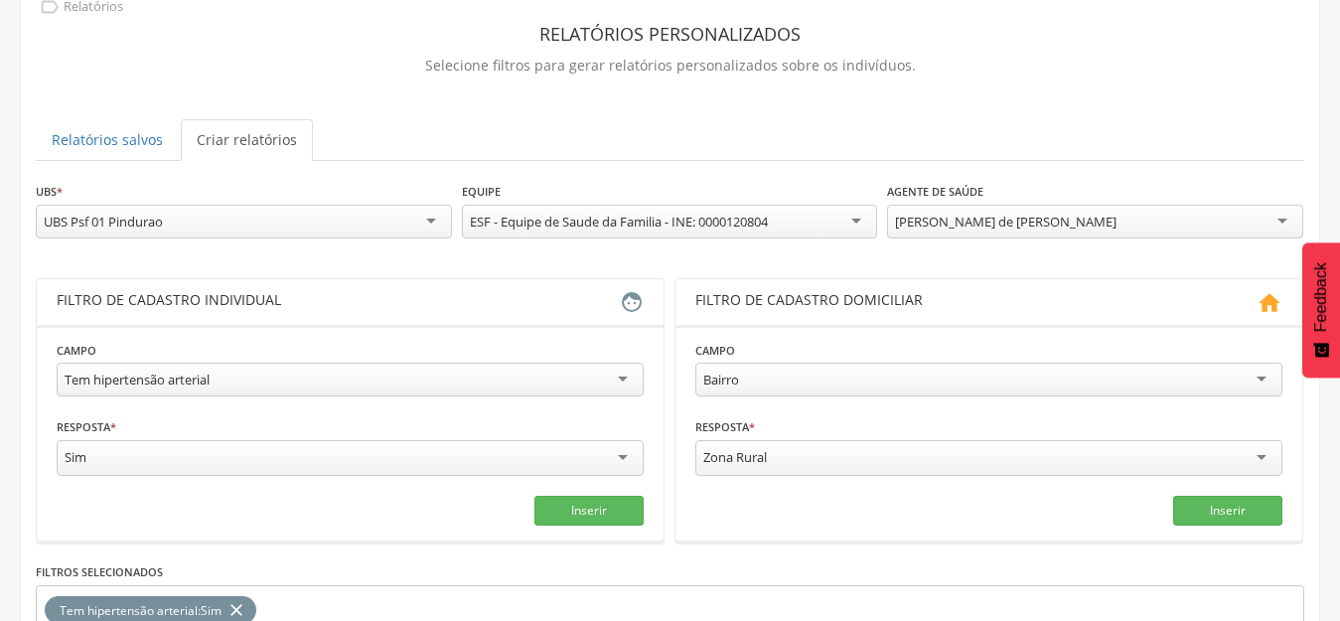
click at [1204, 310] on div "Filtro de cadastro domiciliar" at bounding box center [975, 302] width 561 height 24
click at [1183, 203] on div "**********" at bounding box center [1095, 212] width 416 height 63
click at [1153, 237] on div "[PERSON_NAME] de [PERSON_NAME] Todos Usuários [PERSON_NAME] de [PERSON_NAME] de…" at bounding box center [1095, 224] width 416 height 39
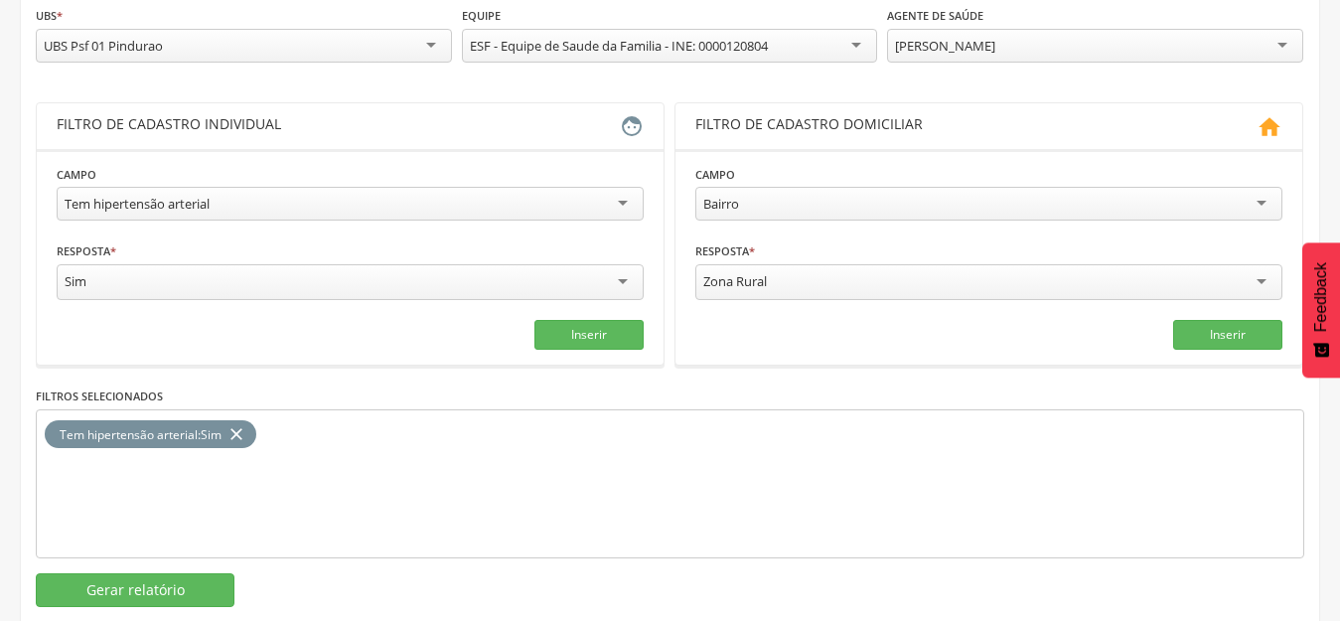
scroll to position [315, 0]
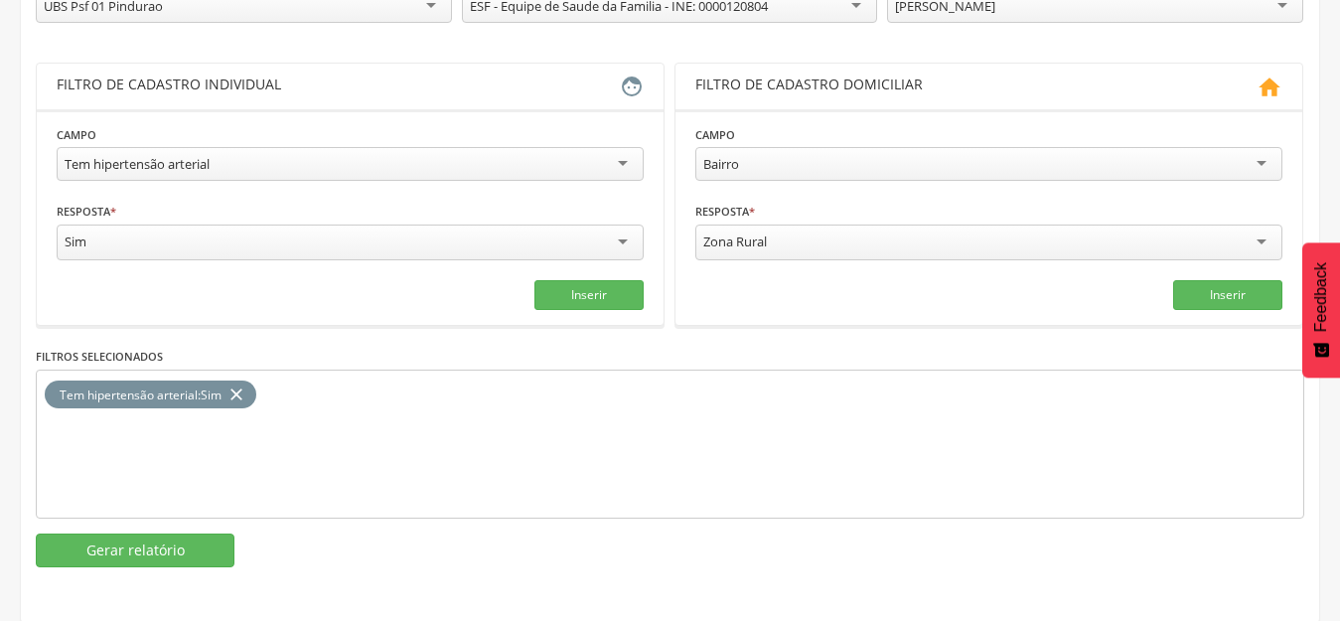
click at [145, 568] on div " Relatórios Relatórios personalizados Selecione filtros para gerar relatórios …" at bounding box center [670, 174] width 1298 height 816
click at [166, 548] on button "Gerar relatório" at bounding box center [135, 550] width 199 height 34
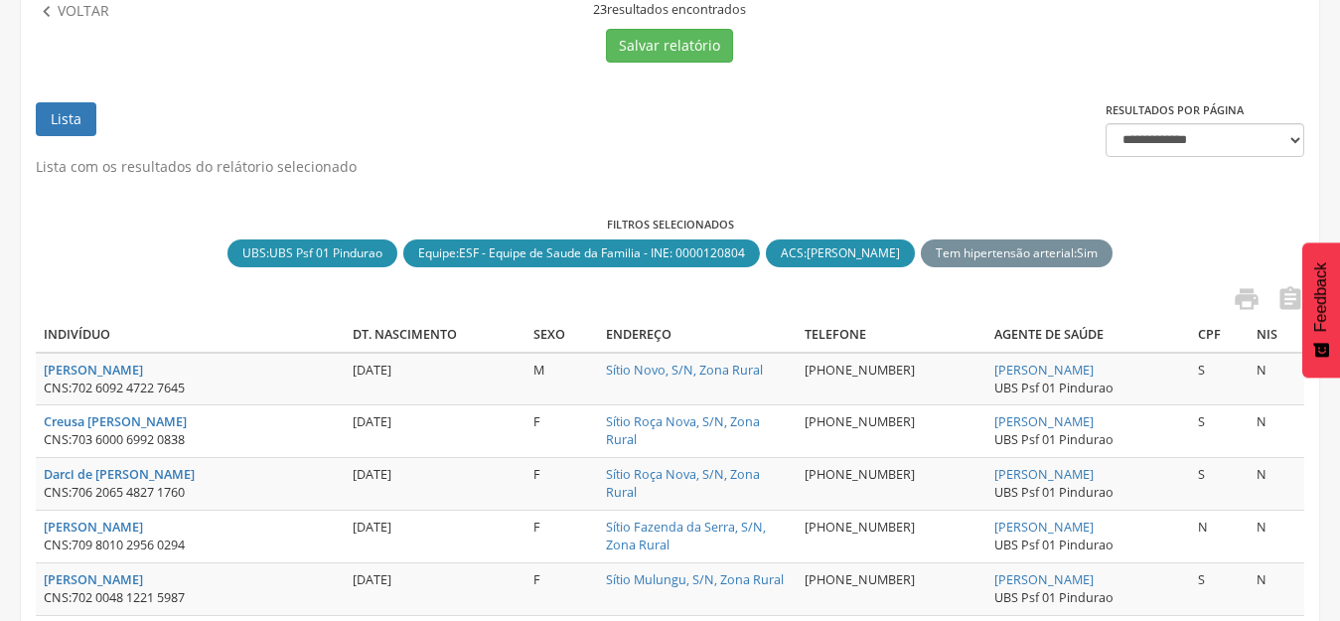
scroll to position [78, 0]
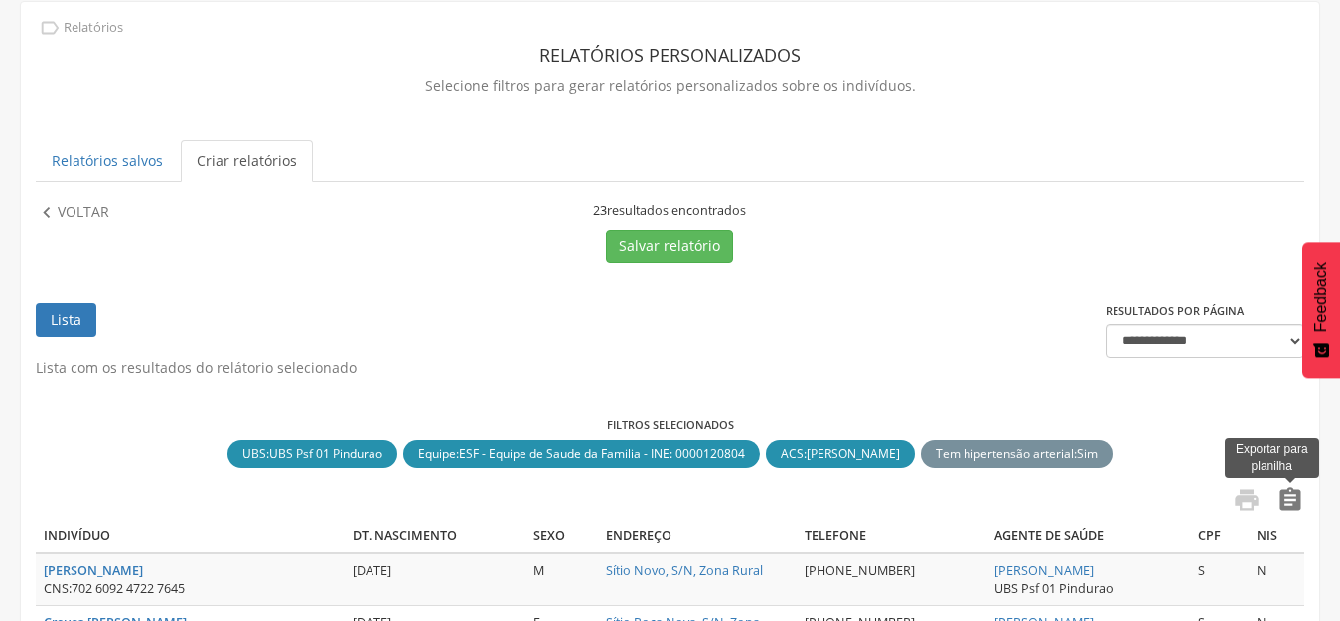
click at [1303, 501] on icon "" at bounding box center [1290, 500] width 28 height 28
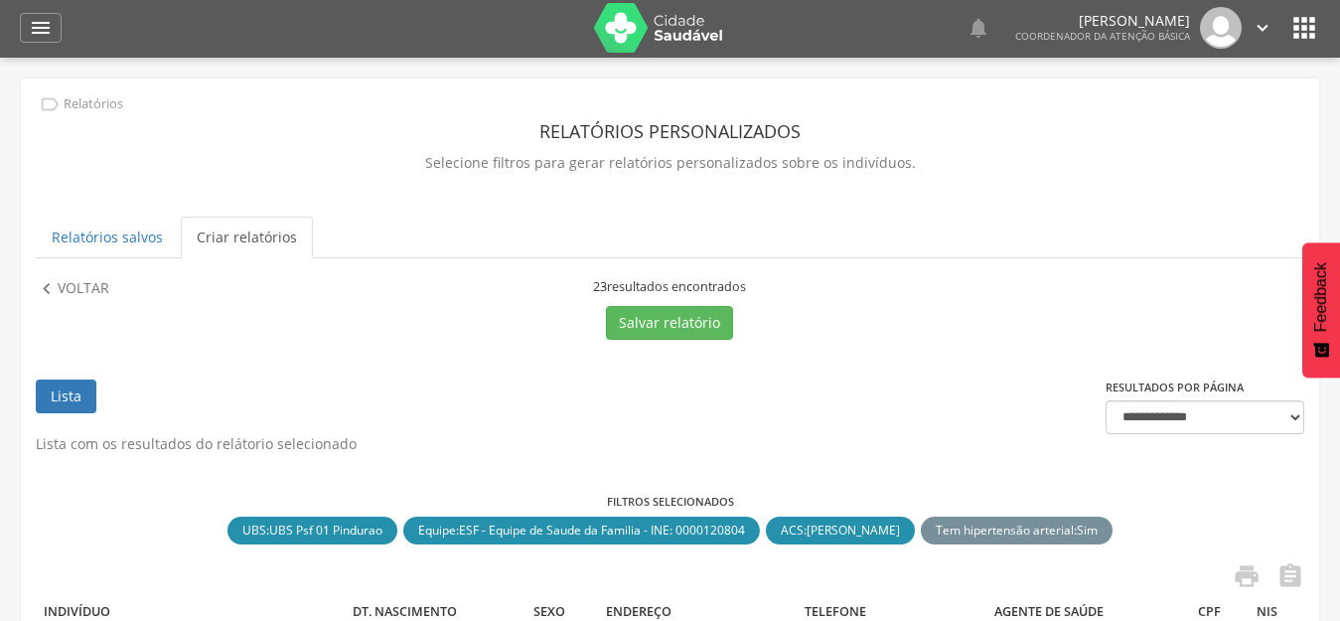
scroll to position [0, 0]
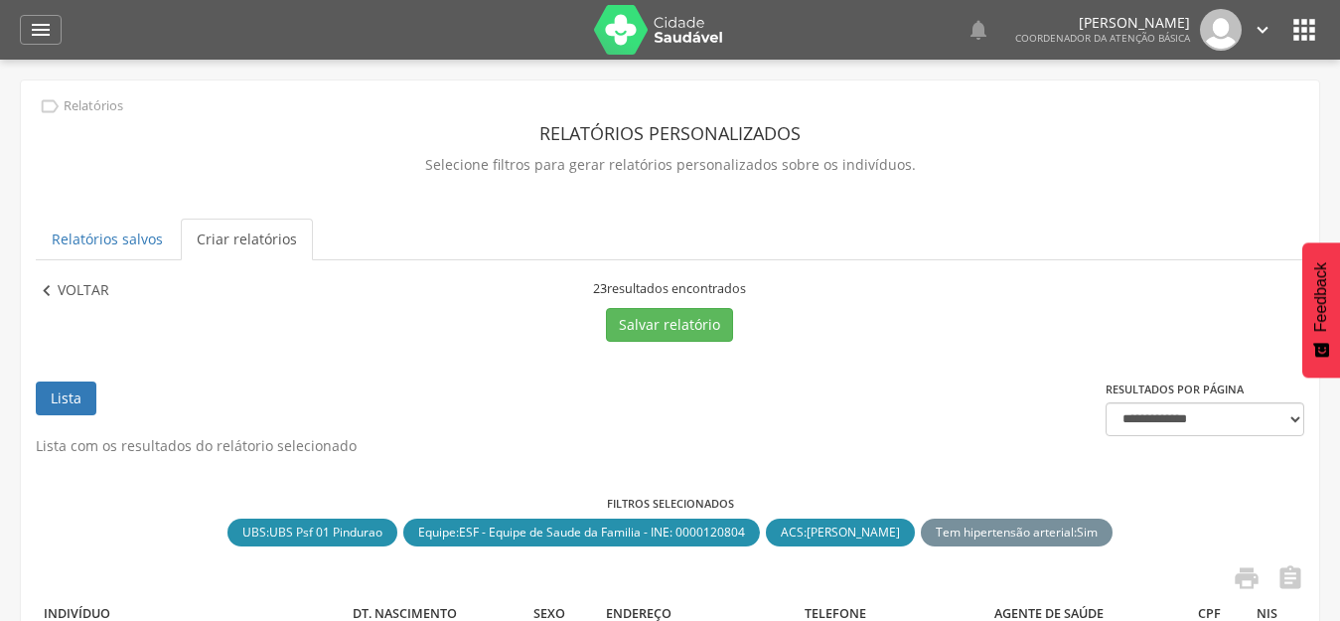
click at [76, 294] on p "Voltar" at bounding box center [84, 291] width 52 height 22
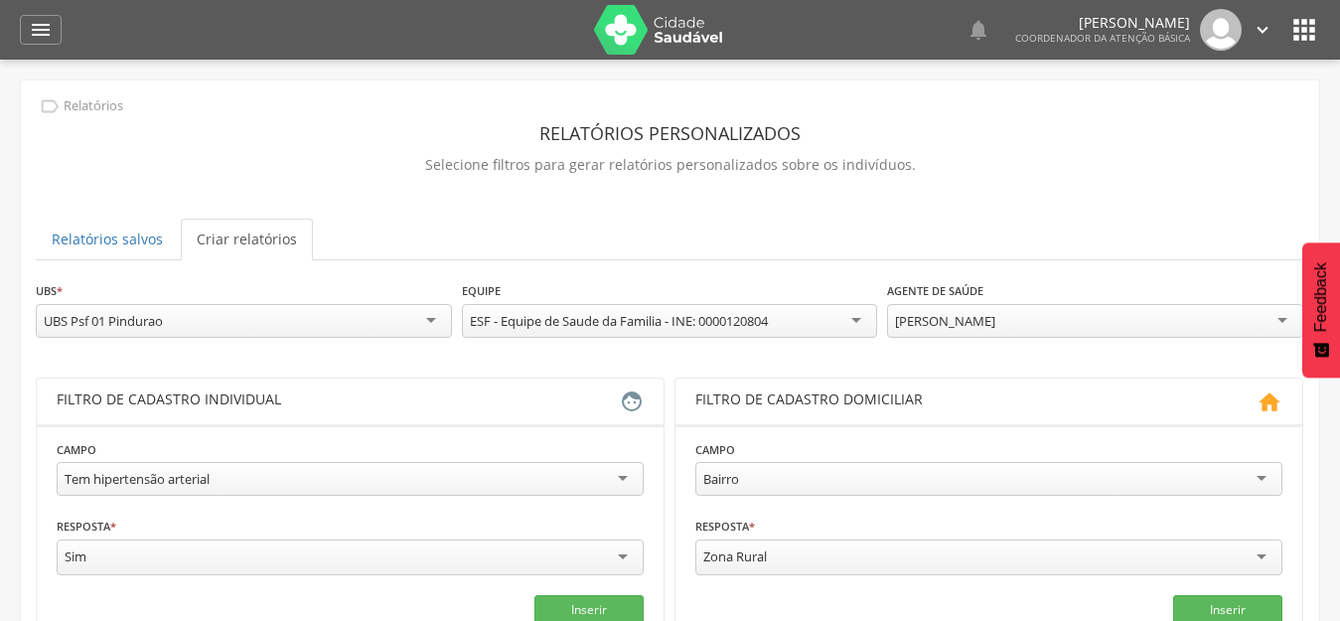
click at [1090, 330] on div "[PERSON_NAME]" at bounding box center [1095, 321] width 416 height 34
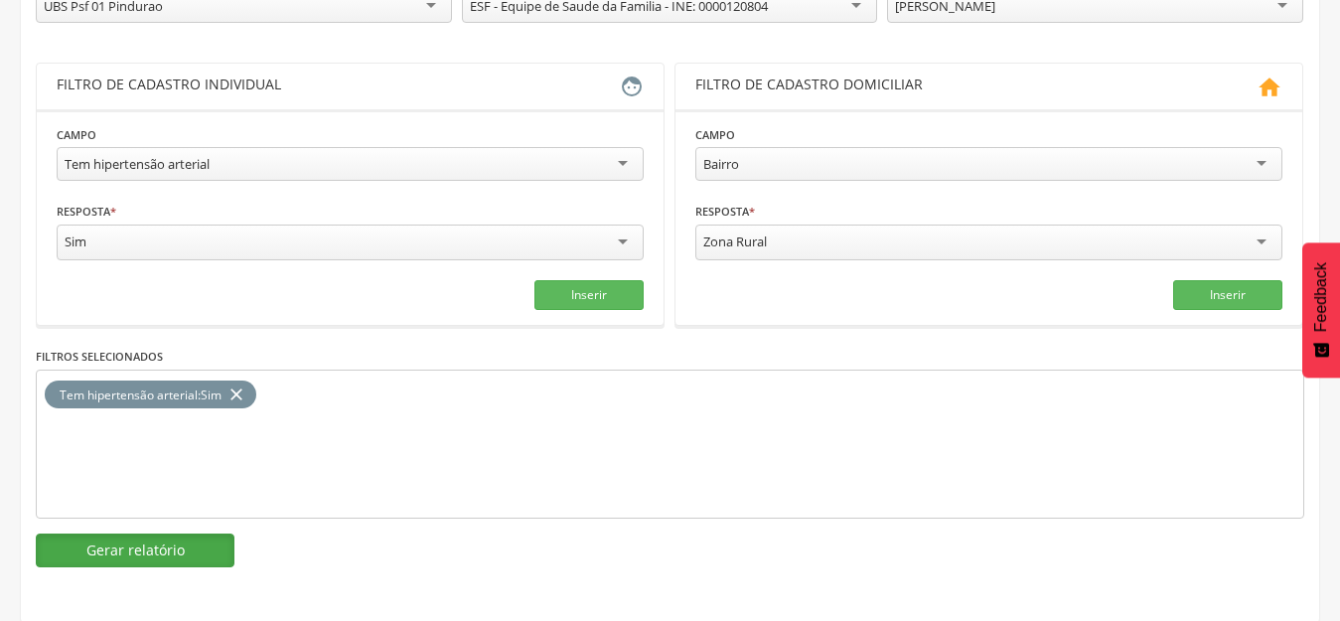
click at [102, 533] on button "Gerar relatório" at bounding box center [135, 550] width 199 height 34
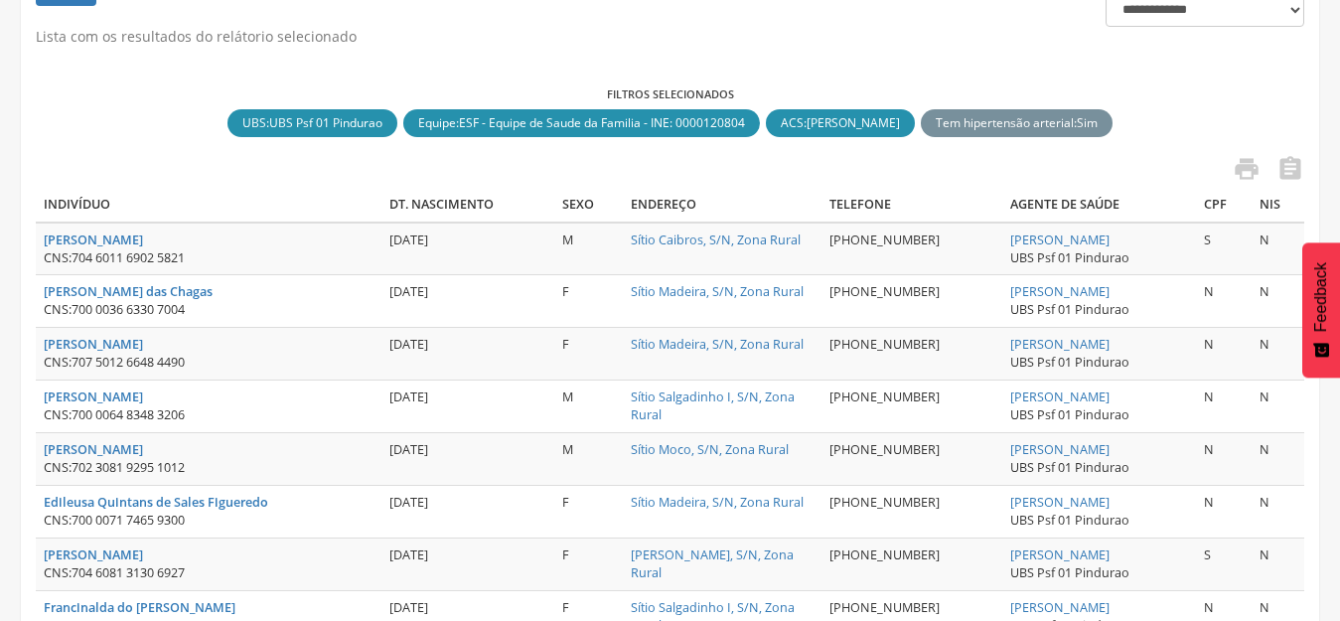
scroll to position [406, 0]
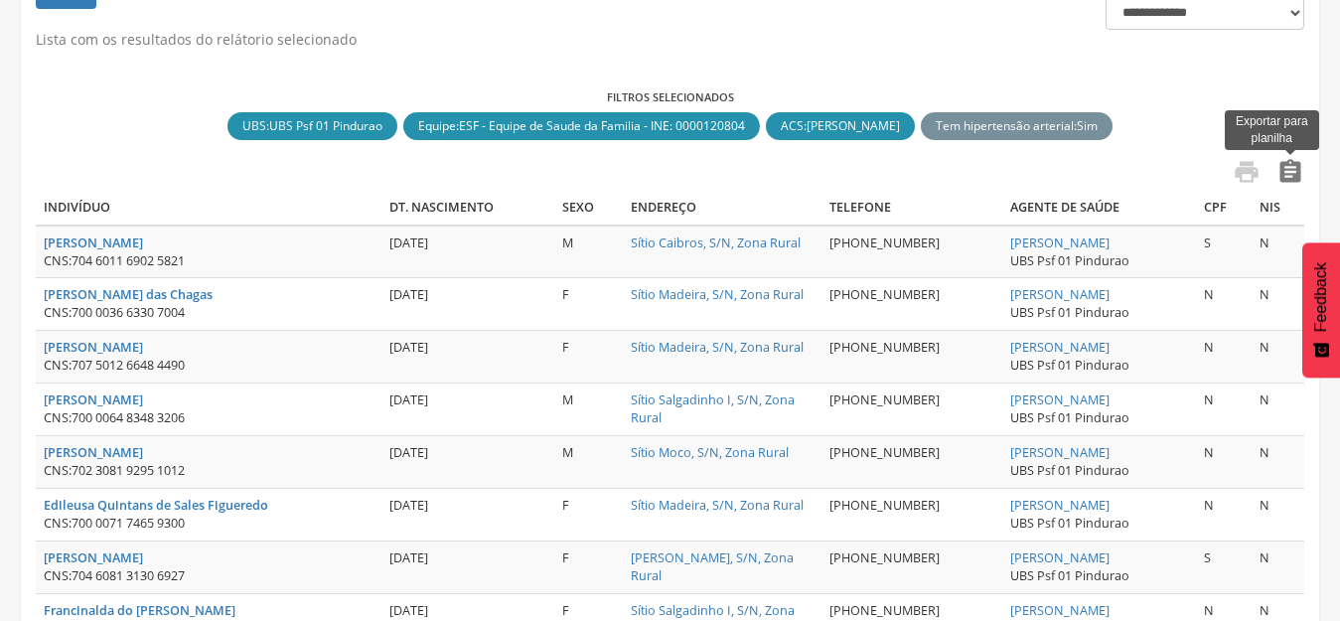
click at [1282, 177] on icon "" at bounding box center [1290, 172] width 28 height 28
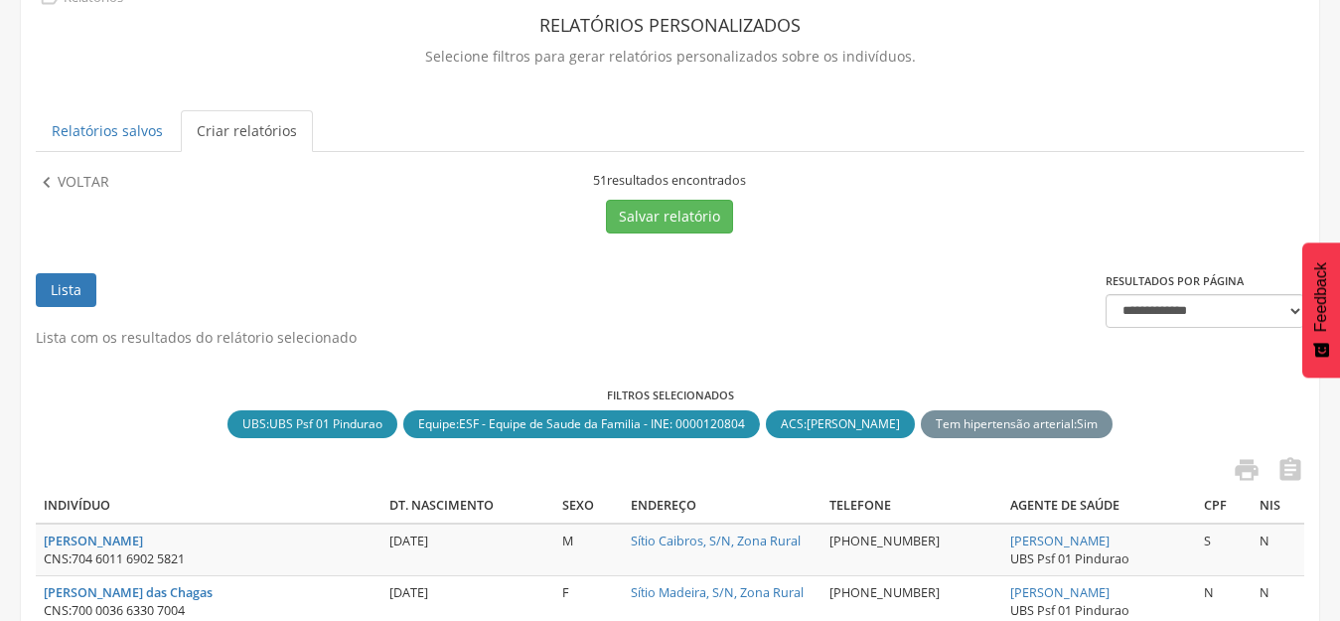
scroll to position [0, 0]
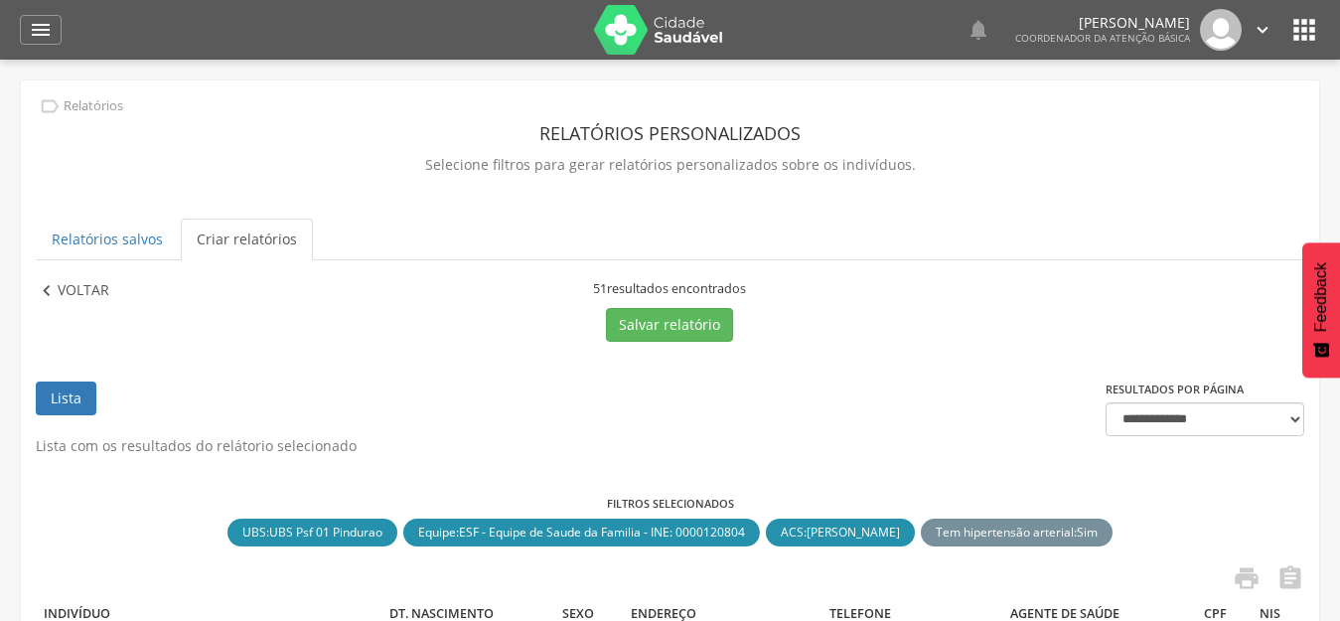
click at [88, 291] on p "Voltar" at bounding box center [84, 291] width 52 height 22
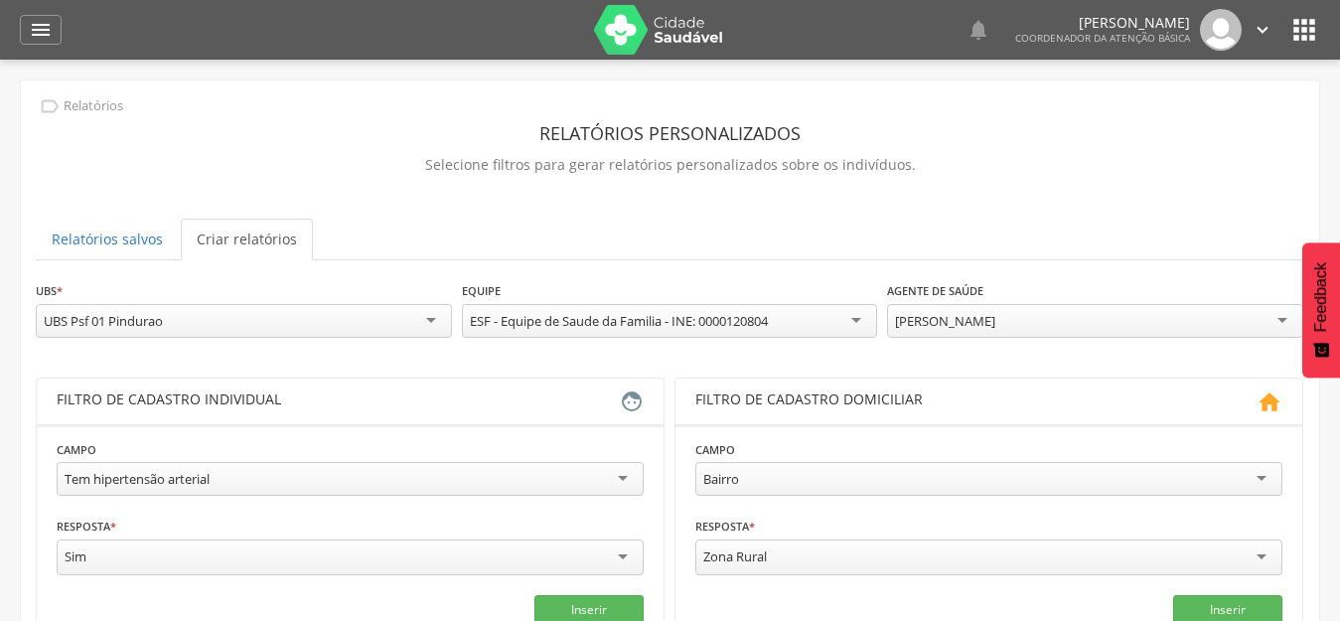
click at [1090, 378] on header "Filtro de cadastro domiciliar " at bounding box center [988, 401] width 627 height 46
click at [1109, 326] on div "[PERSON_NAME]" at bounding box center [1095, 321] width 416 height 34
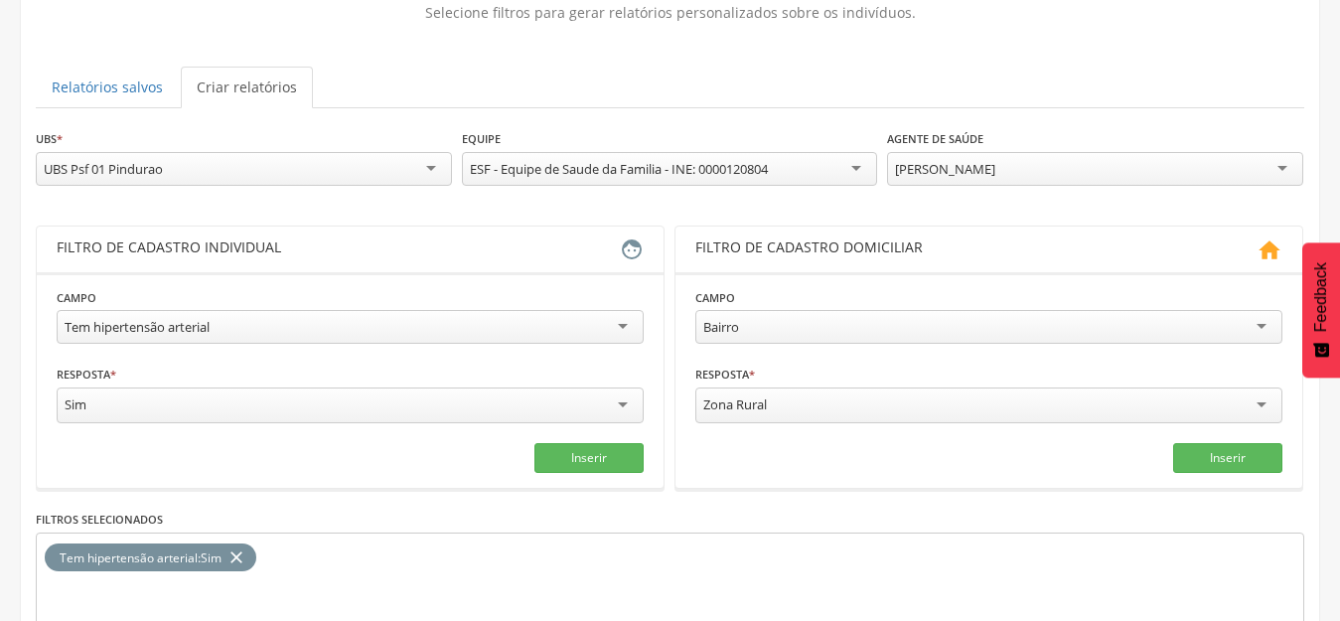
scroll to position [298, 0]
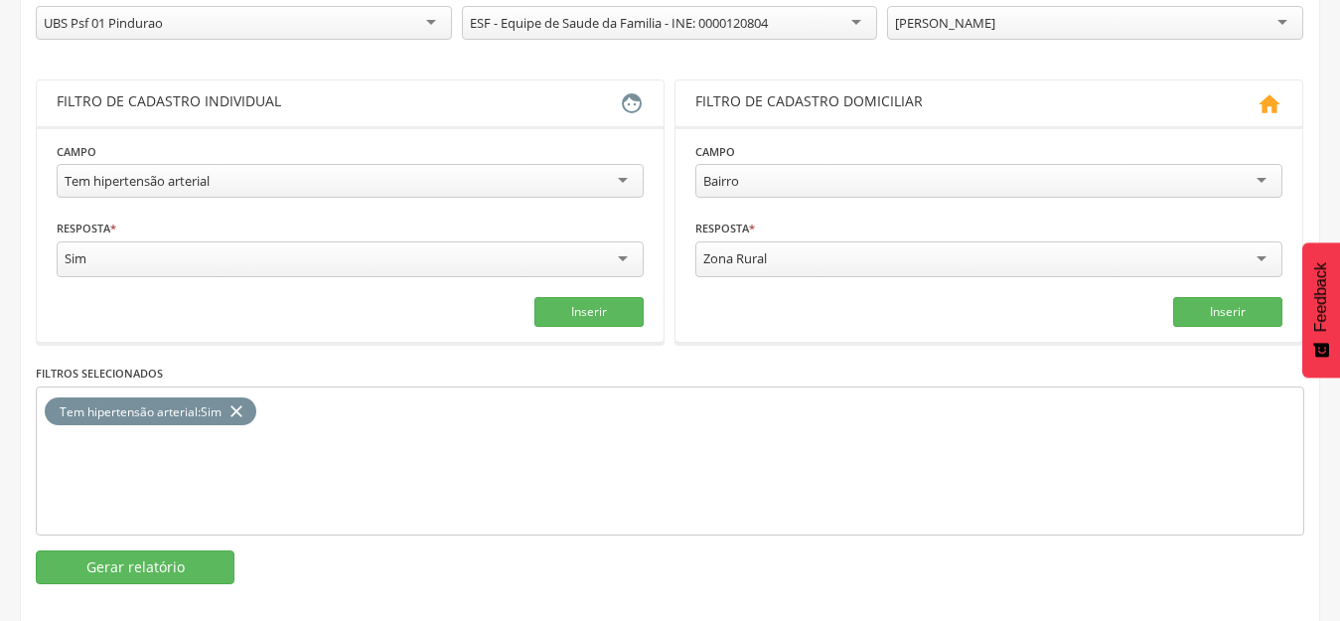
click at [120, 539] on div "**********" at bounding box center [670, 283] width 1268 height 602
click at [132, 576] on button "Gerar relatório" at bounding box center [135, 567] width 199 height 34
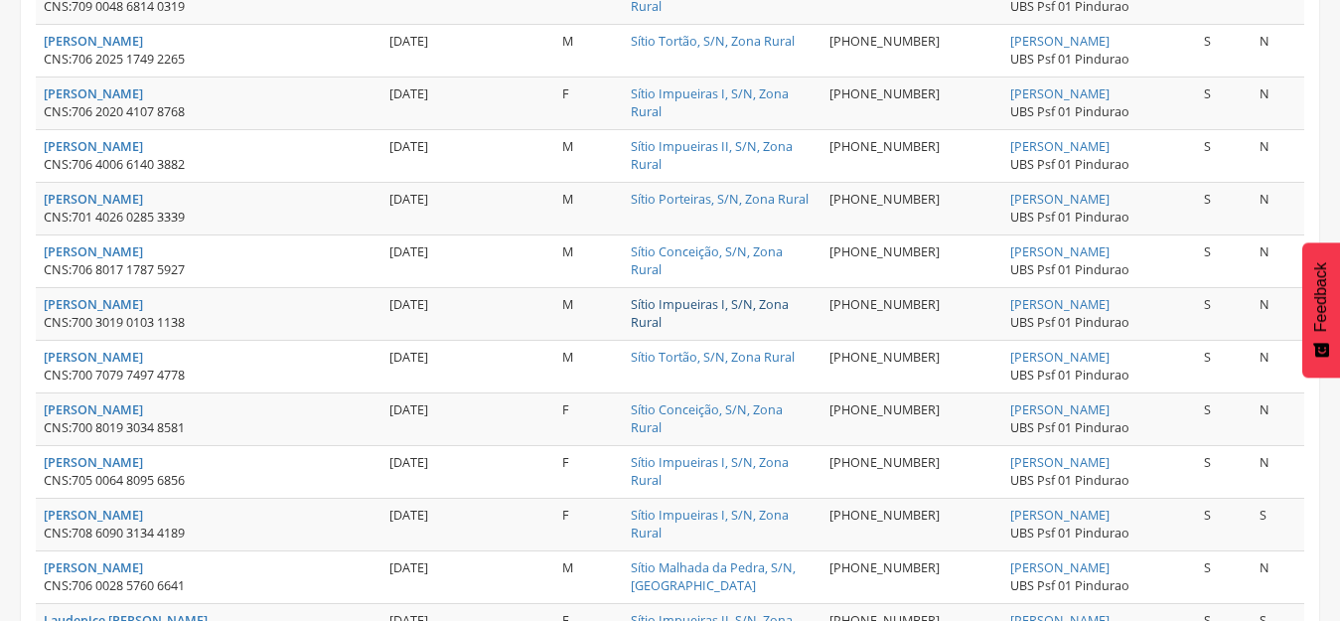
scroll to position [496, 0]
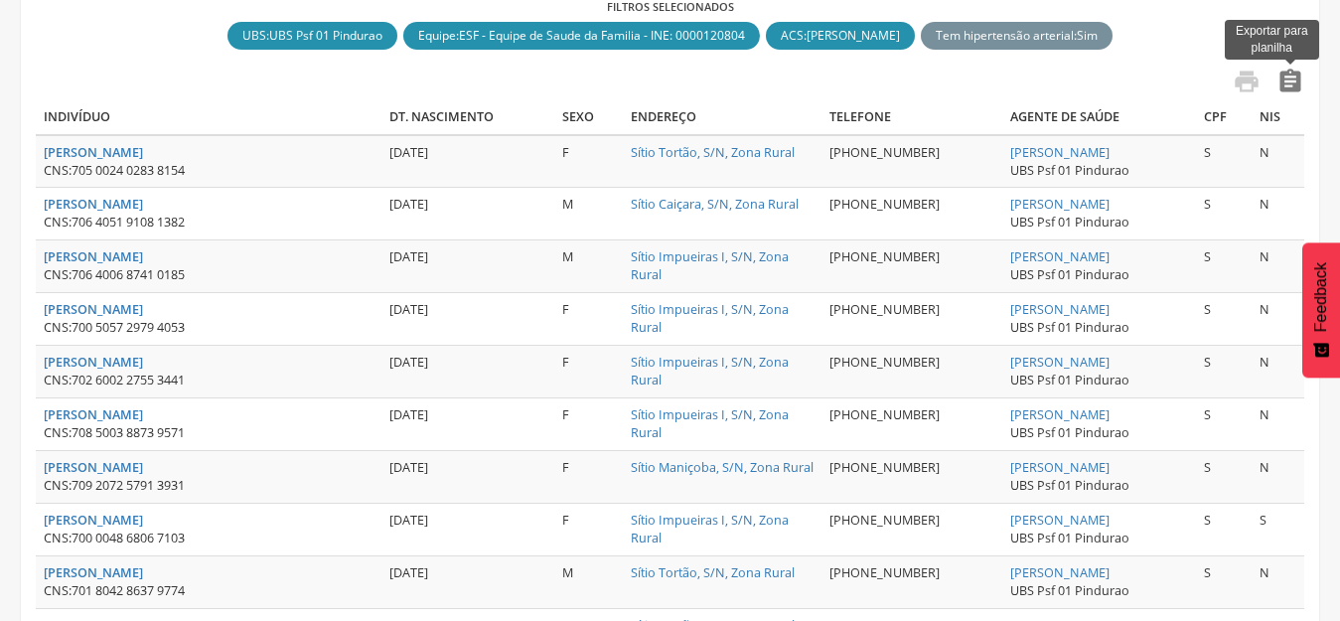
click at [1280, 72] on icon "" at bounding box center [1290, 82] width 28 height 28
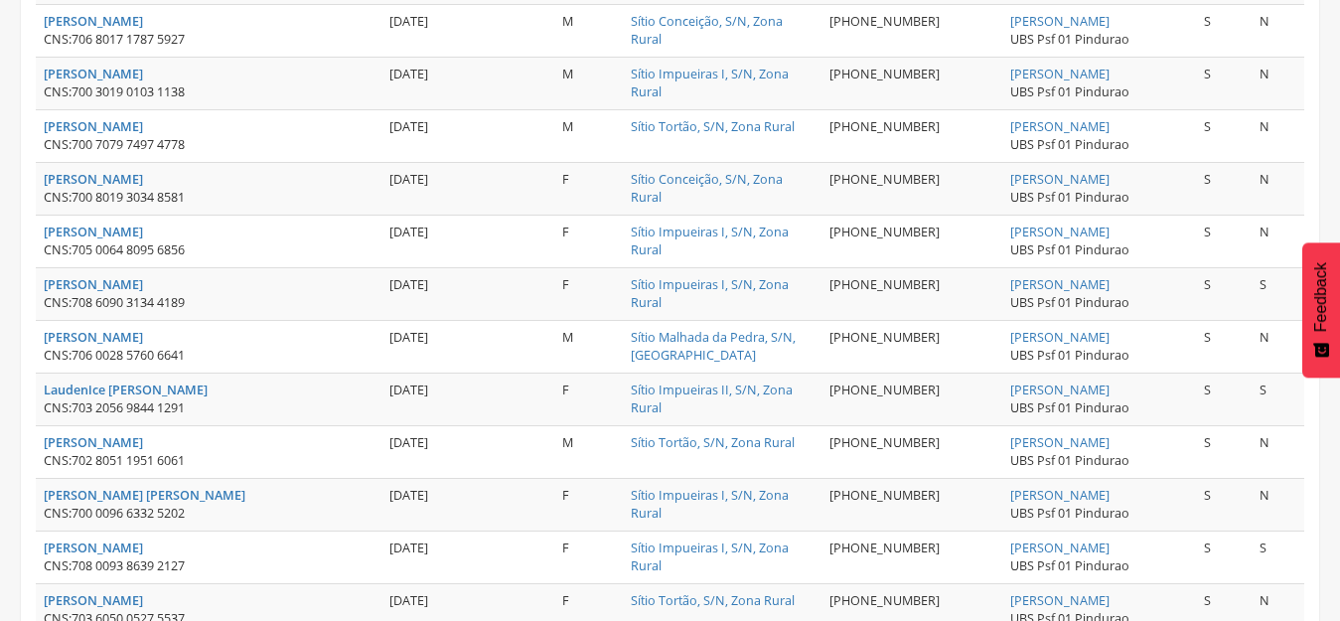
scroll to position [826, 0]
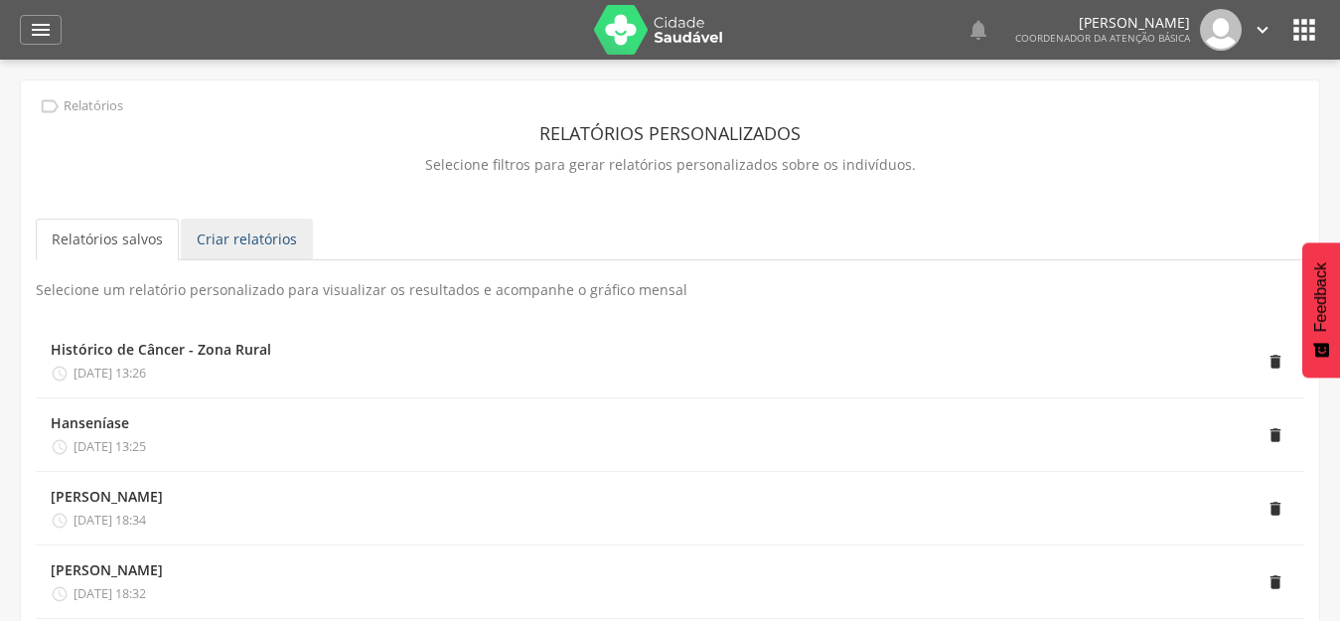
click at [253, 228] on link "Criar relatórios" at bounding box center [247, 239] width 132 height 42
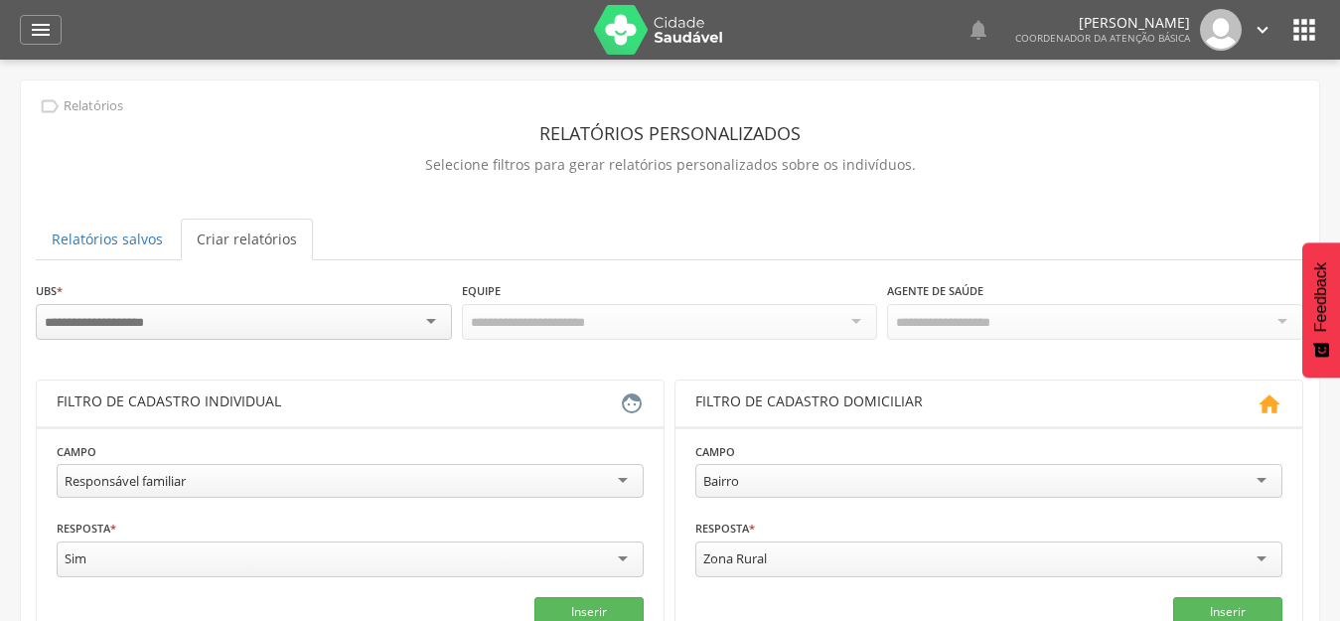
click at [228, 307] on div at bounding box center [244, 322] width 416 height 36
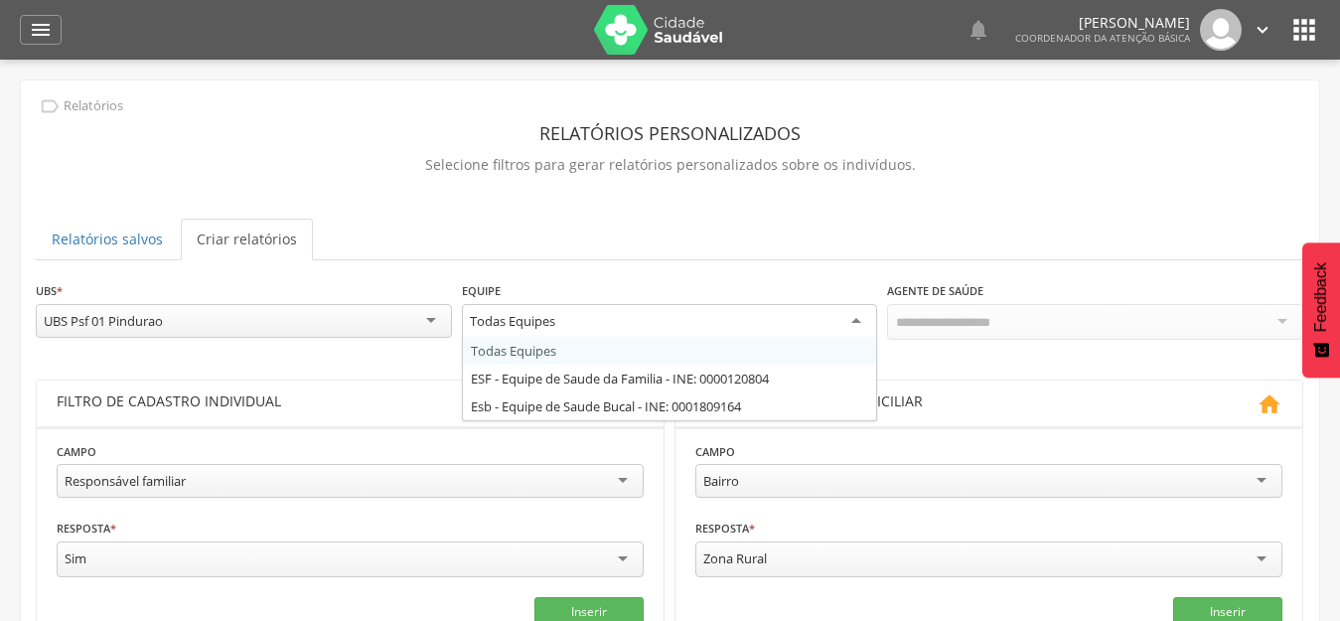
click at [578, 315] on div "Todas Equipes" at bounding box center [670, 322] width 416 height 36
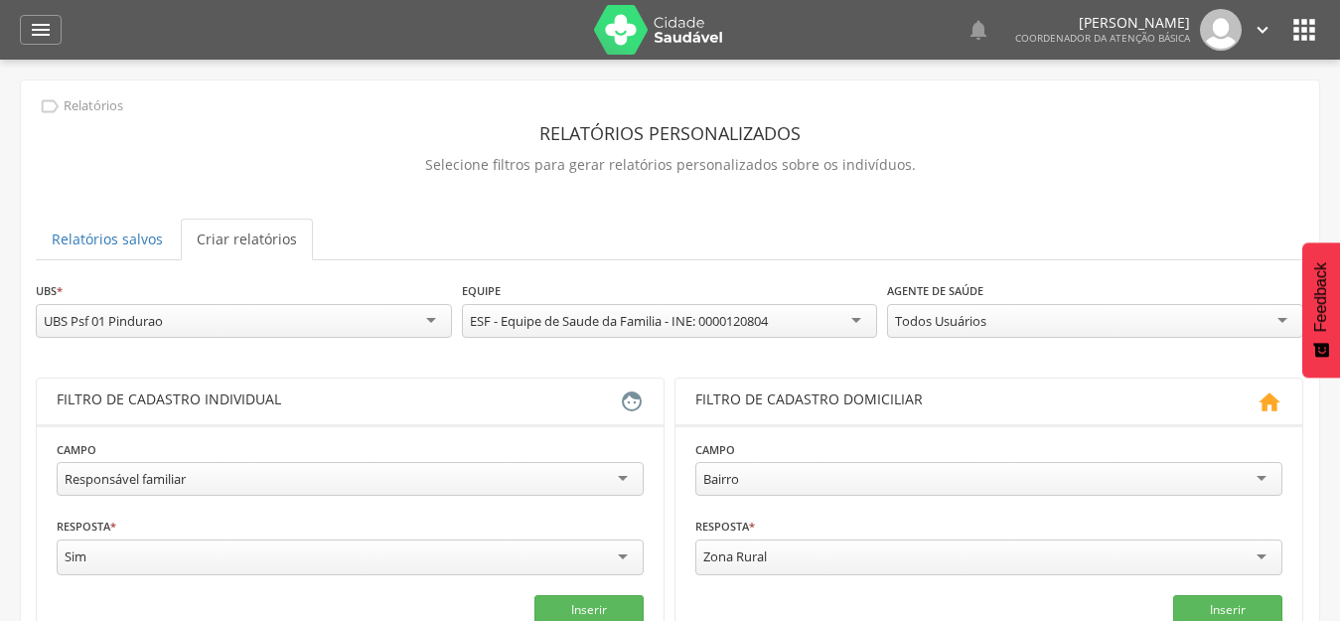
click at [970, 325] on div "Todos Usuários" at bounding box center [940, 321] width 91 height 18
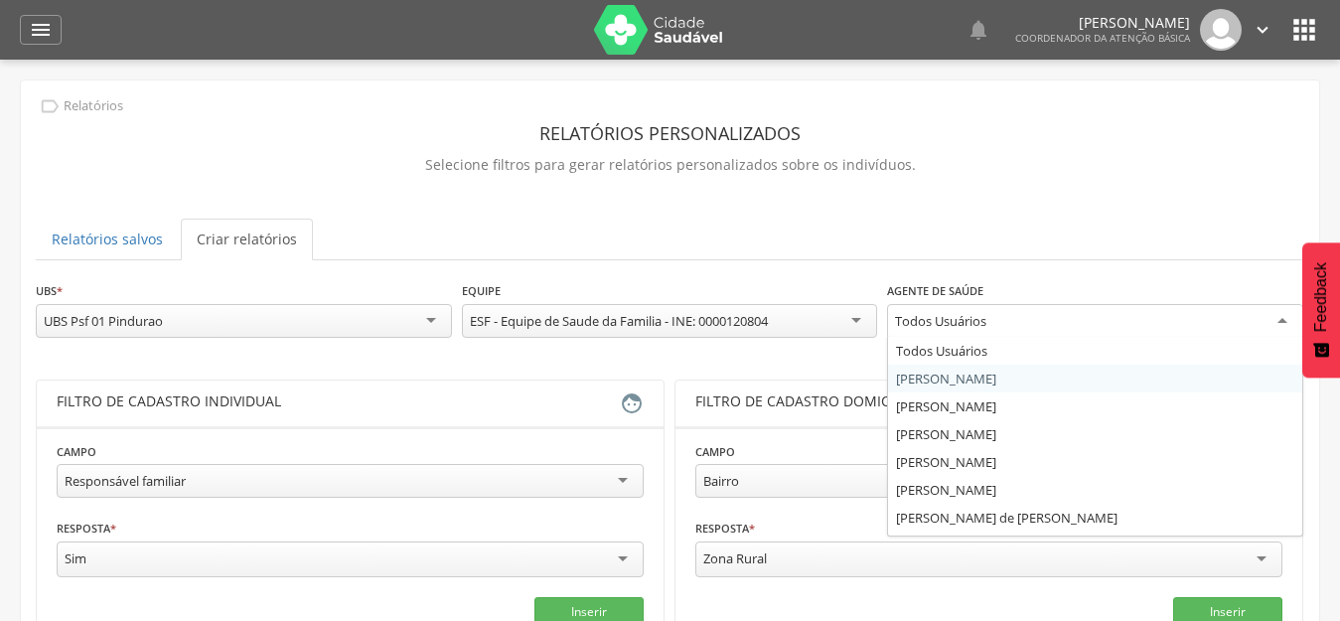
click at [519, 481] on div "Responsável familiar" at bounding box center [350, 481] width 587 height 34
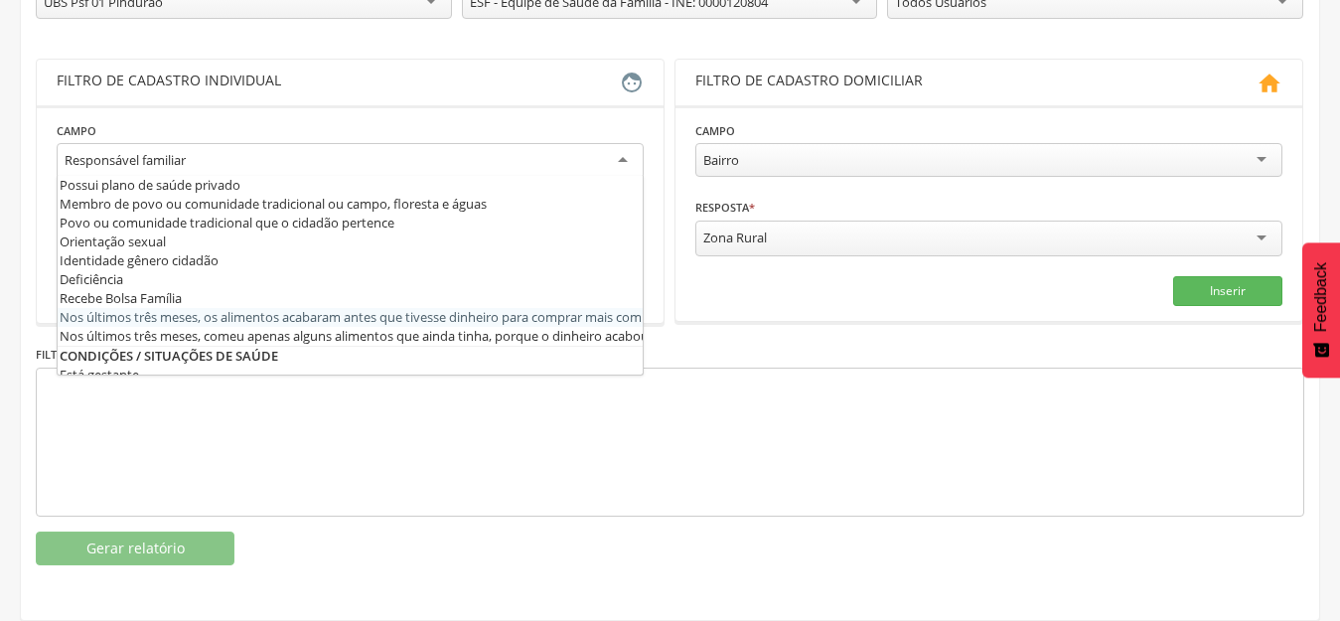
scroll to position [596, 0]
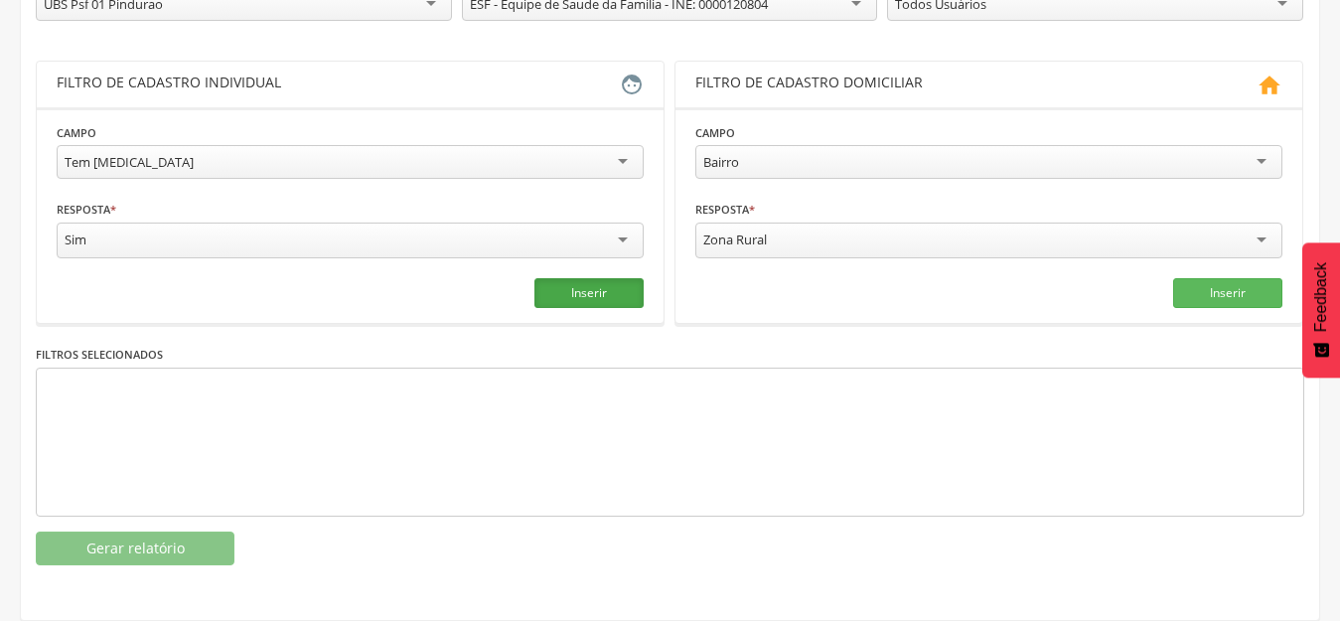
click at [610, 296] on button "Inserir" at bounding box center [588, 293] width 109 height 30
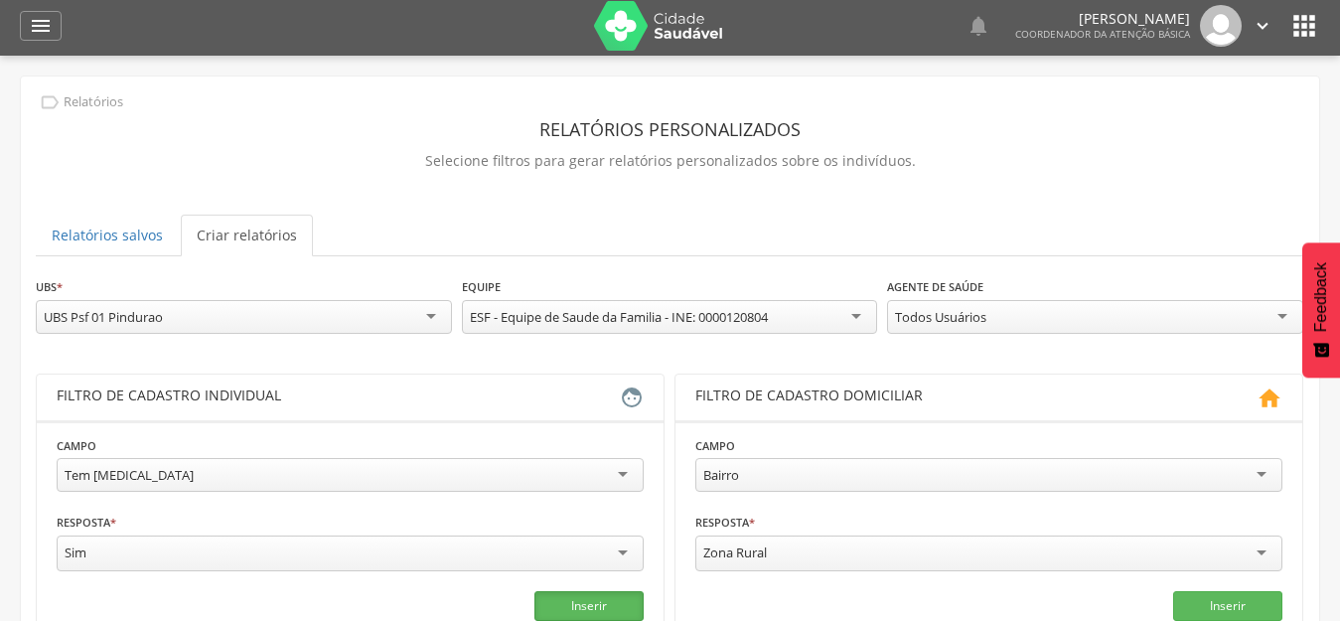
scroll to position [0, 0]
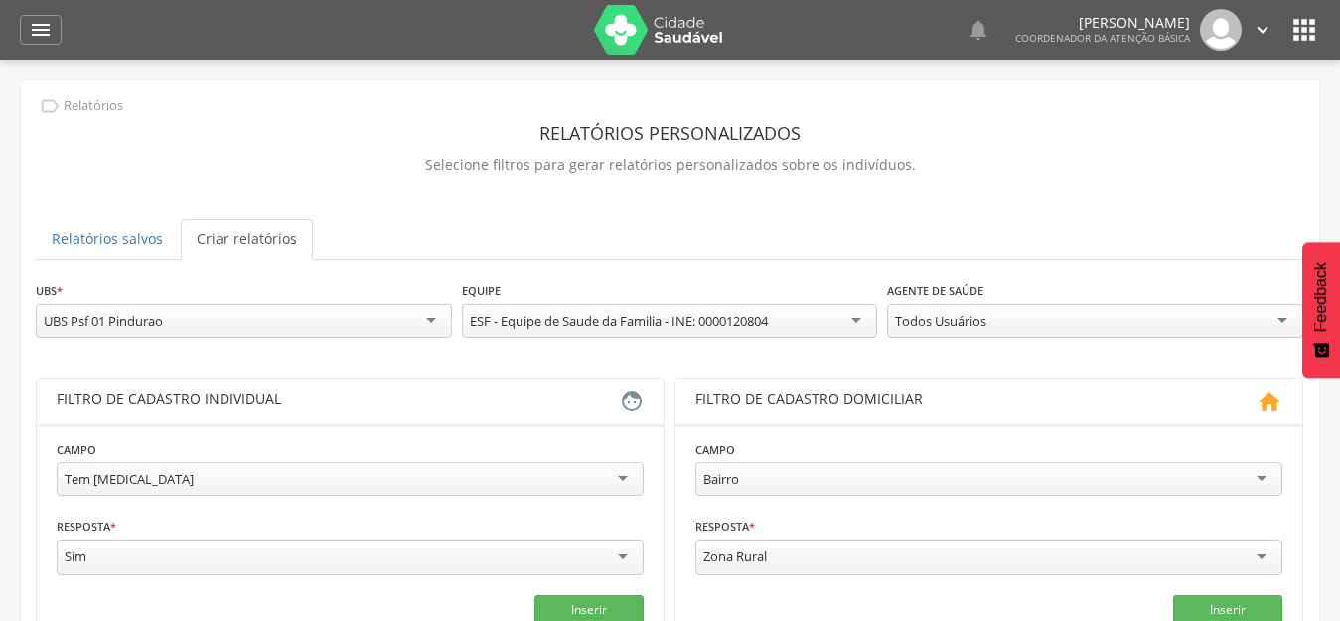
click at [1022, 328] on div "Todos Usuários" at bounding box center [1095, 321] width 416 height 34
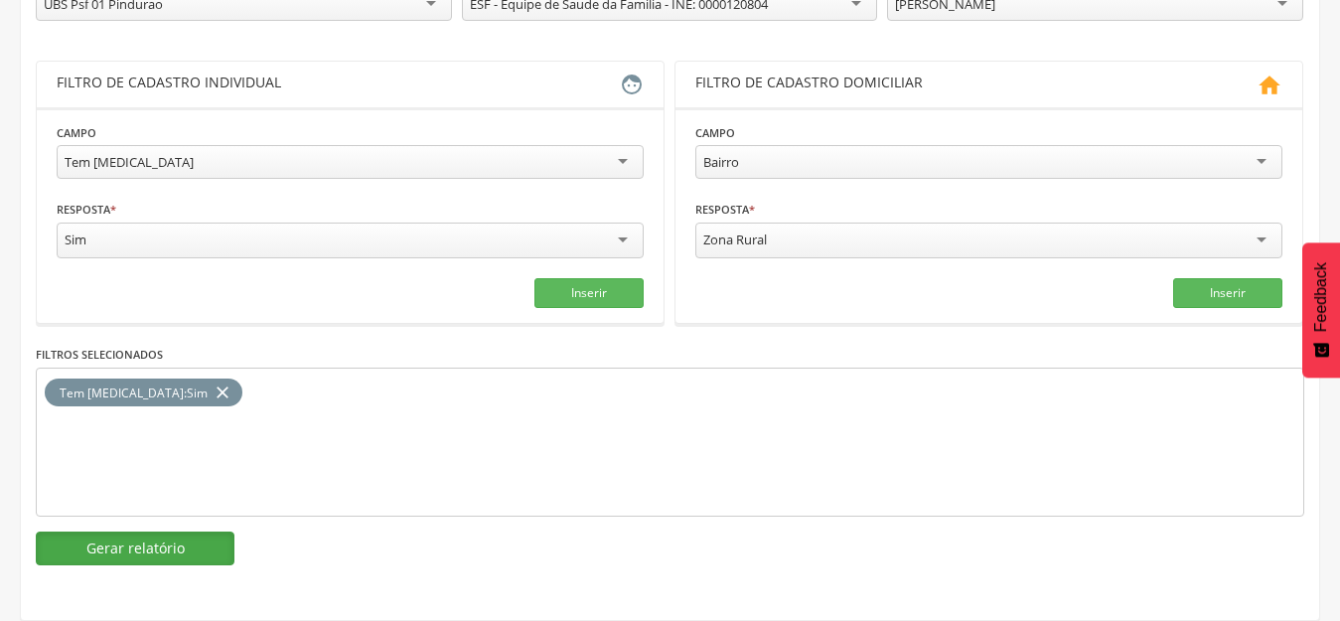
click at [120, 554] on button "Gerar relatório" at bounding box center [135, 548] width 199 height 34
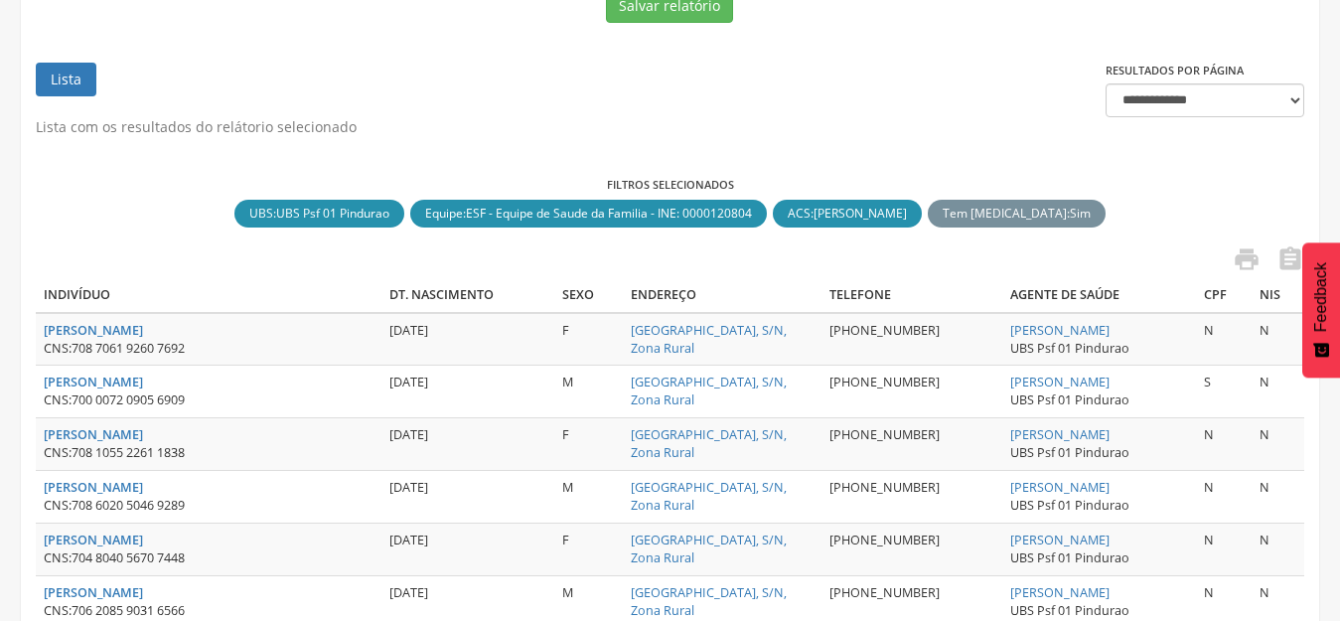
scroll to position [418, 0]
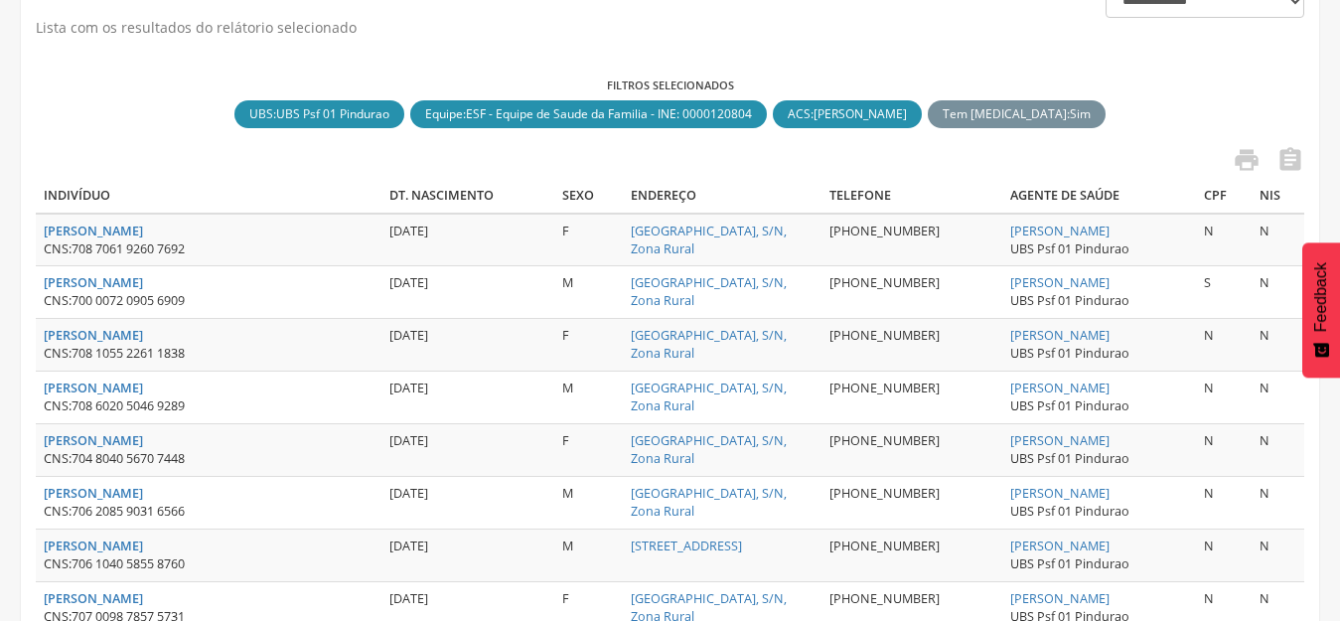
click at [1272, 175] on link "" at bounding box center [1284, 162] width 40 height 33
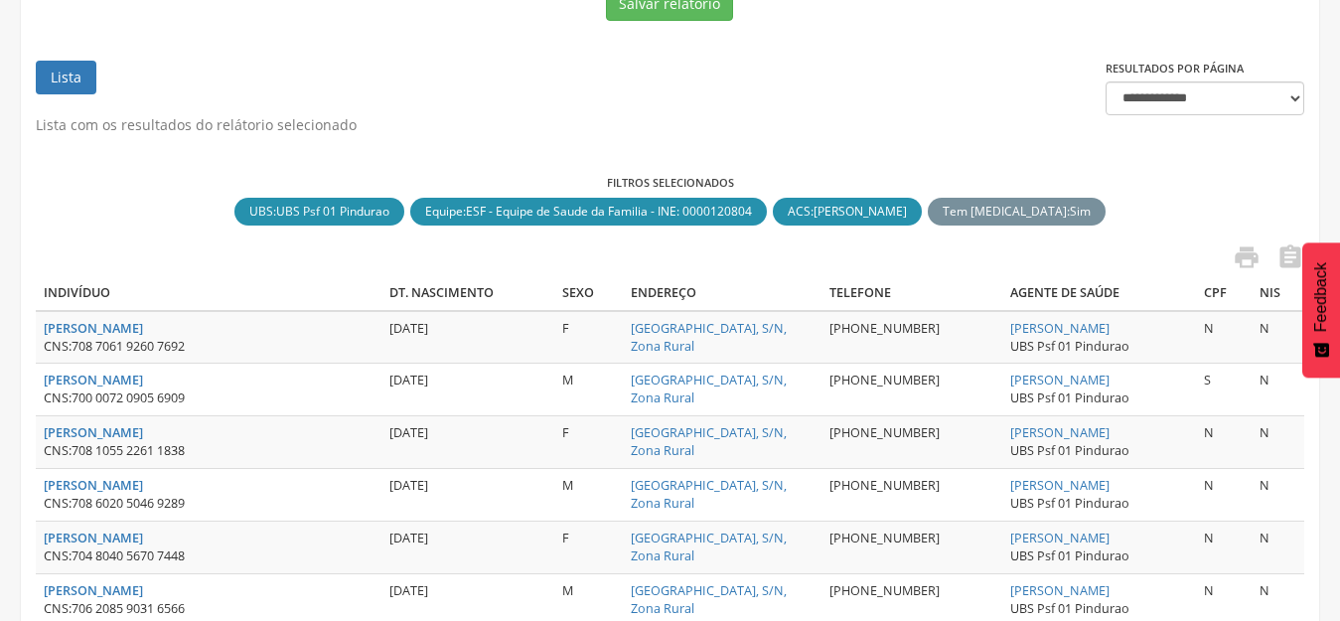
scroll to position [319, 0]
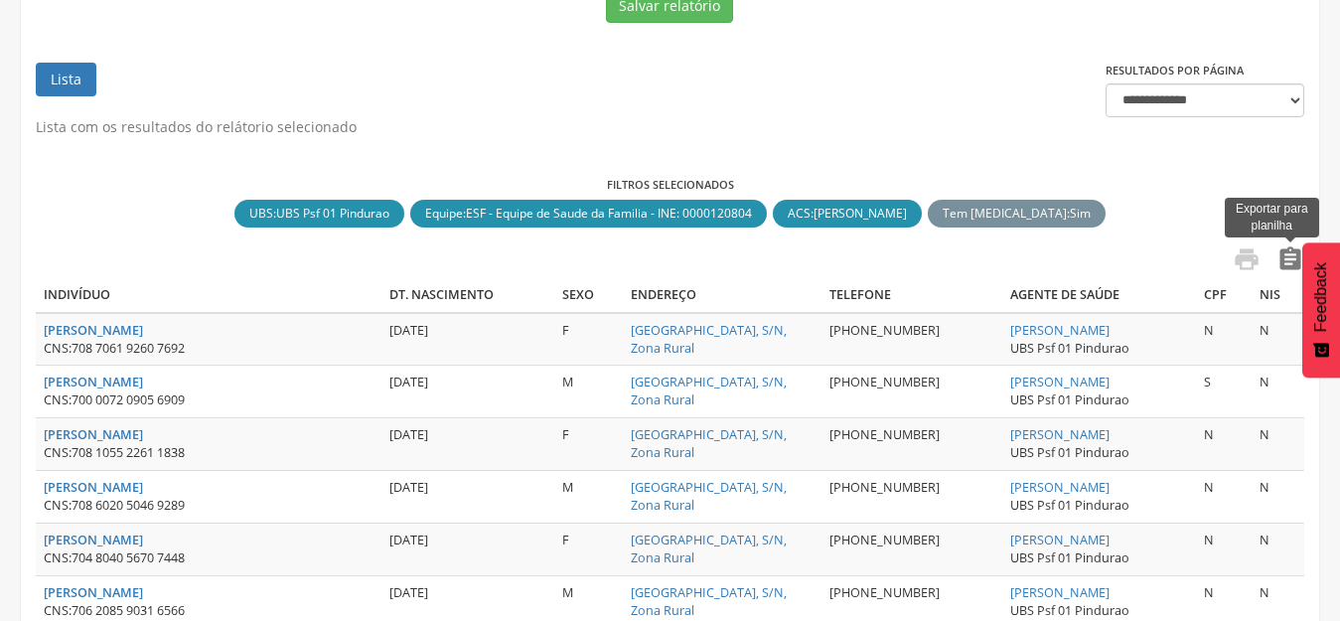
click at [1281, 268] on icon "" at bounding box center [1290, 259] width 28 height 28
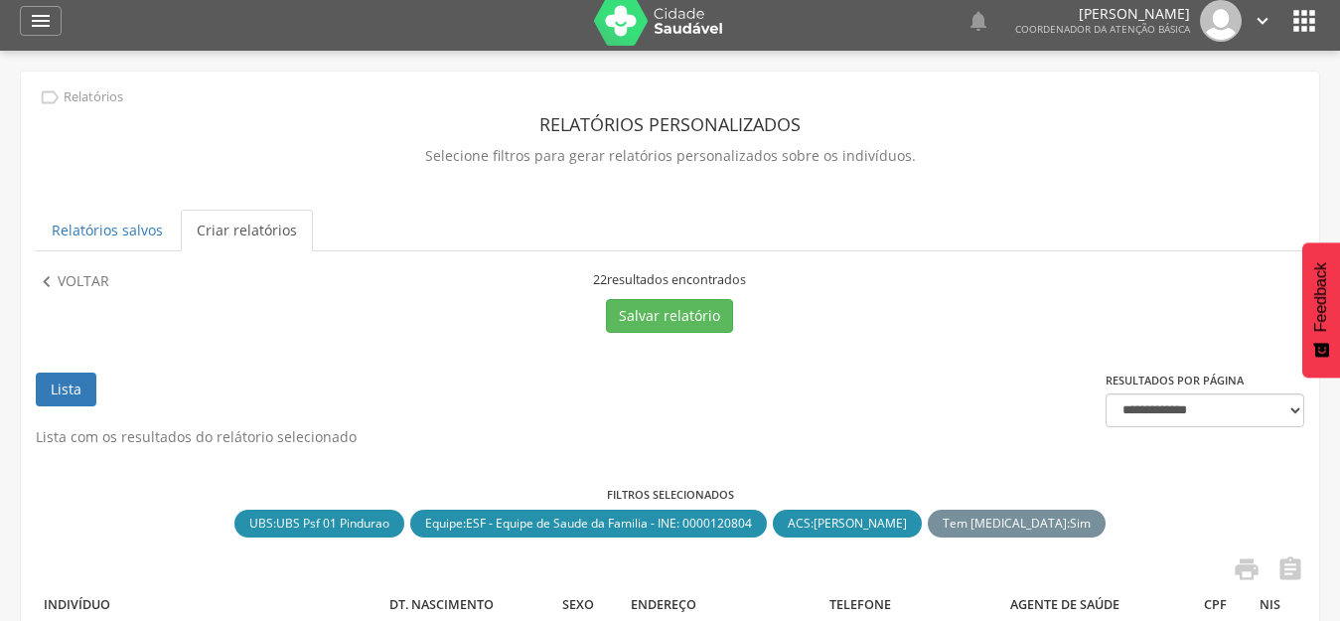
scroll to position [0, 0]
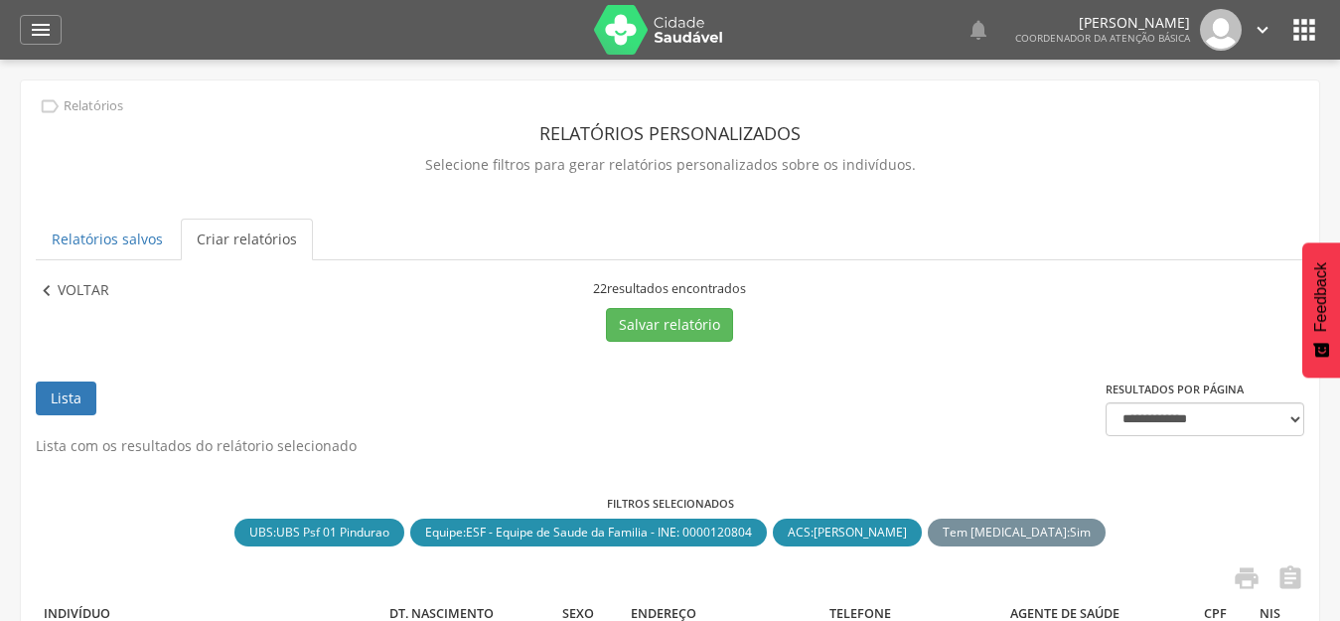
click at [63, 292] on p "Voltar" at bounding box center [84, 291] width 52 height 22
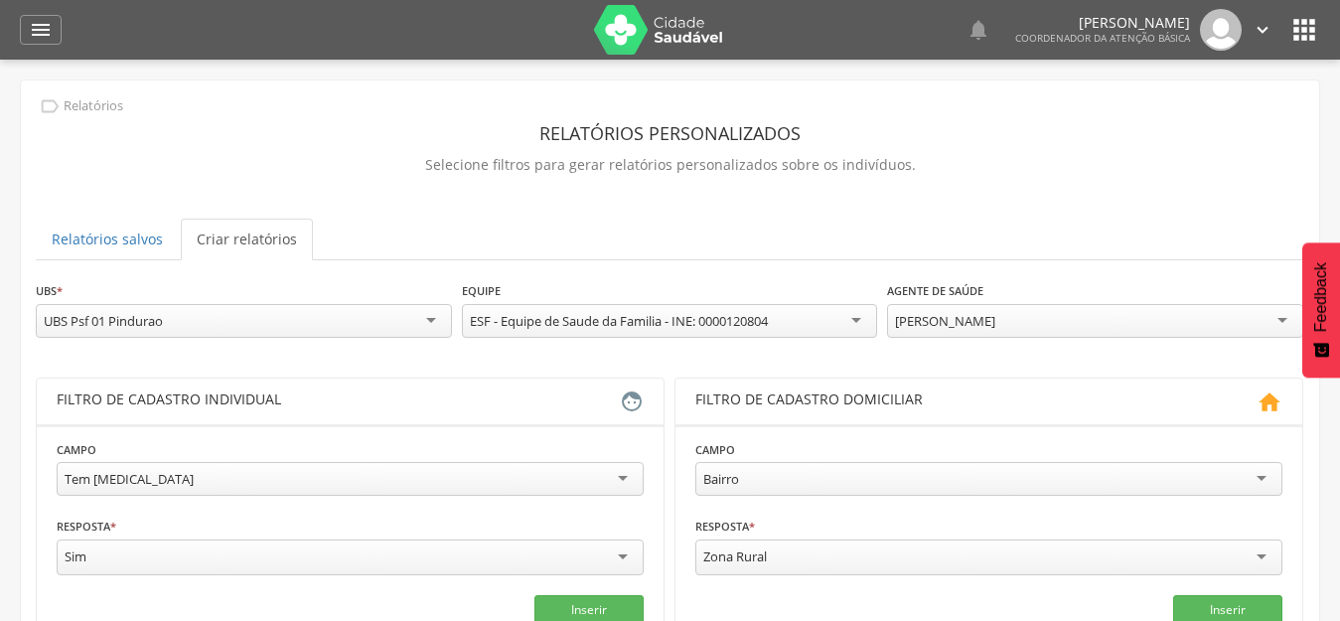
click at [1150, 329] on div "[PERSON_NAME]" at bounding box center [1095, 321] width 416 height 34
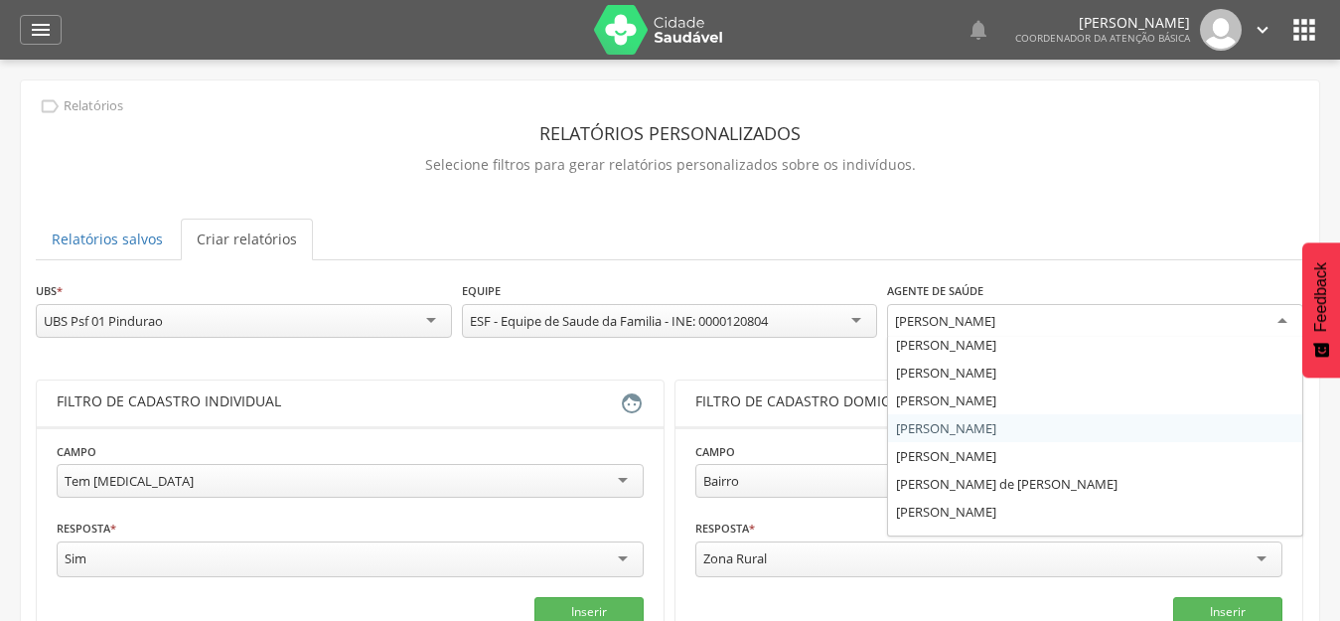
scroll to position [52, 0]
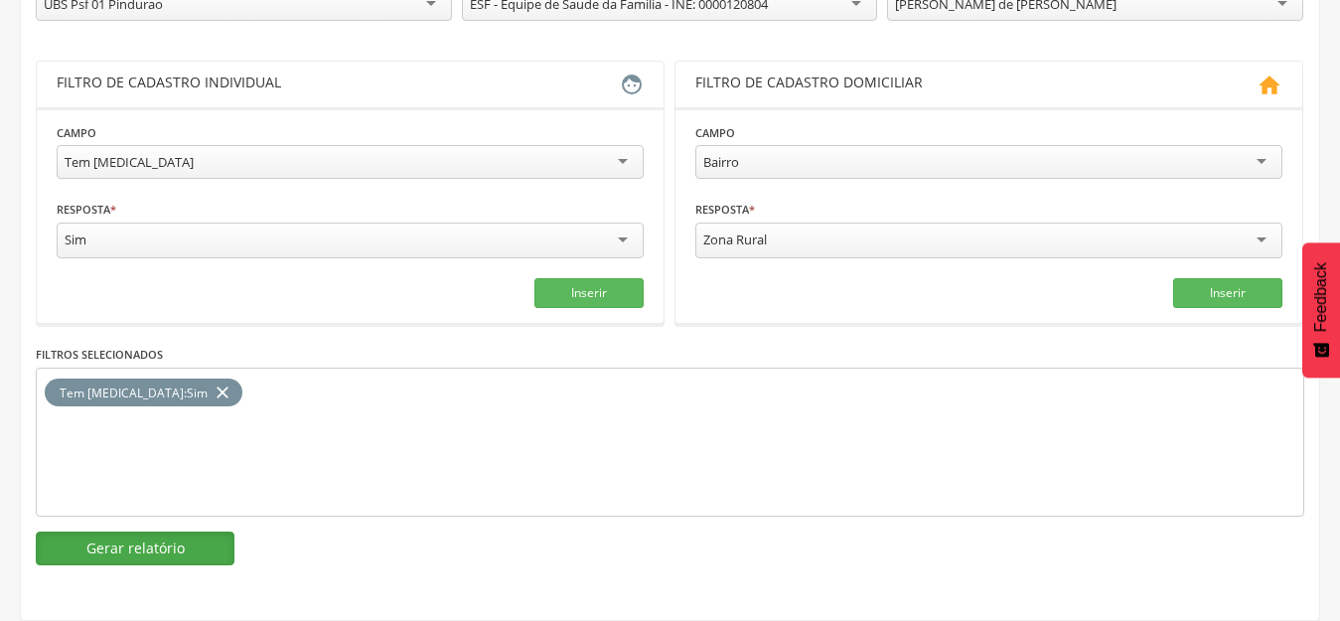
click at [127, 550] on button "Gerar relatório" at bounding box center [135, 548] width 199 height 34
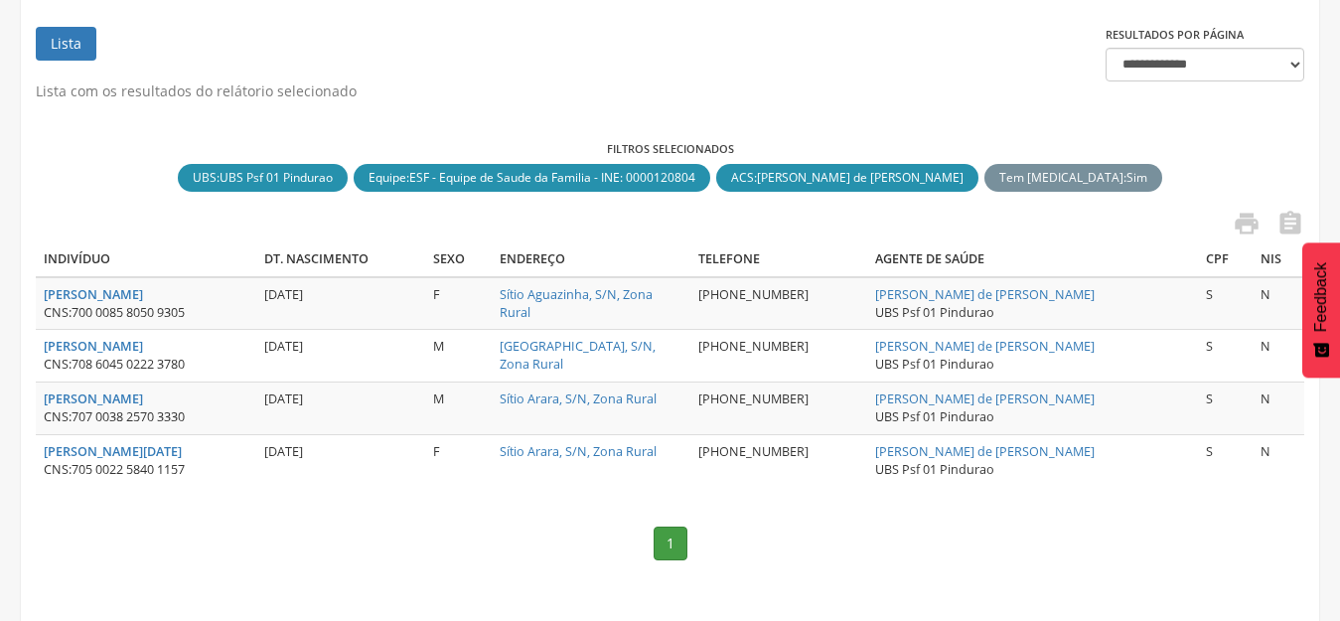
scroll to position [373, 0]
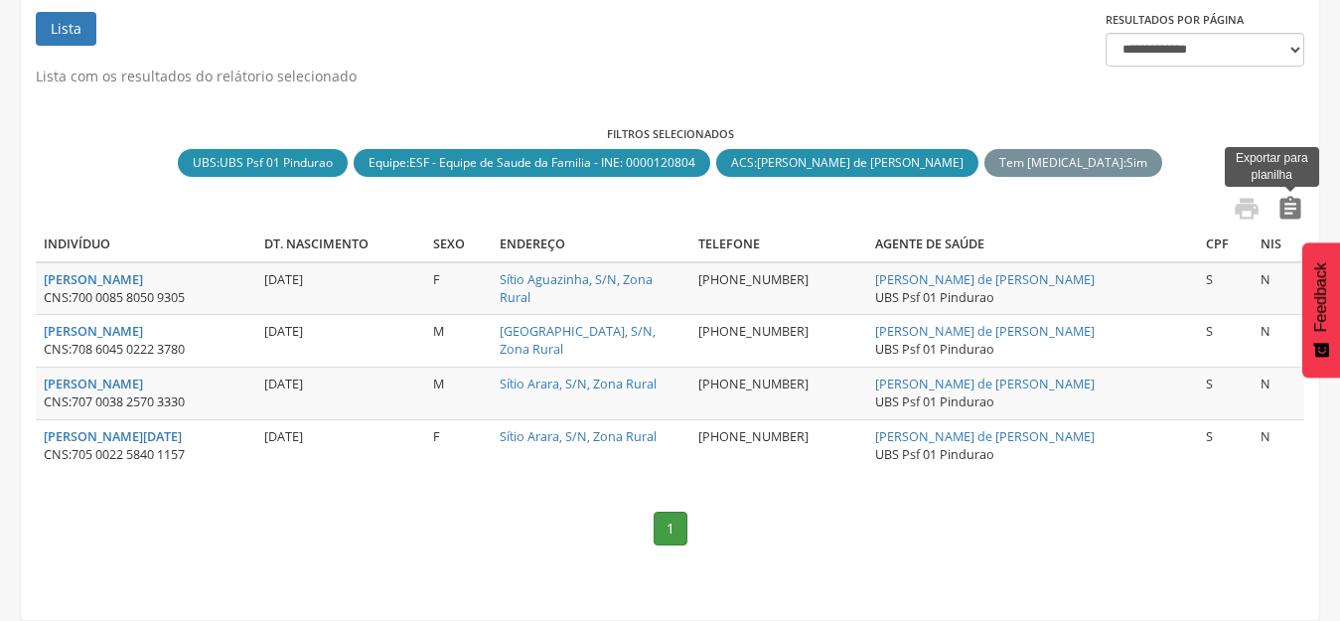
click at [1298, 208] on icon "" at bounding box center [1290, 209] width 28 height 28
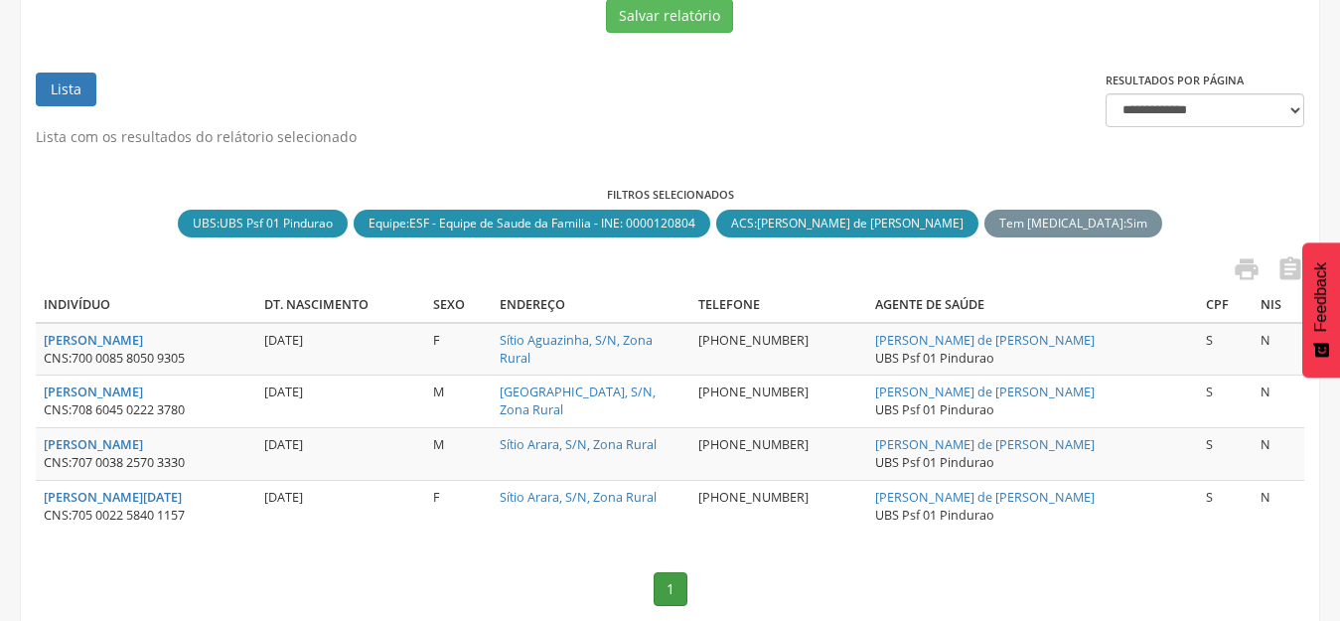
scroll to position [274, 0]
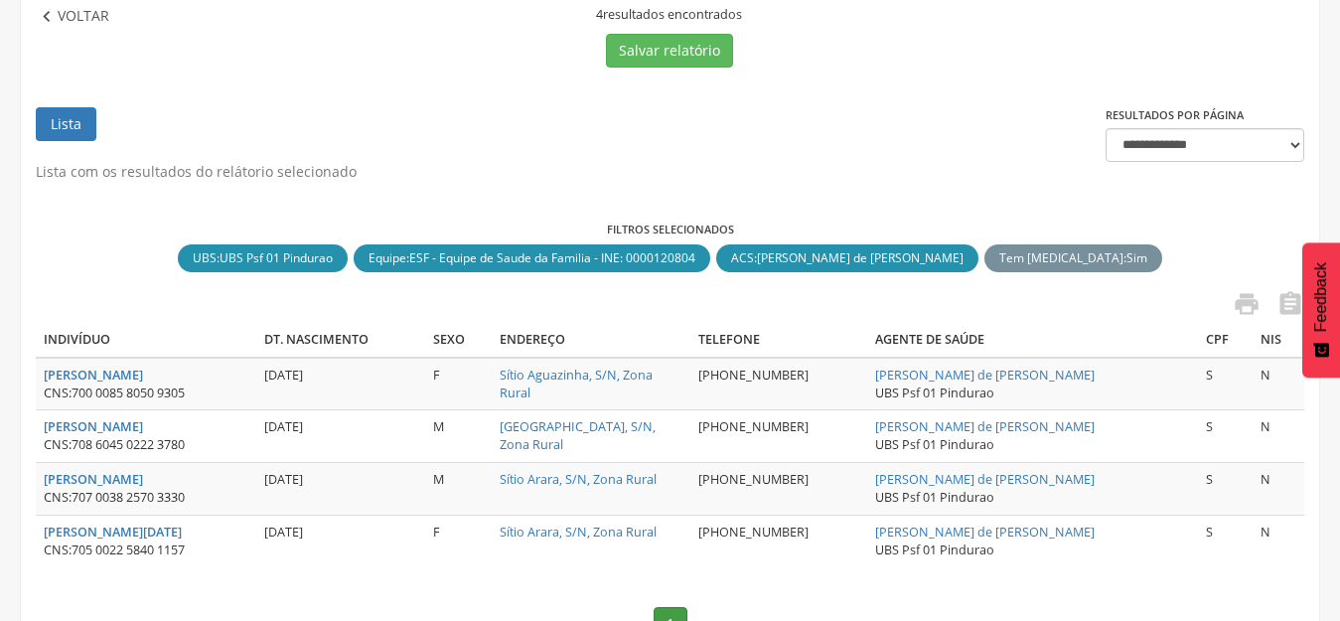
click at [91, 22] on p "Voltar" at bounding box center [84, 17] width 52 height 22
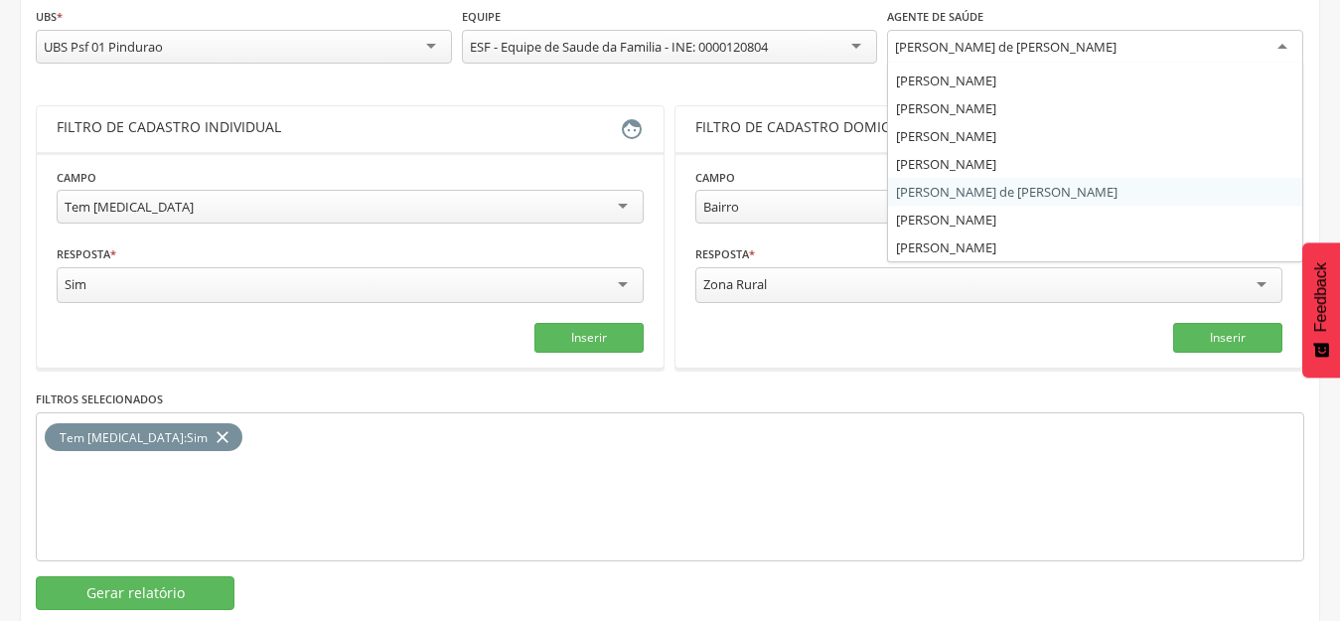
click at [945, 44] on div "[PERSON_NAME] de [PERSON_NAME]" at bounding box center [1005, 47] width 221 height 18
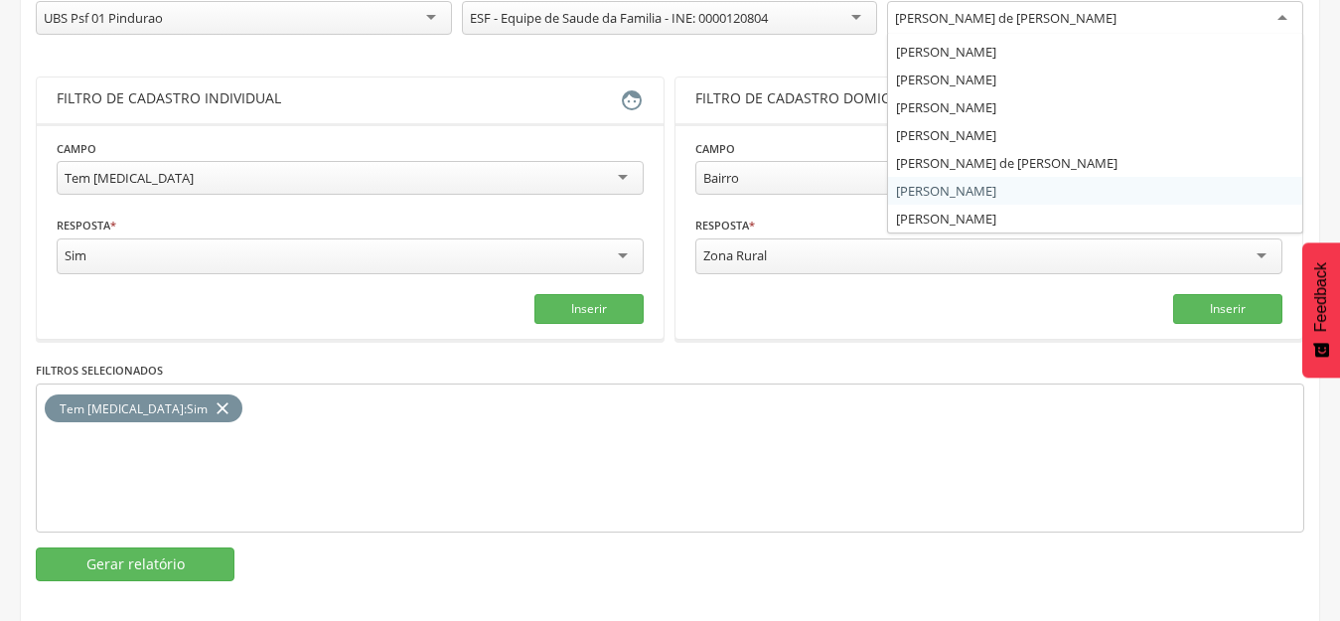
scroll to position [319, 0]
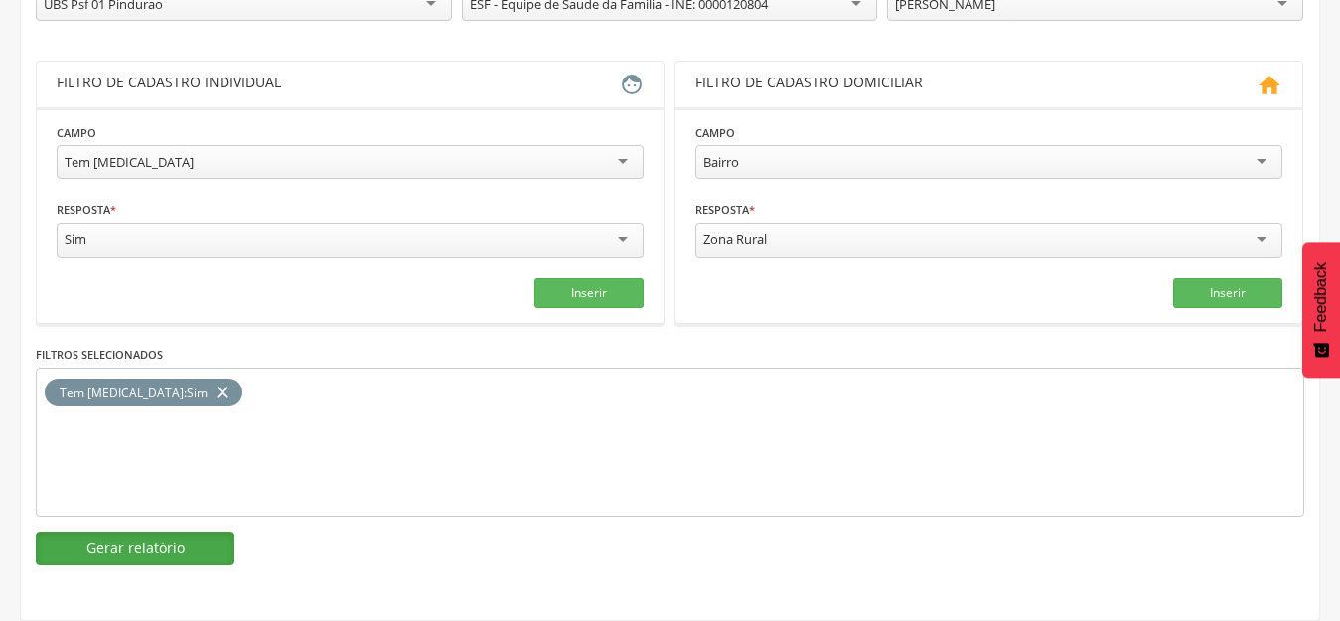
click at [212, 542] on button "Gerar relatório" at bounding box center [135, 548] width 199 height 34
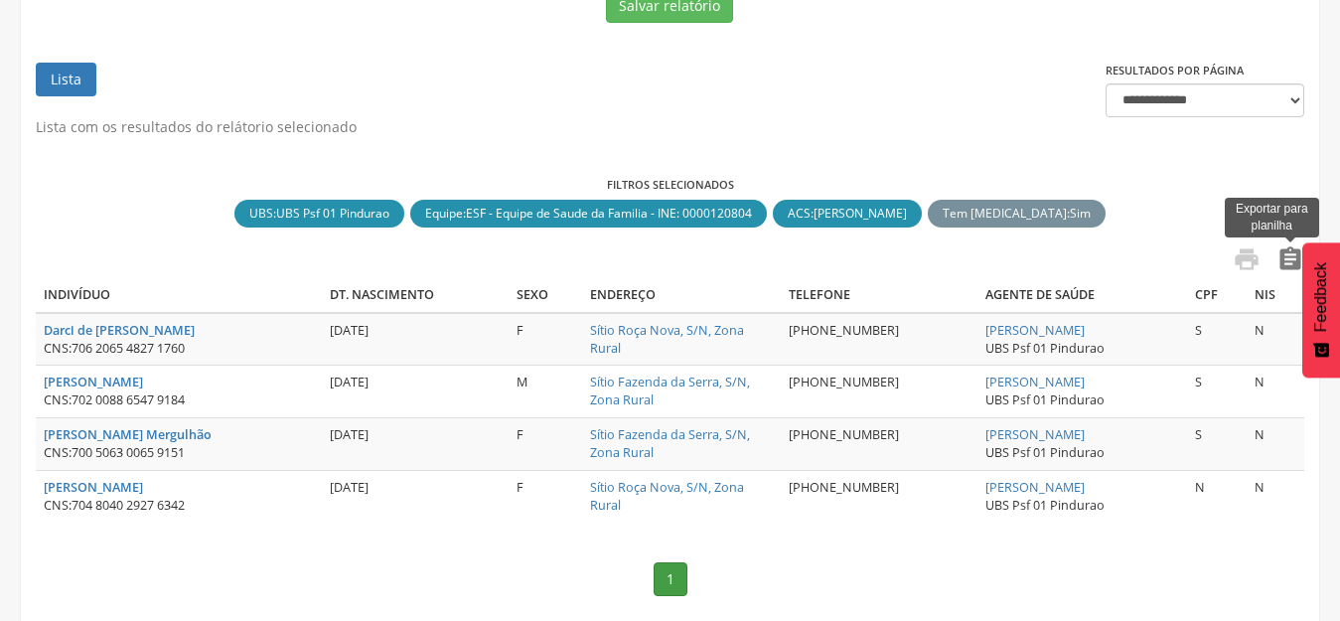
click at [1280, 263] on icon "" at bounding box center [1290, 259] width 28 height 28
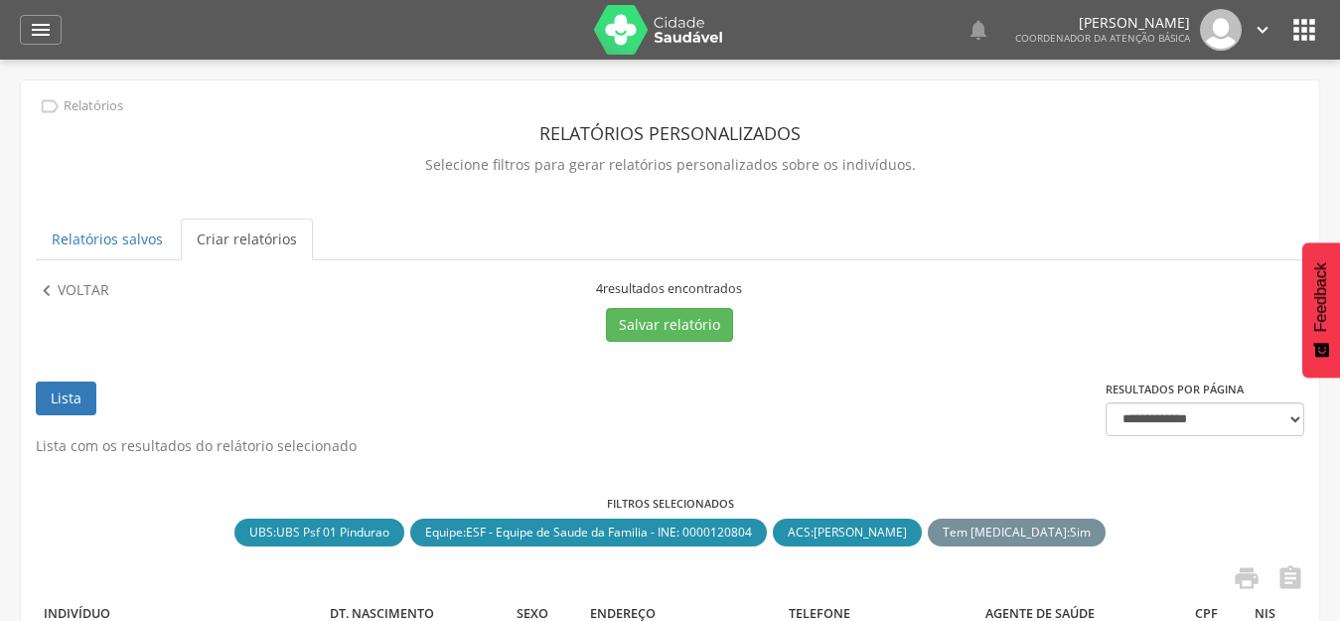
click at [93, 277] on div " Relatórios Relatórios personalizados Selecione filtros para gerar relatórios …" at bounding box center [670, 514] width 1298 height 869
click at [93, 281] on p "Voltar" at bounding box center [84, 291] width 52 height 22
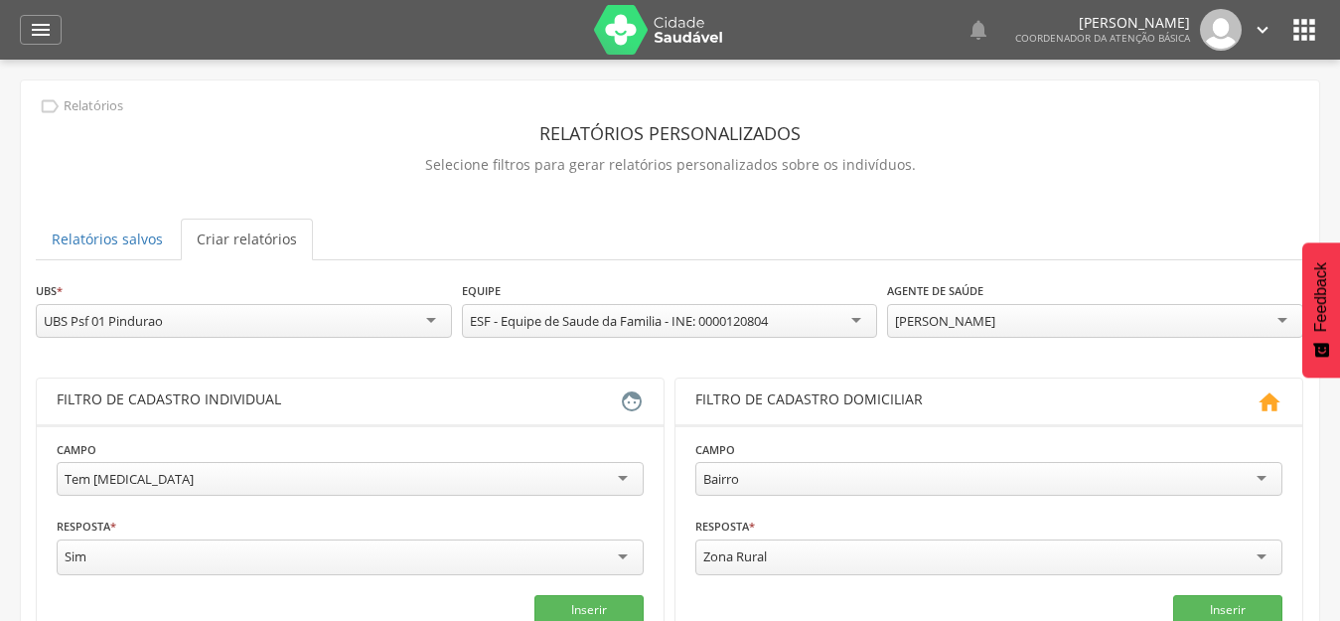
click at [914, 321] on div "[PERSON_NAME]" at bounding box center [945, 321] width 100 height 18
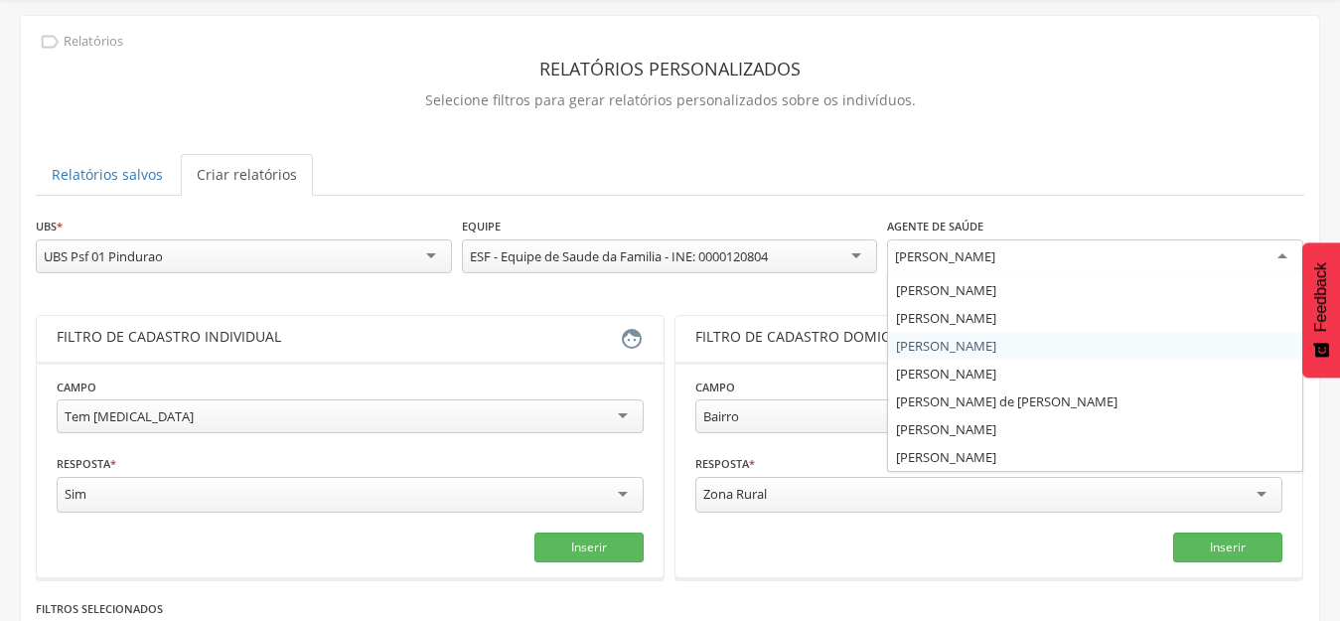
scroll to position [99, 0]
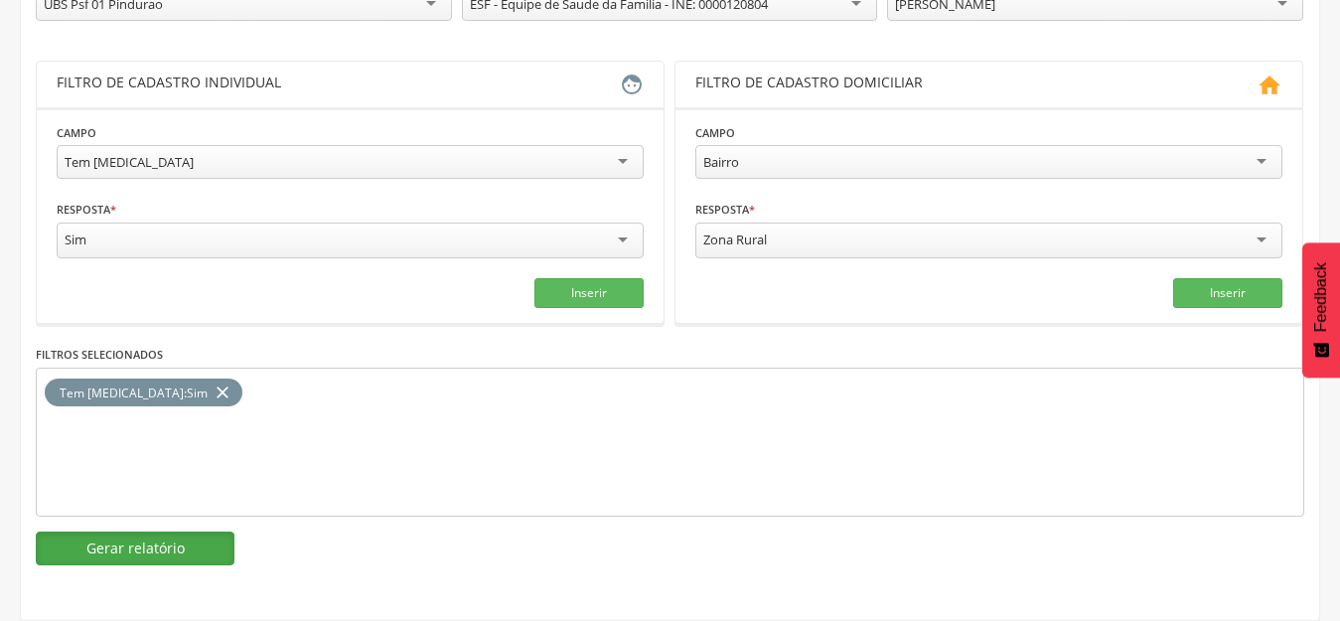
click at [155, 552] on button "Gerar relatório" at bounding box center [135, 548] width 199 height 34
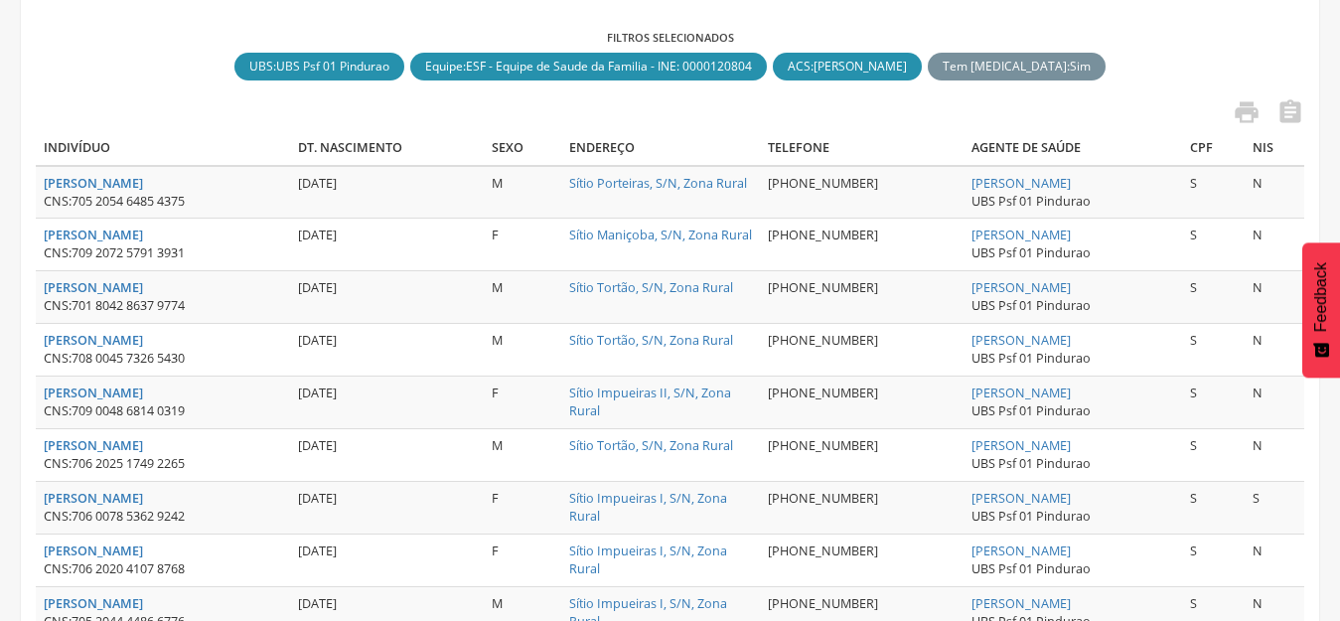
scroll to position [185, 0]
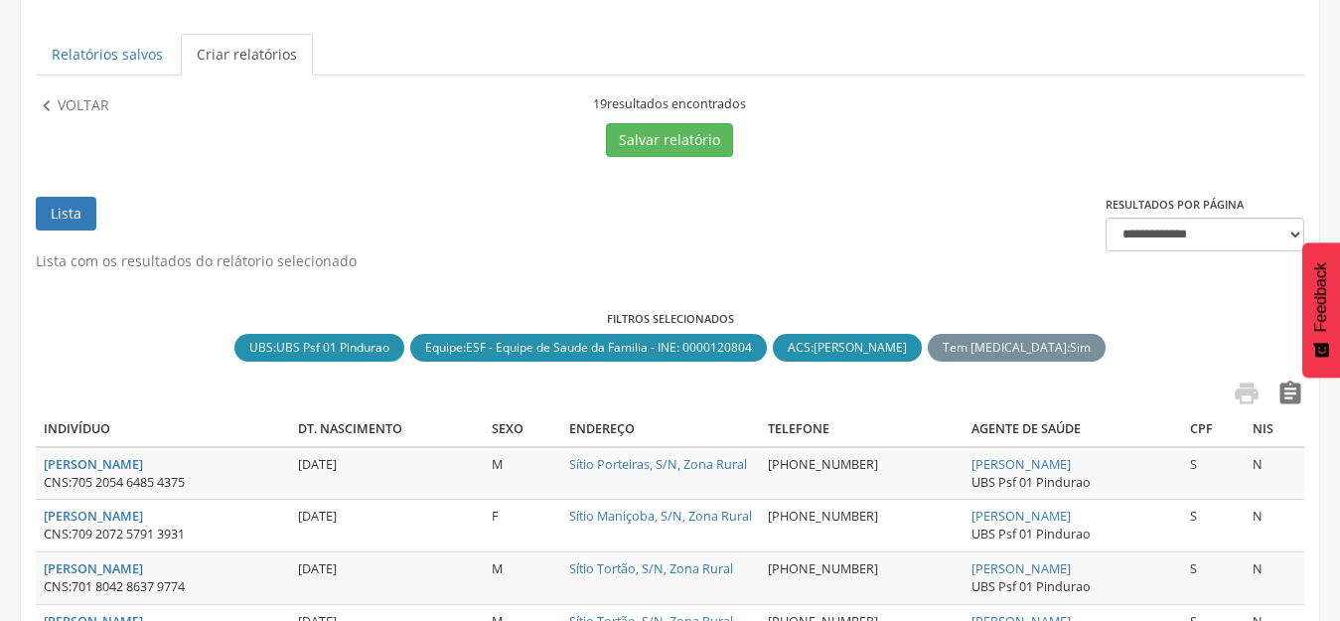
click at [1283, 388] on icon "" at bounding box center [1290, 393] width 28 height 28
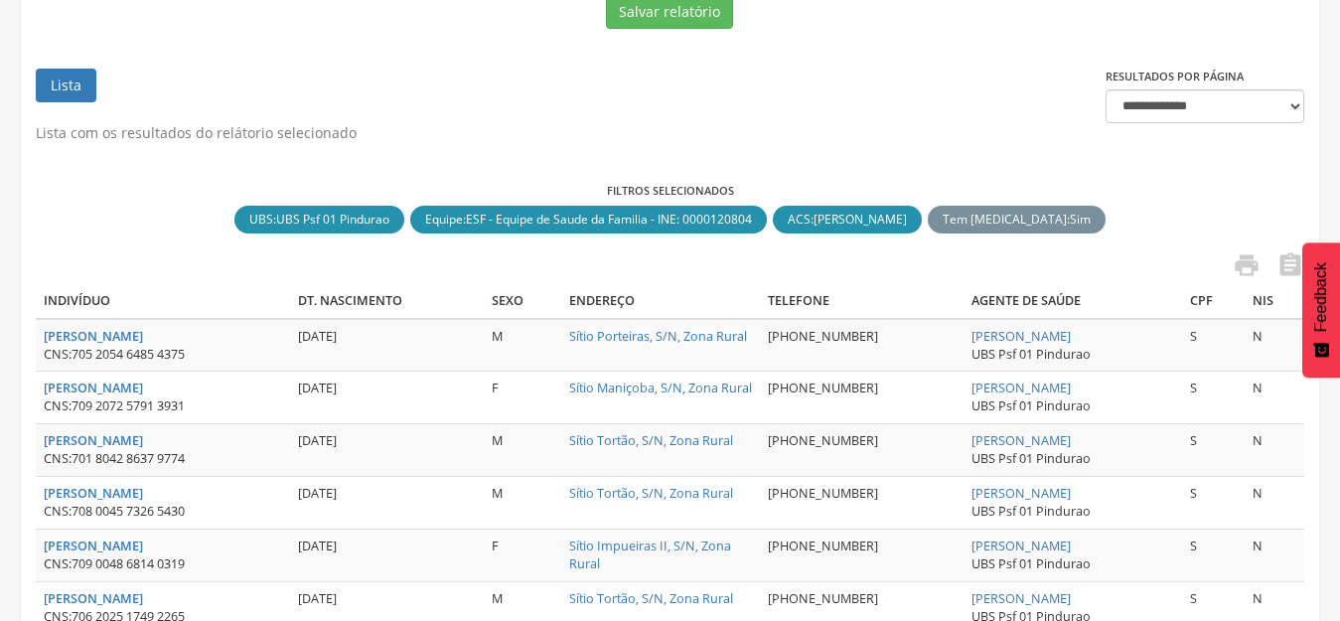
scroll to position [0, 0]
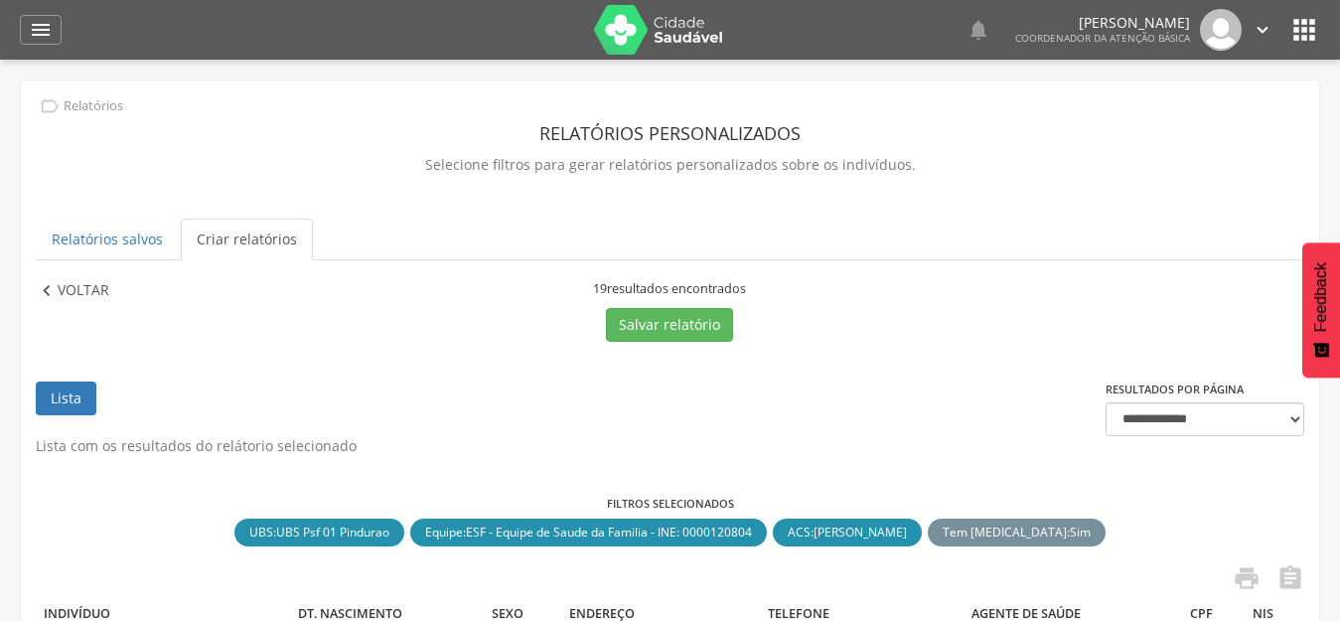
click at [47, 288] on icon "" at bounding box center [47, 291] width 22 height 22
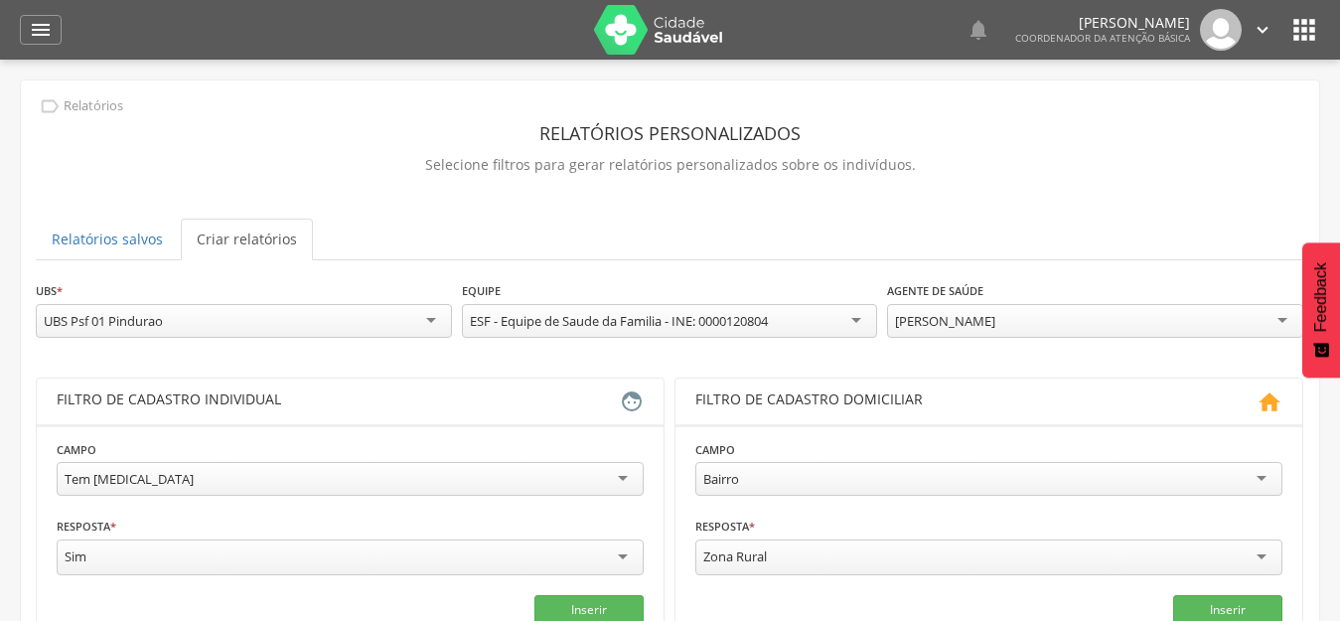
click at [993, 326] on div "[PERSON_NAME]" at bounding box center [945, 321] width 100 height 18
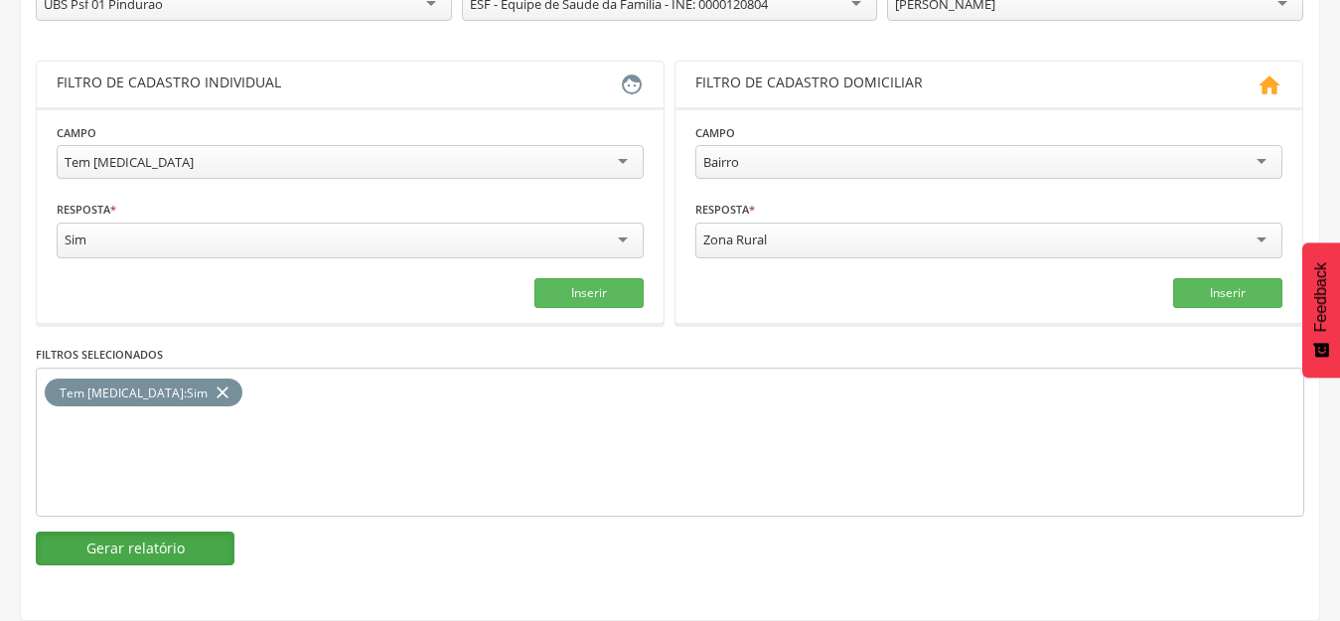
click at [192, 550] on button "Gerar relatório" at bounding box center [135, 548] width 199 height 34
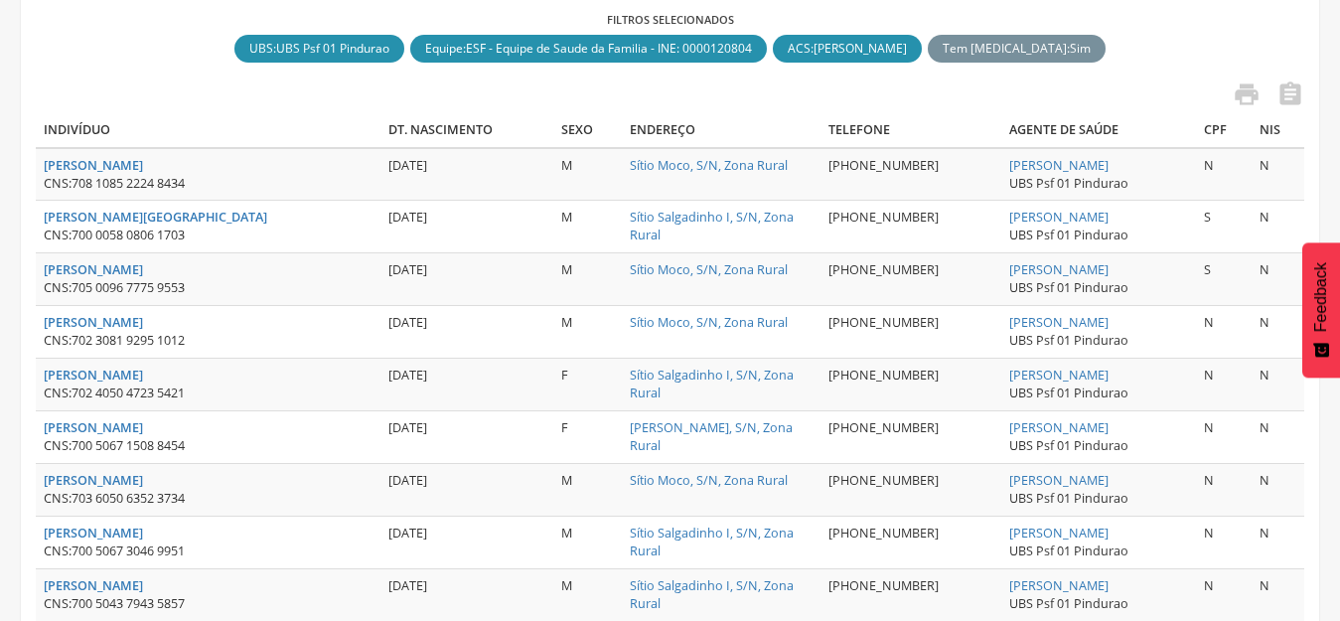
scroll to position [483, 0]
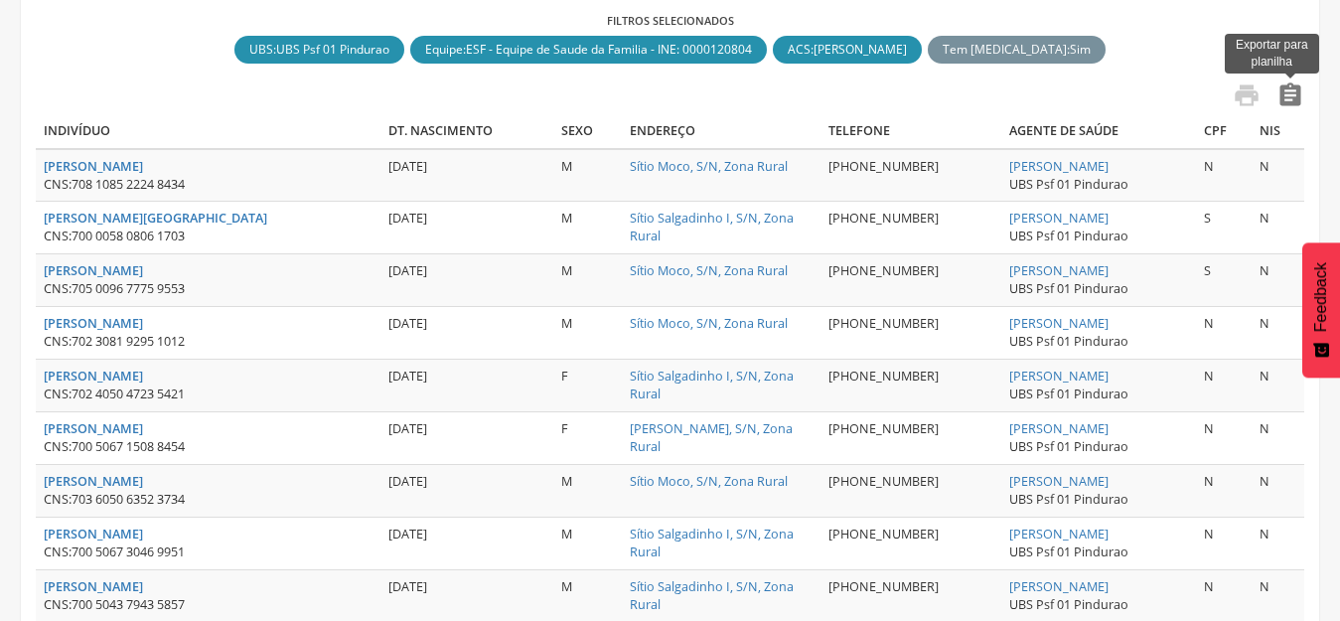
click at [1300, 87] on icon "" at bounding box center [1290, 95] width 28 height 28
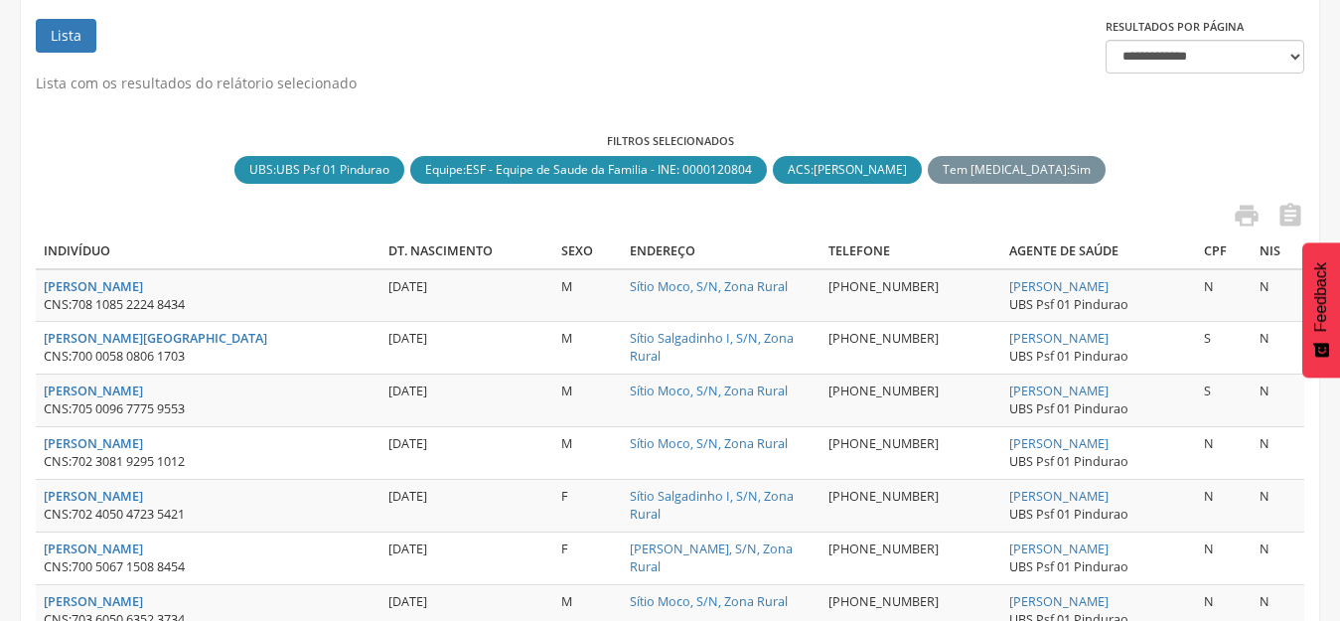
scroll to position [185, 0]
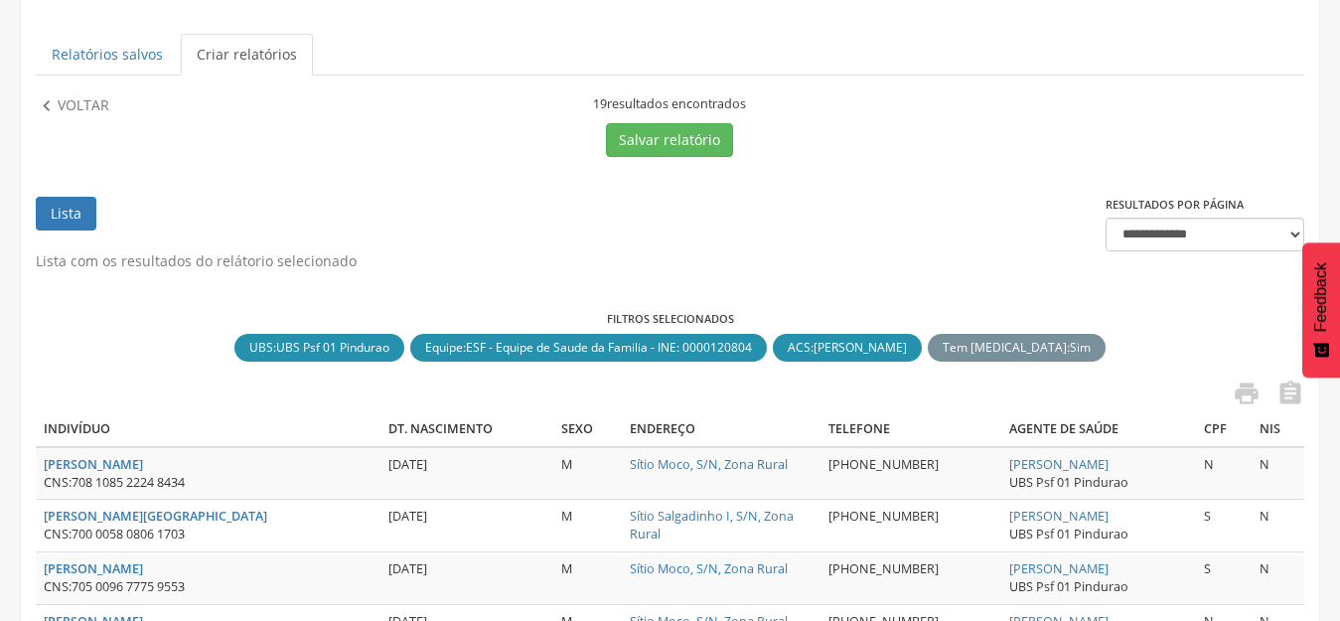
click at [553, 611] on td "M" at bounding box center [587, 631] width 69 height 53
click at [91, 108] on p "Voltar" at bounding box center [84, 106] width 52 height 22
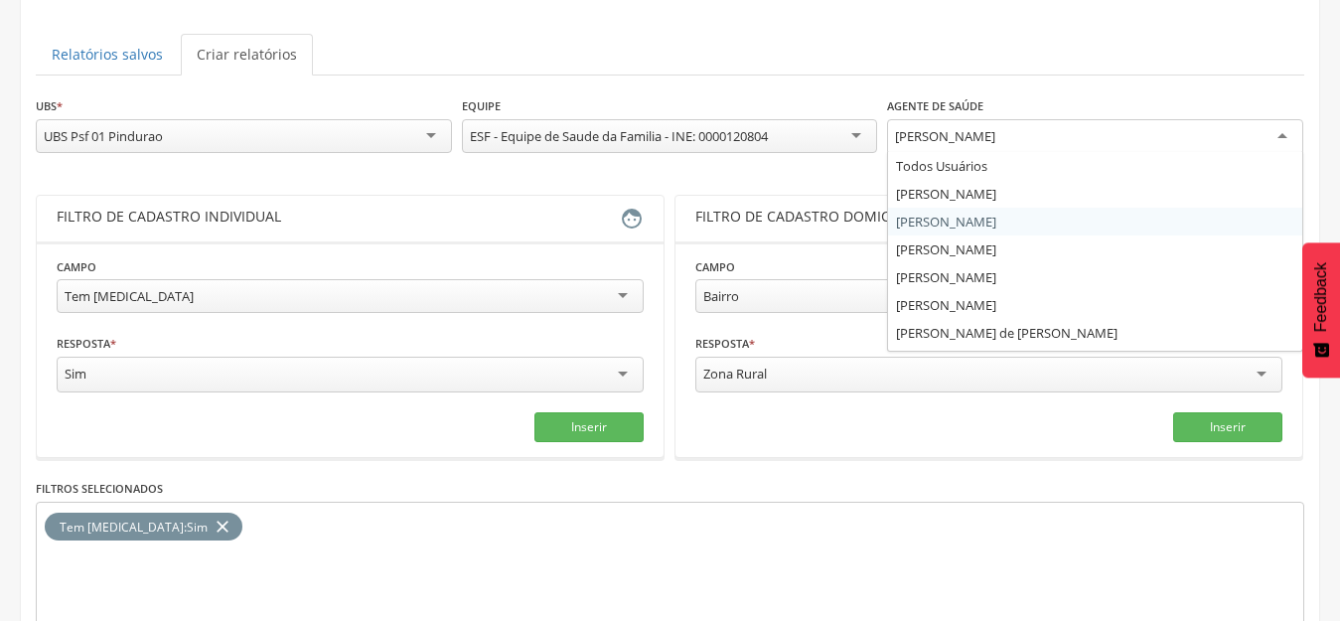
click at [995, 137] on div "[PERSON_NAME]" at bounding box center [945, 136] width 100 height 18
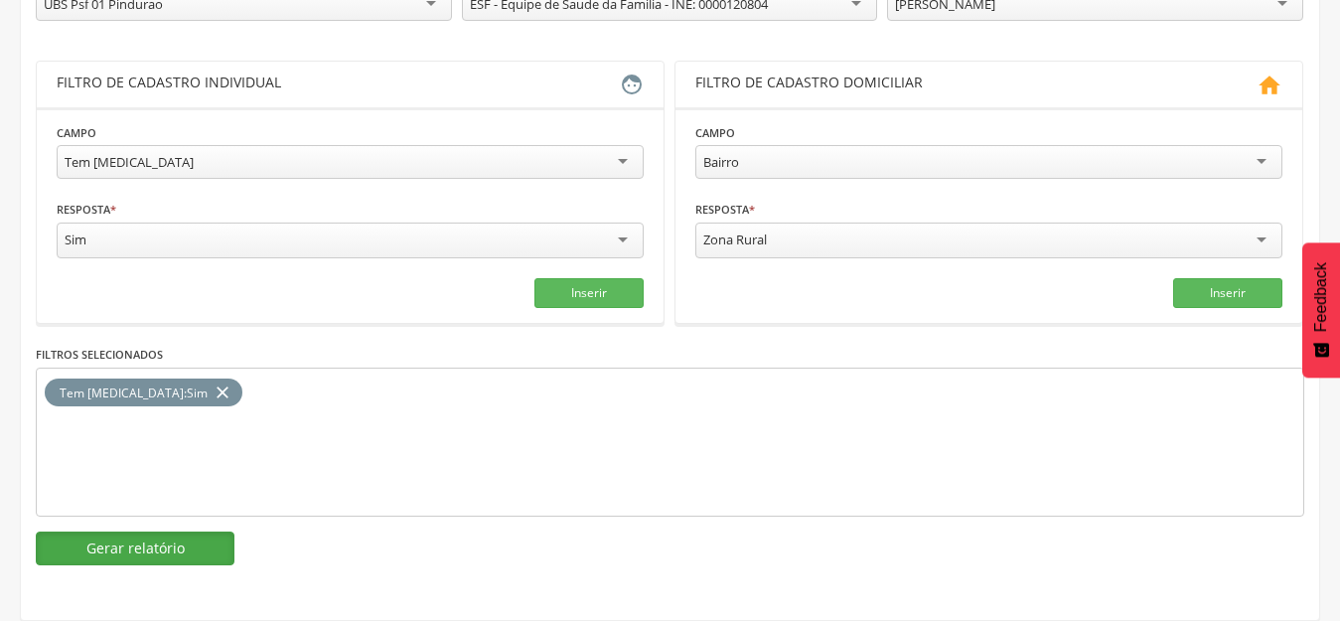
click at [209, 532] on button "Gerar relatório" at bounding box center [135, 548] width 199 height 34
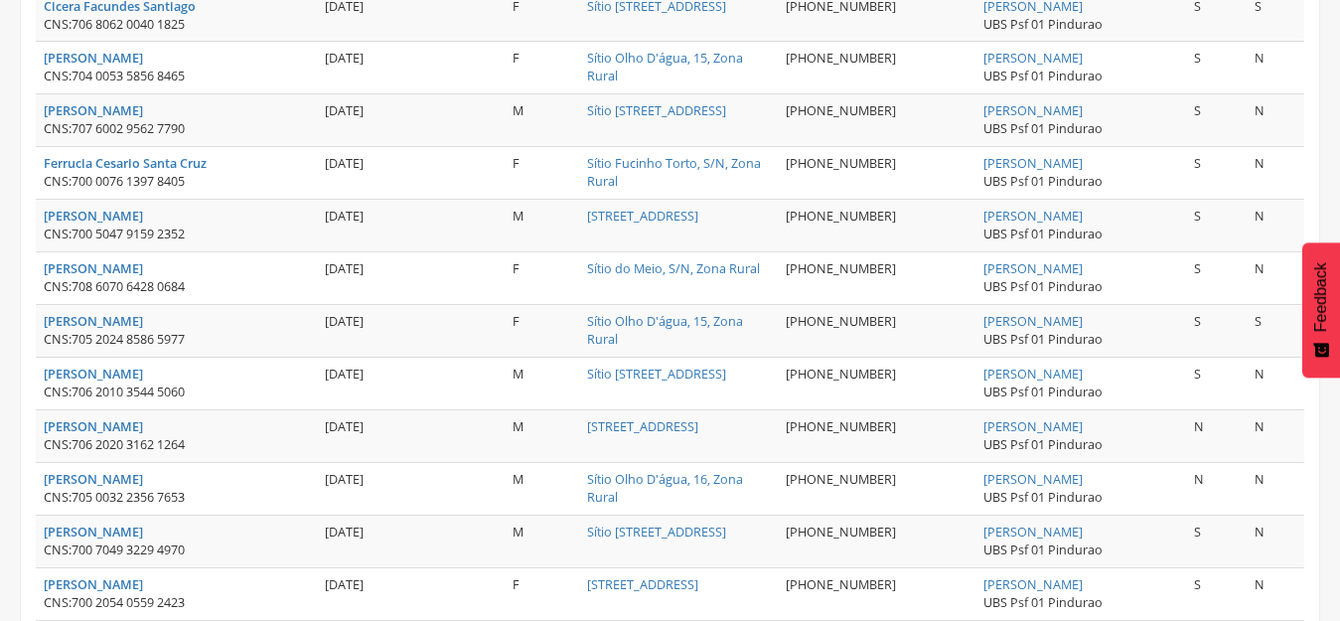
scroll to position [421, 0]
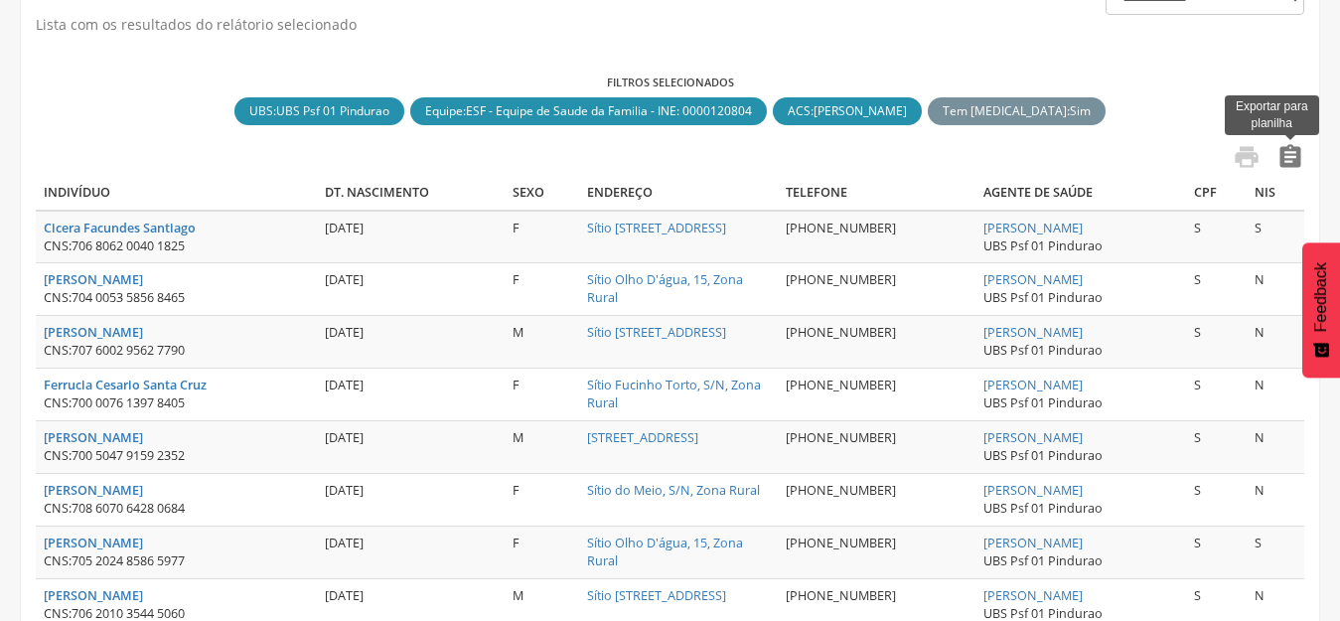
click at [1300, 157] on icon "" at bounding box center [1290, 157] width 28 height 28
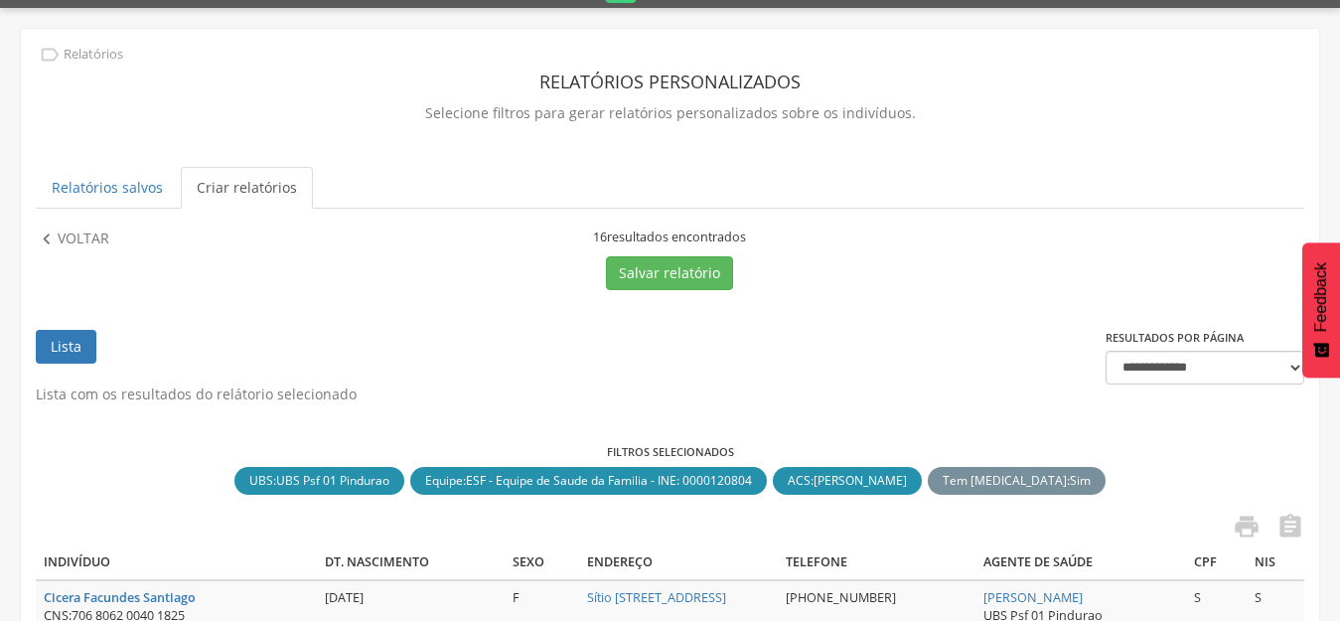
scroll to position [24, 0]
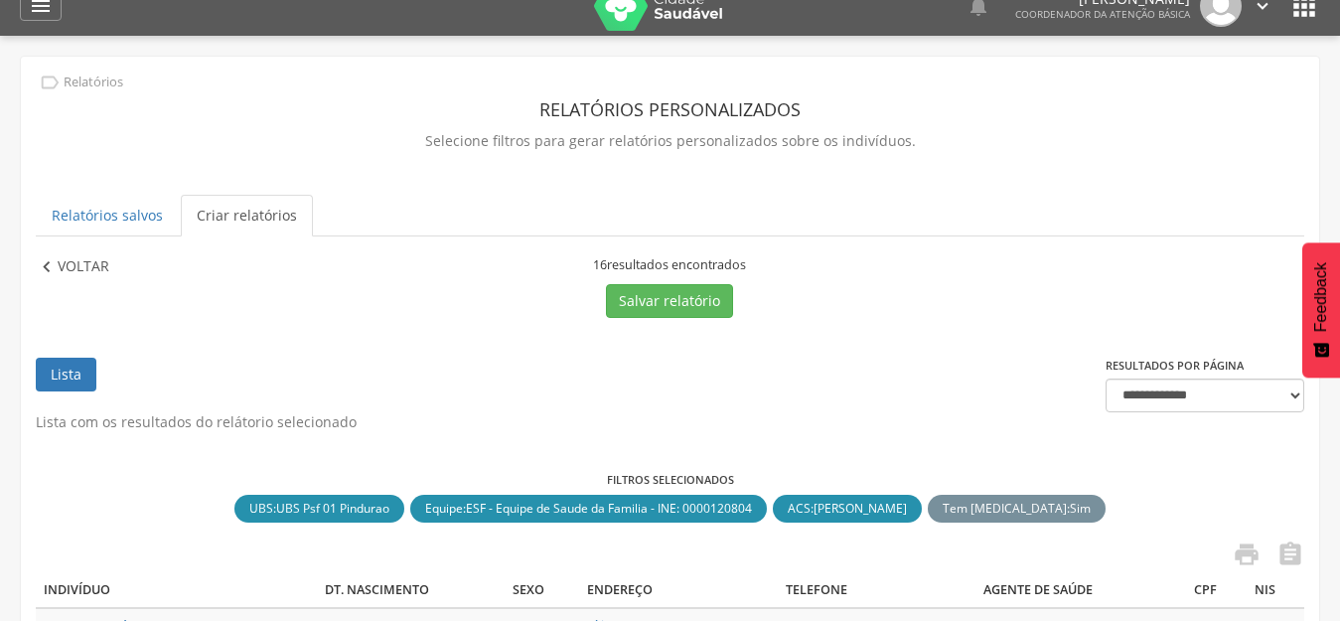
click at [87, 270] on p "Voltar" at bounding box center [84, 267] width 52 height 22
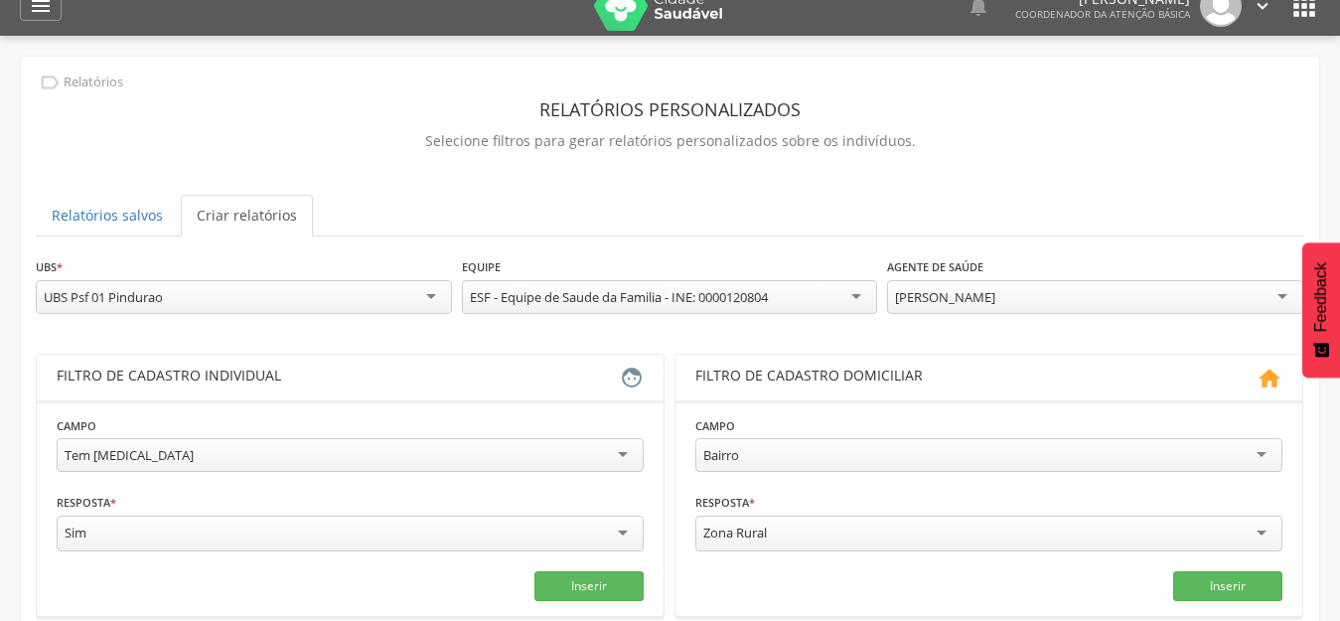
click at [1133, 295] on div "[PERSON_NAME]" at bounding box center [1095, 297] width 416 height 34
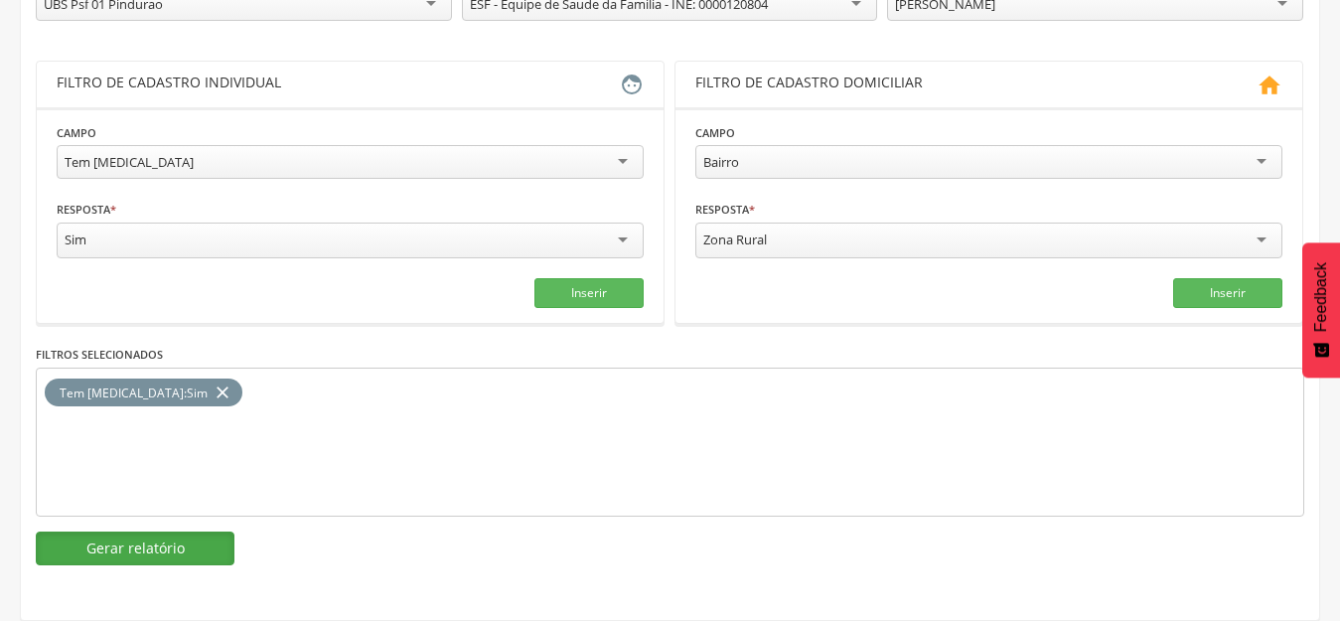
click at [205, 547] on button "Gerar relatório" at bounding box center [135, 548] width 199 height 34
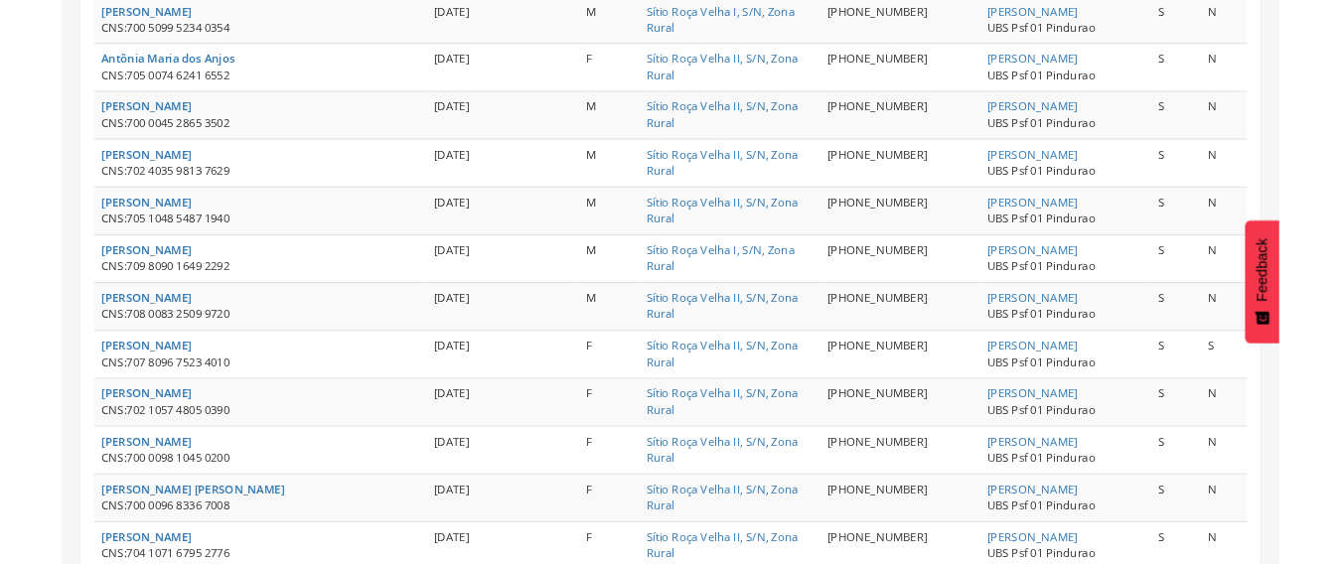
scroll to position [0, 0]
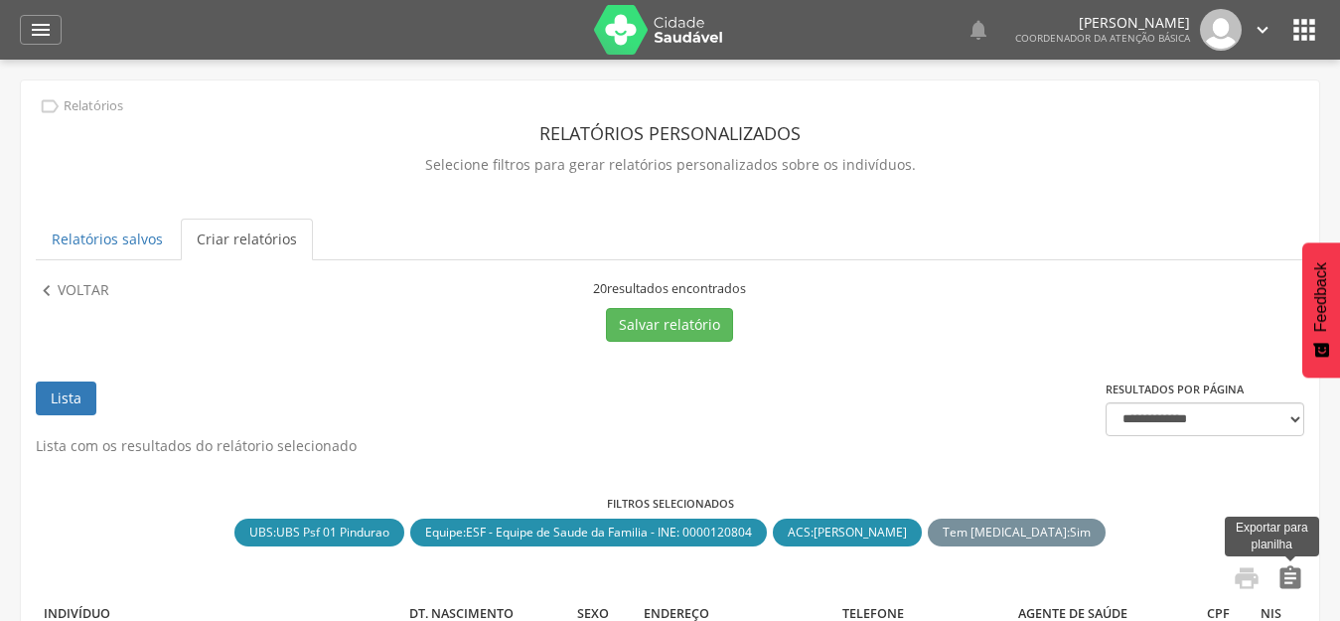
click at [1297, 583] on icon "" at bounding box center [1290, 578] width 28 height 28
click at [93, 288] on p "Voltar" at bounding box center [84, 291] width 52 height 22
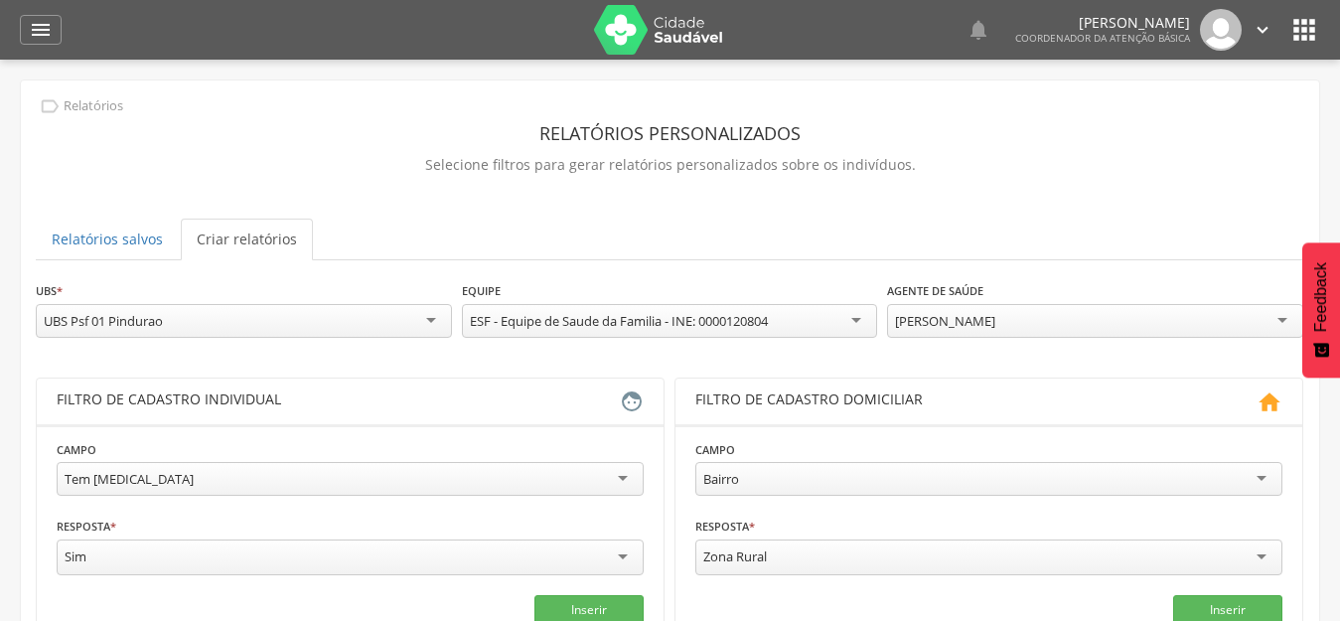
click at [1113, 328] on div "[PERSON_NAME]" at bounding box center [1095, 321] width 416 height 34
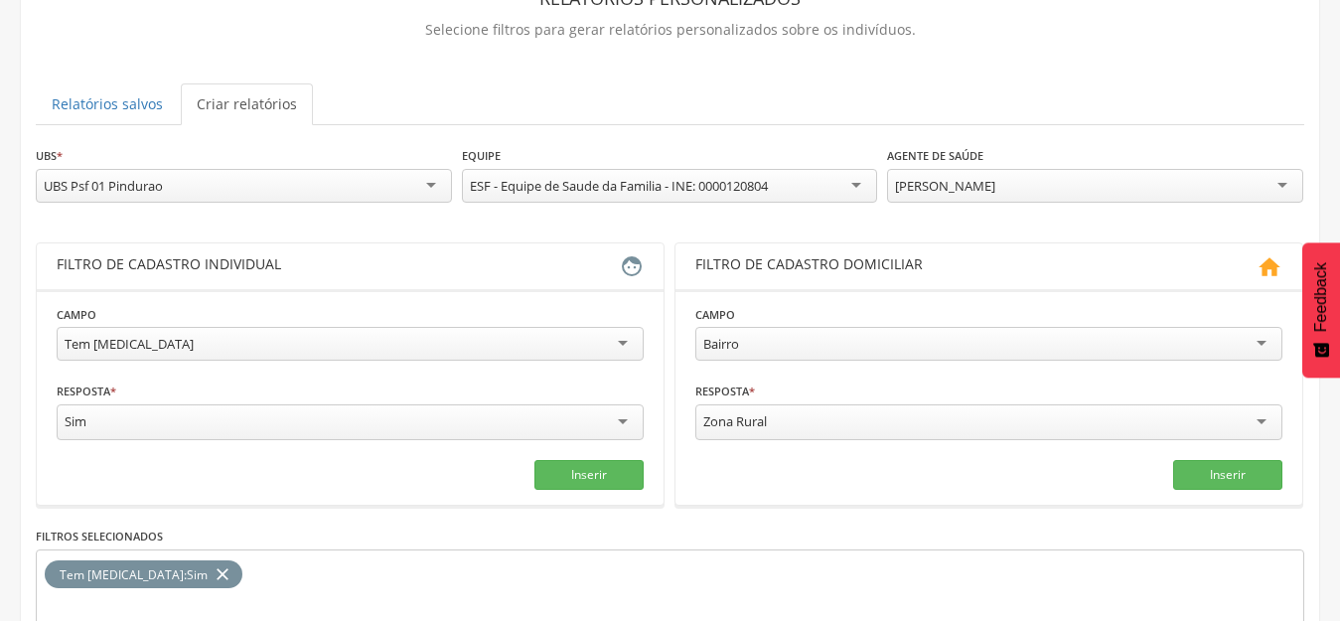
scroll to position [319, 0]
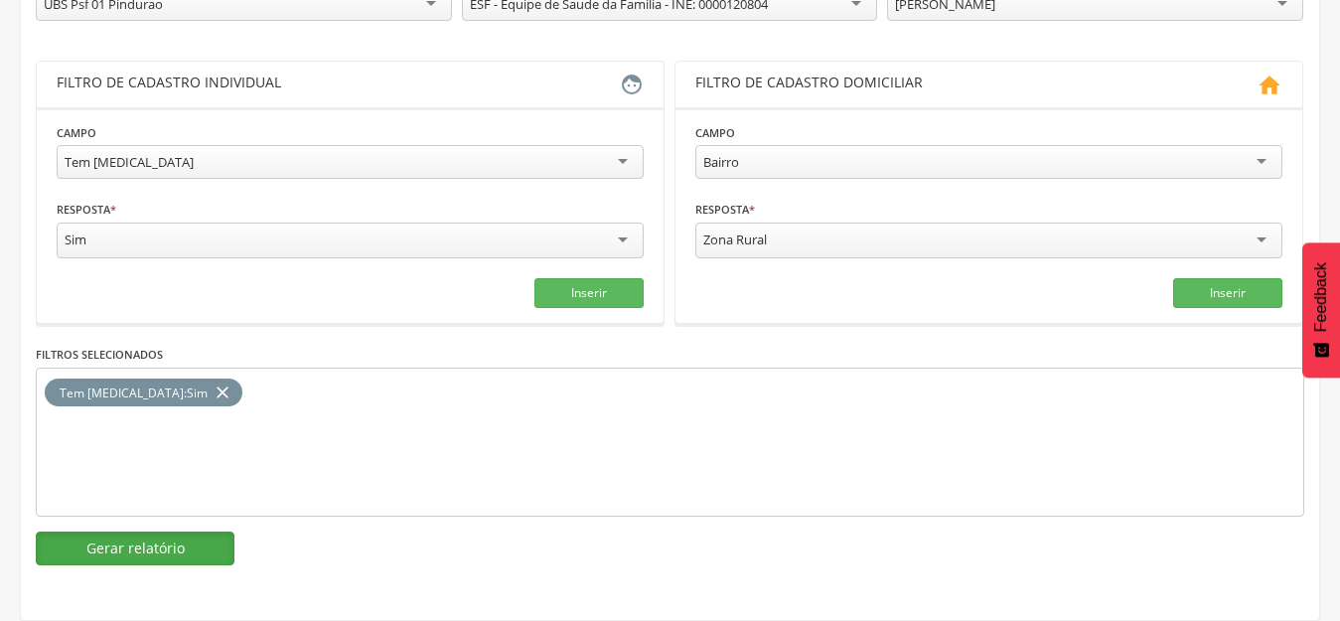
click at [220, 551] on button "Gerar relatório" at bounding box center [135, 548] width 199 height 34
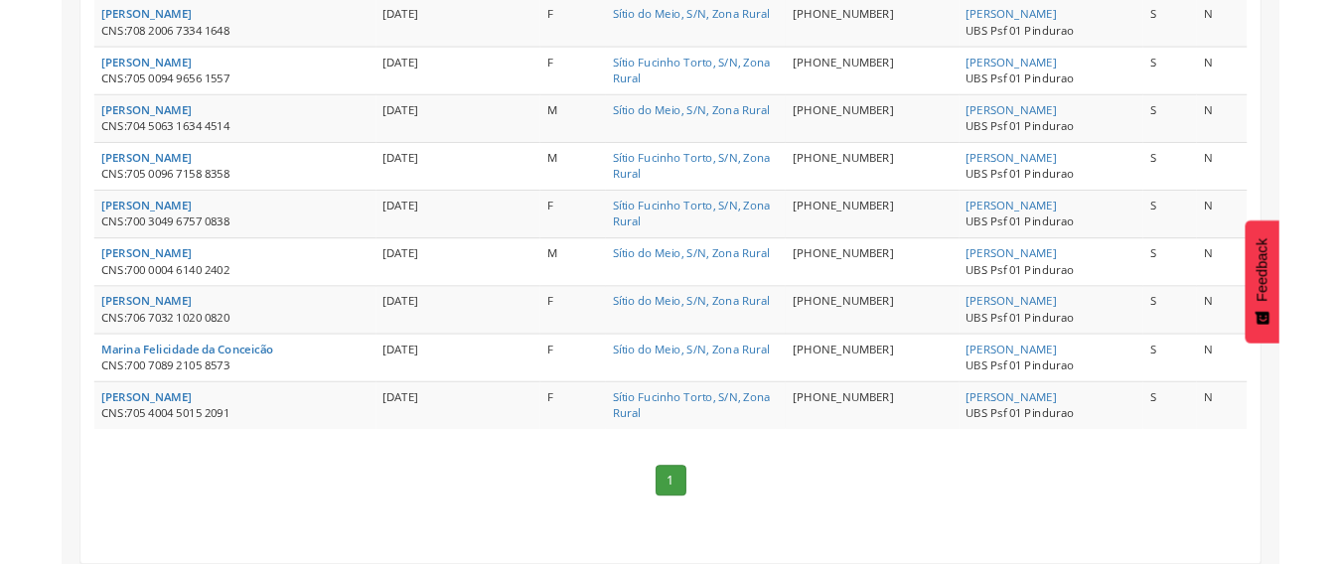
scroll to position [252, 0]
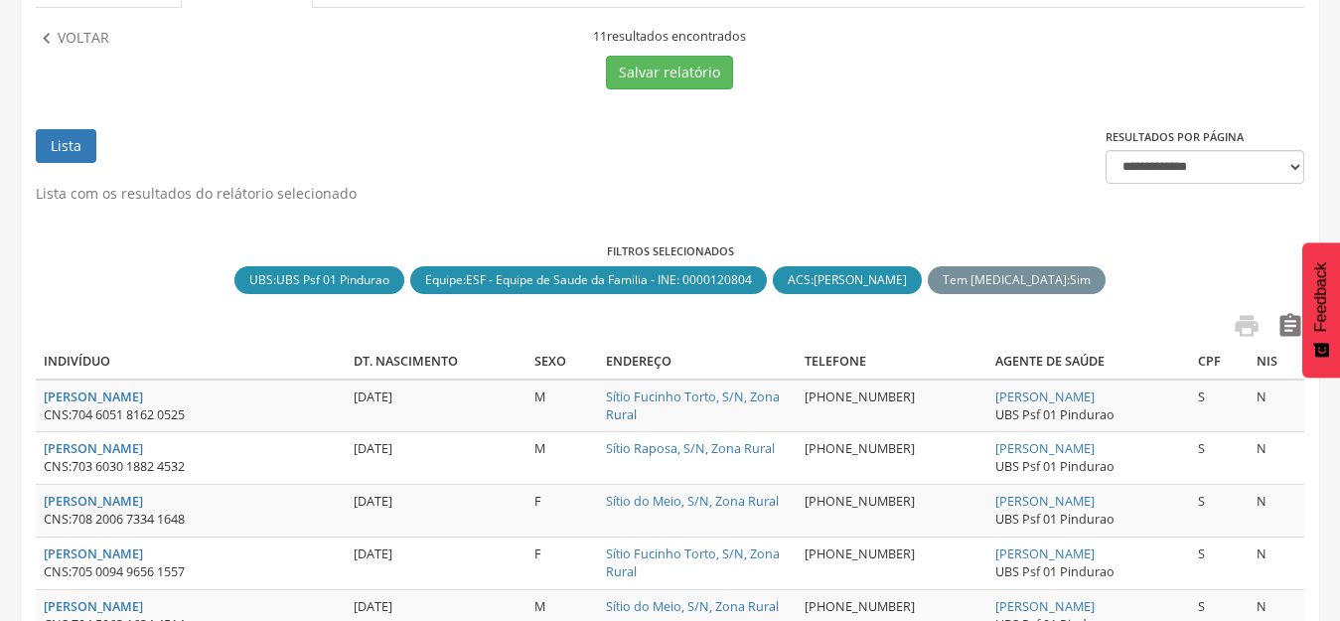
click at [1296, 331] on icon "" at bounding box center [1290, 326] width 28 height 28
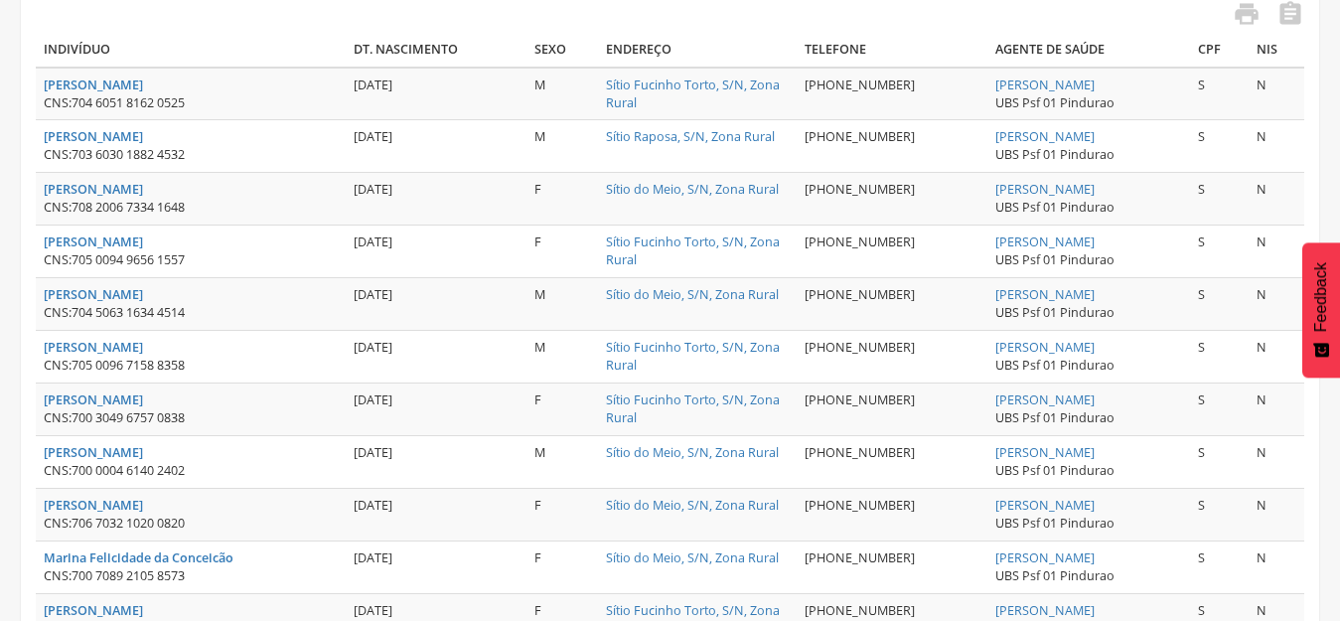
scroll to position [54, 0]
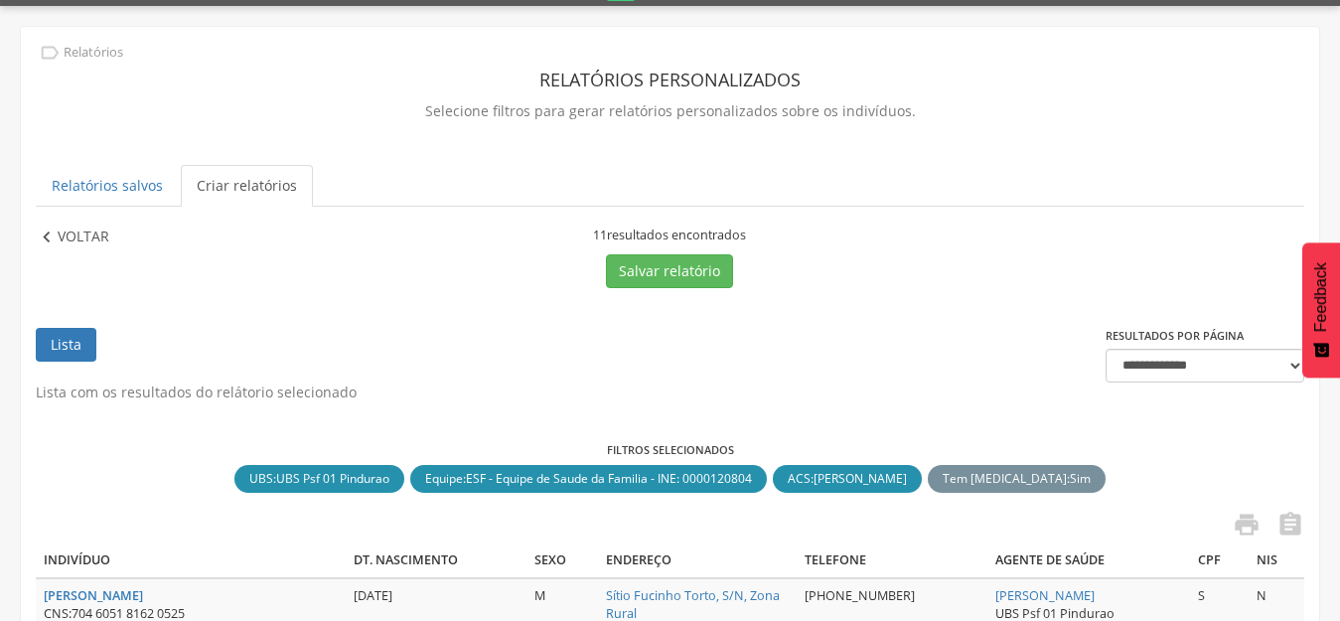
click at [74, 233] on p "Voltar" at bounding box center [84, 237] width 52 height 22
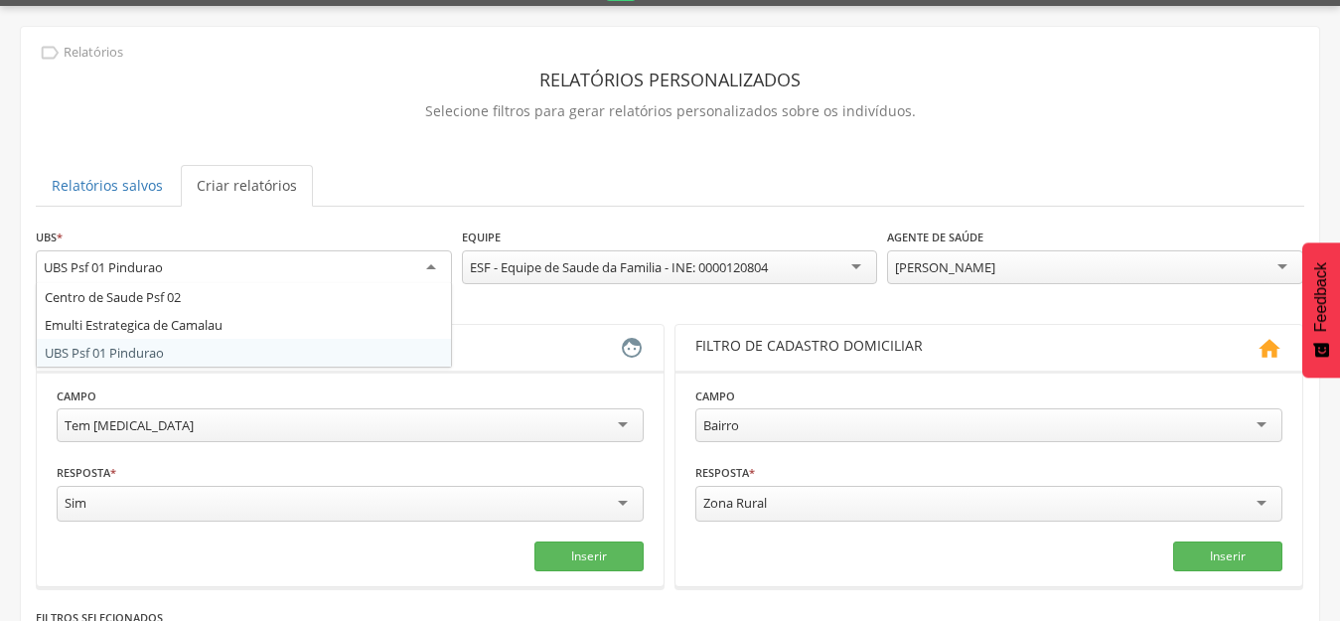
click at [311, 259] on div "UBS Psf 01 Pindurao" at bounding box center [244, 268] width 416 height 36
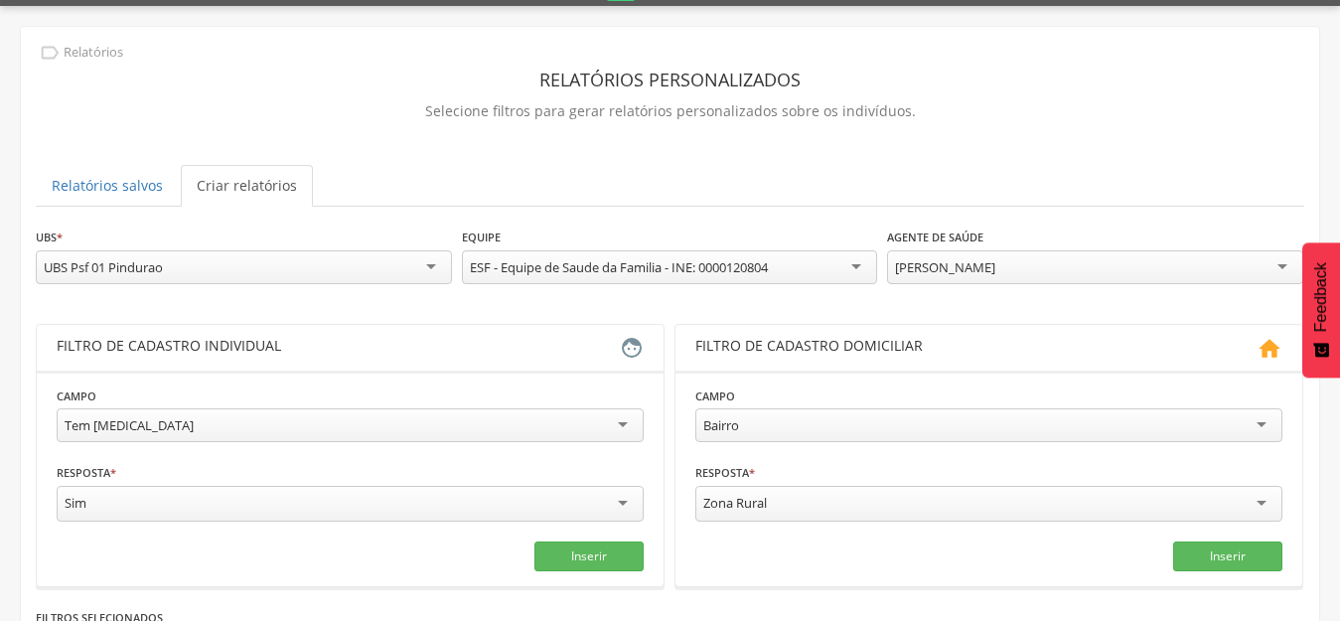
click at [693, 170] on ul "Relatórios salvos Criar relatórios" at bounding box center [670, 186] width 1268 height 42
click at [592, 393] on div "**********" at bounding box center [350, 416] width 587 height 63
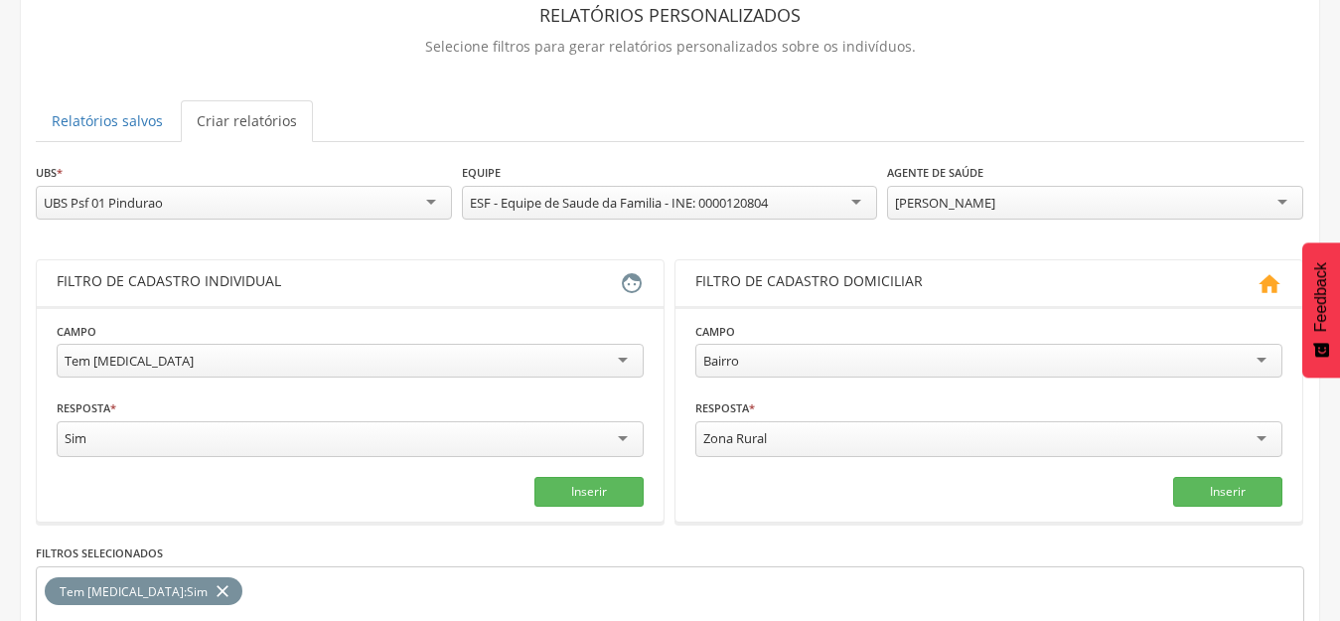
scroll to position [153, 0]
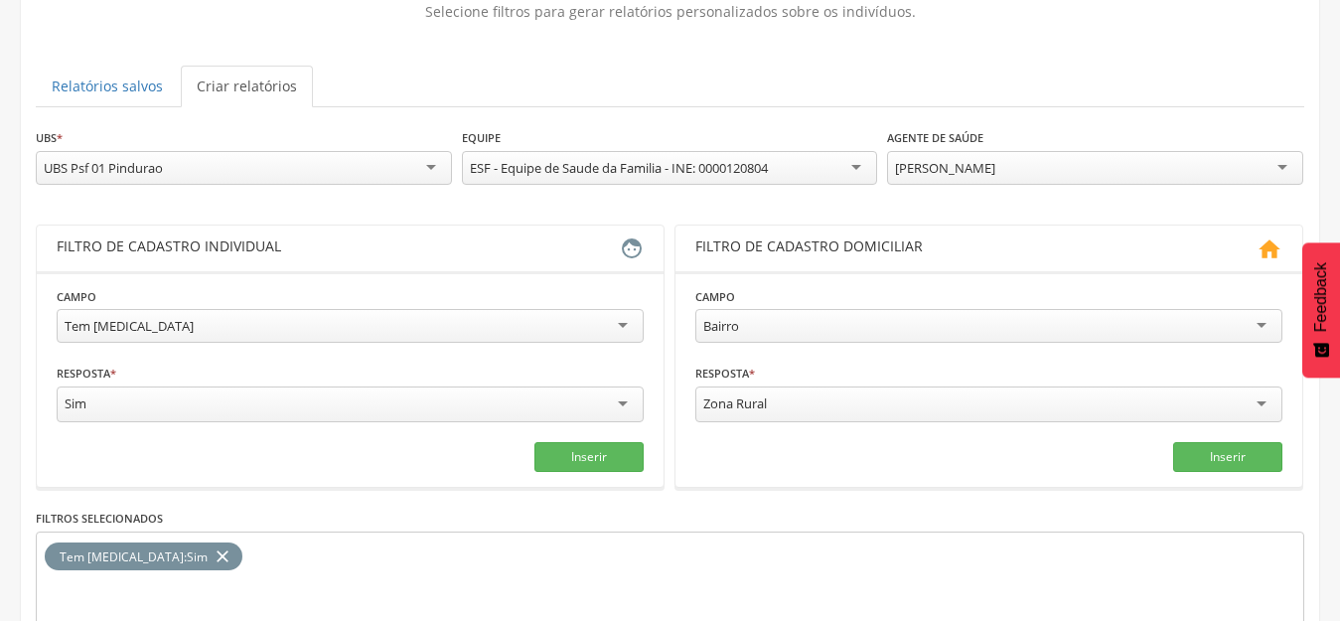
click at [606, 333] on div "Tem [MEDICAL_DATA]" at bounding box center [350, 326] width 587 height 34
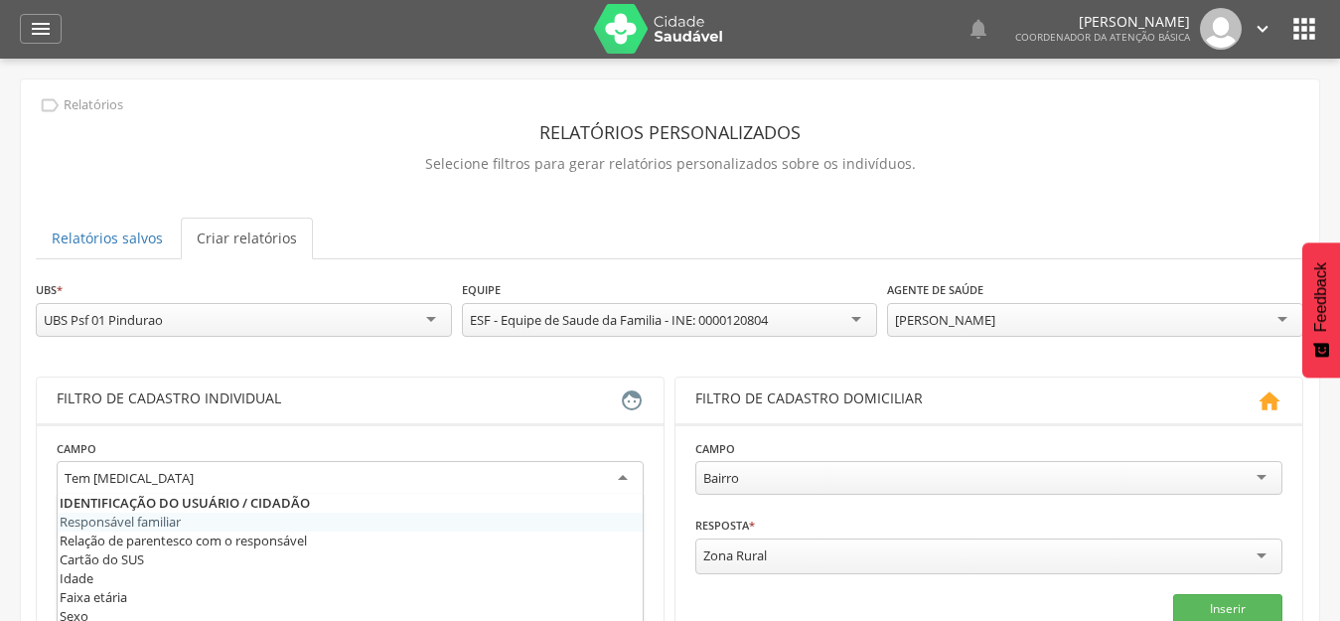
scroll to position [199, 0]
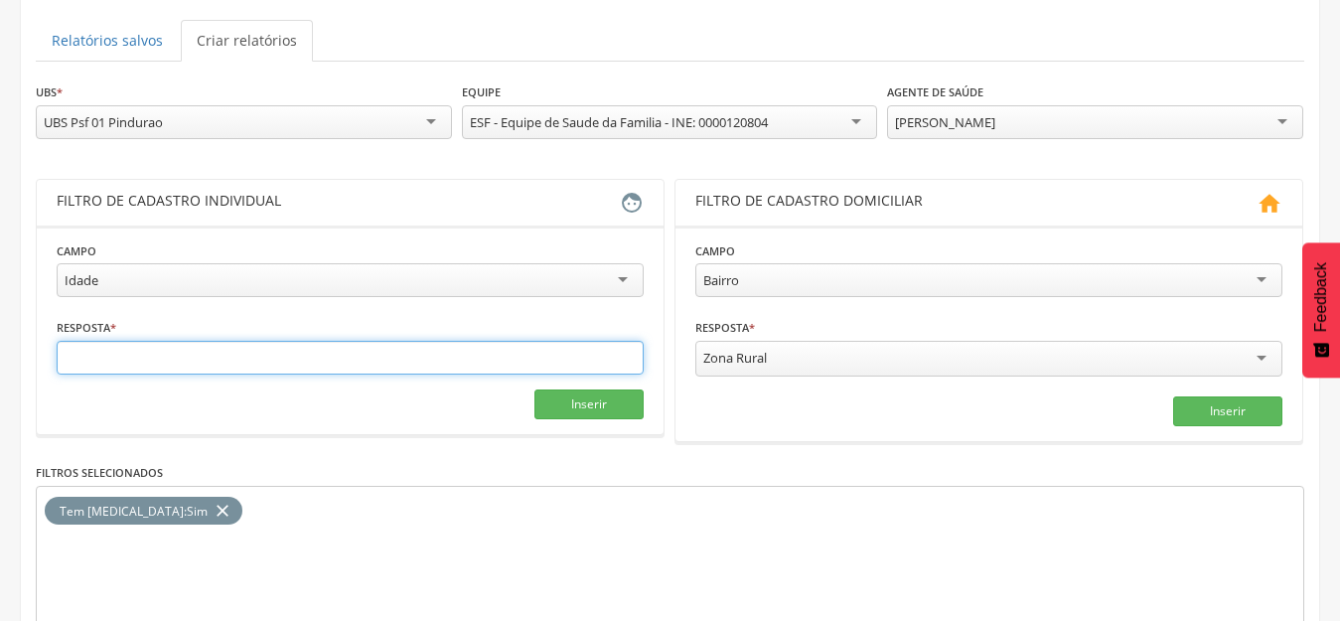
click at [139, 359] on input "text" at bounding box center [350, 358] width 587 height 34
type input "*"
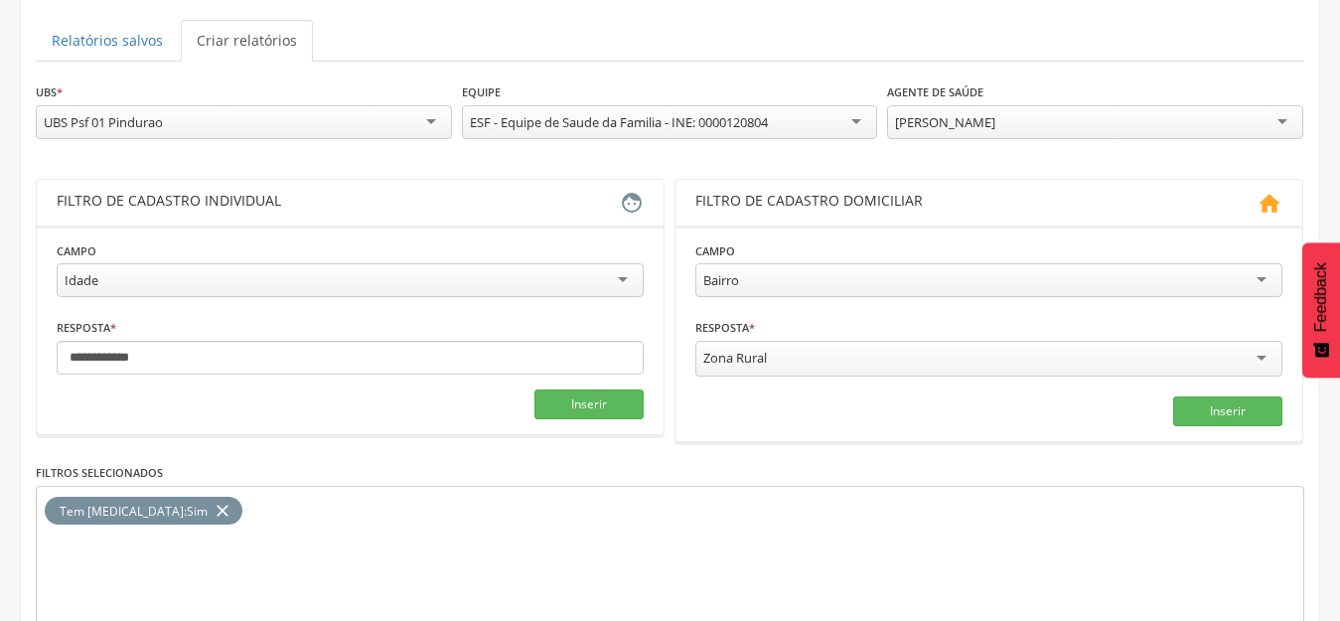
click at [594, 388] on fieldset "Campo ***** Idade Responsável familiar Relação de parentesco com o responsável …" at bounding box center [350, 329] width 587 height 179
click at [587, 396] on button "Inserir" at bounding box center [588, 404] width 109 height 30
click at [727, 442] on section "**********" at bounding box center [988, 310] width 629 height 263
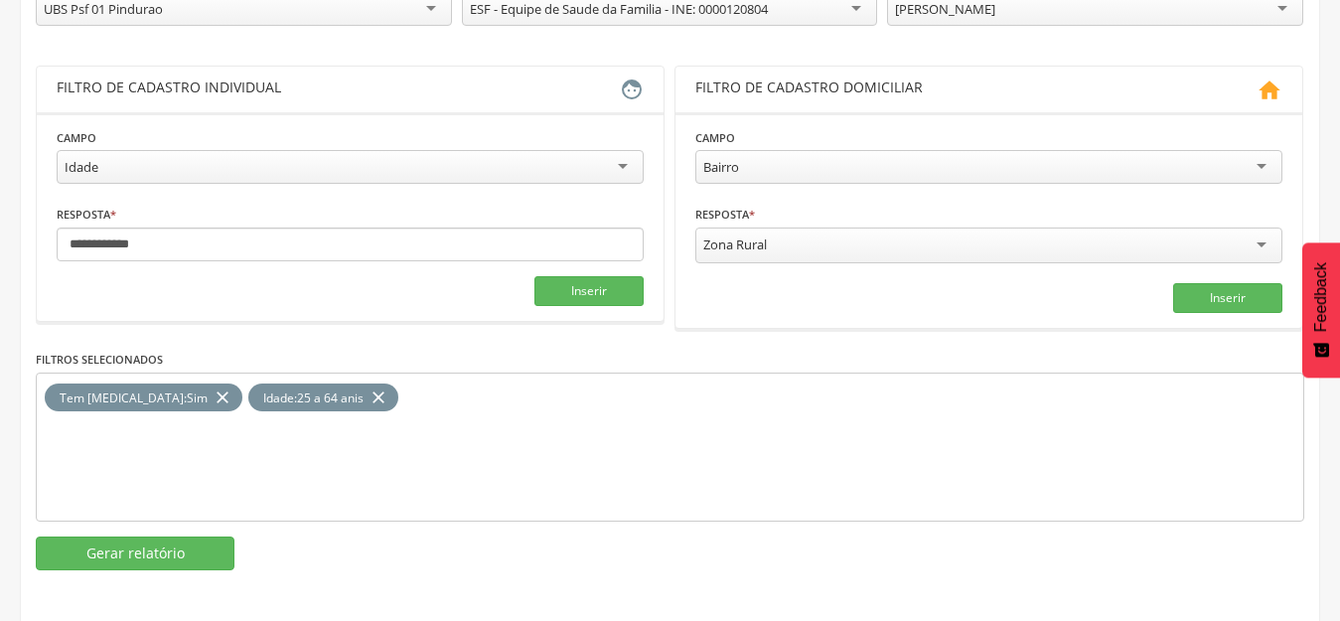
scroll to position [319, 0]
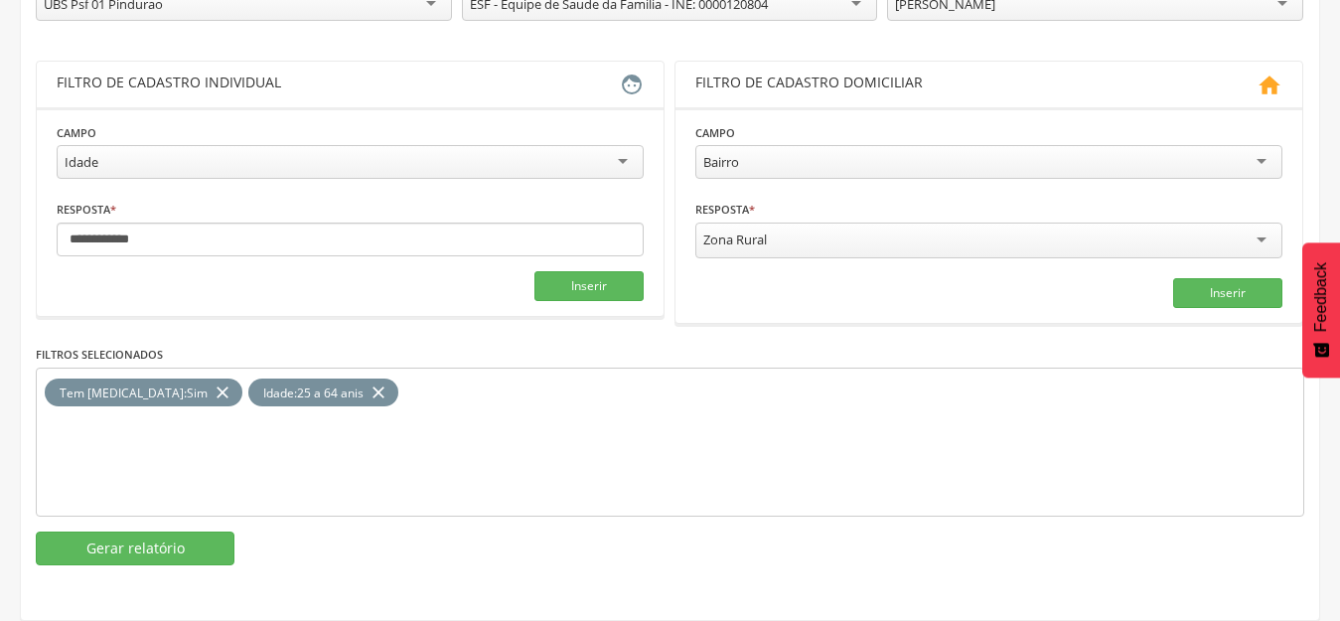
click at [368, 386] on icon "close" at bounding box center [378, 392] width 20 height 29
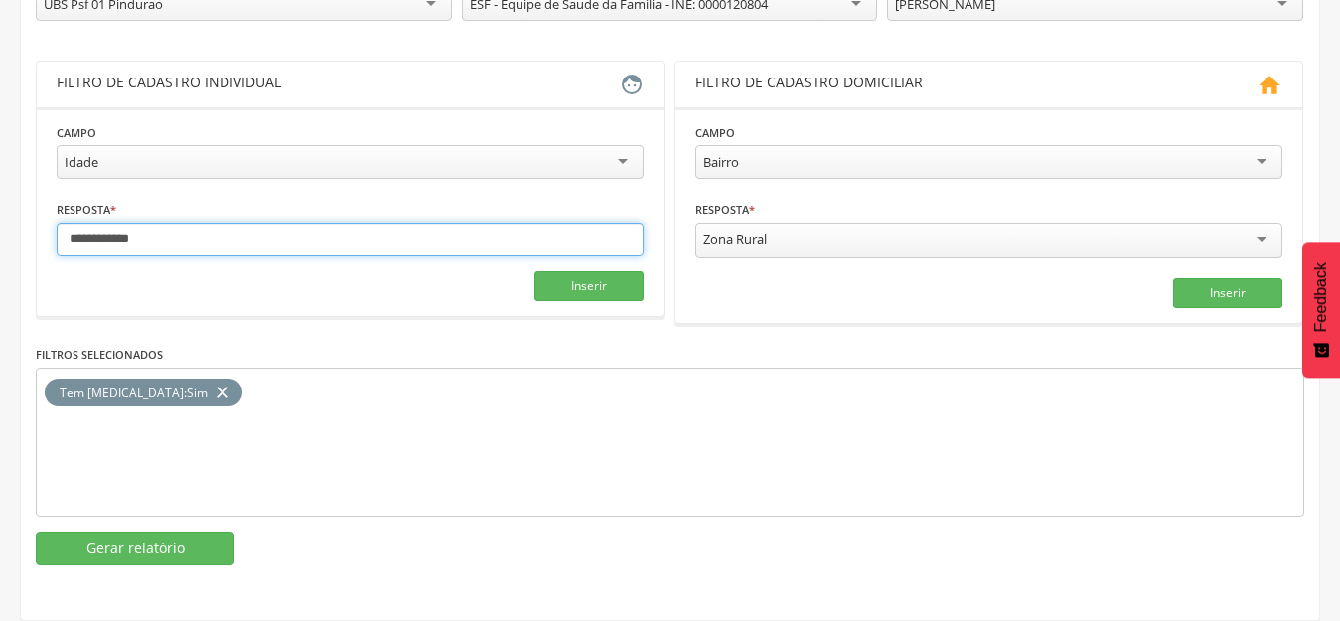
click at [200, 239] on input "**********" at bounding box center [350, 239] width 587 height 34
type input "**********"
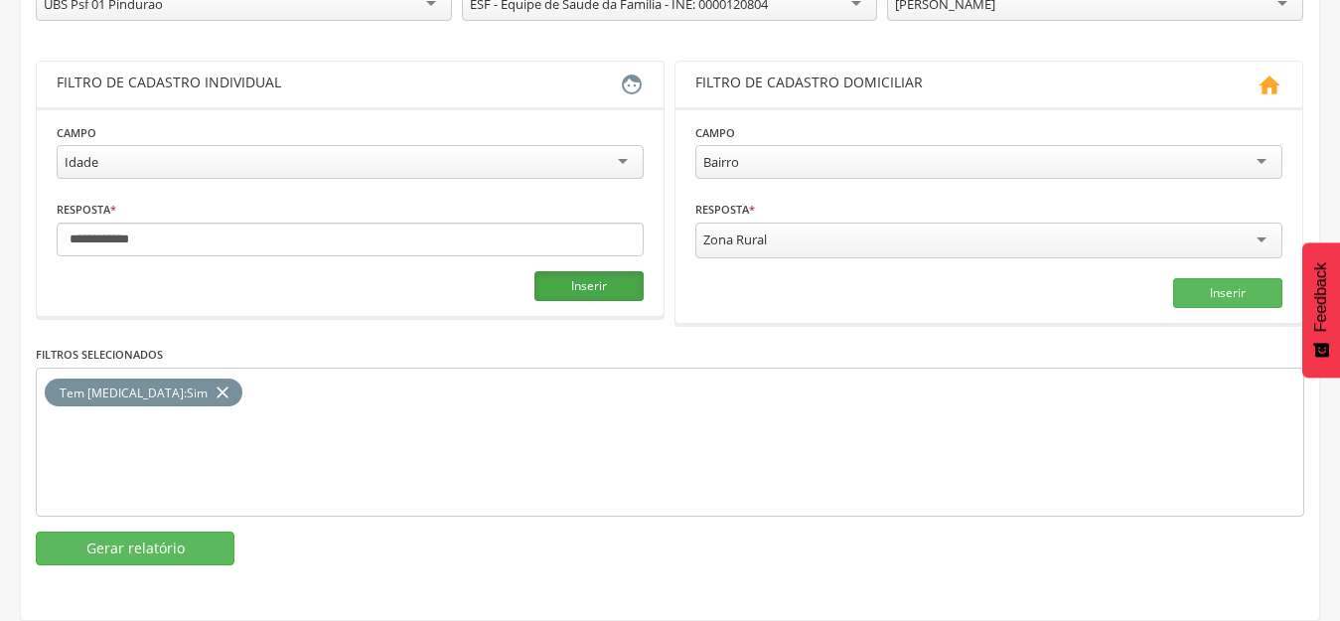
click at [580, 293] on button "Inserir" at bounding box center [588, 286] width 109 height 30
click at [213, 388] on icon "close" at bounding box center [223, 392] width 20 height 29
click at [705, 388] on div "Idade : 25 a 64 anos close" at bounding box center [670, 441] width 1268 height 149
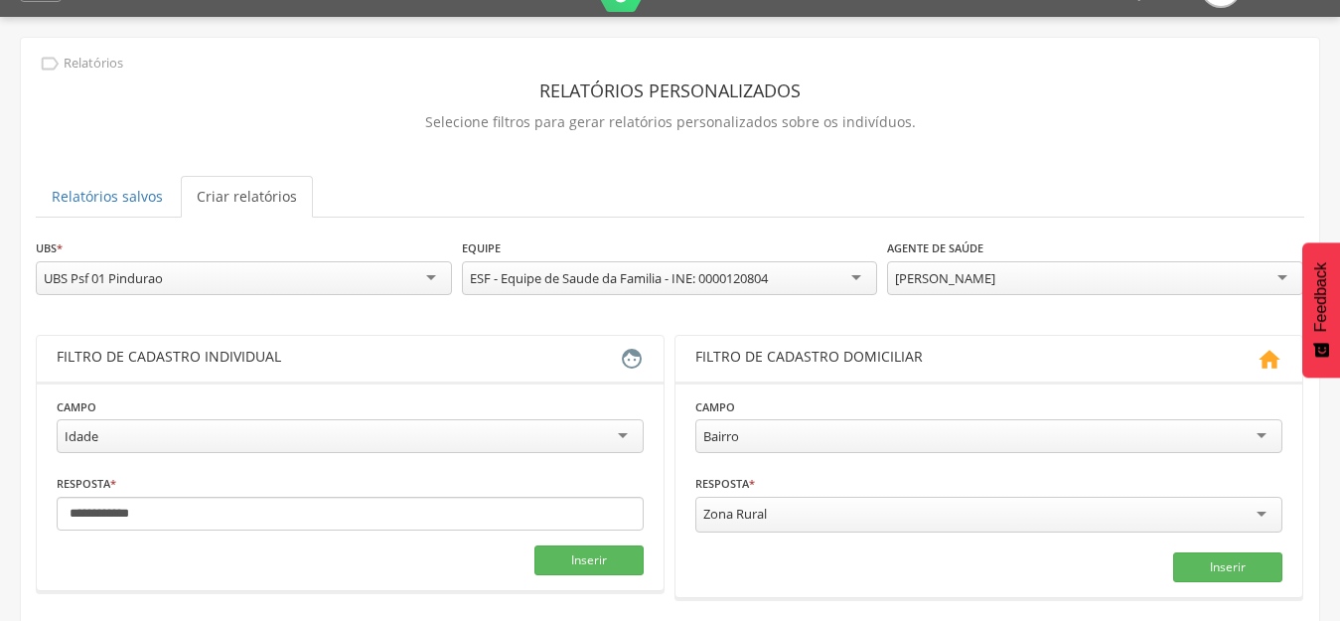
scroll to position [21, 0]
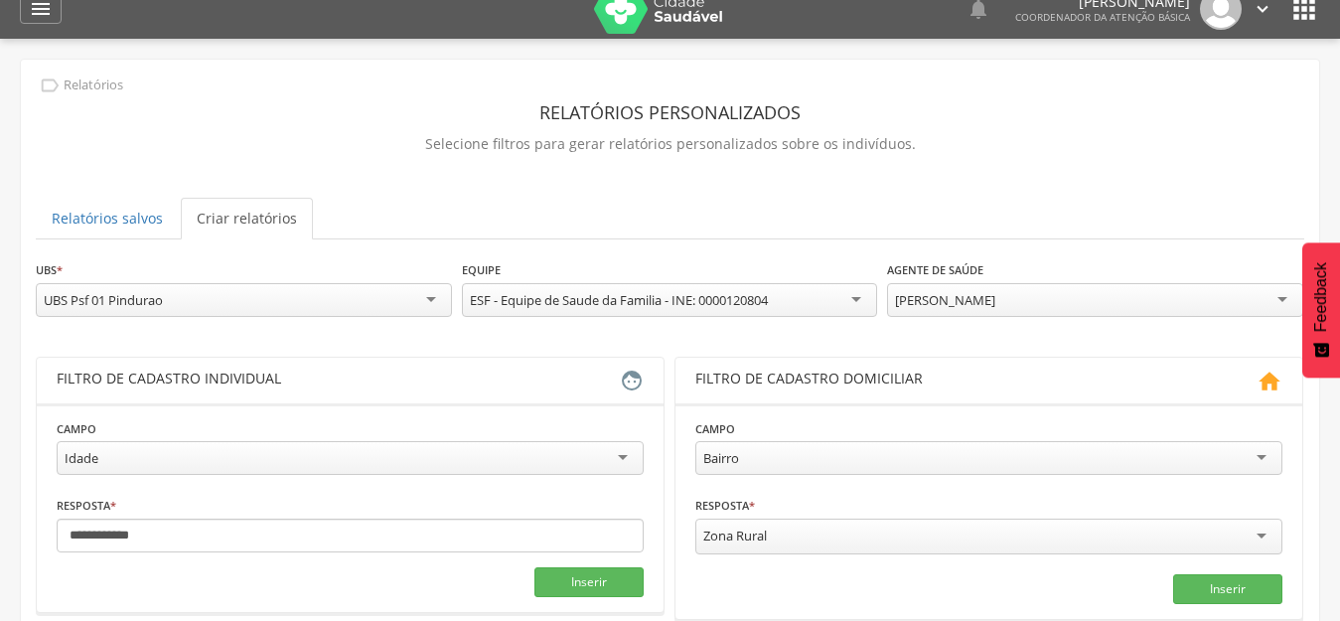
click at [528, 471] on div "Idade" at bounding box center [350, 458] width 587 height 34
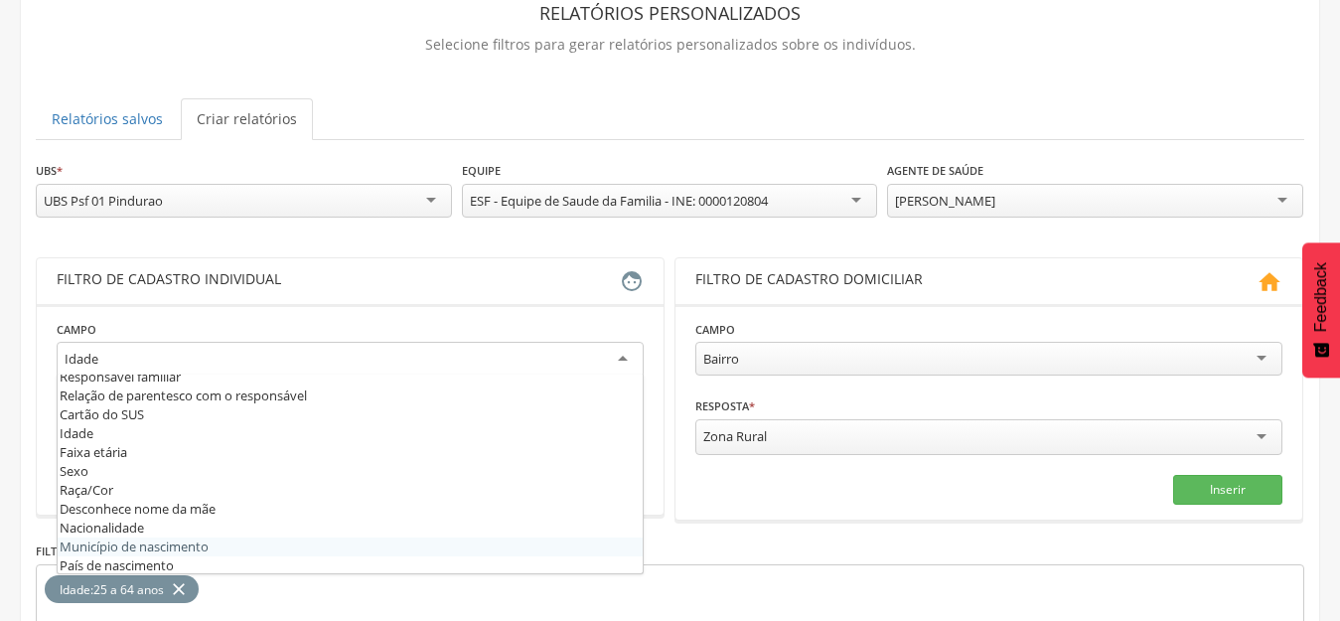
scroll to position [40, 0]
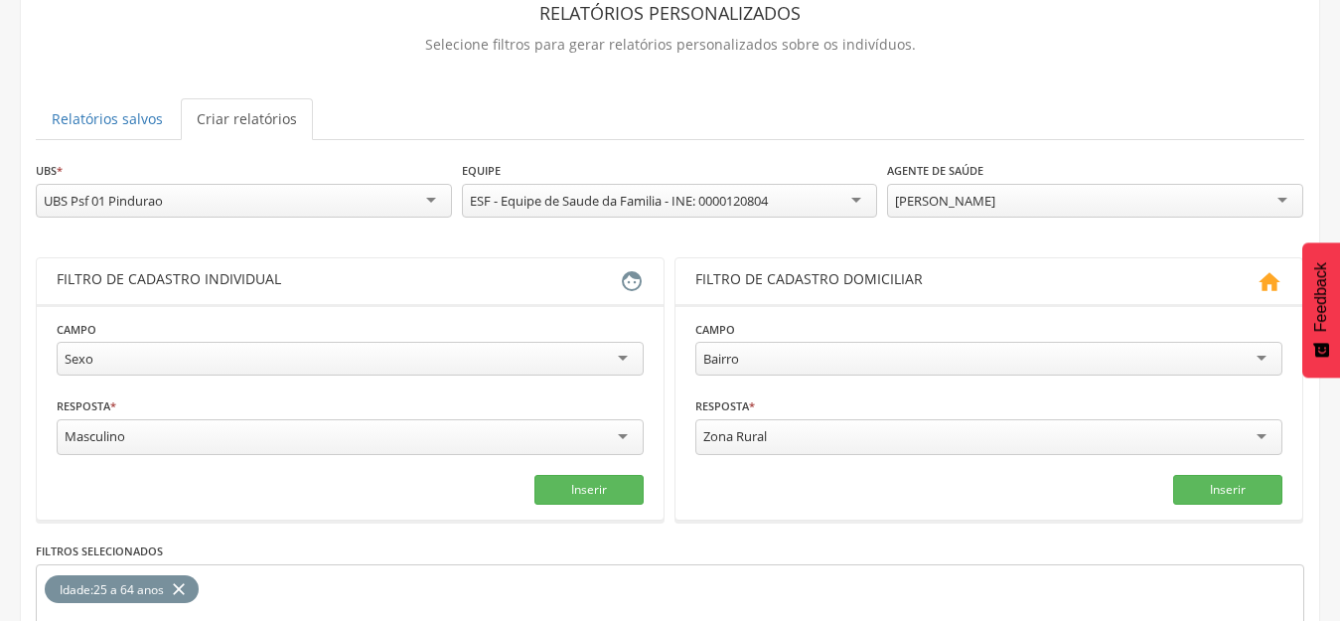
click at [104, 433] on div "Masculino" at bounding box center [95, 436] width 61 height 18
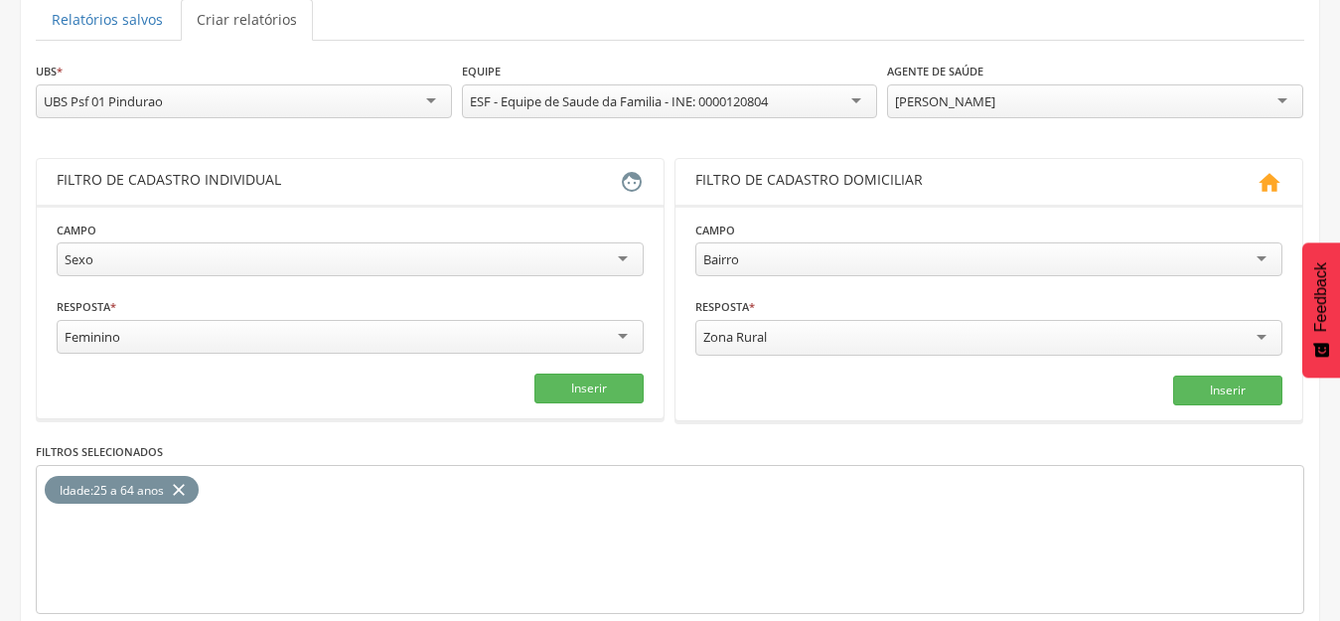
scroll to position [319, 0]
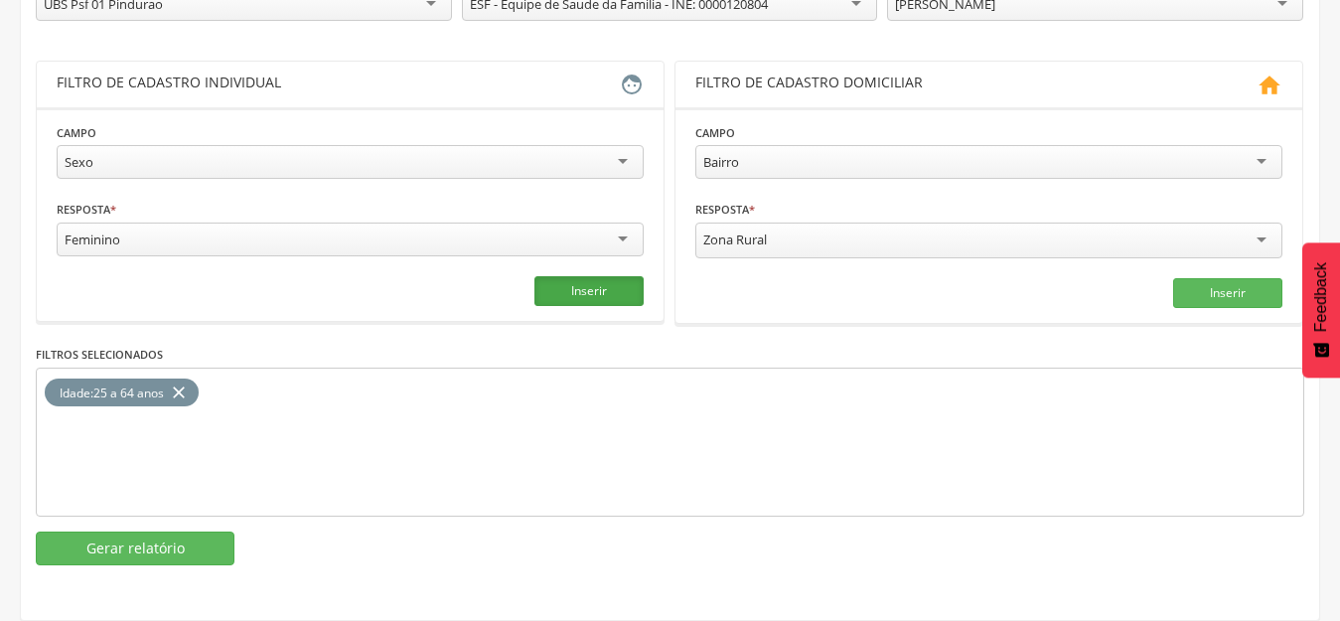
click at [544, 292] on button "Inserir" at bounding box center [588, 291] width 109 height 30
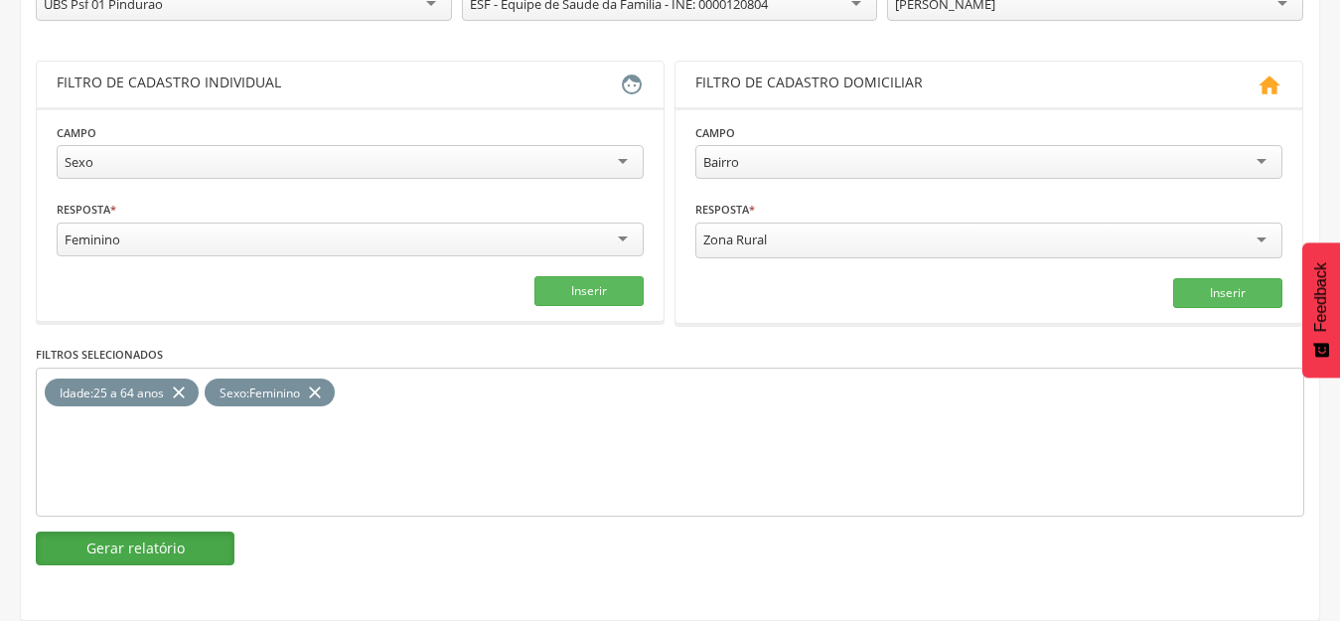
click at [189, 539] on button "Gerar relatório" at bounding box center [135, 548] width 199 height 34
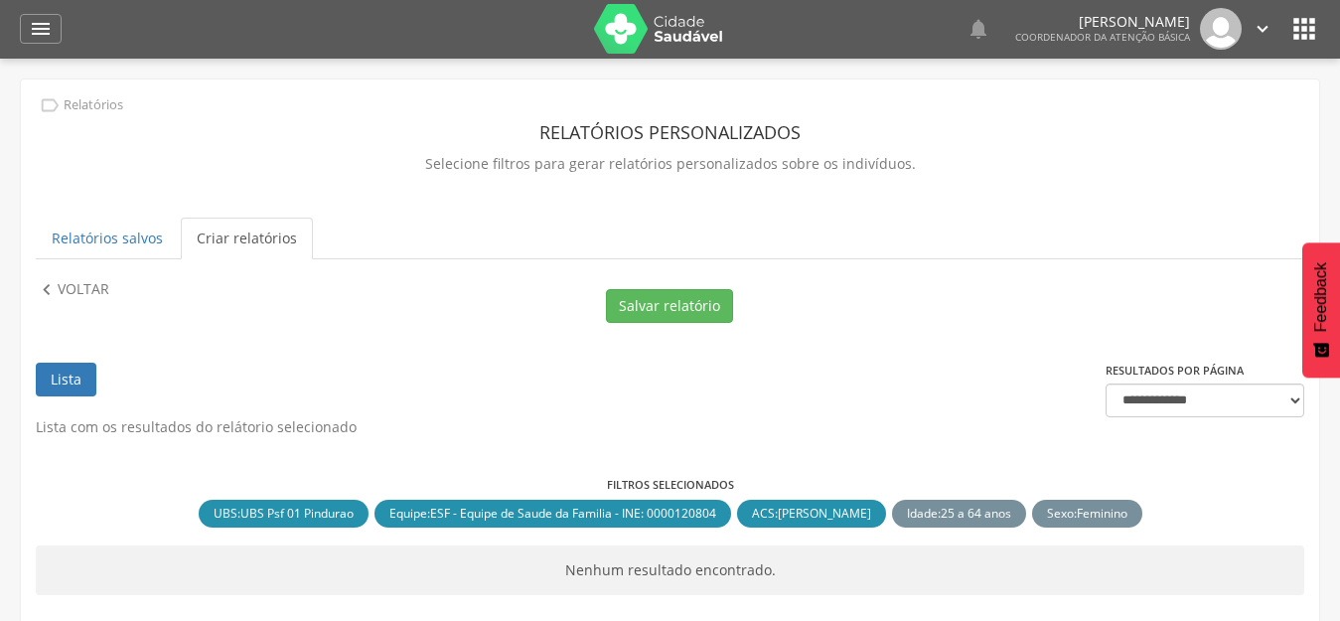
scroll to position [71, 0]
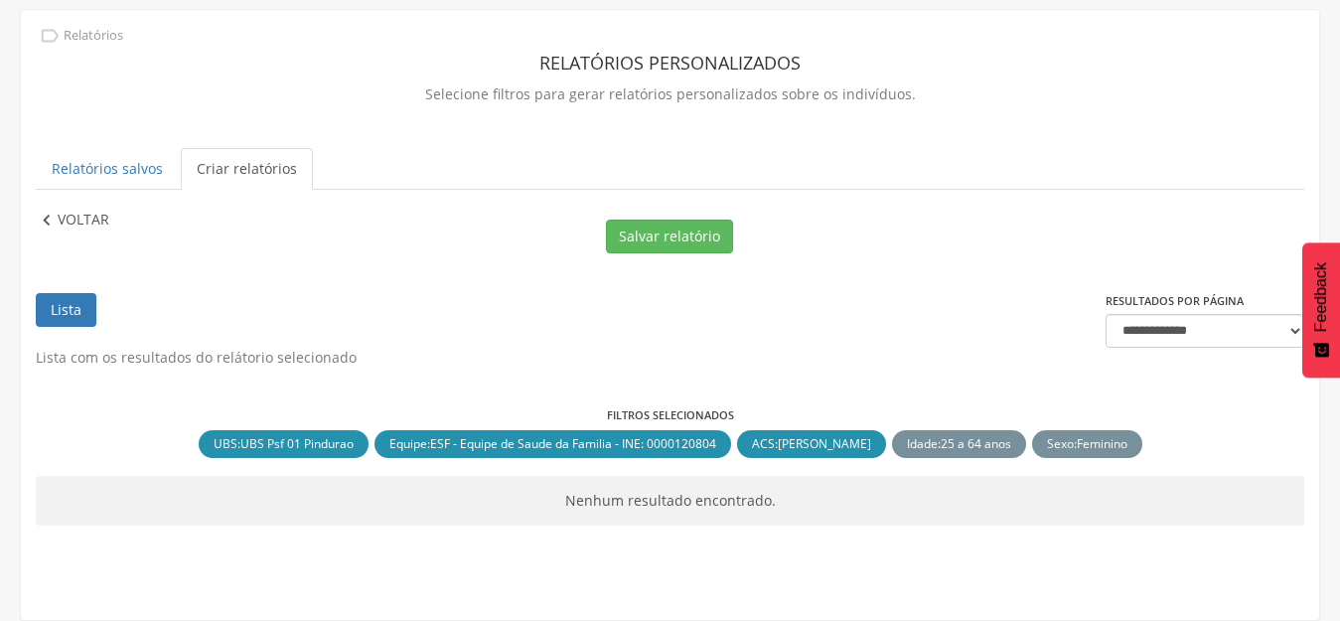
click at [69, 230] on p "Voltar" at bounding box center [84, 221] width 52 height 22
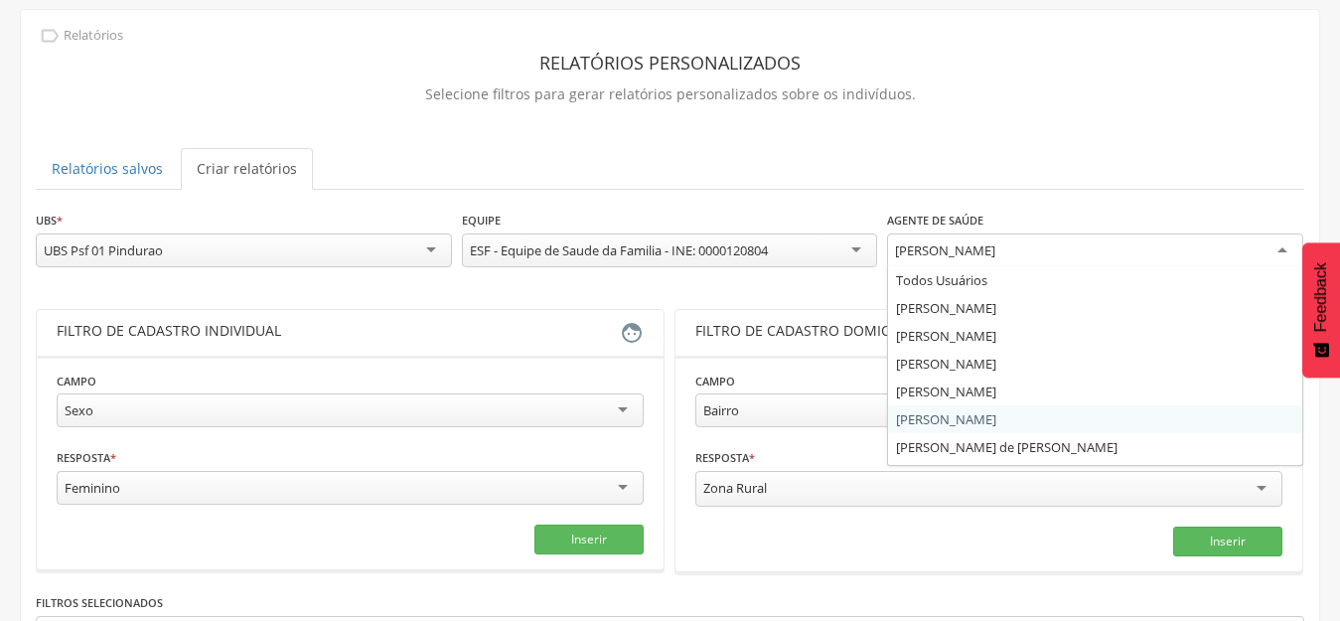
click at [948, 252] on div "[PERSON_NAME]" at bounding box center [945, 250] width 100 height 18
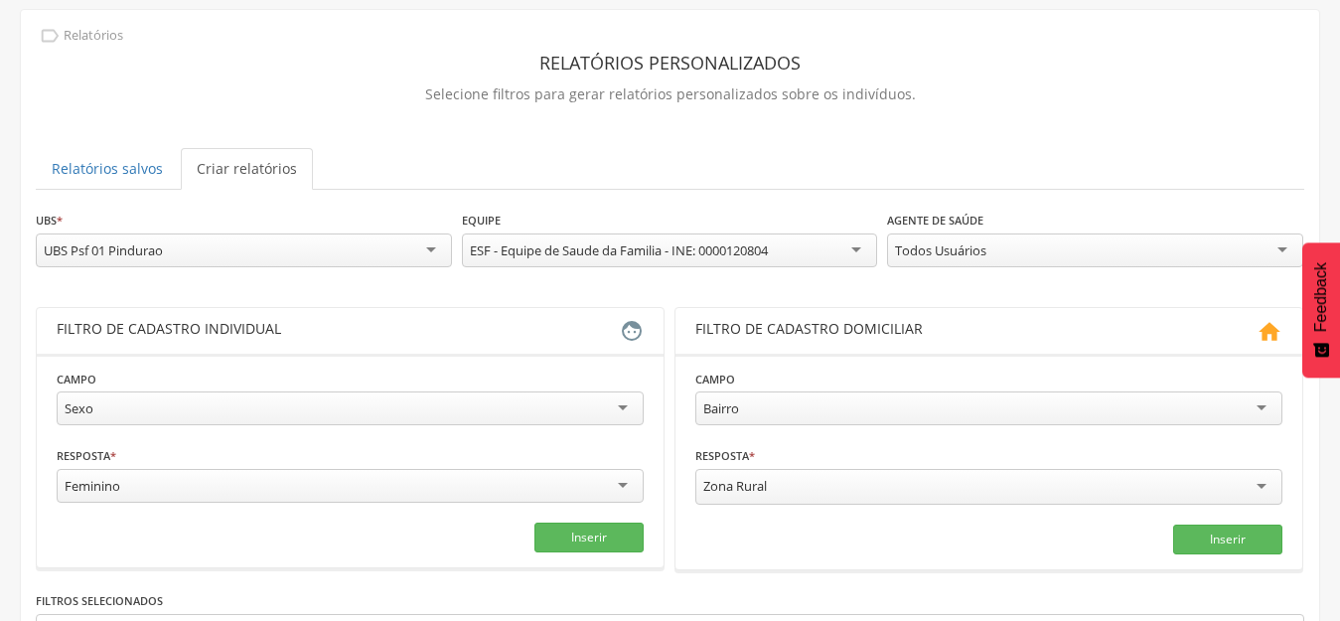
click at [560, 341] on div "Filtro de cadastro individual" at bounding box center [338, 331] width 563 height 24
click at [733, 277] on div "**********" at bounding box center [670, 248] width 1268 height 77
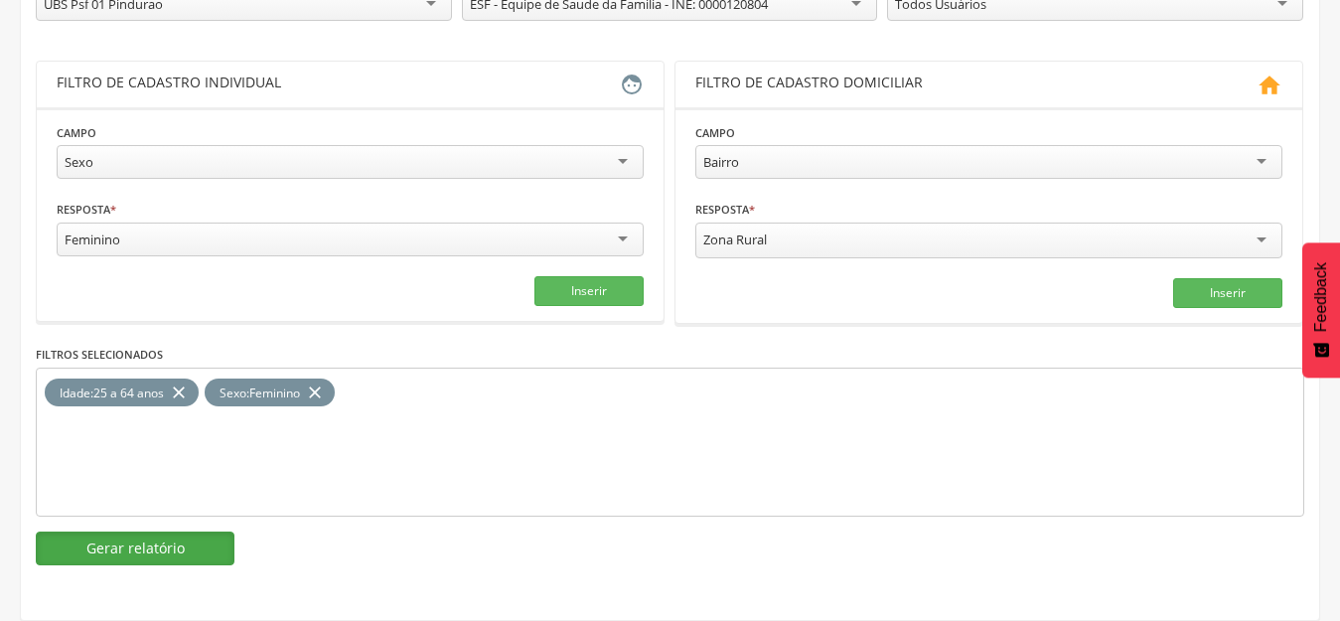
click at [133, 546] on button "Gerar relatório" at bounding box center [135, 548] width 199 height 34
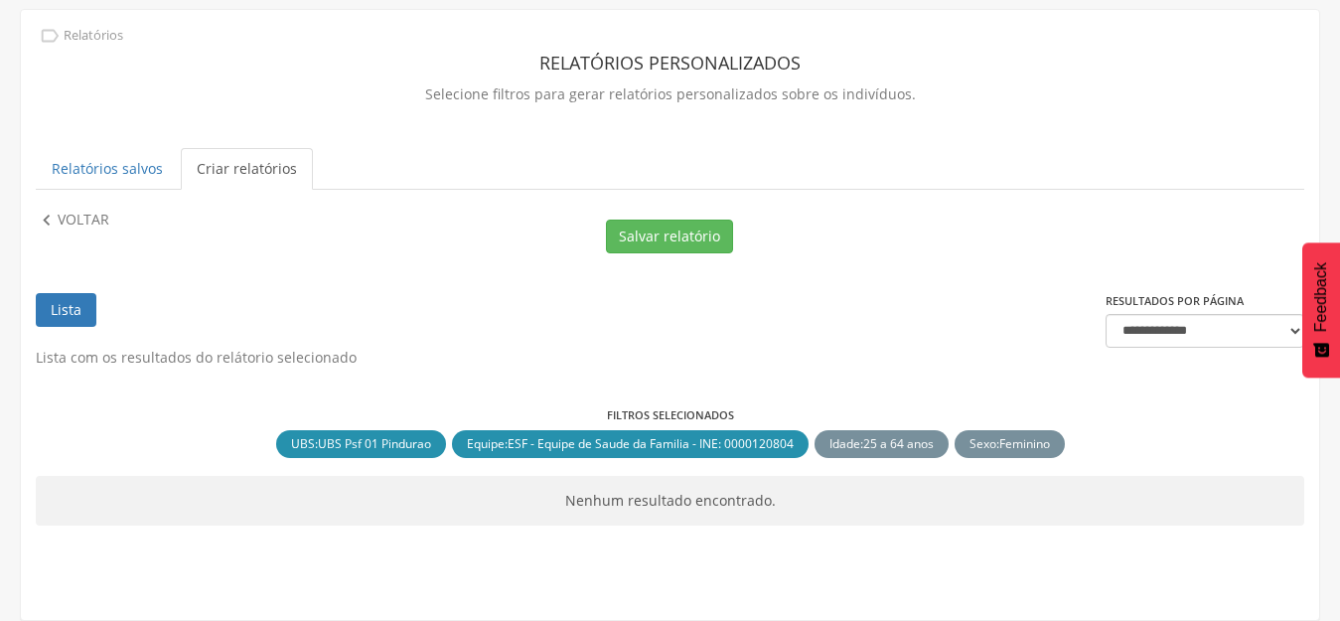
click at [76, 194] on div " Relatórios Relatórios personalizados Selecione filtros para gerar relatórios …" at bounding box center [670, 295] width 1298 height 570
click at [71, 218] on p "Voltar" at bounding box center [84, 221] width 52 height 22
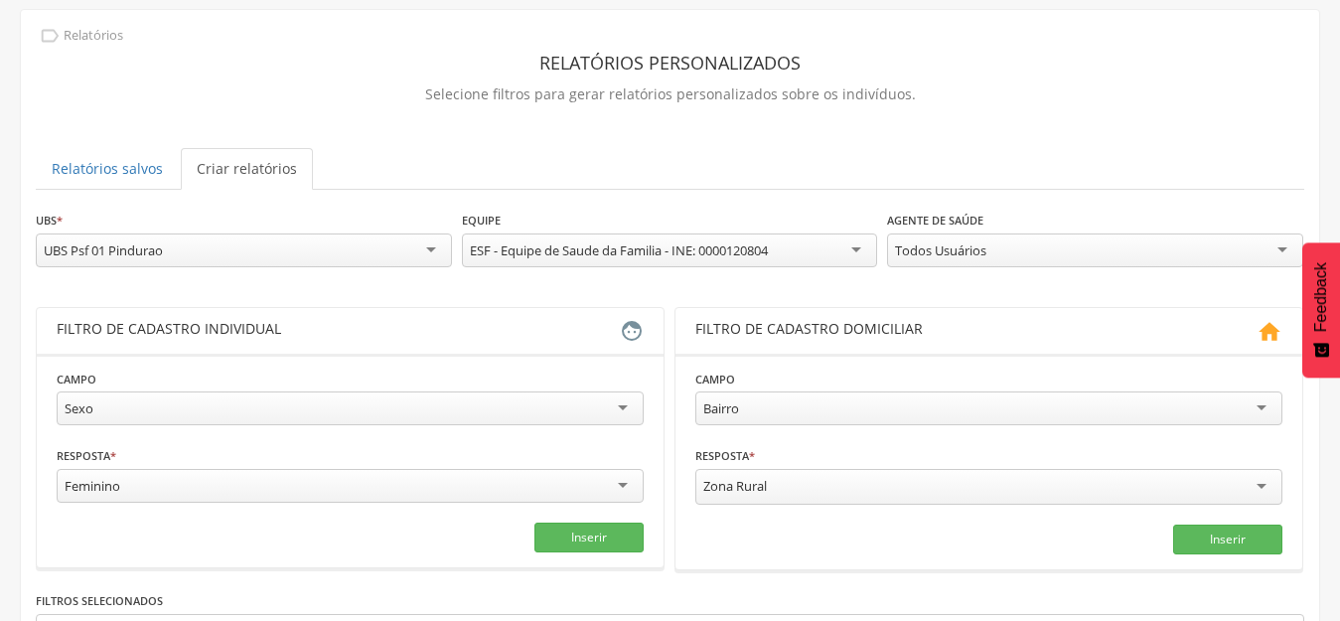
scroll to position [319, 0]
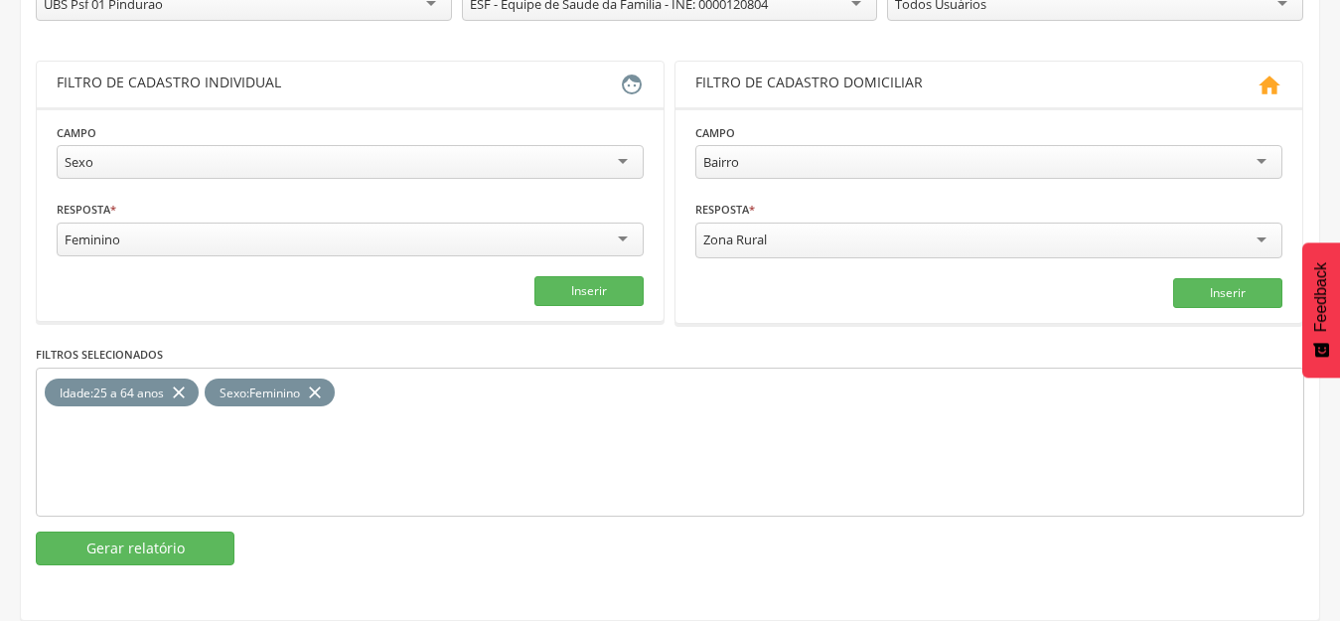
click at [174, 395] on icon "close" at bounding box center [179, 392] width 20 height 29
click at [134, 163] on div "Sexo" at bounding box center [350, 162] width 587 height 34
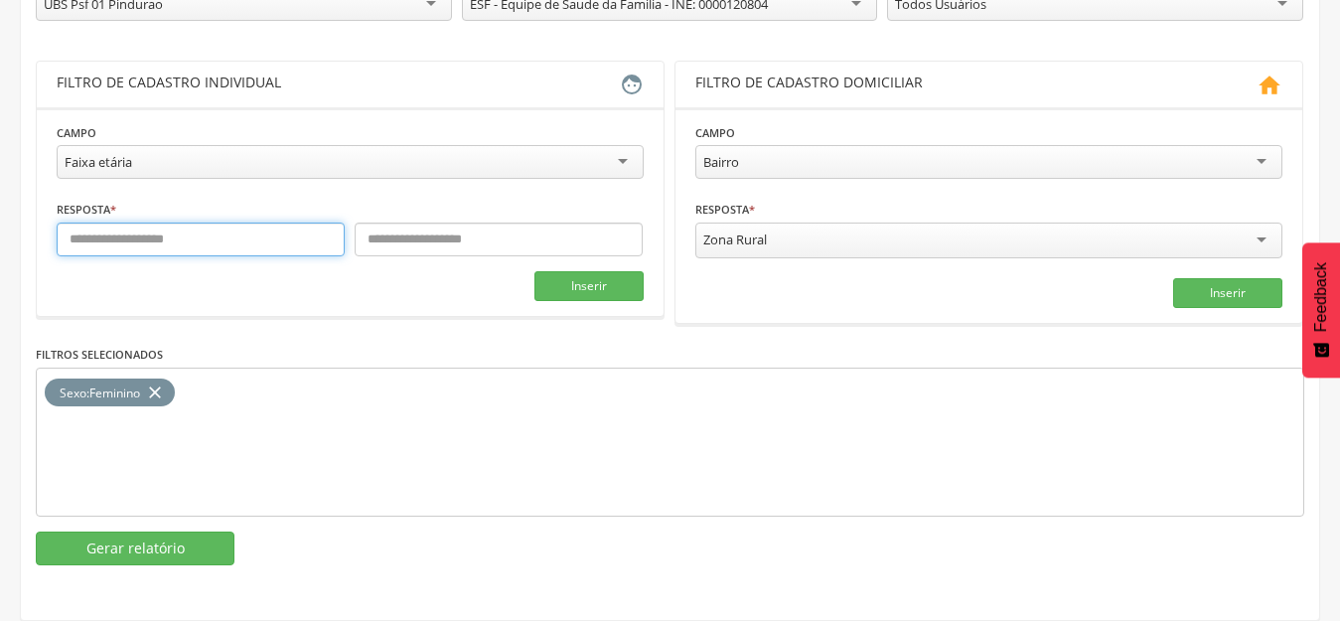
click at [150, 227] on input "text" at bounding box center [201, 239] width 288 height 34
type input "*"
type input "**"
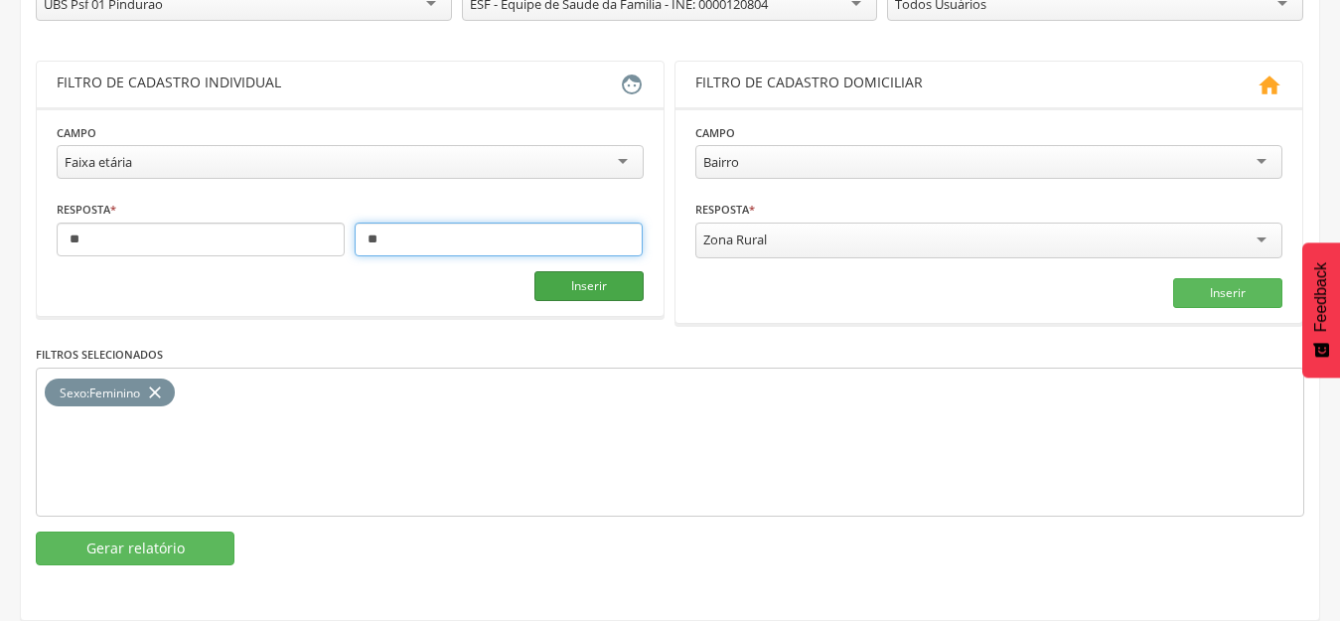
type input "**"
click at [553, 293] on button "Inserir" at bounding box center [588, 286] width 109 height 30
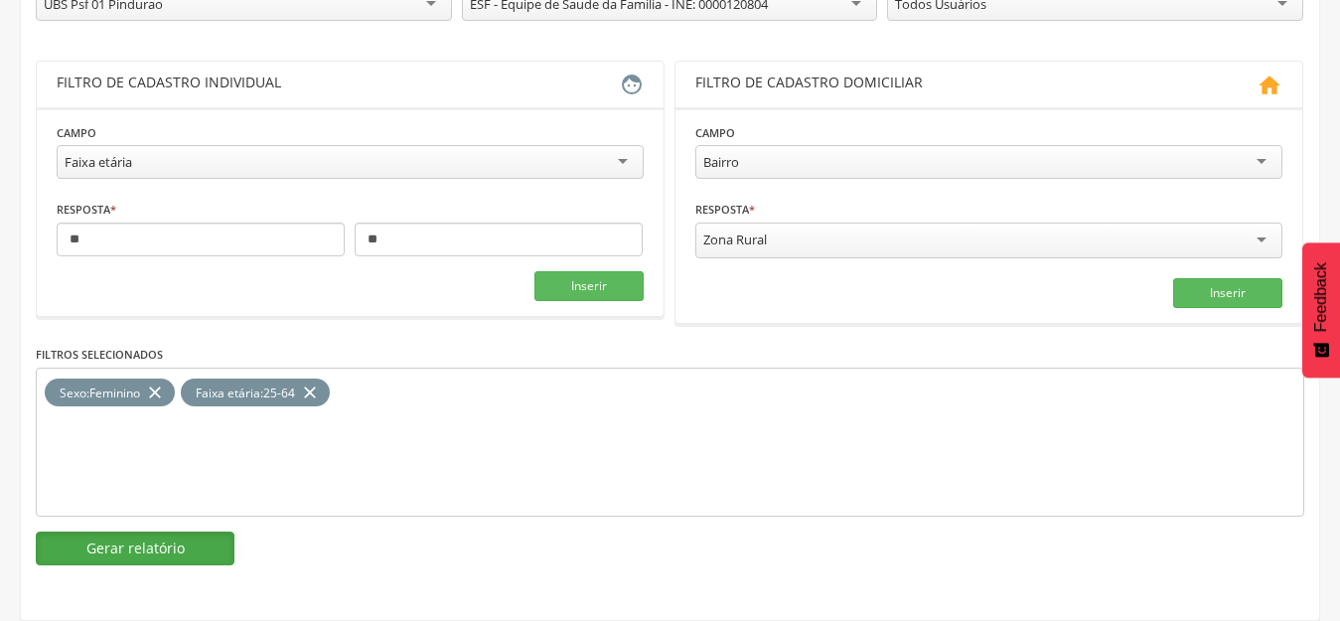
click at [172, 550] on button "Gerar relatório" at bounding box center [135, 548] width 199 height 34
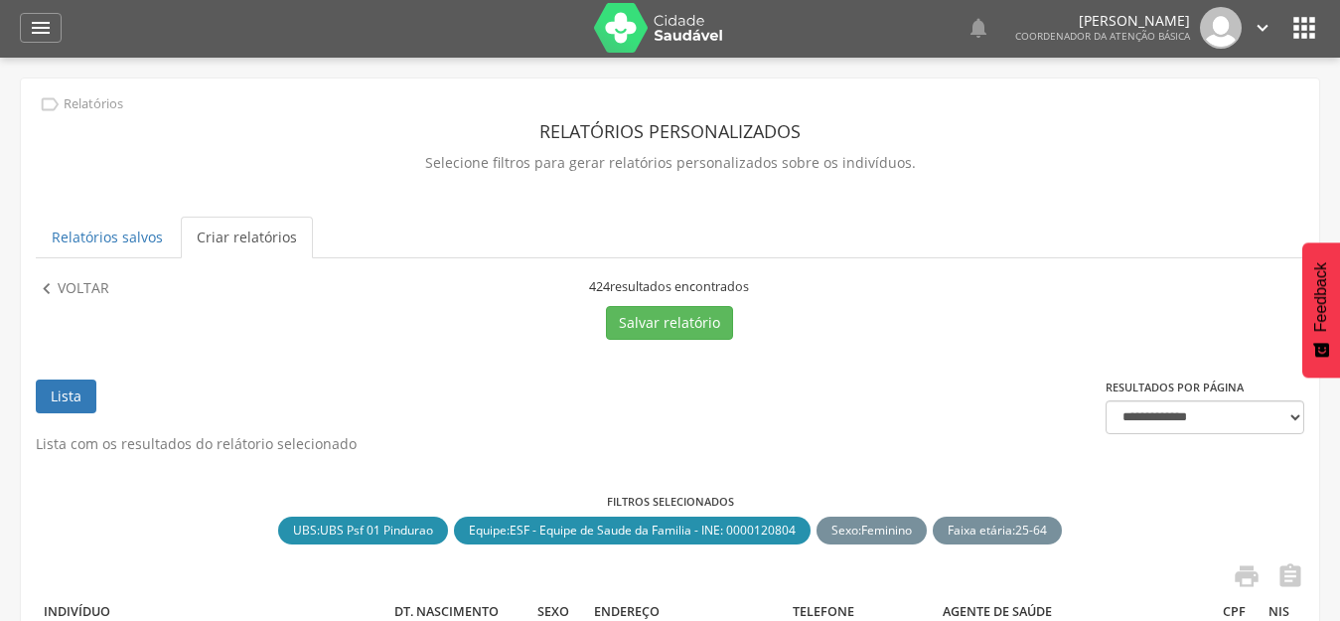
scroll to position [0, 0]
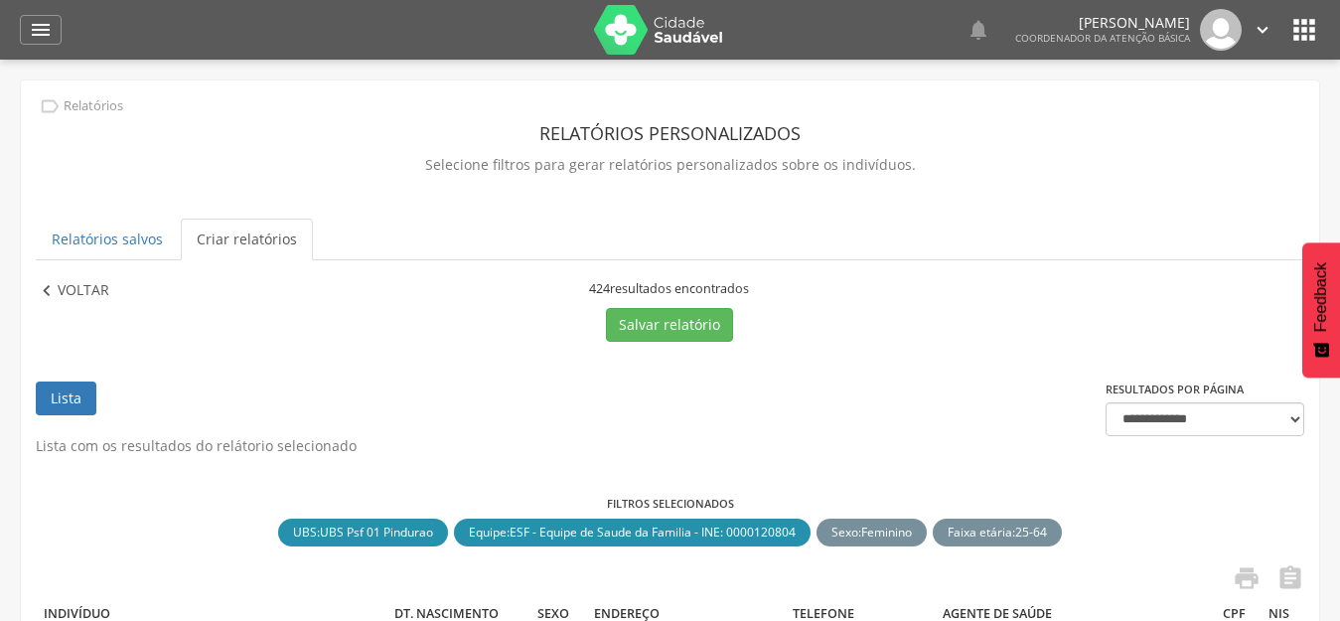
click at [82, 285] on p "Voltar" at bounding box center [84, 291] width 52 height 22
